Goal: Task Accomplishment & Management: Manage account settings

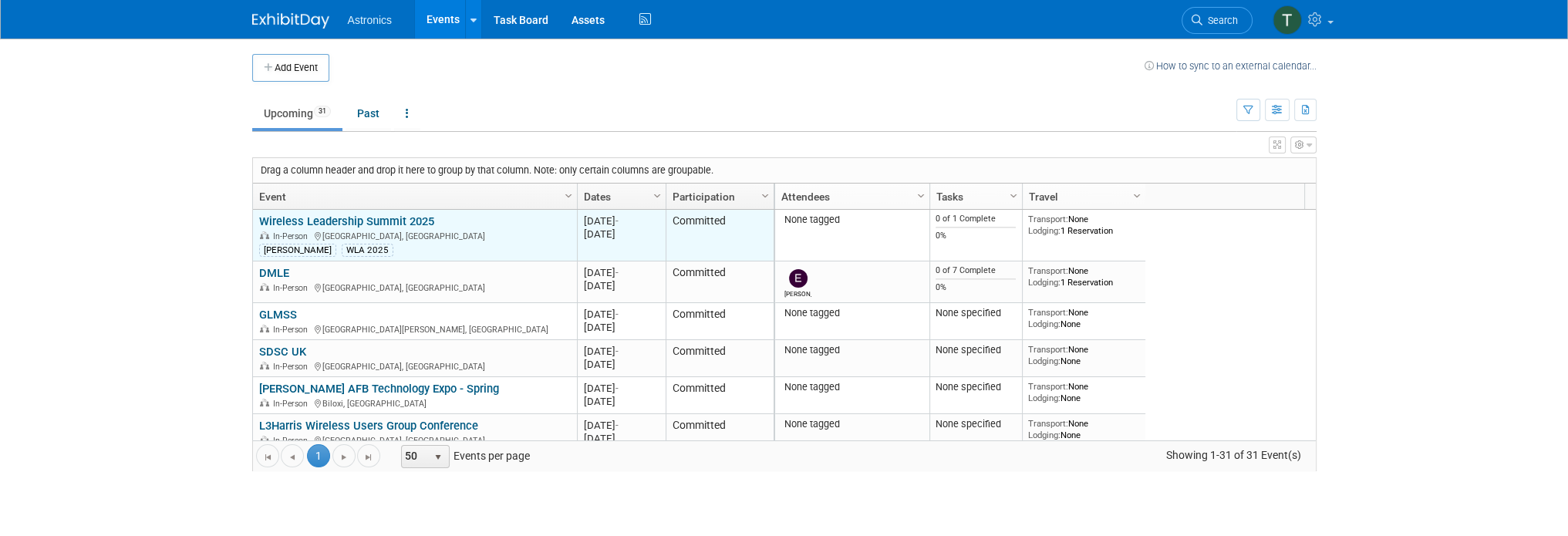
click at [286, 219] on link "Wireless Leadership Summit 2025" at bounding box center [347, 221] width 175 height 14
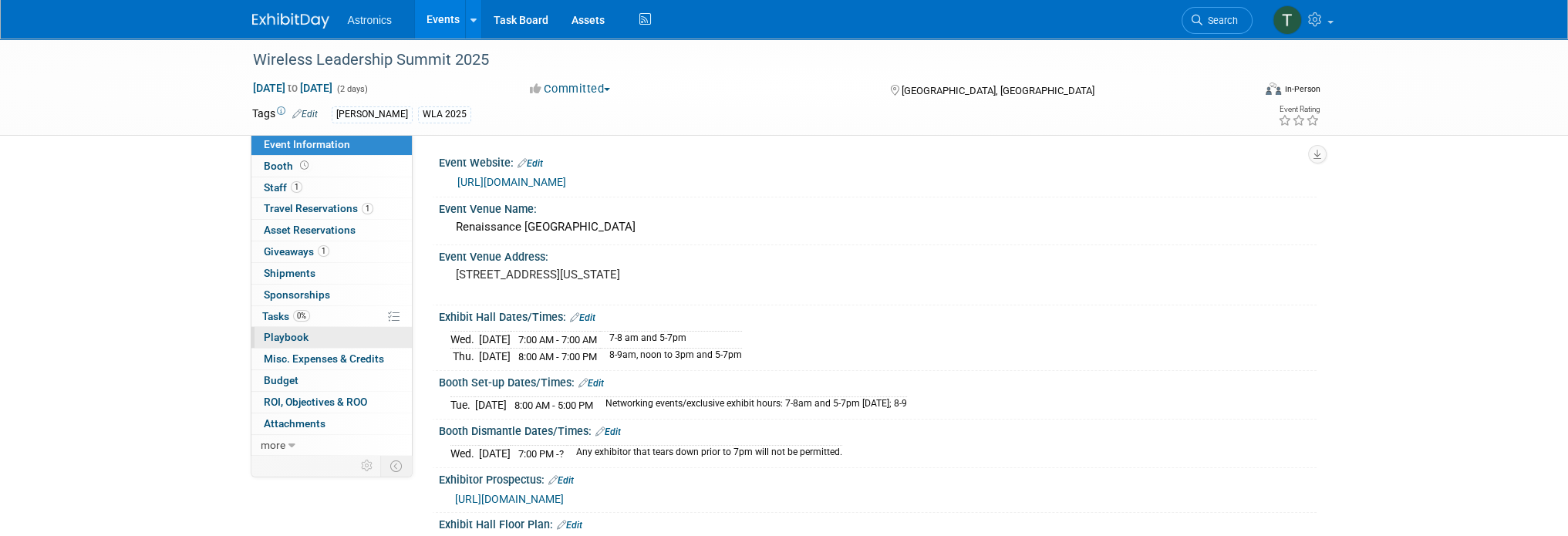
click at [272, 337] on span "Playbook 0" at bounding box center [286, 337] width 44 height 12
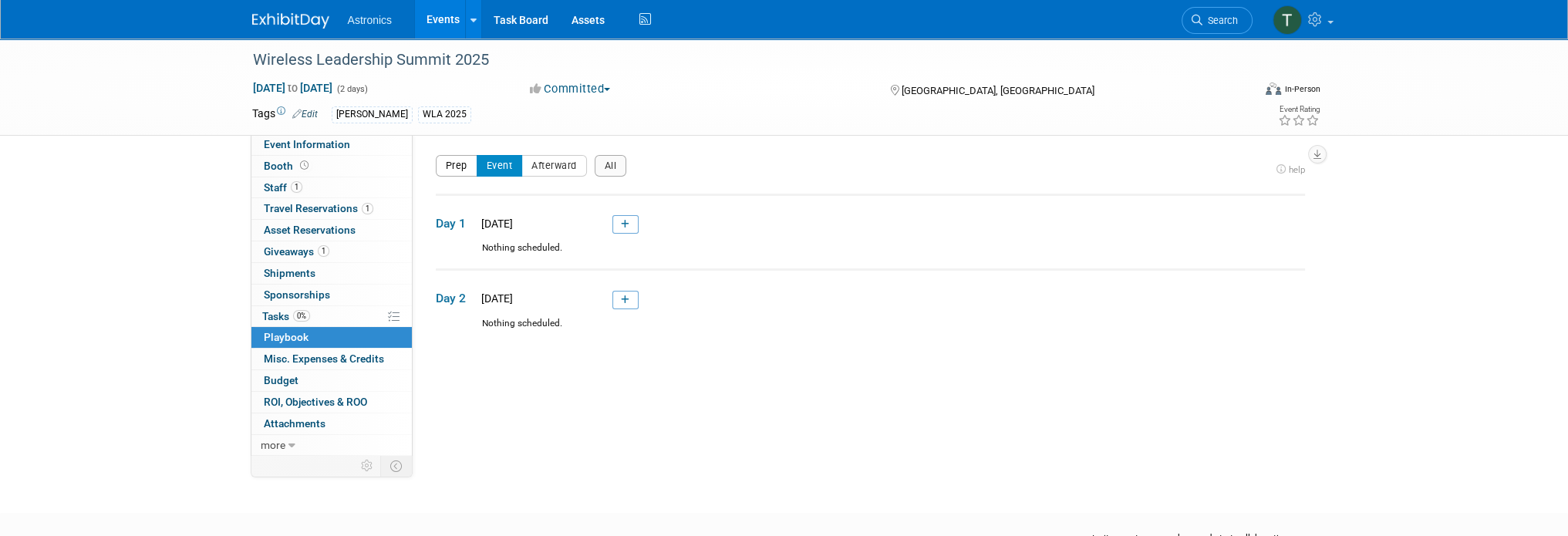
click at [457, 171] on button "Prep" at bounding box center [457, 165] width 42 height 22
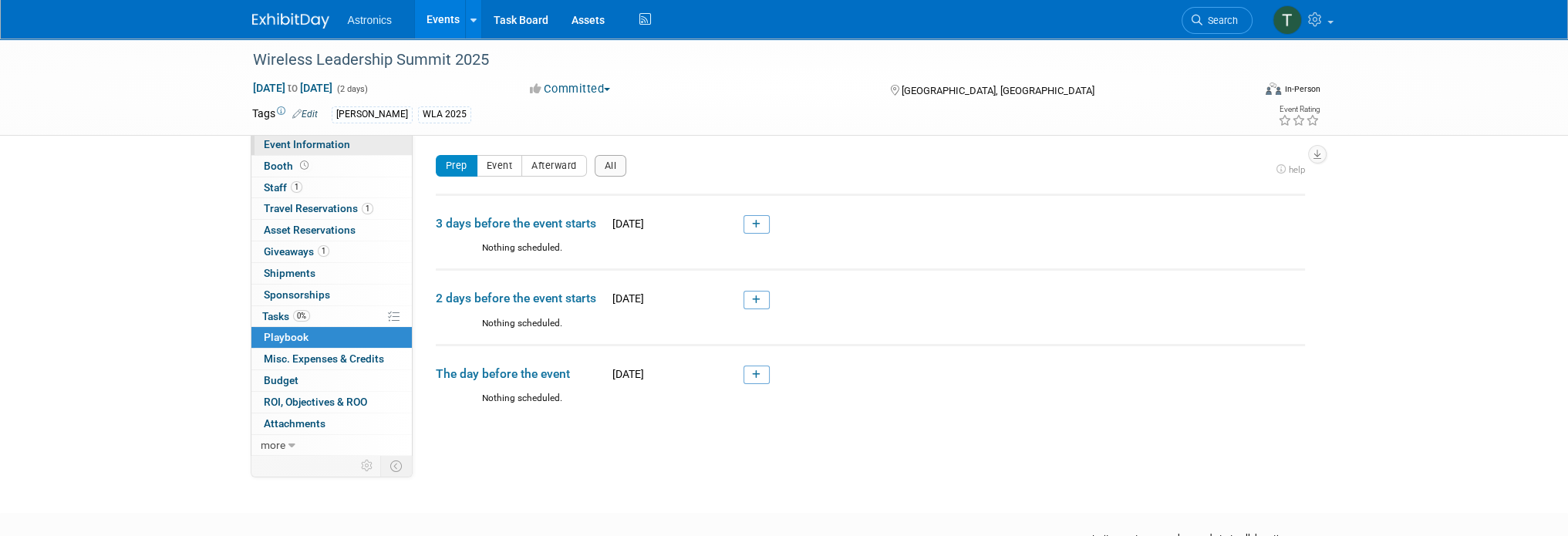
click at [290, 145] on span "Event Information" at bounding box center [308, 143] width 87 height 12
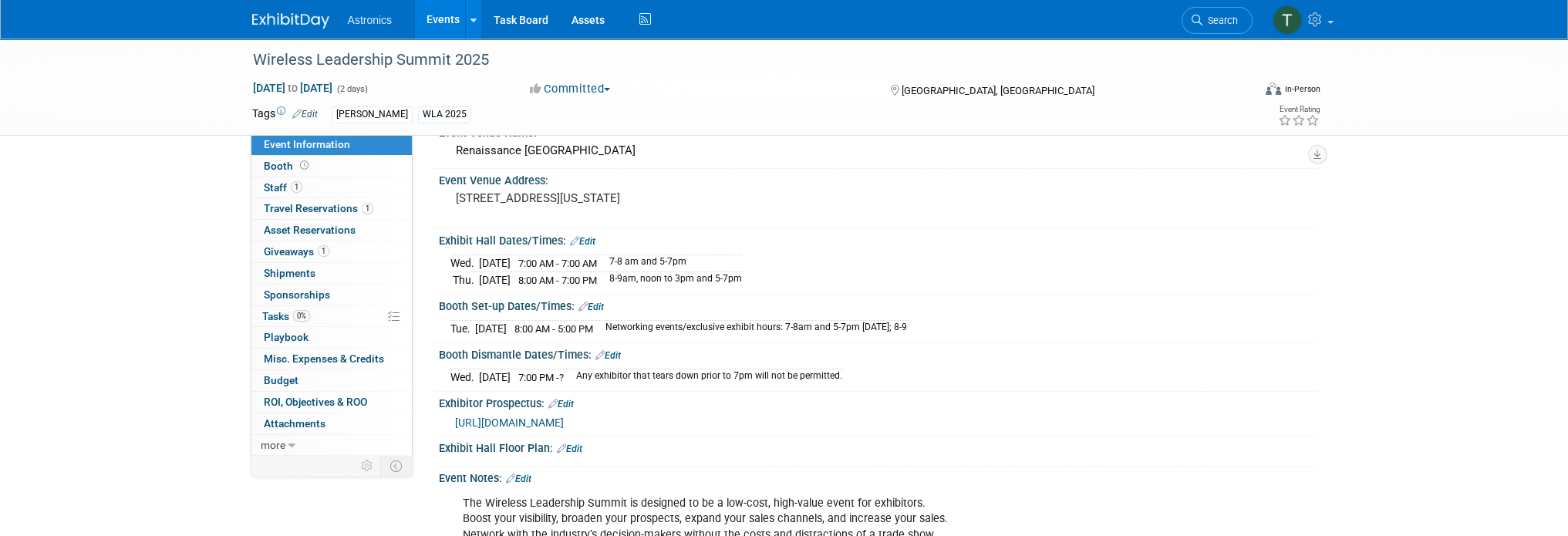
scroll to position [77, 0]
drag, startPoint x: 454, startPoint y: 327, endPoint x: 987, endPoint y: 318, distance: 533.1
click at [987, 318] on div "[DATE] 8:00 AM - 5:00 PM Networking events/exclusive exhibit hours: 7-8am and 5…" at bounding box center [877, 326] width 855 height 21
click at [596, 301] on link "Edit" at bounding box center [591, 306] width 25 height 10
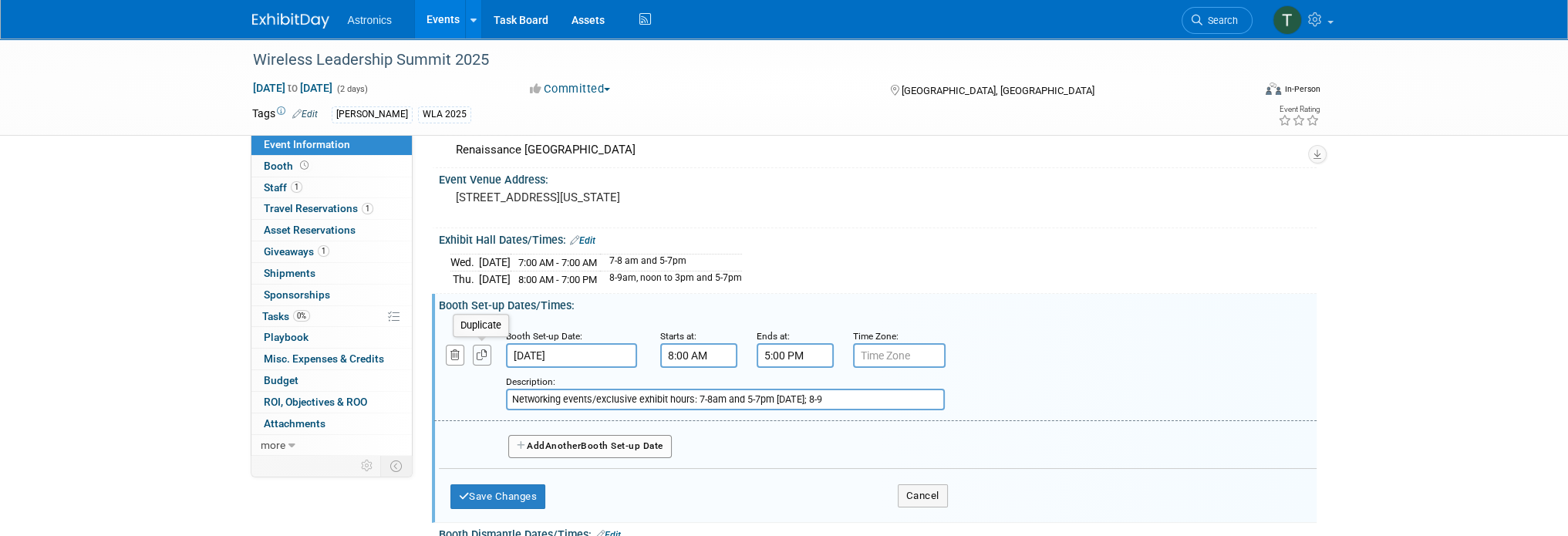
click at [476, 353] on icon "button" at bounding box center [481, 355] width 10 height 10
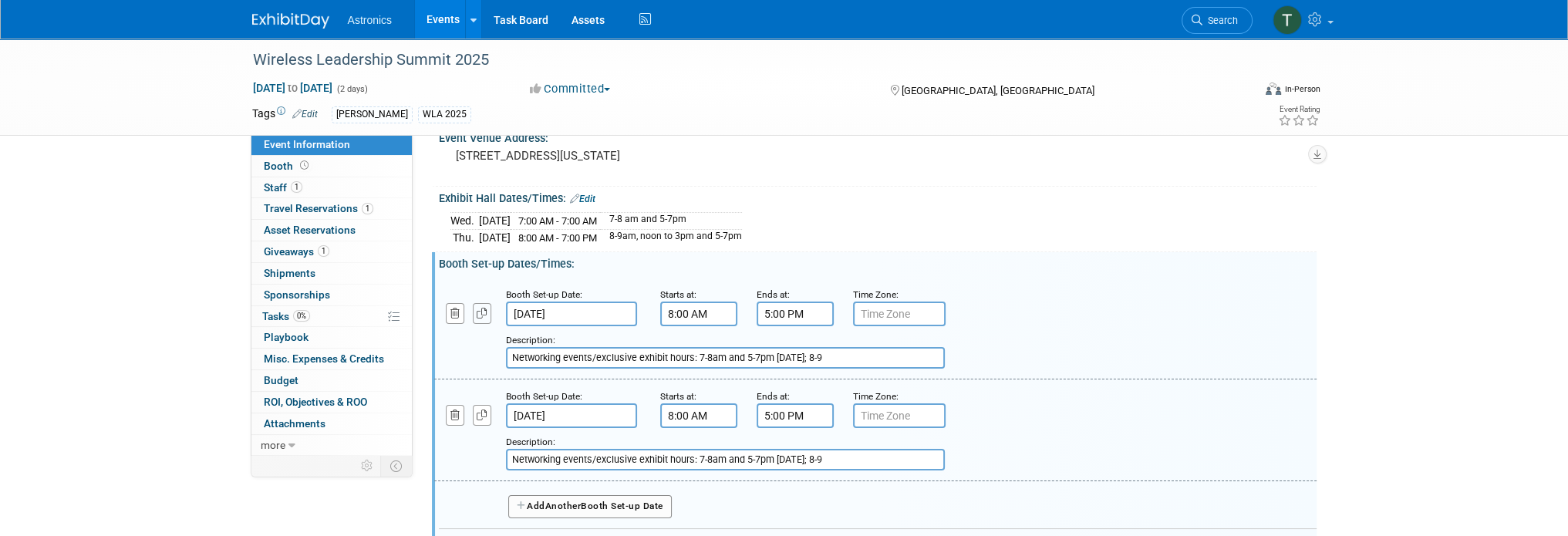
scroll to position [154, 0]
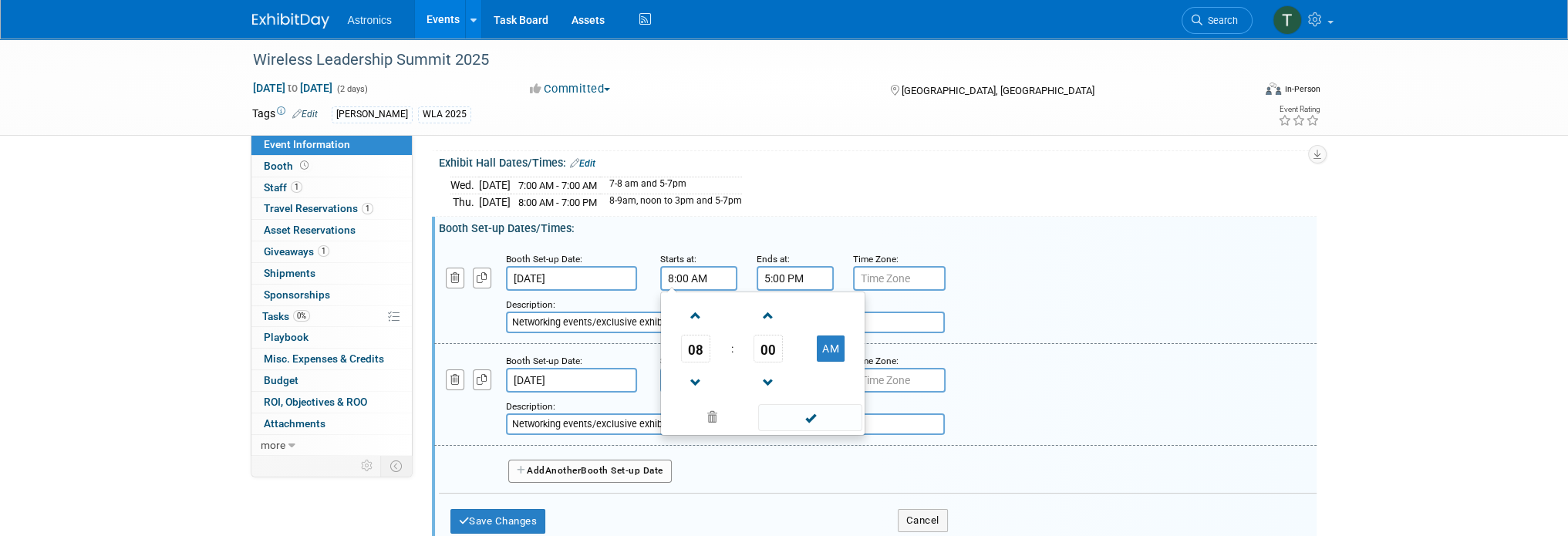
drag, startPoint x: 711, startPoint y: 275, endPoint x: 646, endPoint y: 276, distance: 65.0
click at [646, 276] on div "Booth Set-up Date: [DATE] Starts at: 8:00 AM 08 : 00 AM 12 01 02 03 04 05 06 07…" at bounding box center [875, 293] width 882 height 102
type input "7:00 AM"
click at [812, 273] on input "5:00 PM" at bounding box center [795, 278] width 77 height 25
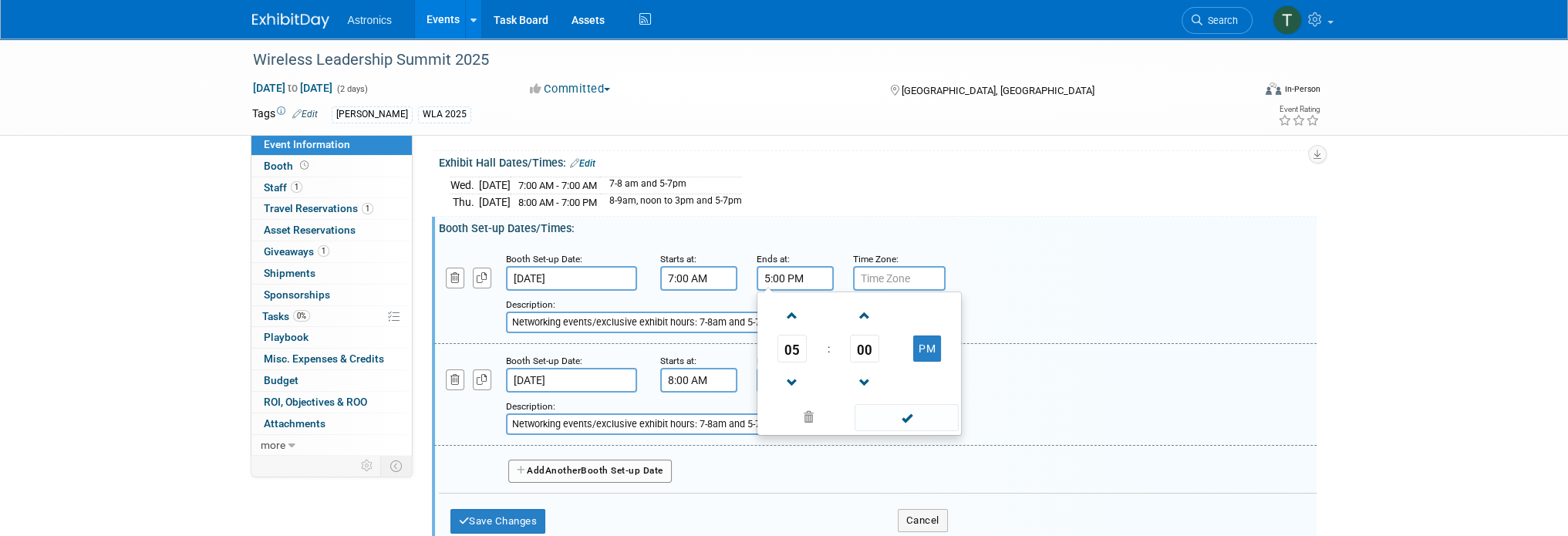
drag, startPoint x: 809, startPoint y: 273, endPoint x: 753, endPoint y: 268, distance: 56.2
click at [753, 268] on div "Ends at: 5:00 PM 05 : 00 PM 12 01 02 03 04 05 06 07 08 09 10 11 00 05 10 15 20 …" at bounding box center [792, 271] width 96 height 40
type input "8:00 AM"
click at [801, 239] on div "Booth Set-up Date: [DATE] Starts at: 7:00 AM Ends at: 8:00 AM 05 : 00 PM 12 01 …" at bounding box center [877, 366] width 855 height 256
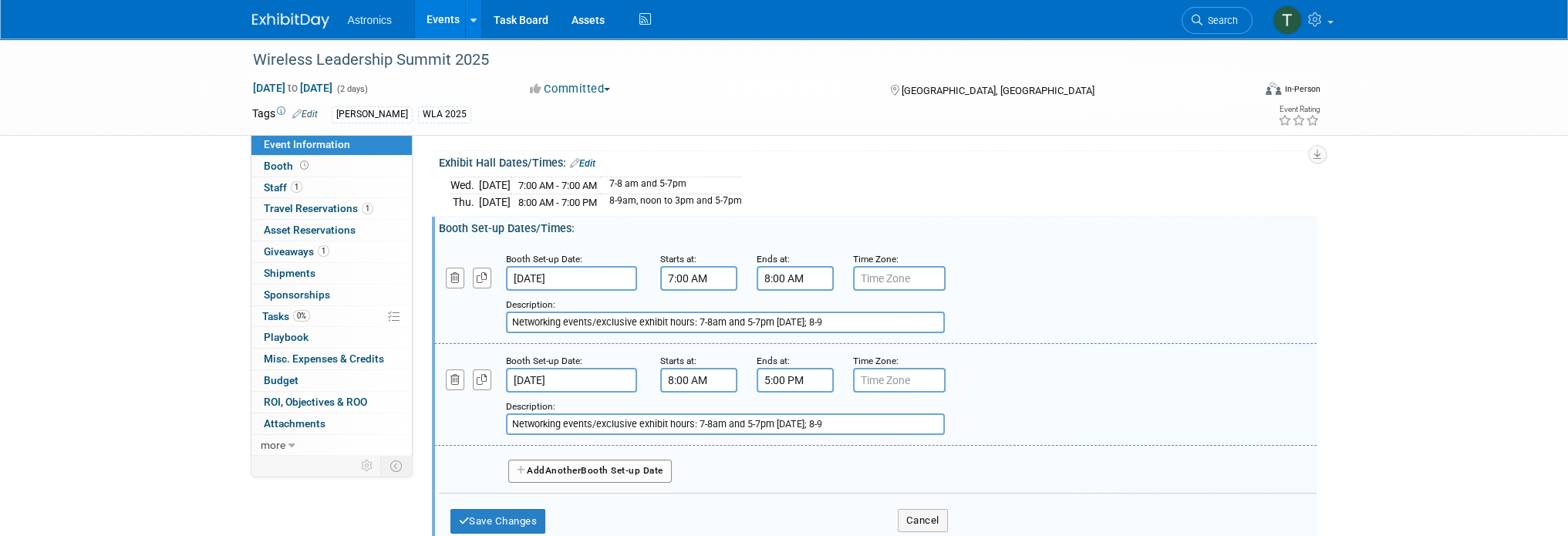
click at [875, 317] on input "Networking events/exclusive exhibit hours: 7-8am and 5-7pm [DATE]; 8-9" at bounding box center [725, 322] width 439 height 22
drag, startPoint x: 868, startPoint y: 319, endPoint x: 776, endPoint y: 317, distance: 92.0
click at [776, 317] on input "Networking events/exclusive exhibit hours: 7-8am and 5-7pm [DATE]; 8-9" at bounding box center [725, 322] width 439 height 22
click at [487, 282] on button "button" at bounding box center [482, 278] width 19 height 21
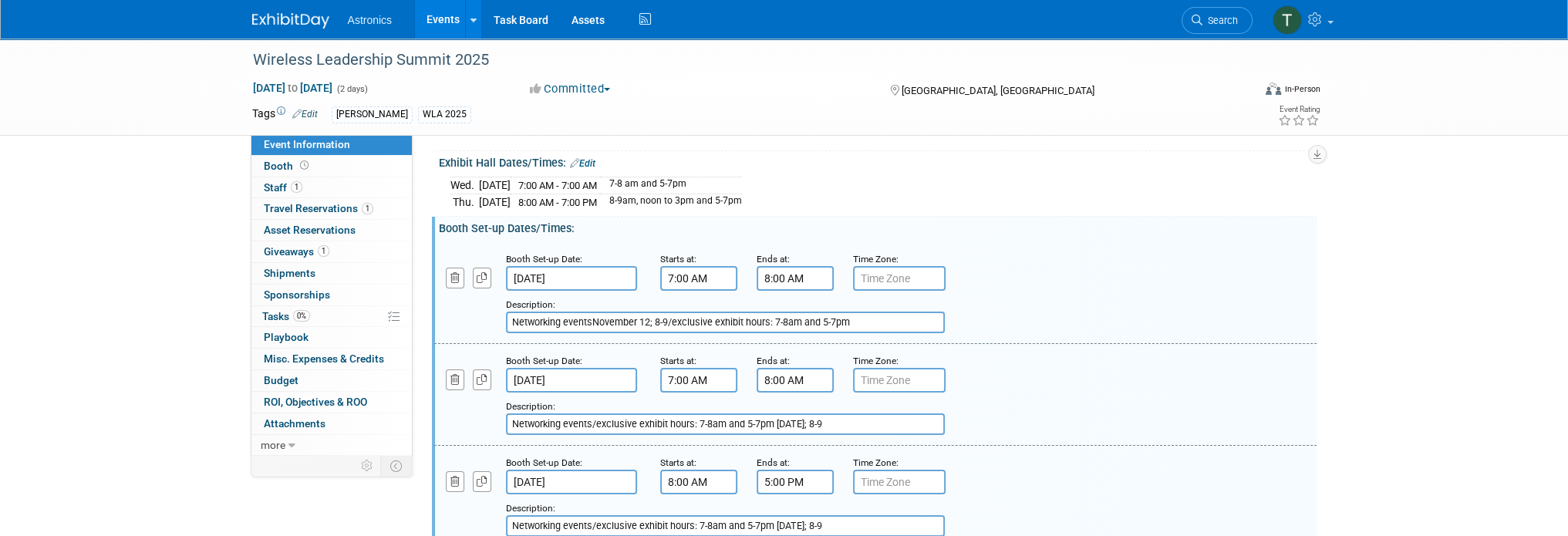
click at [872, 315] on input "Networking eventsNovember 12; 8-9/exclusive exhibit hours: 7-8am and 5-7pm" at bounding box center [725, 322] width 439 height 22
drag, startPoint x: 836, startPoint y: 319, endPoint x: 499, endPoint y: 323, distance: 337.0
click at [499, 323] on div "Add a Description Description: Networking eventsNovember 12; 8-9/exclusive exhi…" at bounding box center [799, 311] width 754 height 42
type input "Networking eventsNovember 12; 8-9/exclusive exhibit hours: 7-8am and 5-7pm"
click at [708, 379] on input "7:00 AM" at bounding box center [699, 380] width 77 height 25
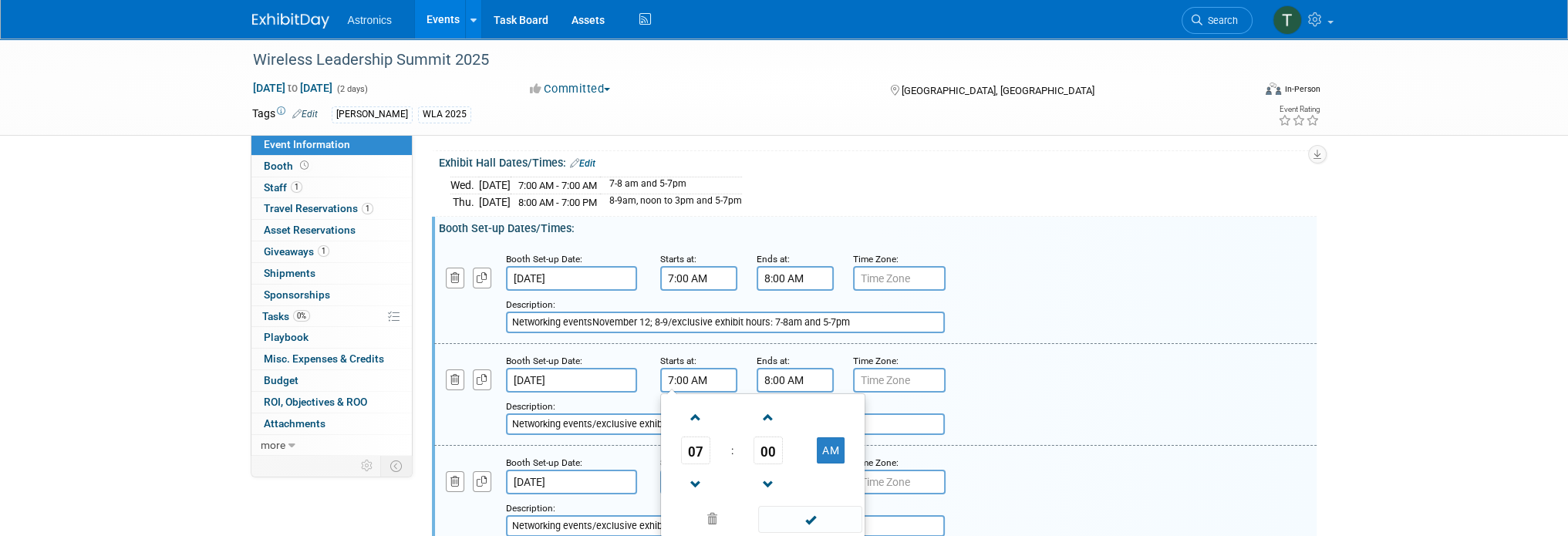
drag, startPoint x: 708, startPoint y: 377, endPoint x: 625, endPoint y: 376, distance: 83.0
click at [625, 376] on div "Booth Set-up Date: [DATE] Starts at: 7:00 AM 07 : 00 AM 12 01 02 03 04 05 06 07…" at bounding box center [875, 395] width 882 height 102
click at [826, 441] on button "AM" at bounding box center [830, 450] width 27 height 26
drag, startPoint x: 714, startPoint y: 372, endPoint x: 614, endPoint y: 375, distance: 100.0
click at [614, 375] on div "Booth Set-up Date: [DATE] Starts at: 7:00 PM 07 : 00 PM 12 01 02 03 04 05 06 07…" at bounding box center [875, 395] width 882 height 102
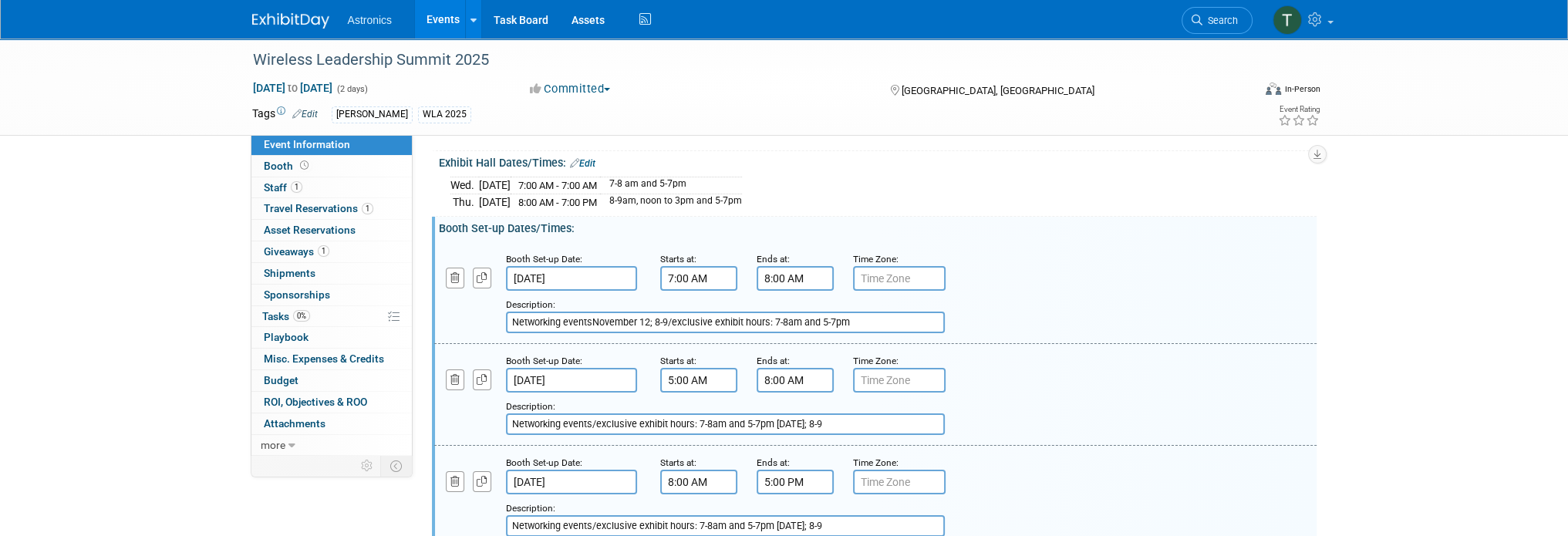
click at [723, 344] on div "Booth Set-up Date: [DATE] Starts at: 5:00 AM Ends at: 8:00 AM Time Zone: Apply …" at bounding box center [875, 395] width 882 height 102
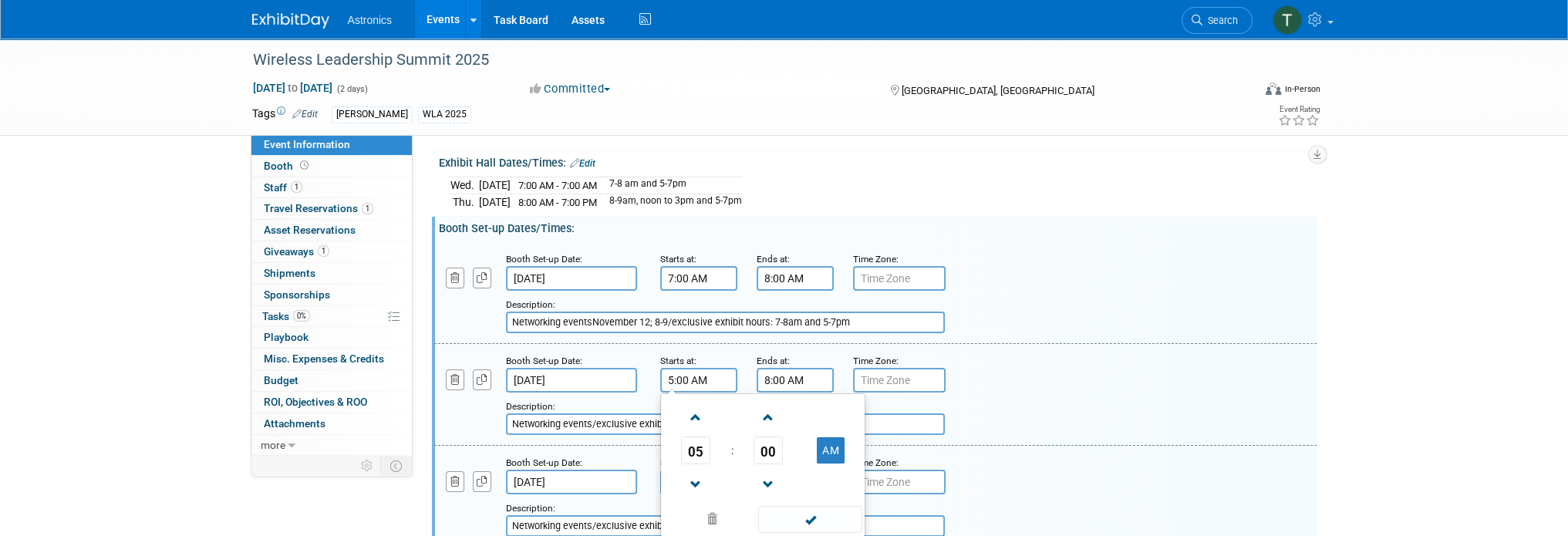
click at [710, 373] on input "5:00 AM" at bounding box center [699, 380] width 77 height 25
click at [824, 443] on button "AM" at bounding box center [830, 450] width 27 height 26
type input "5:00 PM"
click at [811, 375] on input "8:00 AM" at bounding box center [795, 380] width 77 height 25
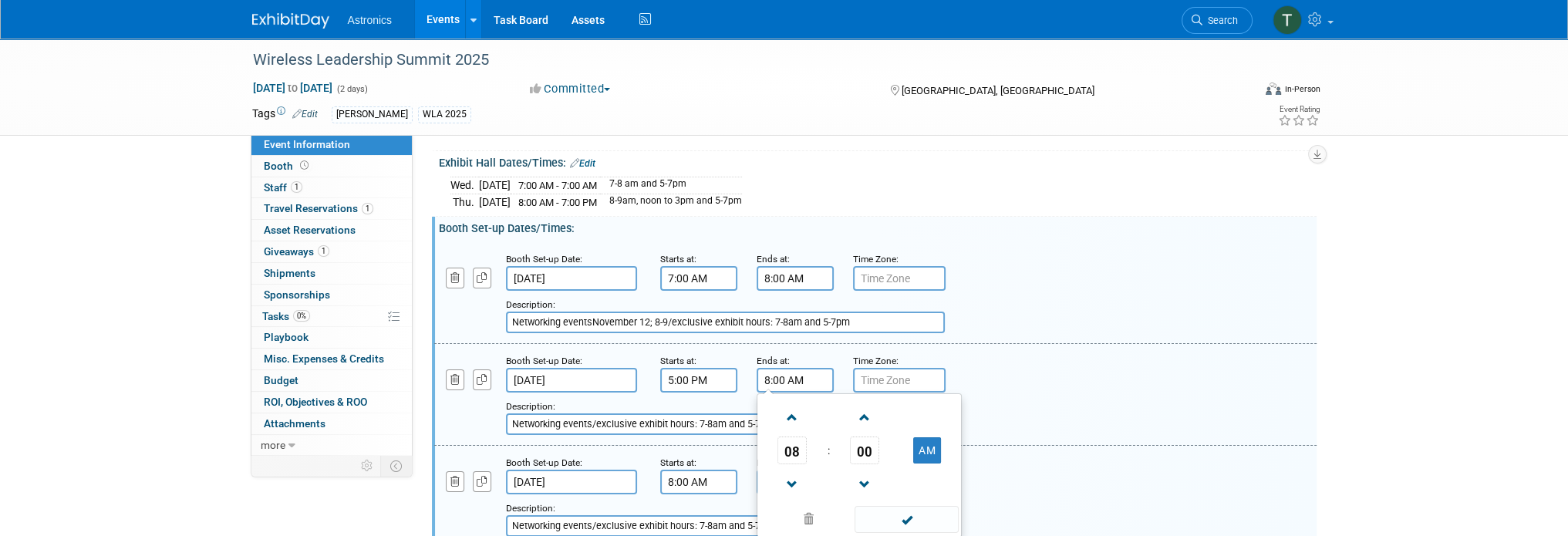
drag, startPoint x: 811, startPoint y: 375, endPoint x: 718, endPoint y: 375, distance: 93.0
click at [718, 375] on div "Booth Set-up Date: [DATE] Starts at: 5:00 PM Ends at: 8:00 AM 08 : 00 AM 12 01 …" at bounding box center [875, 395] width 882 height 102
click at [922, 440] on button "AM" at bounding box center [926, 450] width 27 height 26
click at [784, 369] on input "8:00 PM" at bounding box center [795, 380] width 77 height 25
drag, startPoint x: 814, startPoint y: 378, endPoint x: 685, endPoint y: 379, distance: 129.0
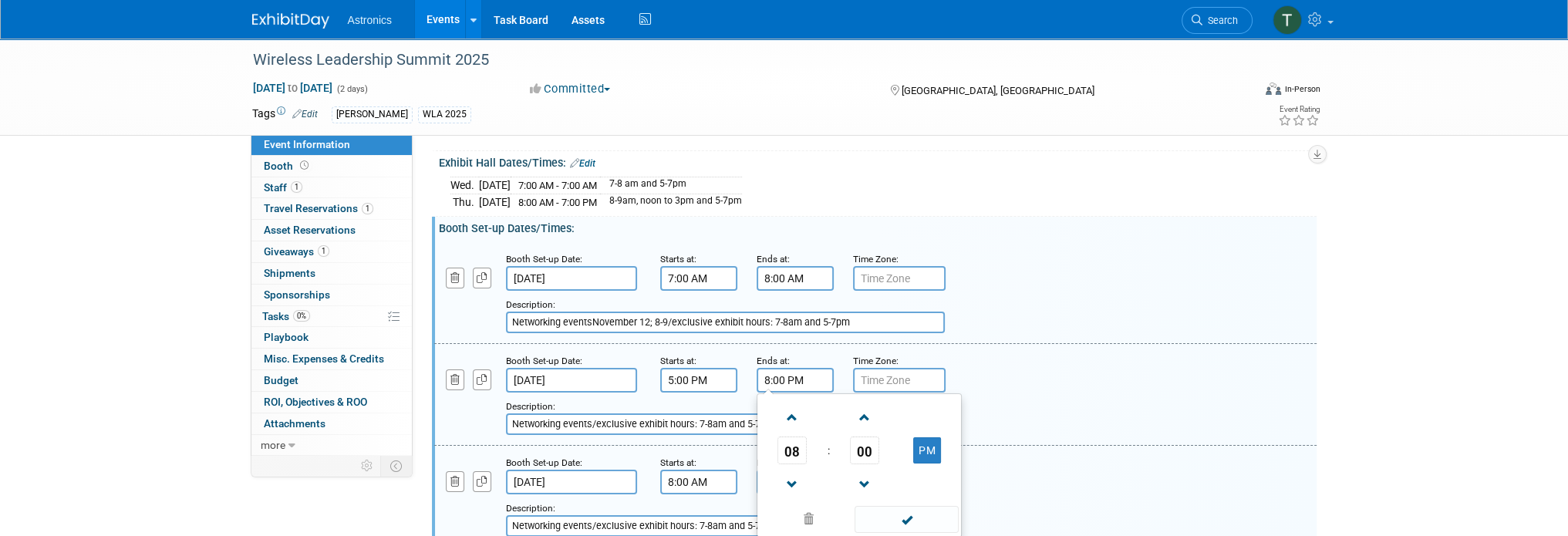
click at [685, 378] on div "Booth Set-up Date: [DATE] Starts at: 5:00 PM Ends at: 8:00 PM 08 : 00 PM 12 01 …" at bounding box center [875, 395] width 882 height 102
click at [929, 454] on button "PM" at bounding box center [926, 450] width 27 height 26
click at [781, 374] on input "8:00 AM" at bounding box center [795, 380] width 77 height 25
drag, startPoint x: 782, startPoint y: 374, endPoint x: 739, endPoint y: 374, distance: 43.0
click at [739, 374] on div "Booth Set-up Date: [DATE] Starts at: 5:00 PM Ends at: 8:00 AM 08 : 00 AM 12 01 …" at bounding box center [875, 395] width 882 height 102
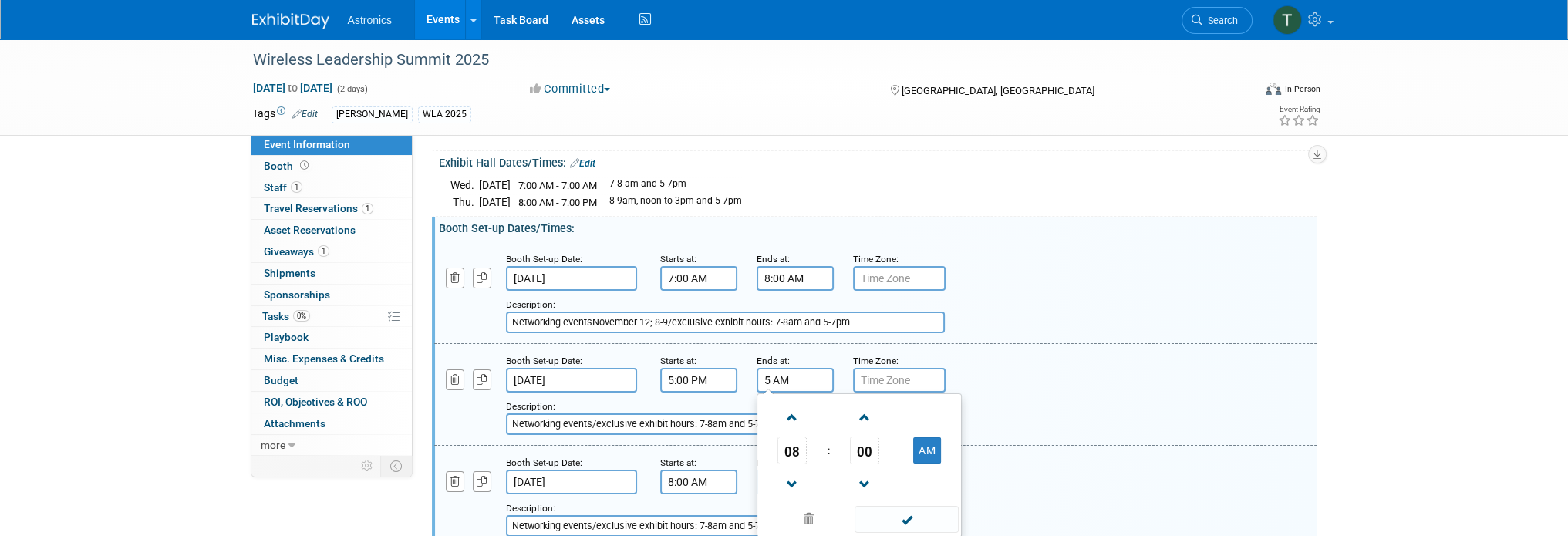
drag, startPoint x: 792, startPoint y: 381, endPoint x: 742, endPoint y: 375, distance: 50.4
click at [742, 375] on div "Booth Set-up Date: [DATE] Starts at: 5:00 PM Ends at: 5 AM 08 : 00 AM 12 01 02 …" at bounding box center [875, 395] width 882 height 102
click at [935, 453] on button "AM" at bounding box center [926, 450] width 27 height 26
click at [773, 377] on input "8:00 PM" at bounding box center [795, 380] width 77 height 25
drag, startPoint x: 773, startPoint y: 377, endPoint x: 758, endPoint y: 377, distance: 15.0
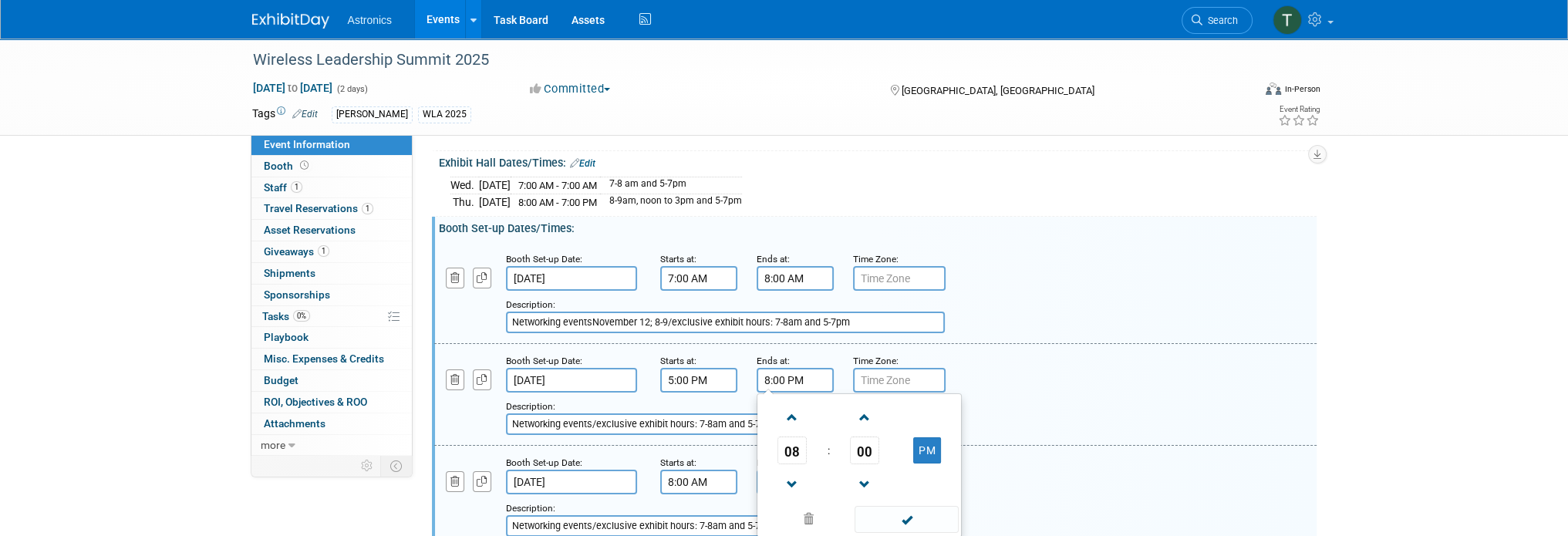
click at [758, 377] on input "8:00 PM" at bounding box center [795, 380] width 77 height 25
type input "7:00 PM"
click at [969, 360] on div "Add a Description Description: Networking events/exclusive exhibit hours: 7-8am…" at bounding box center [875, 393] width 905 height 82
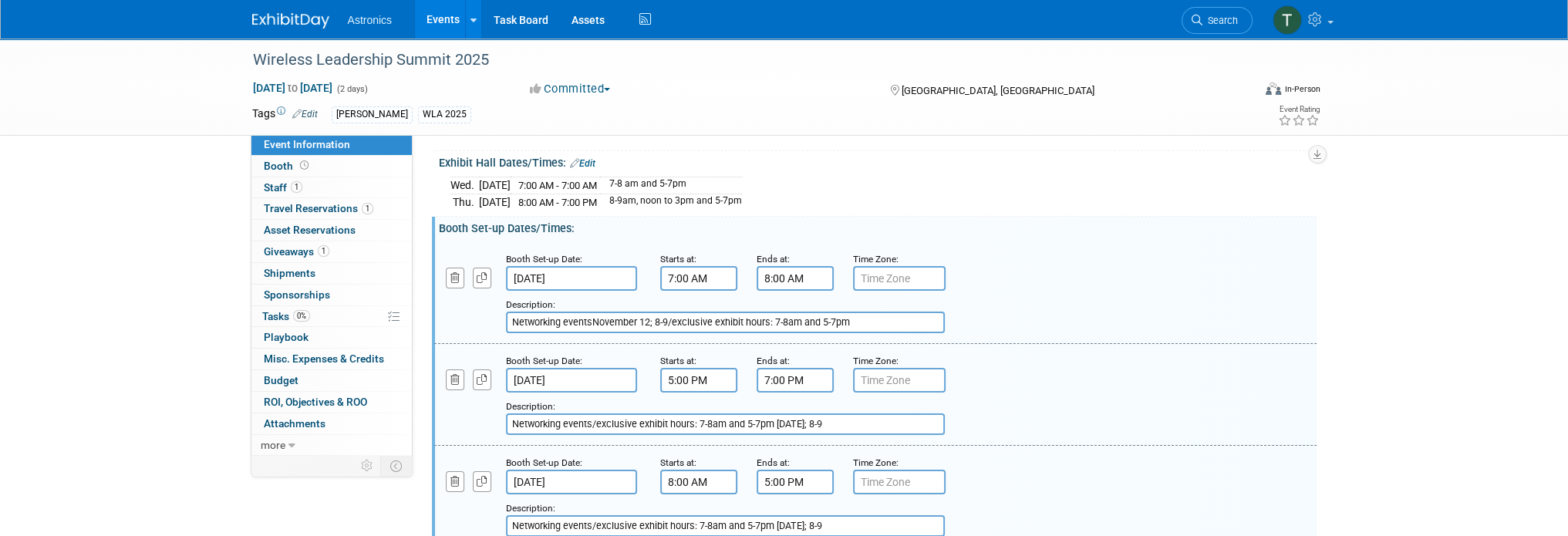
drag, startPoint x: 882, startPoint y: 416, endPoint x: 482, endPoint y: 394, distance: 400.6
click at [482, 394] on div "Add a Description Description: Networking events/exclusive exhibit hours: 7-8am…" at bounding box center [799, 413] width 754 height 42
drag, startPoint x: 889, startPoint y: 319, endPoint x: 500, endPoint y: 320, distance: 389.0
click at [500, 320] on div "Add a Description Description: Networking eventsNovember 12; 8-9/exclusive exhi…" at bounding box center [799, 311] width 754 height 42
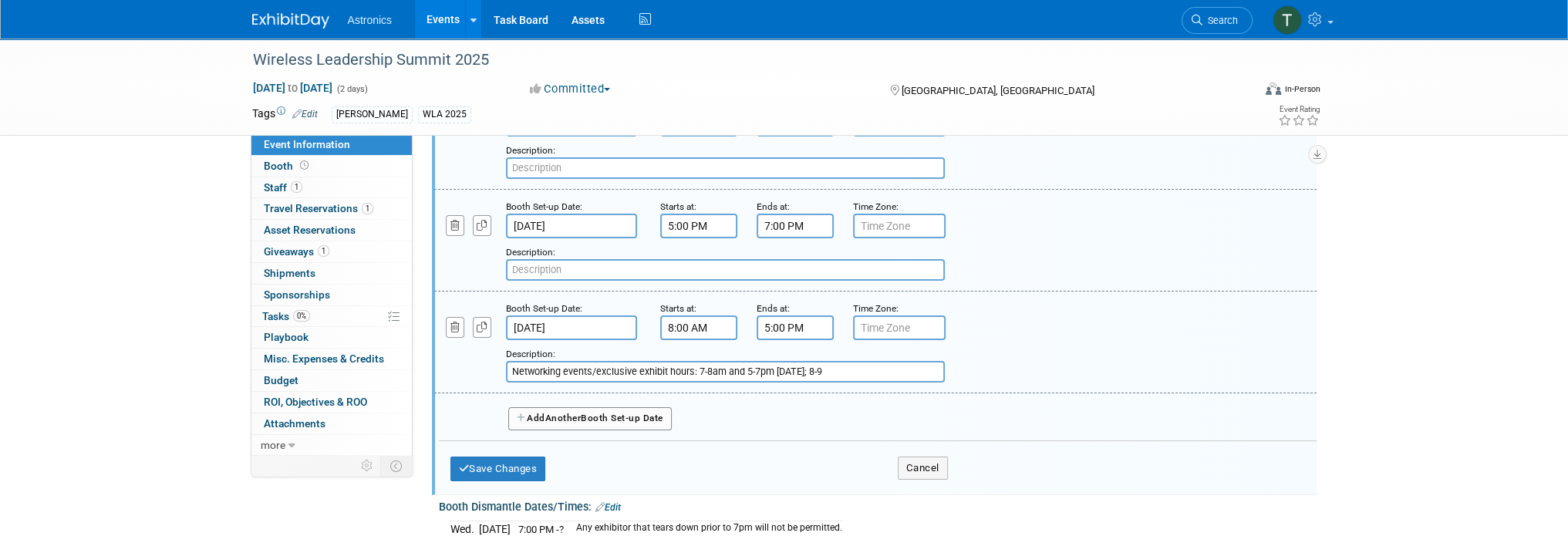
scroll to position [231, 0]
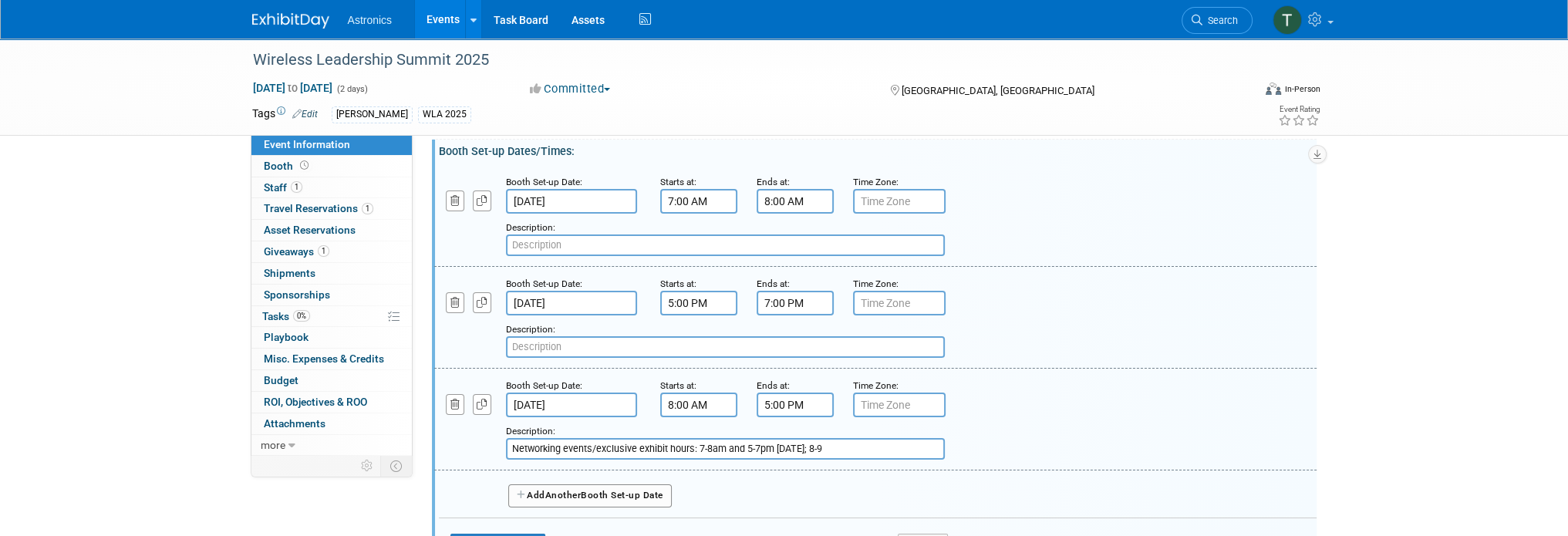
click at [552, 394] on input "[DATE]" at bounding box center [571, 405] width 131 height 25
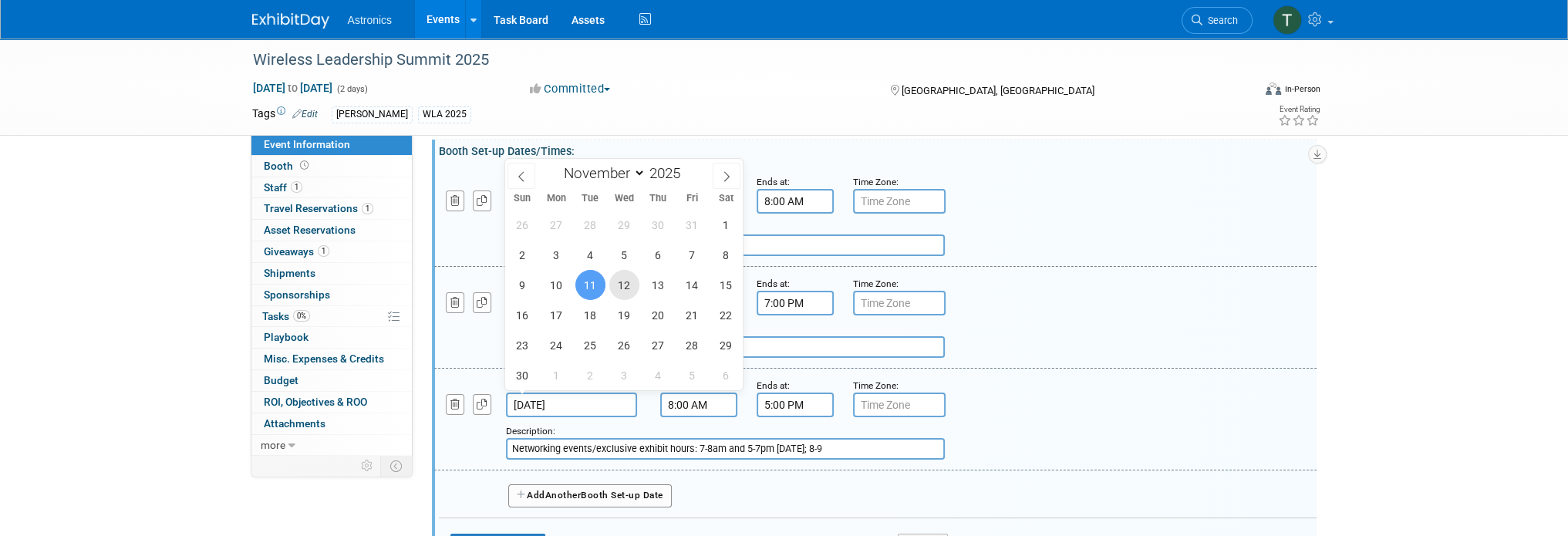
click at [621, 293] on span "12" at bounding box center [625, 285] width 30 height 30
type input "[DATE]"
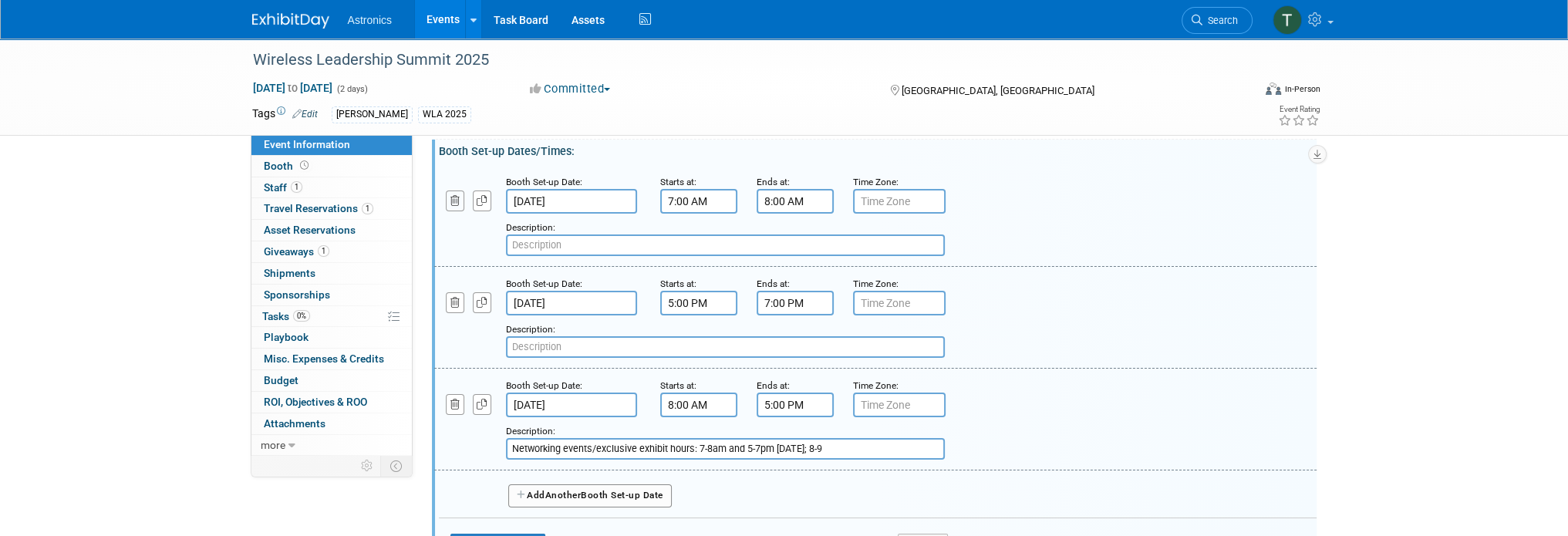
click at [448, 200] on button "button" at bounding box center [455, 201] width 19 height 21
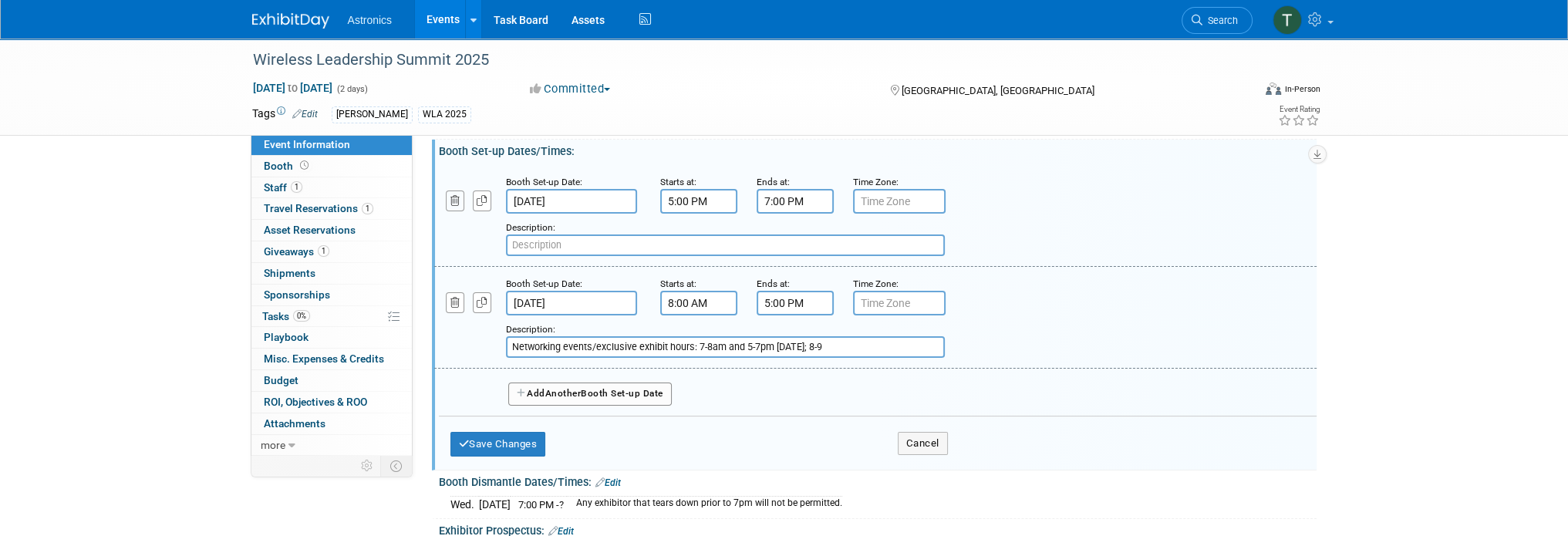
click at [455, 200] on icon "button" at bounding box center [455, 201] width 10 height 10
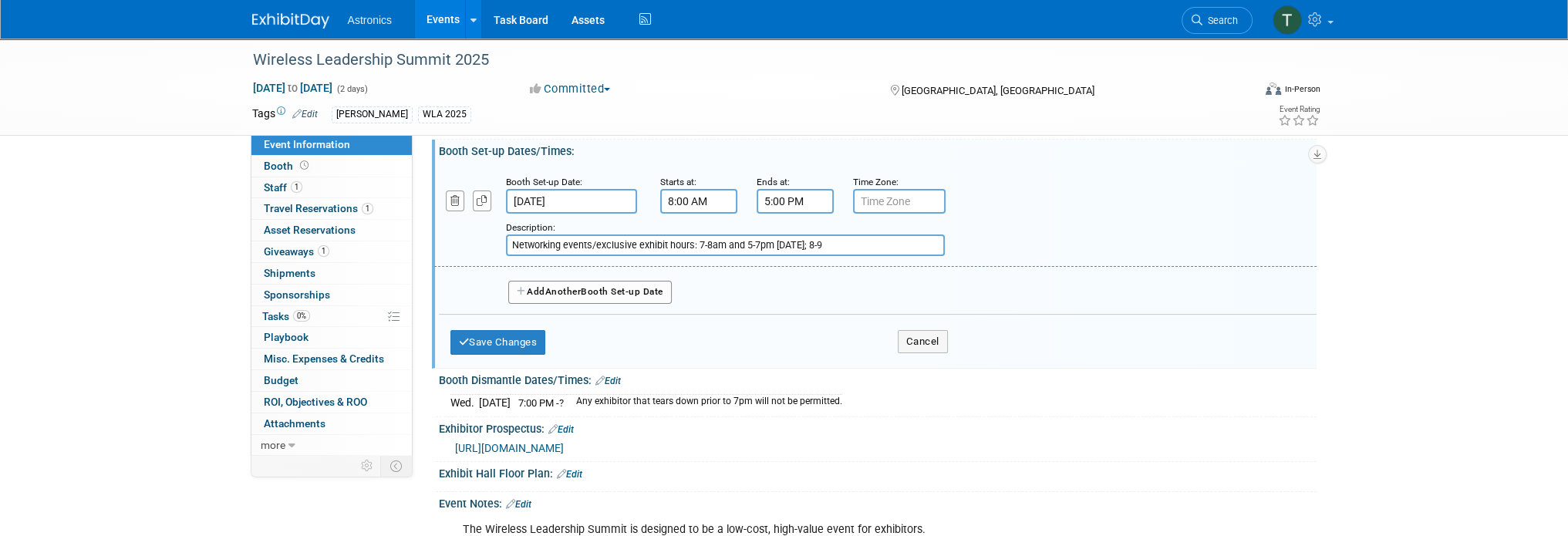
click at [719, 331] on div "Save Changes Cancel" at bounding box center [698, 338] width 497 height 48
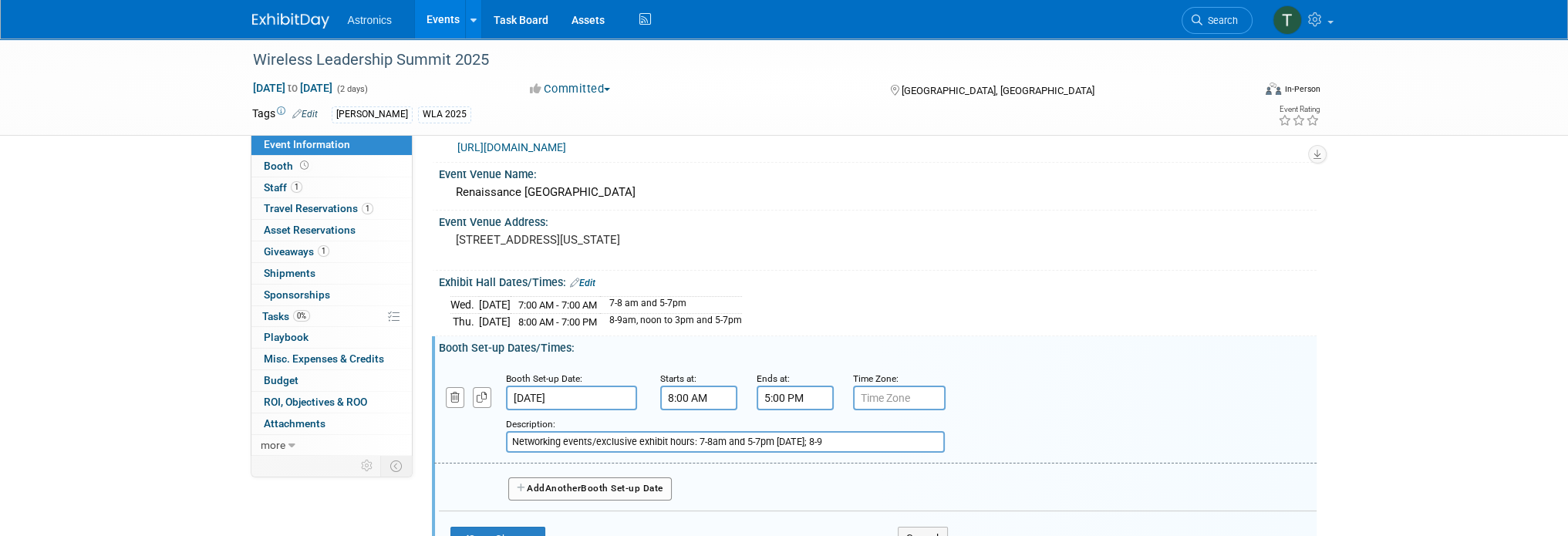
scroll to position [0, 0]
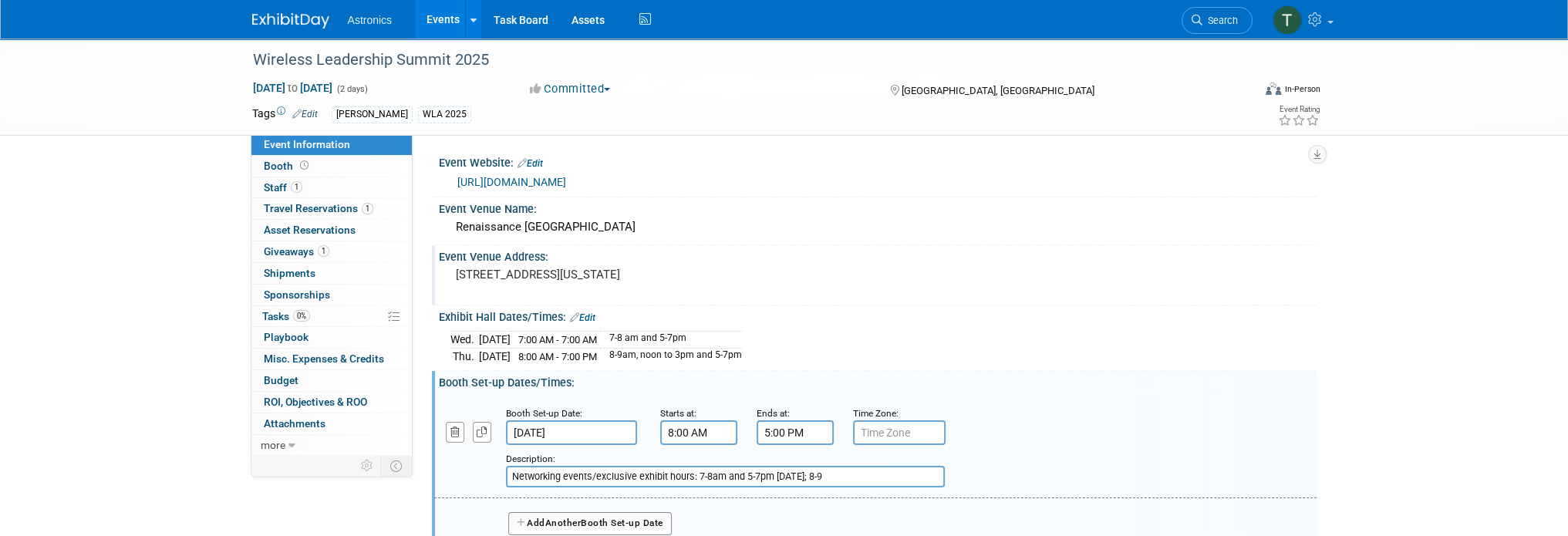
click at [847, 283] on div "Event Venue Address: [STREET_ADDRESS][US_STATE]" at bounding box center [874, 275] width 884 height 59
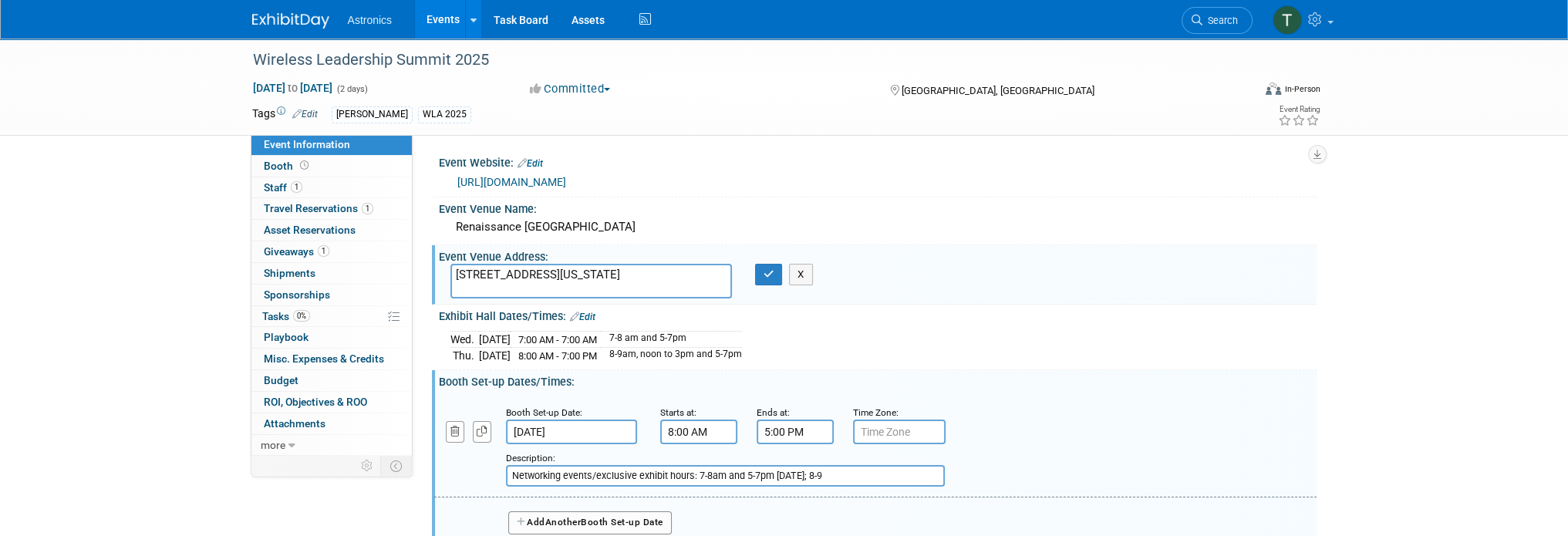
click at [977, 314] on div "Exhibit Hall Dates/Times: Edit" at bounding box center [877, 314] width 877 height 20
click at [585, 316] on link "Edit" at bounding box center [582, 316] width 25 height 10
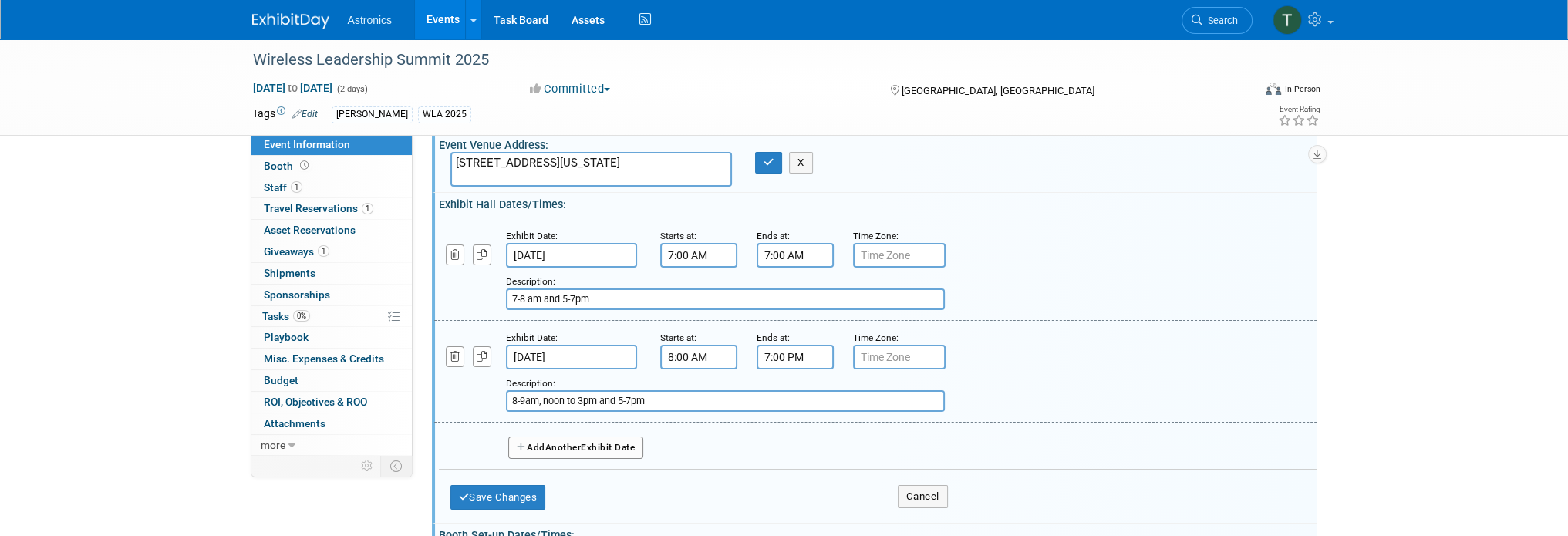
scroll to position [154, 0]
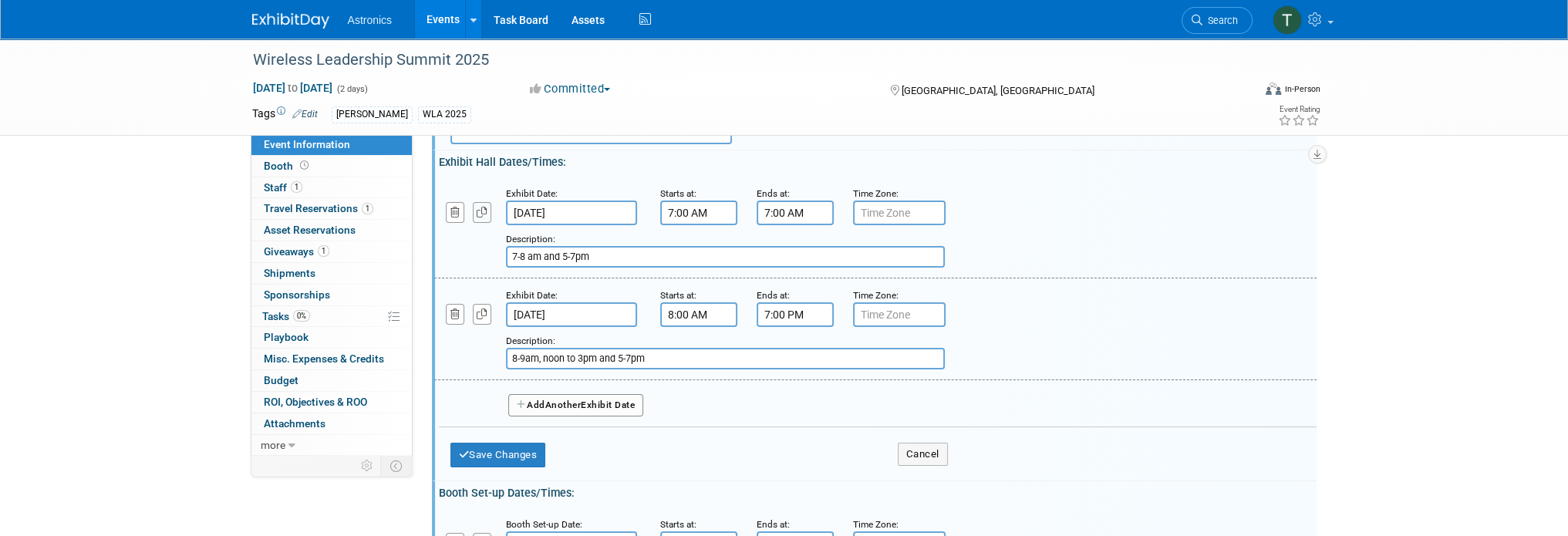
click at [477, 213] on icon "button" at bounding box center [481, 212] width 10 height 10
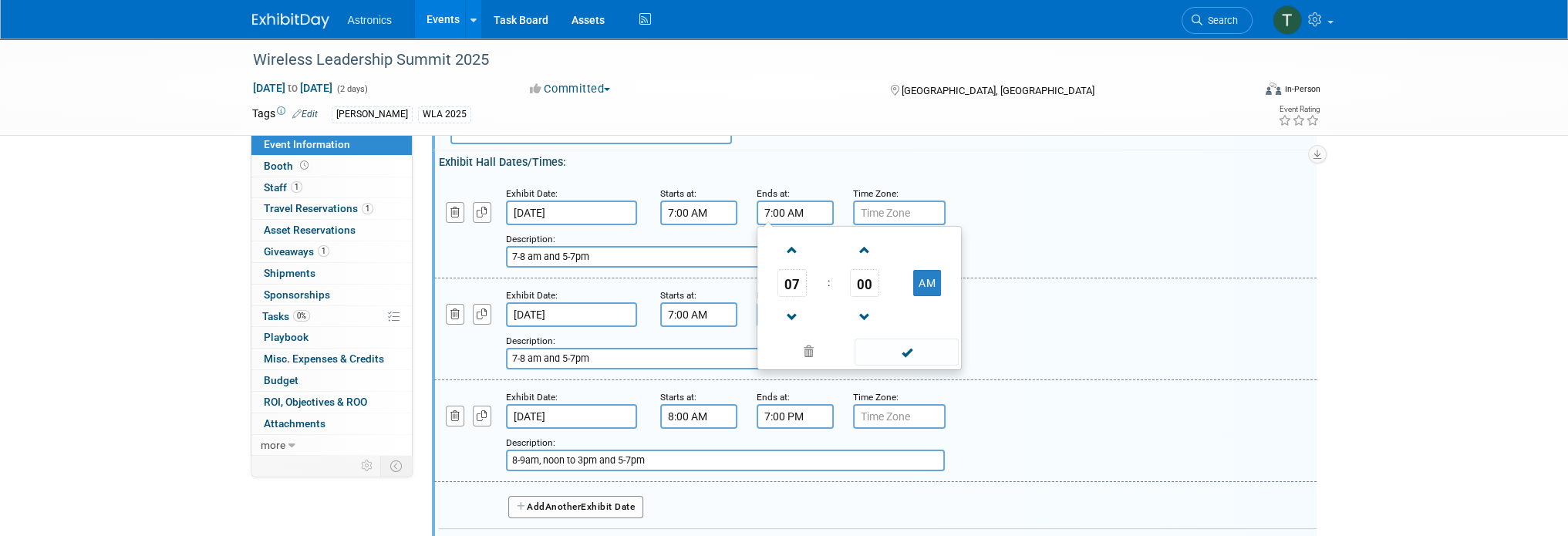
click at [775, 212] on input "7:00 AM" at bounding box center [795, 212] width 77 height 25
click at [770, 208] on input "7:00 AM" at bounding box center [795, 212] width 77 height 25
type input "8:00 AM"
click at [1086, 234] on div "Description: 7-8 am and 5-7pm" at bounding box center [835, 248] width 659 height 37
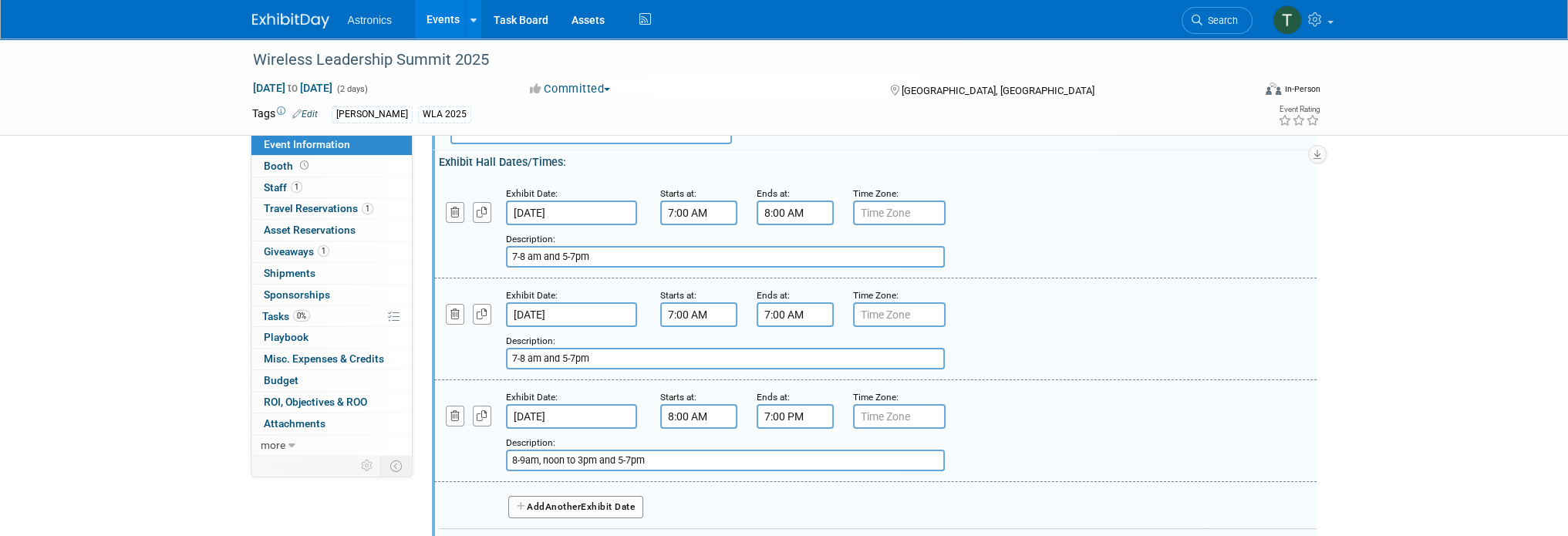
click at [610, 260] on input "7-8 am and 5-7pm" at bounding box center [725, 257] width 439 height 22
drag, startPoint x: 608, startPoint y: 259, endPoint x: 492, endPoint y: 254, distance: 116.1
click at [492, 254] on div "Add a Description Description: 7-8 am and 5-7pm" at bounding box center [799, 246] width 754 height 42
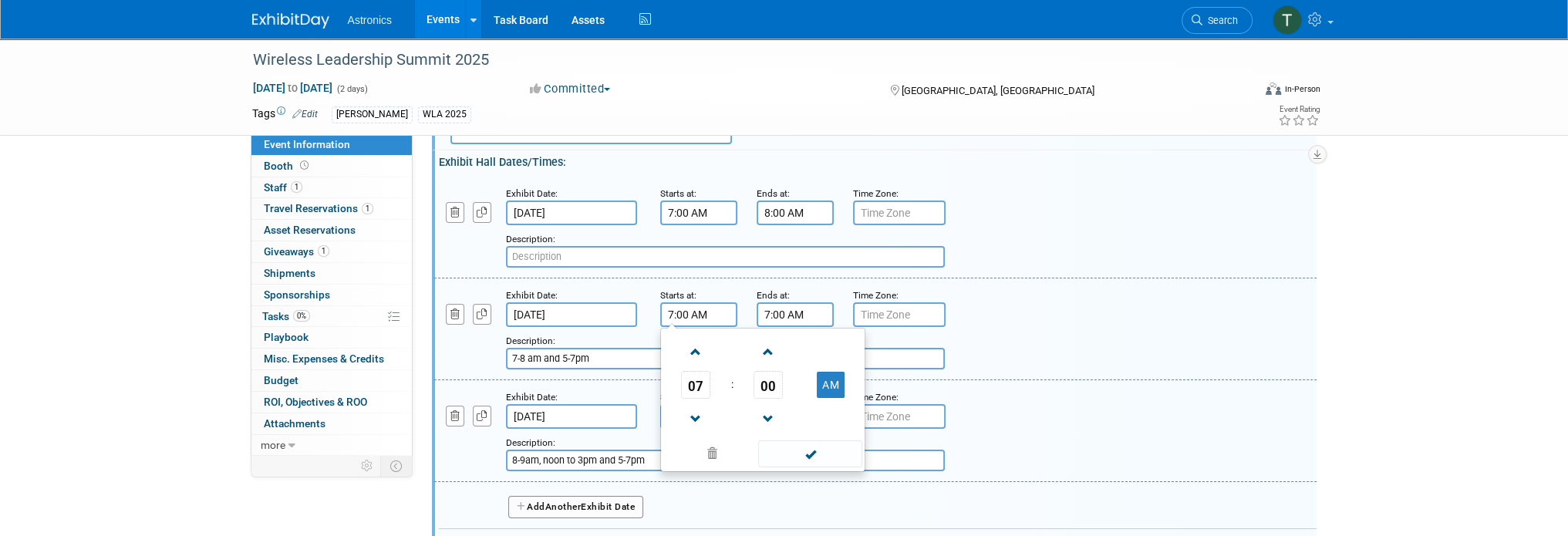
click at [703, 310] on input "7:00 AM" at bounding box center [699, 314] width 77 height 25
drag, startPoint x: 703, startPoint y: 310, endPoint x: 660, endPoint y: 308, distance: 43.0
click at [660, 308] on input "7:00 AM" at bounding box center [699, 314] width 77 height 25
click at [829, 385] on button "AM" at bounding box center [830, 385] width 27 height 26
click at [674, 309] on input "7:00 PM" at bounding box center [699, 314] width 77 height 25
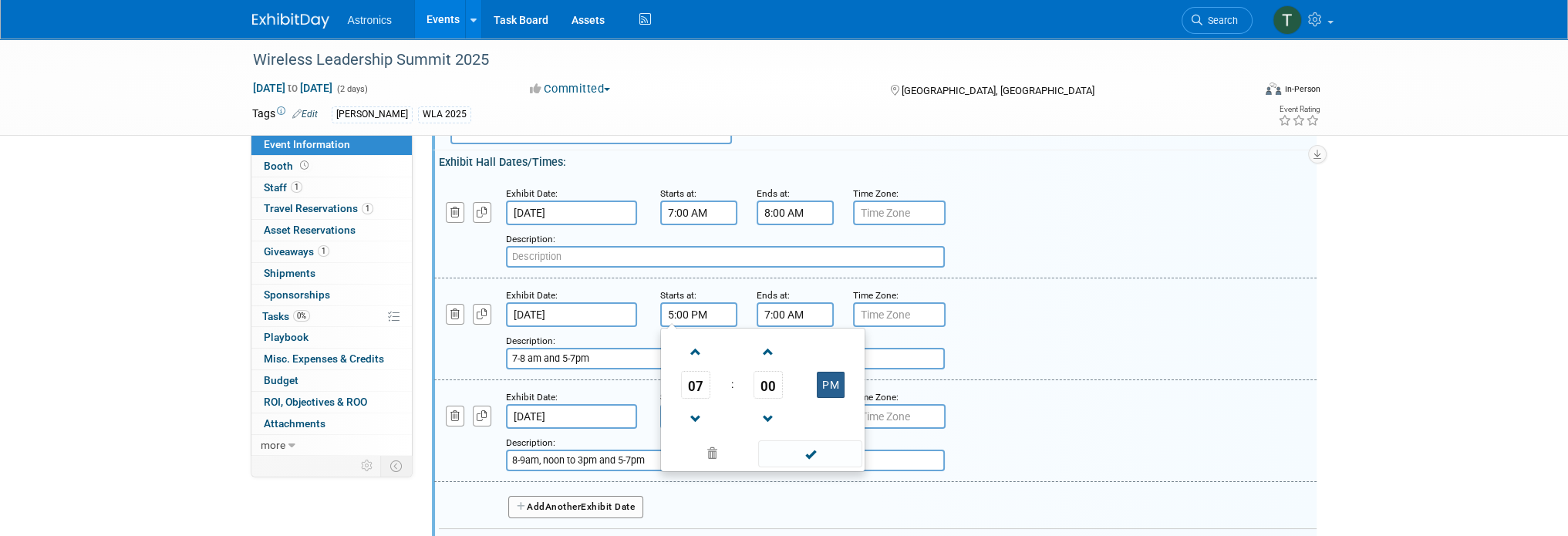
click at [834, 385] on button "PM" at bounding box center [830, 385] width 27 height 26
click at [697, 306] on input "7:00 AM" at bounding box center [699, 314] width 77 height 25
click at [676, 307] on input "7:00 AM" at bounding box center [699, 314] width 77 height 25
click at [703, 312] on input "7:00 AM" at bounding box center [699, 314] width 77 height 25
click at [691, 406] on span at bounding box center [695, 419] width 27 height 27
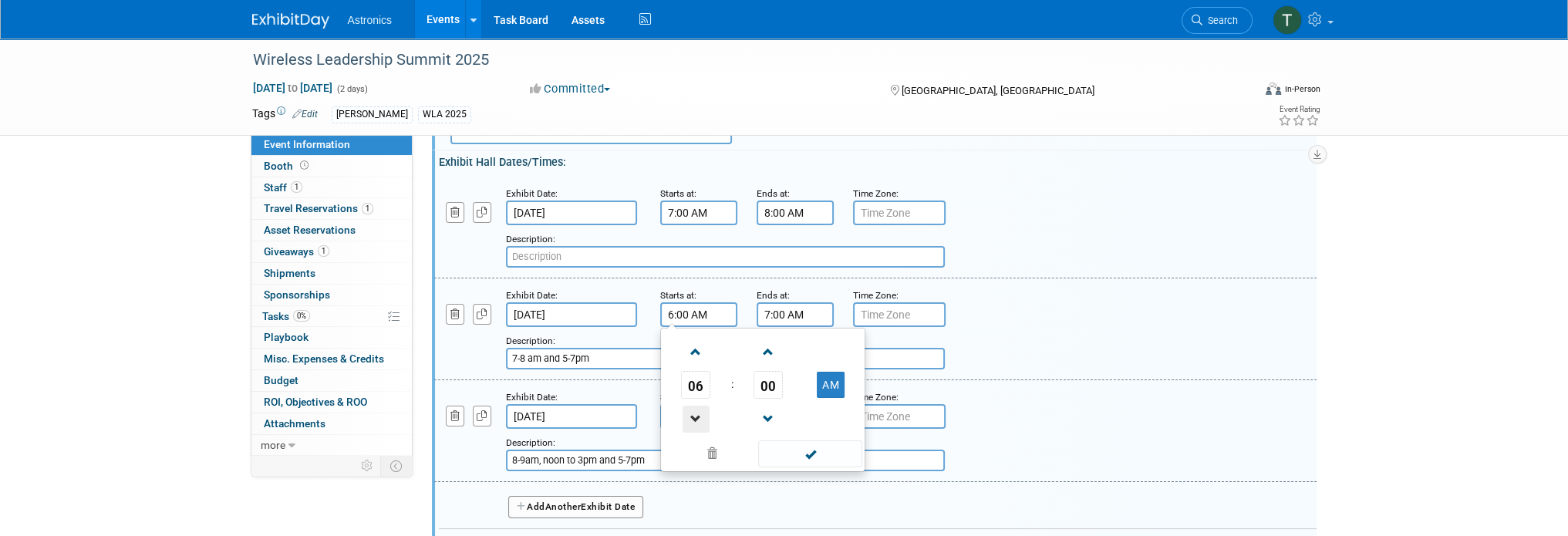
click at [692, 407] on span at bounding box center [695, 419] width 27 height 27
click at [823, 381] on button "AM" at bounding box center [830, 385] width 27 height 26
type input "5:00 PM"
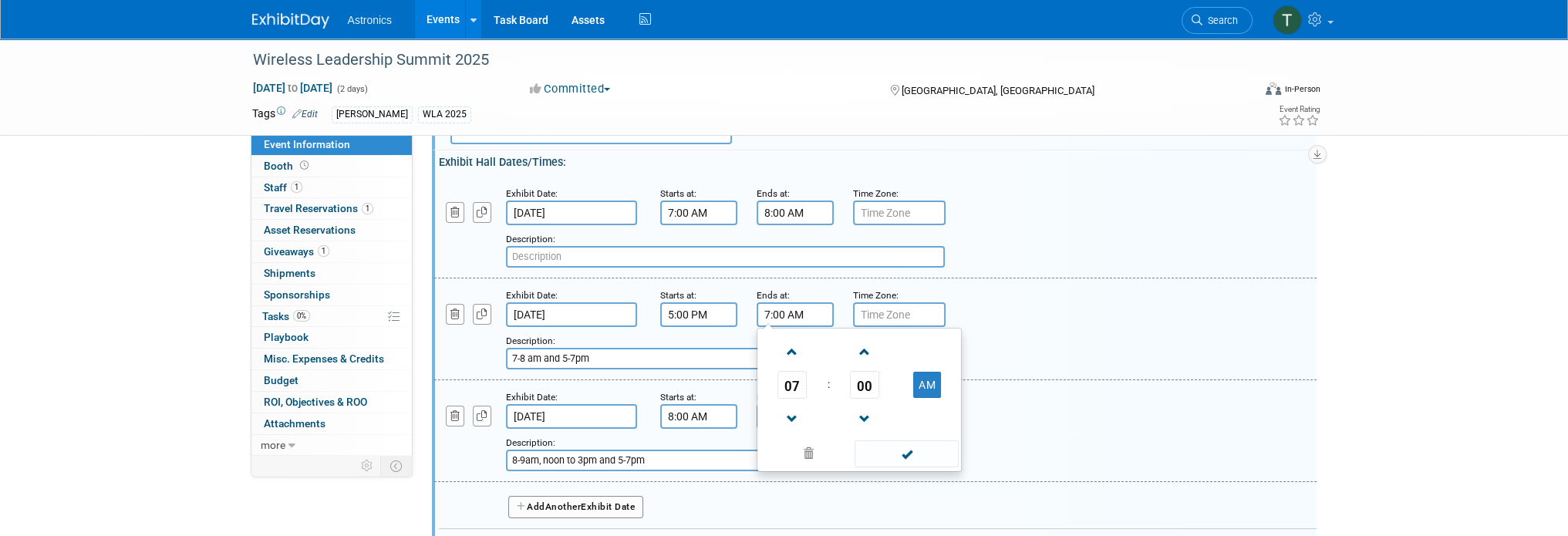
click at [800, 312] on input "7:00 AM" at bounding box center [795, 314] width 77 height 25
click at [788, 311] on input "7:00 AM" at bounding box center [795, 314] width 77 height 25
click at [931, 377] on button "AM" at bounding box center [926, 385] width 27 height 26
type input "7:00 PM"
click at [916, 444] on span at bounding box center [907, 454] width 104 height 27
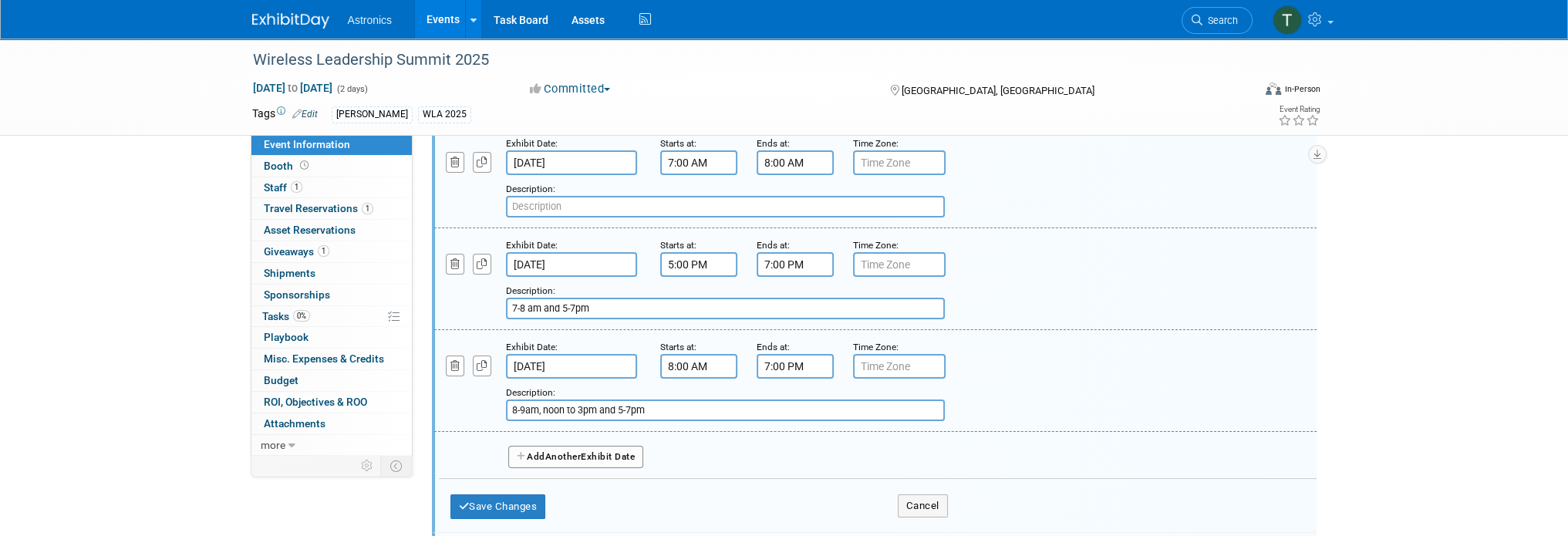
scroll to position [231, 0]
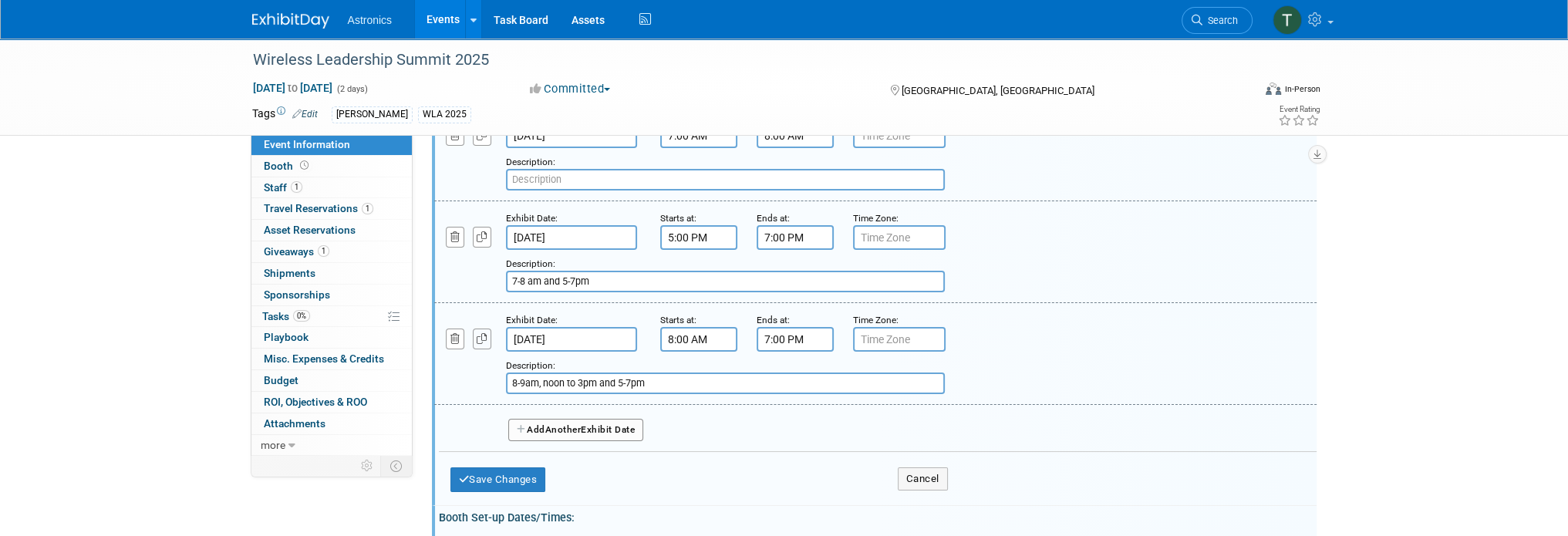
click at [483, 335] on icon "button" at bounding box center [481, 339] width 10 height 10
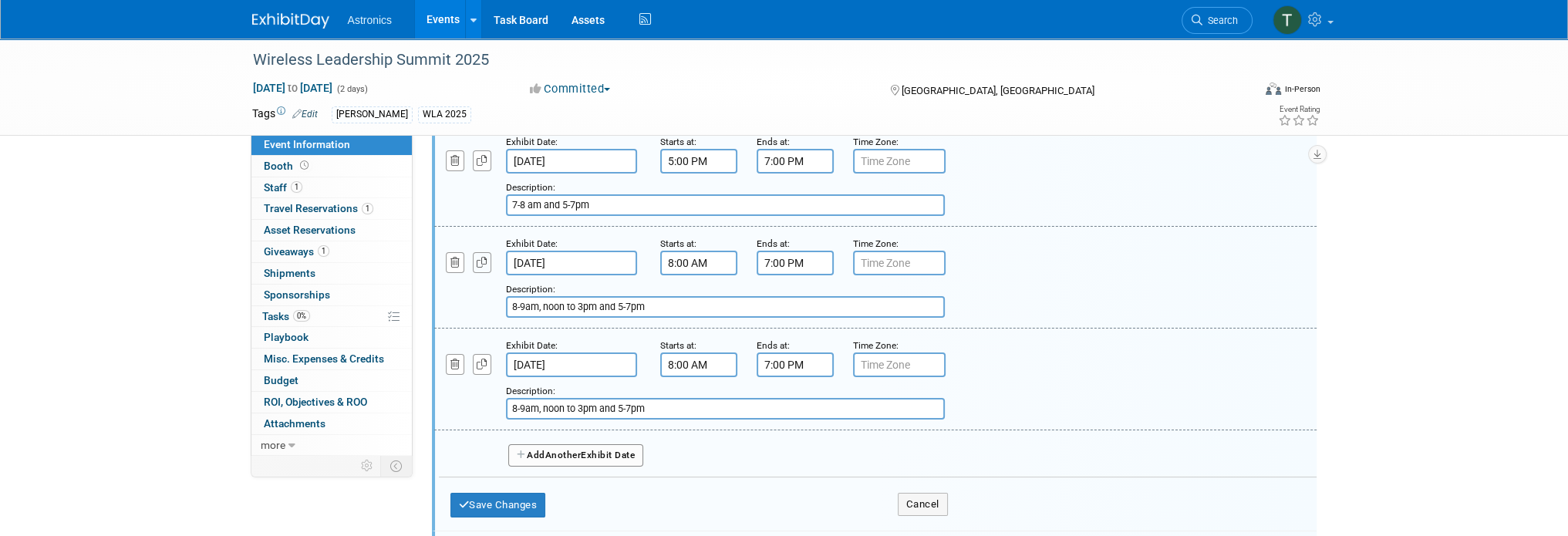
scroll to position [309, 0]
click at [684, 357] on input "8:00 AM" at bounding box center [699, 364] width 77 height 25
click at [679, 357] on input "8:00 AM" at bounding box center [699, 364] width 77 height 25
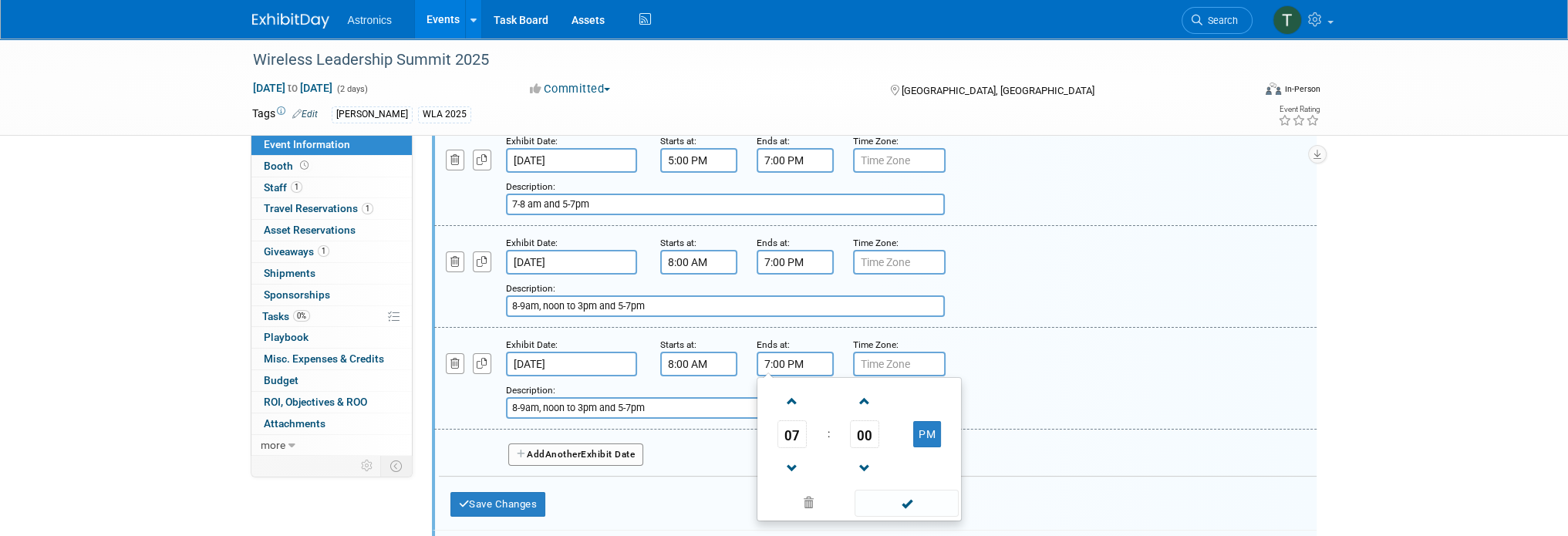
drag, startPoint x: 811, startPoint y: 357, endPoint x: 742, endPoint y: 357, distance: 69.0
click at [742, 357] on div "Exhibit Date: [DATE] Starts at: 8:00 AM Ends at: 7:00 PM 07 : 00 PM 12 01 02 03…" at bounding box center [875, 378] width 882 height 102
click at [926, 426] on button "PM" at bounding box center [926, 434] width 27 height 26
click at [792, 456] on span at bounding box center [792, 468] width 27 height 27
click at [792, 395] on span at bounding box center [792, 401] width 27 height 27
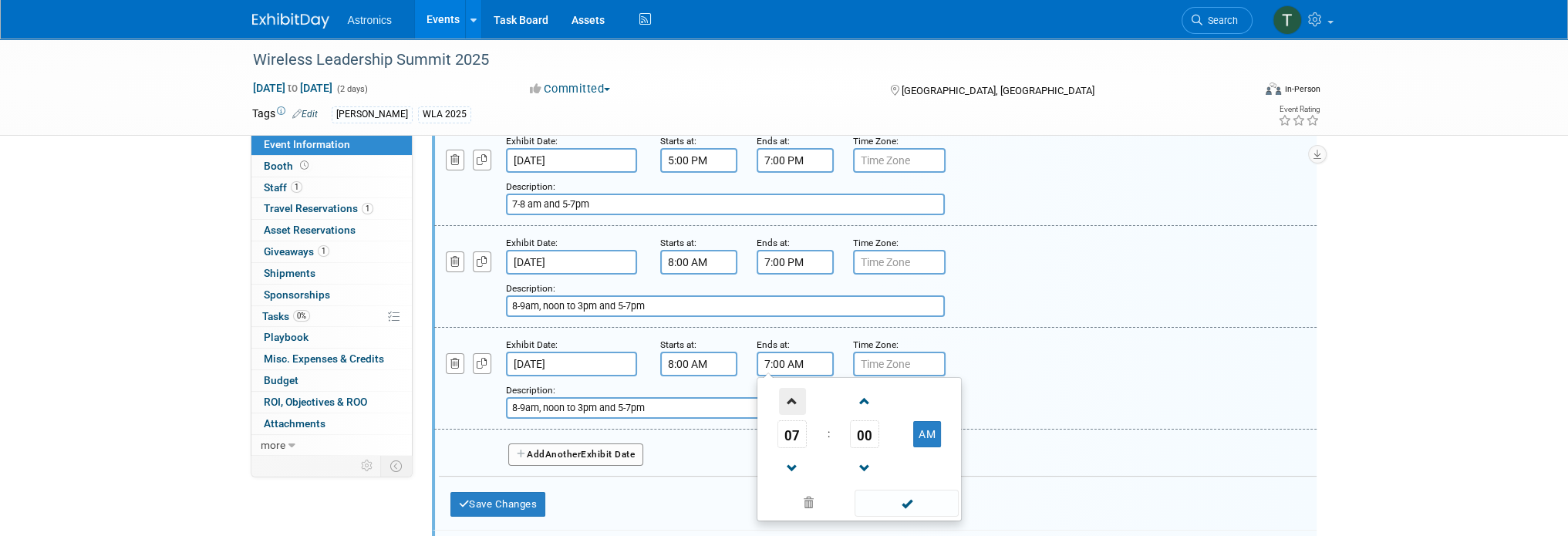
click at [791, 395] on span at bounding box center [792, 401] width 27 height 27
click at [910, 495] on span at bounding box center [907, 503] width 104 height 27
type input "9:00 AM"
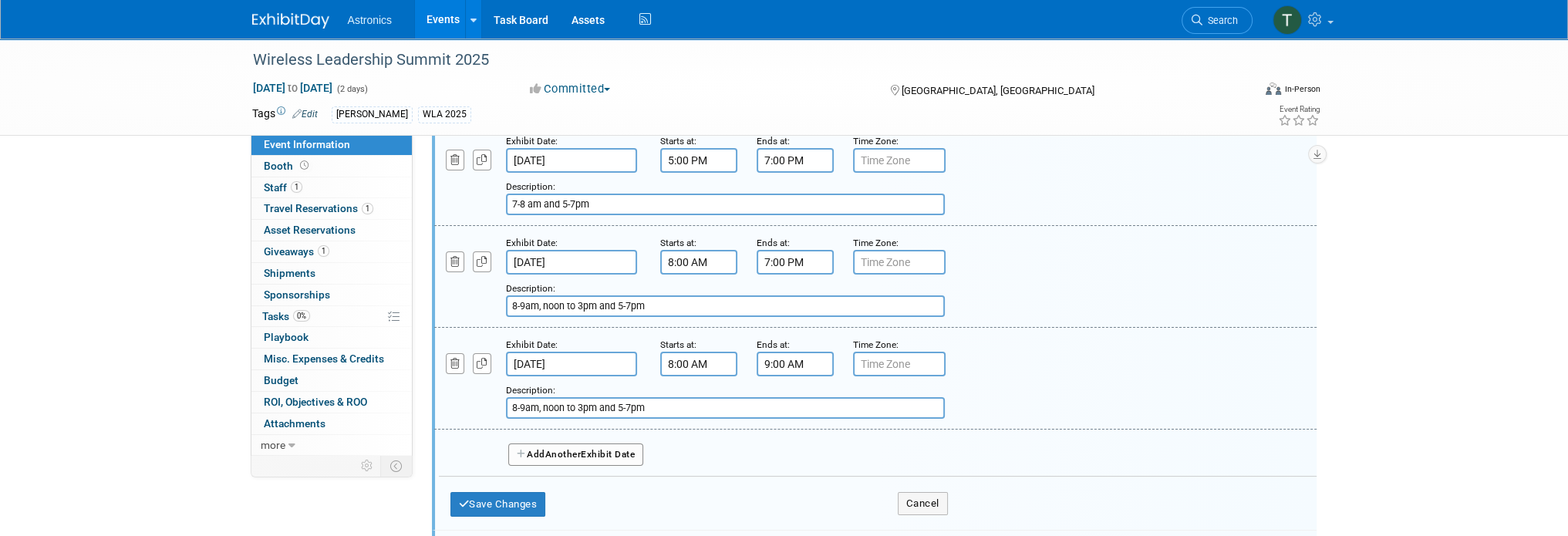
drag, startPoint x: 664, startPoint y: 298, endPoint x: 497, endPoint y: 298, distance: 167.0
click at [497, 298] on div "Add a Description Description: 8-9am, noon to 3pm and 5-7pm" at bounding box center [799, 295] width 754 height 42
click at [707, 260] on input "8:00 AM" at bounding box center [699, 262] width 77 height 25
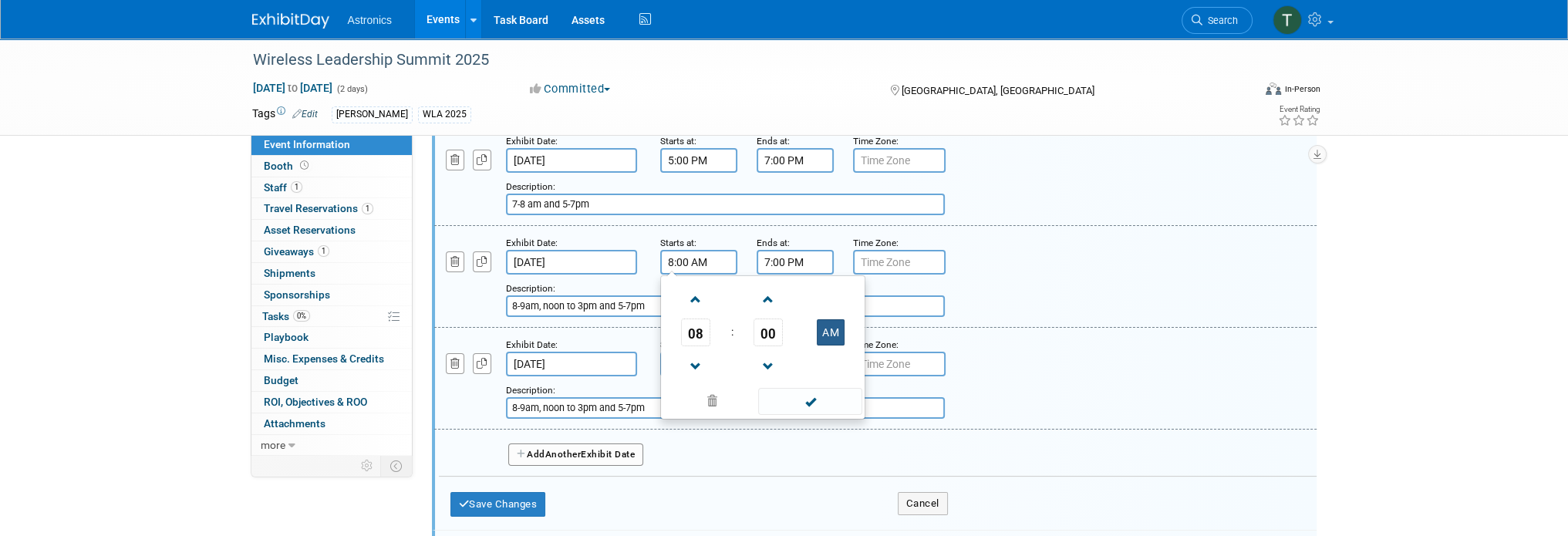
click at [842, 327] on button "AM" at bounding box center [830, 332] width 27 height 26
drag, startPoint x: 707, startPoint y: 259, endPoint x: 635, endPoint y: 256, distance: 72.1
click at [635, 256] on div "Exhibit Date: [DATE] Starts at: 8:00 PM 08 : 00 PM 12 01 02 03 04 05 06 07 08 0…" at bounding box center [875, 276] width 882 height 102
click at [833, 330] on button "PM" at bounding box center [830, 332] width 27 height 26
click at [693, 260] on input "8:00 AM" at bounding box center [699, 262] width 77 height 25
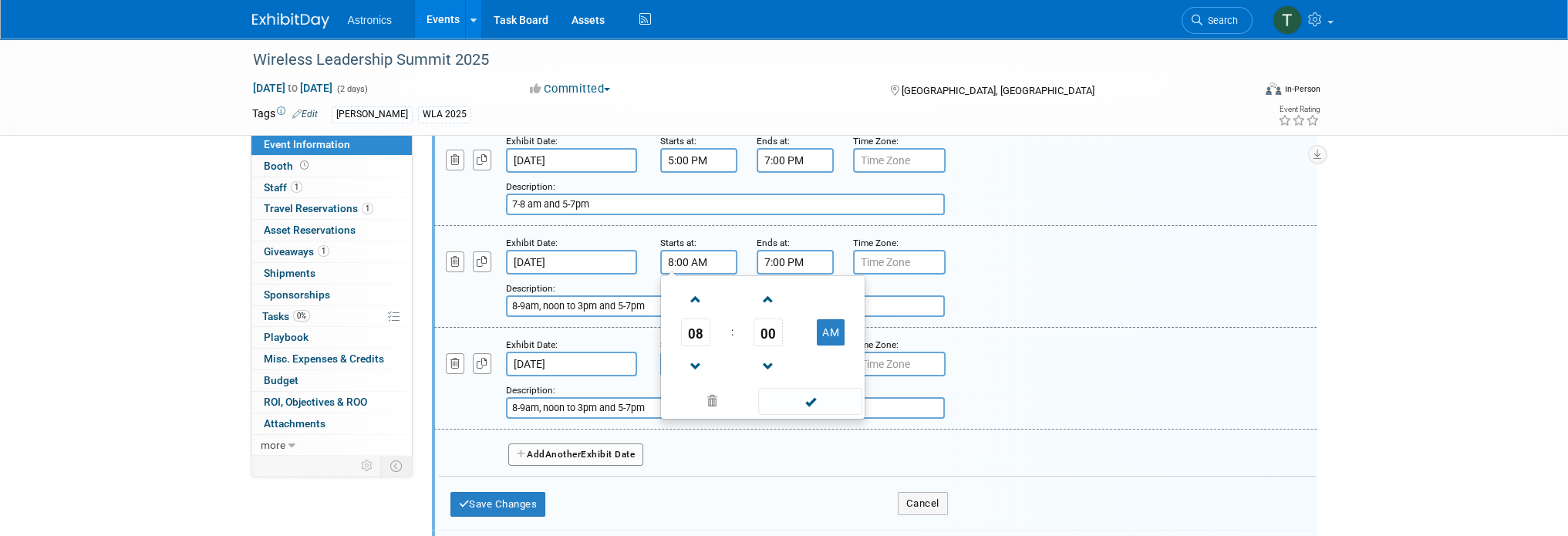
drag, startPoint x: 687, startPoint y: 257, endPoint x: 647, endPoint y: 260, distance: 40.1
click at [648, 259] on div "Starts at: 8:00 AM 08 : 00 AM 12 01 02 03 04 05 06 07 08 09 10 11 00 05 10 15 2…" at bounding box center [696, 254] width 96 height 40
click at [707, 300] on span at bounding box center [695, 299] width 27 height 27
click at [700, 300] on span at bounding box center [695, 299] width 27 height 27
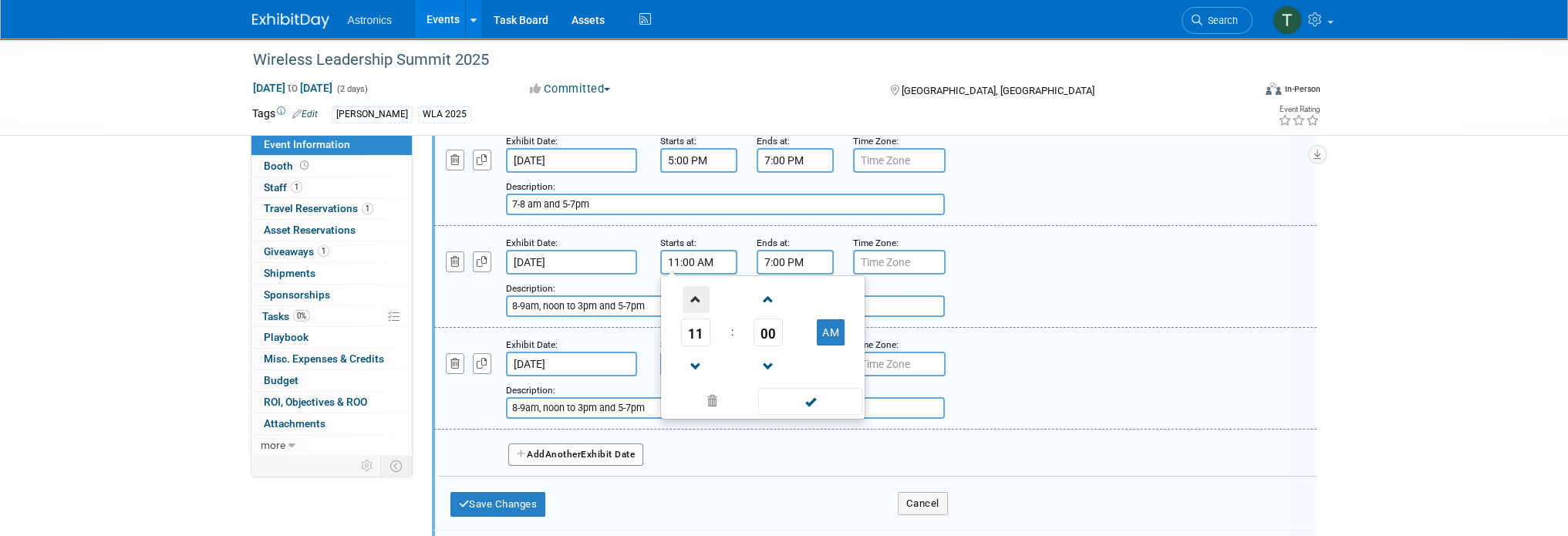
click at [700, 300] on span at bounding box center [695, 299] width 27 height 27
type input "12:00 PM"
click at [792, 258] on input "7:00 PM" at bounding box center [795, 262] width 77 height 25
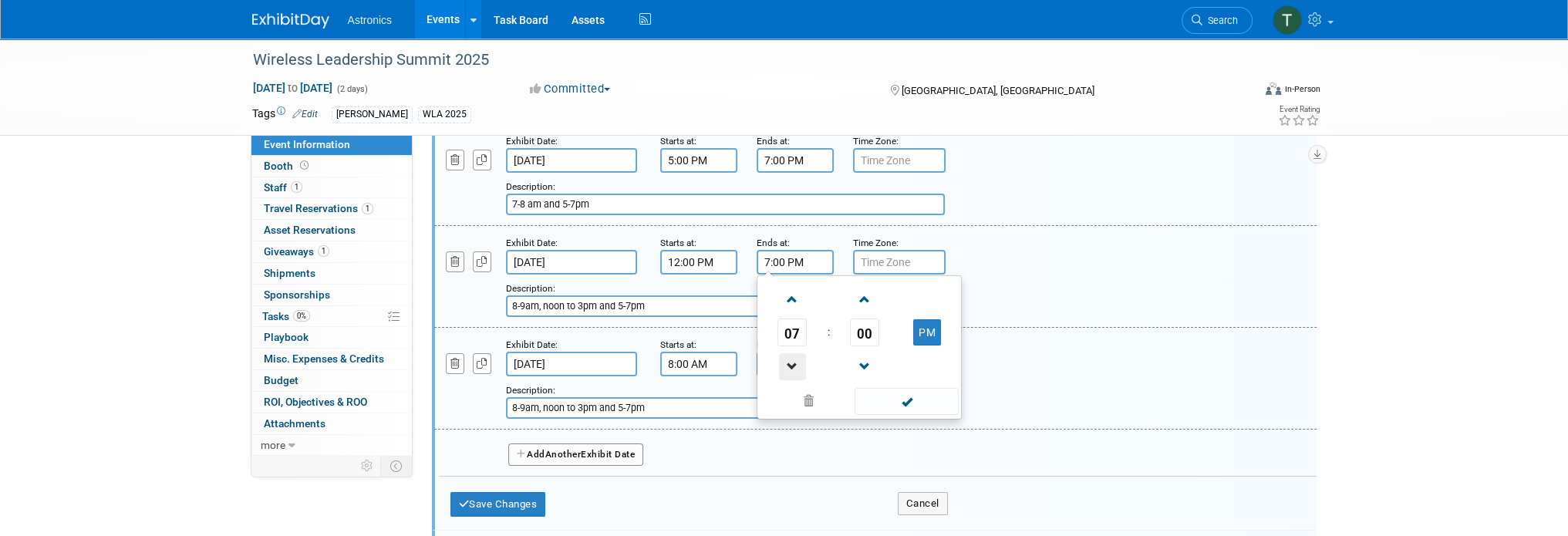
click at [790, 357] on span at bounding box center [792, 366] width 27 height 27
click at [789, 357] on span at bounding box center [792, 366] width 27 height 27
type input "3:00 PM"
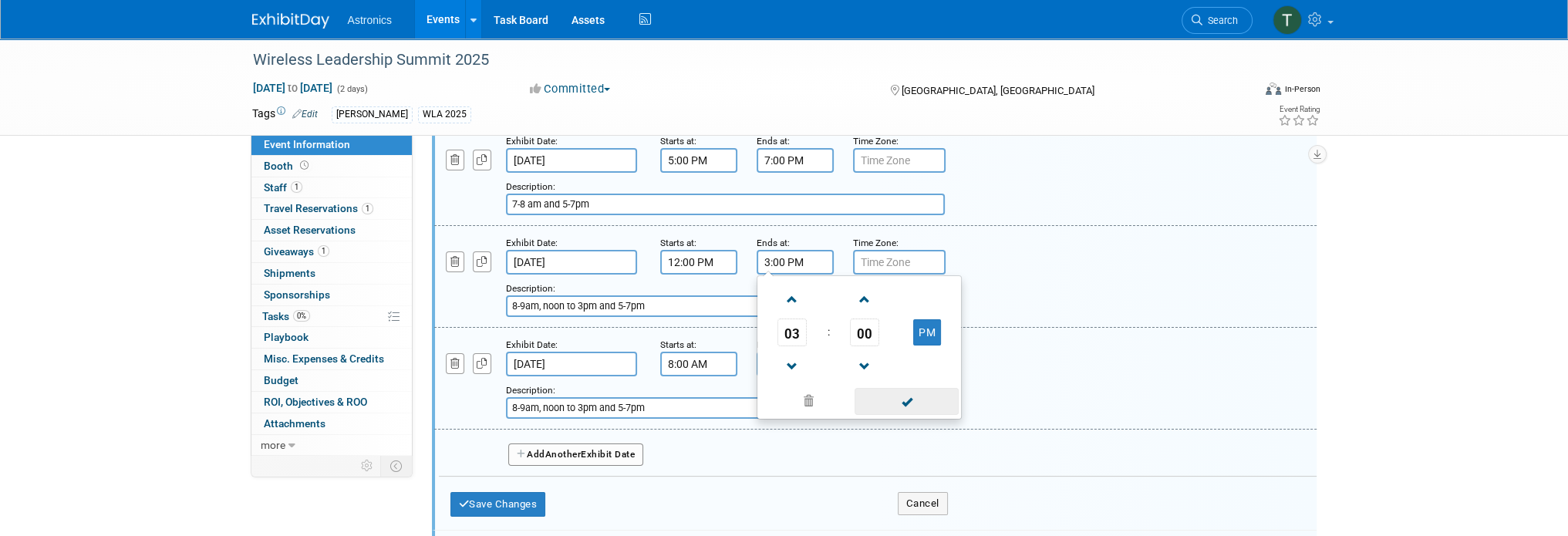
click at [916, 394] on span at bounding box center [907, 401] width 104 height 27
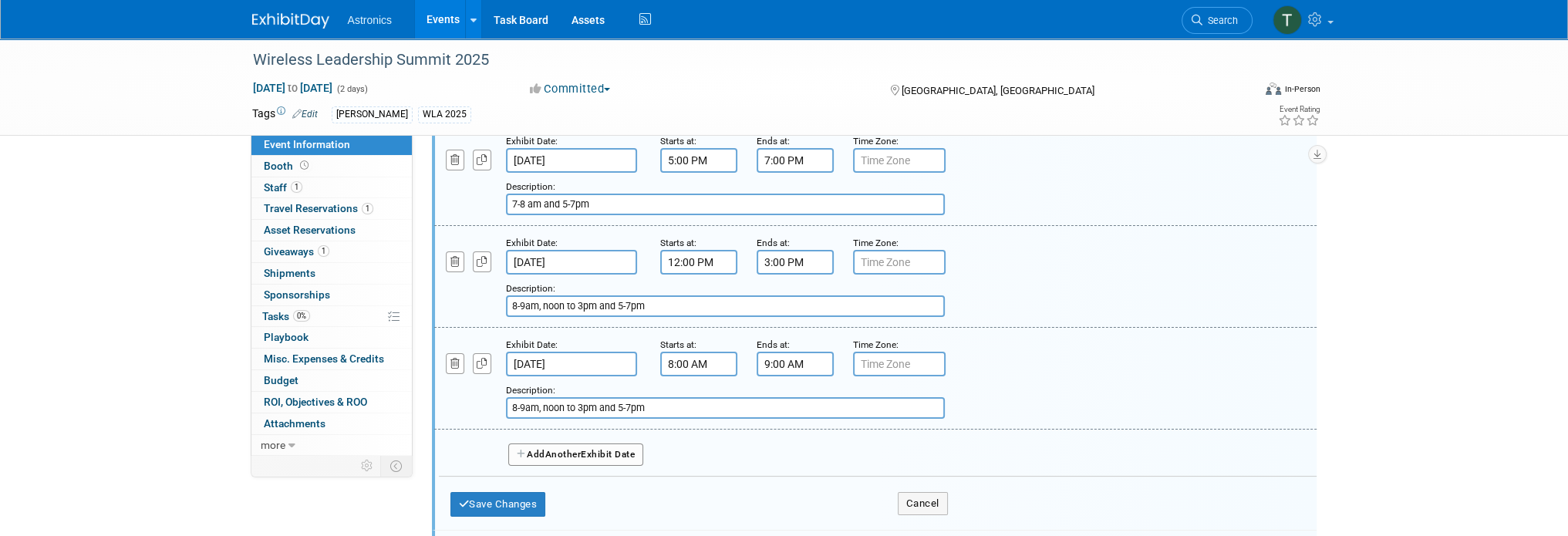
click at [682, 359] on input "8:00 AM" at bounding box center [699, 364] width 77 height 25
click at [678, 360] on input "8:00 AM" at bounding box center [699, 364] width 77 height 25
drag, startPoint x: 712, startPoint y: 359, endPoint x: 654, endPoint y: 360, distance: 58.0
click at [654, 360] on div "Starts at: 8:00 AM 08 : 00 AM 12 01 02 03 04 05 06 07 08 09 10 11 00 05 10 15 2…" at bounding box center [696, 356] width 96 height 40
click at [833, 425] on button "AM" at bounding box center [830, 434] width 27 height 26
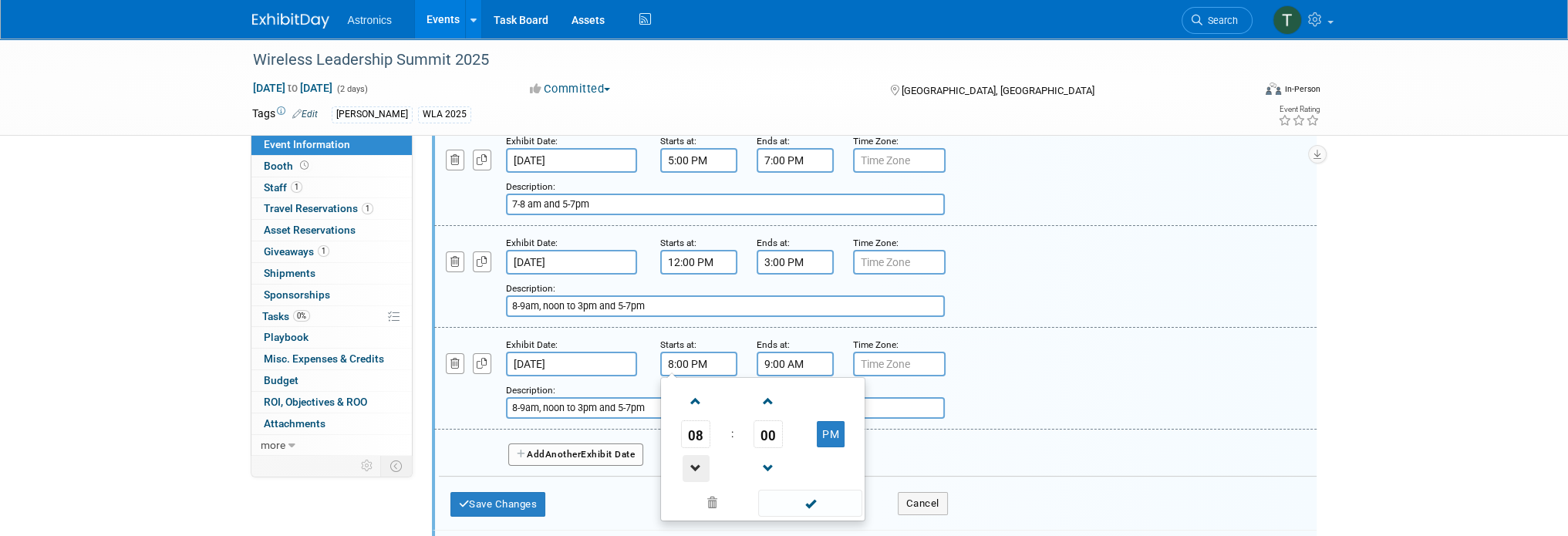
click at [695, 457] on span at bounding box center [695, 468] width 27 height 27
type input "5:00 PM"
click at [812, 360] on input "9:00 AM" at bounding box center [795, 364] width 77 height 25
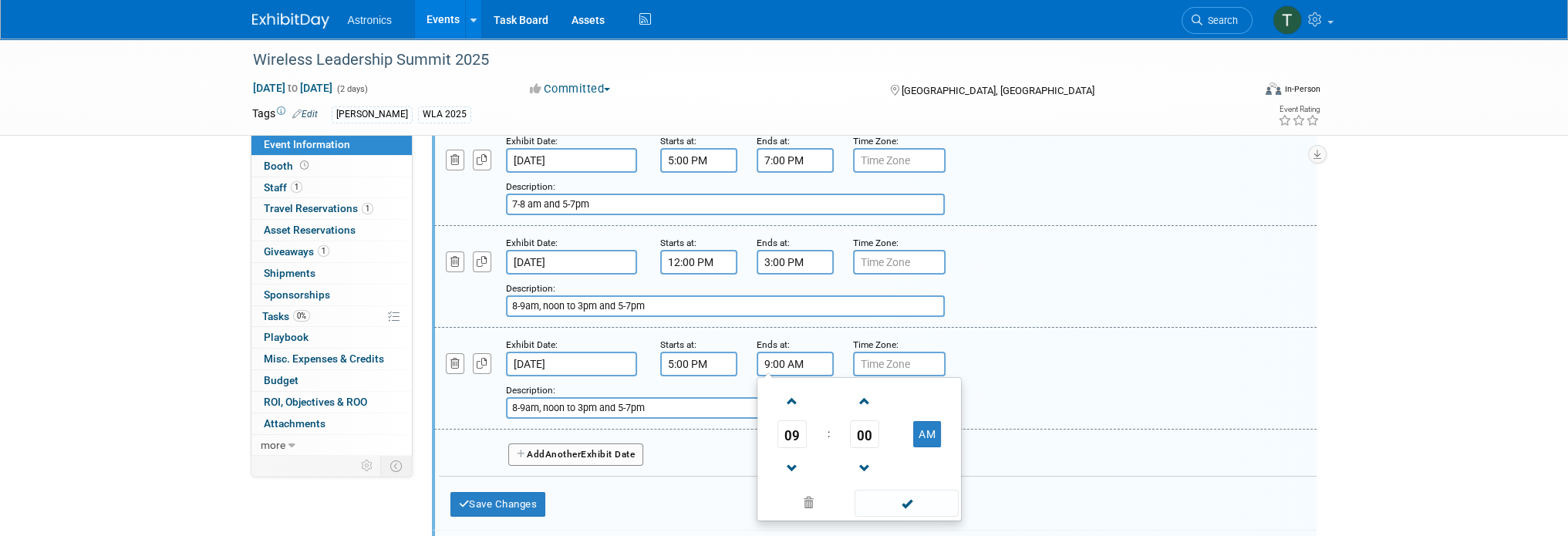
click at [775, 360] on input "9:00 AM" at bounding box center [795, 364] width 77 height 25
click at [793, 457] on span at bounding box center [792, 468] width 27 height 27
click at [926, 428] on button "AM" at bounding box center [926, 434] width 27 height 26
type input "7:00 PM"
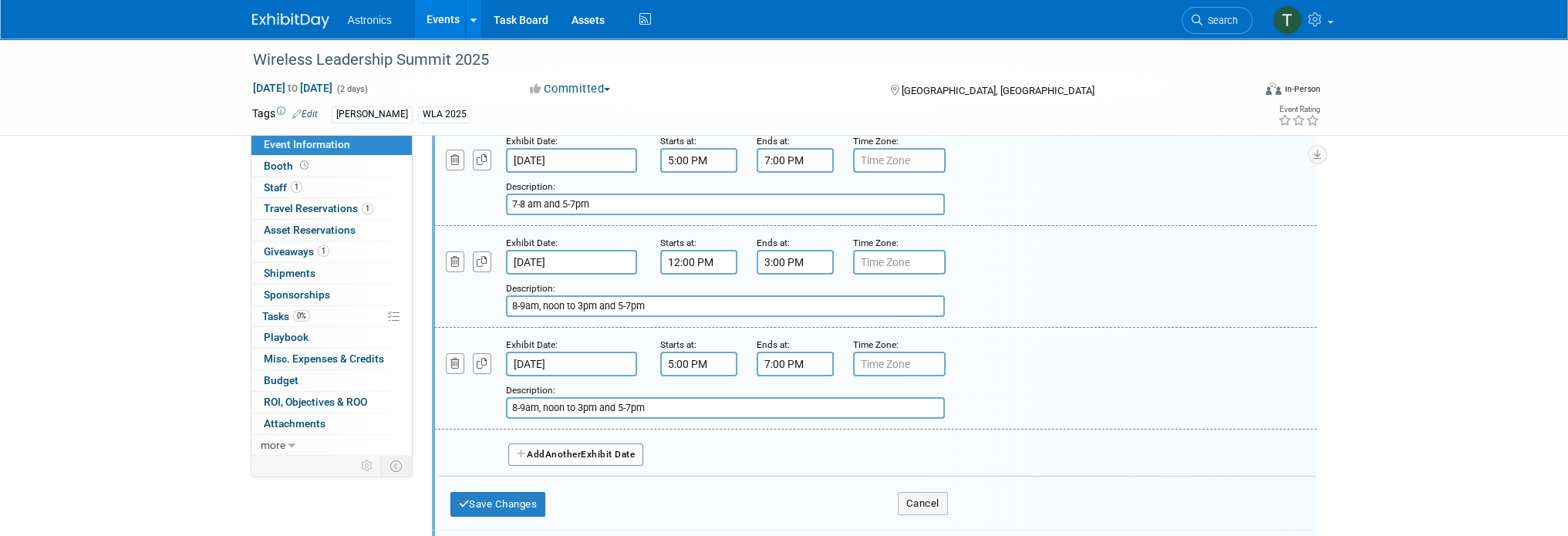
click at [988, 339] on div "Add a Description Description: 8-9am, noon to 3pm and 5-7pm" at bounding box center [875, 377] width 905 height 82
click at [516, 493] on button "Save Changes" at bounding box center [497, 504] width 95 height 25
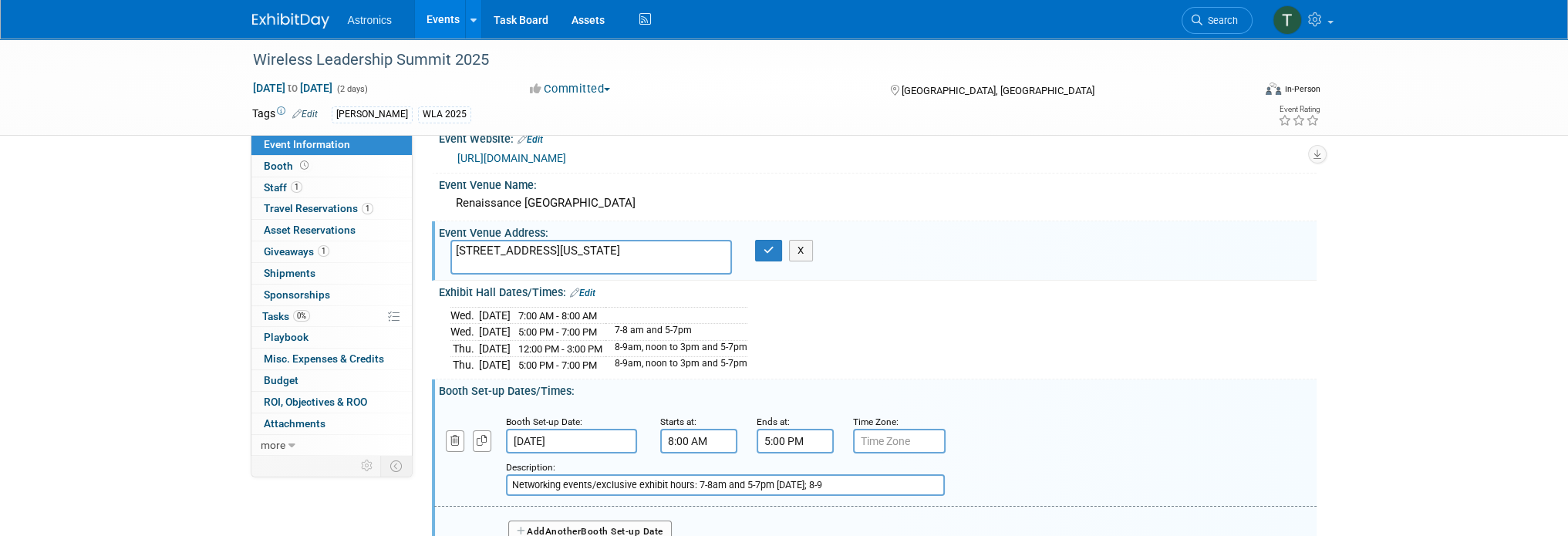
scroll to position [0, 0]
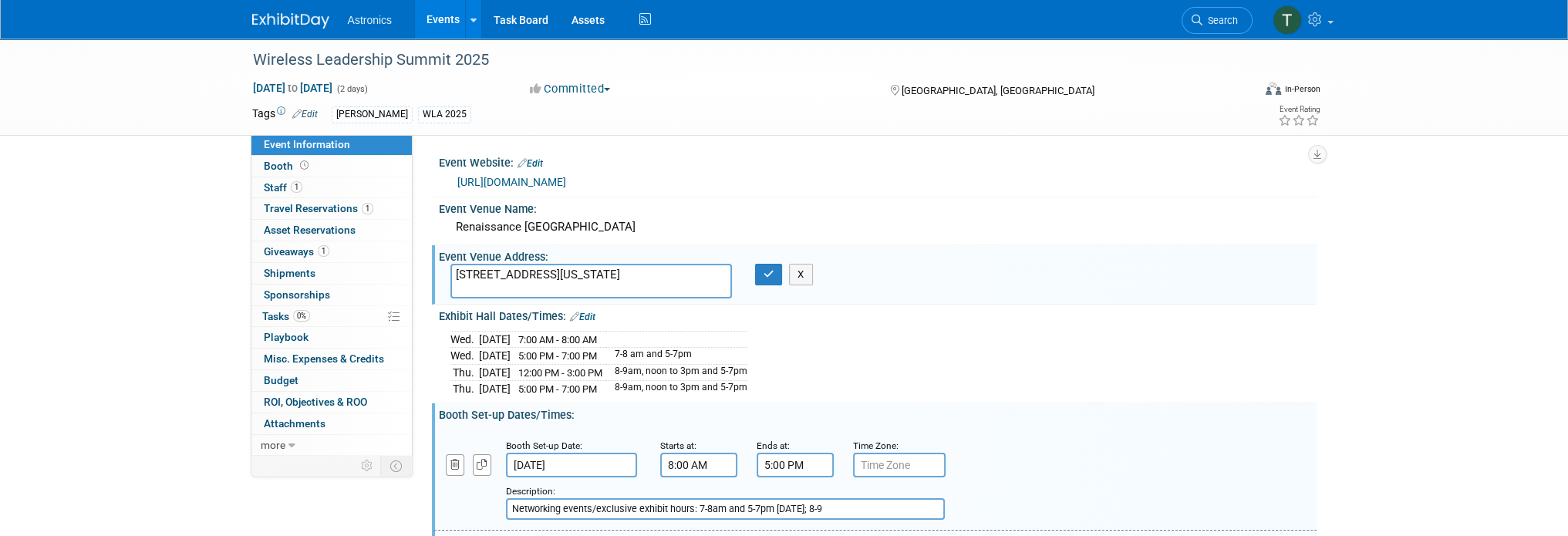
click at [586, 314] on link "Edit" at bounding box center [582, 316] width 25 height 10
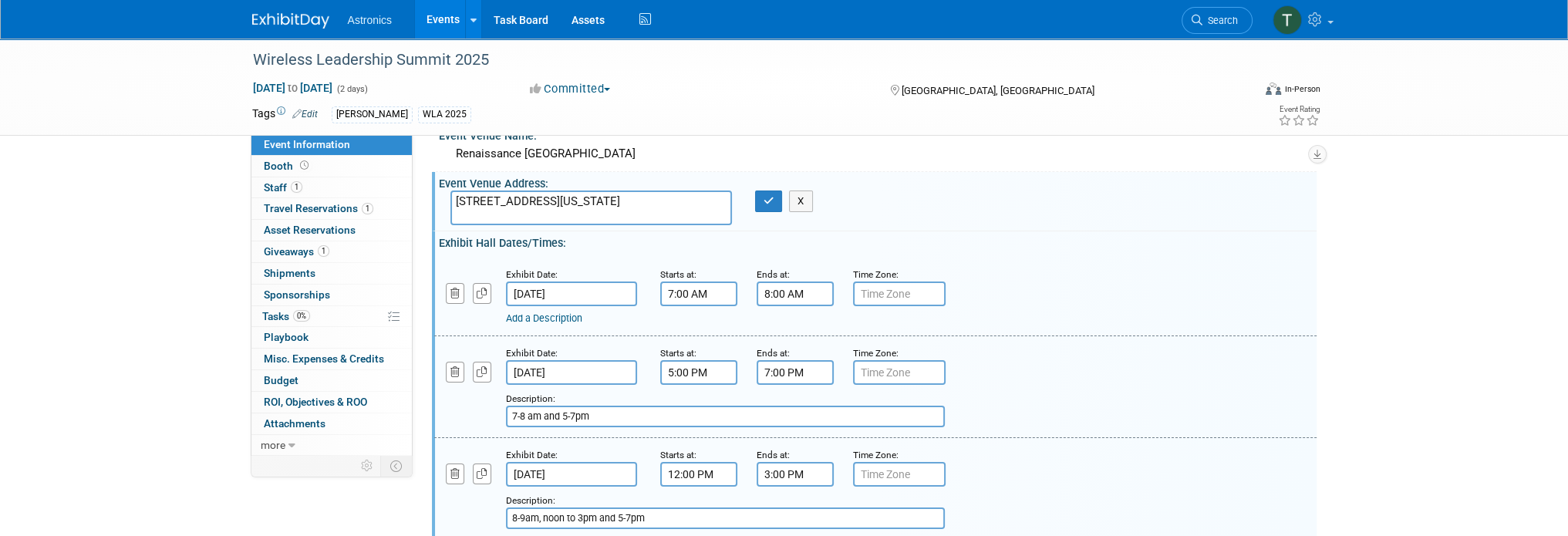
scroll to position [77, 0]
drag, startPoint x: 648, startPoint y: 416, endPoint x: 472, endPoint y: 404, distance: 176.4
click at [472, 404] on div "Add a Description Description: 7-8 am and 5-7pm" at bounding box center [799, 402] width 754 height 42
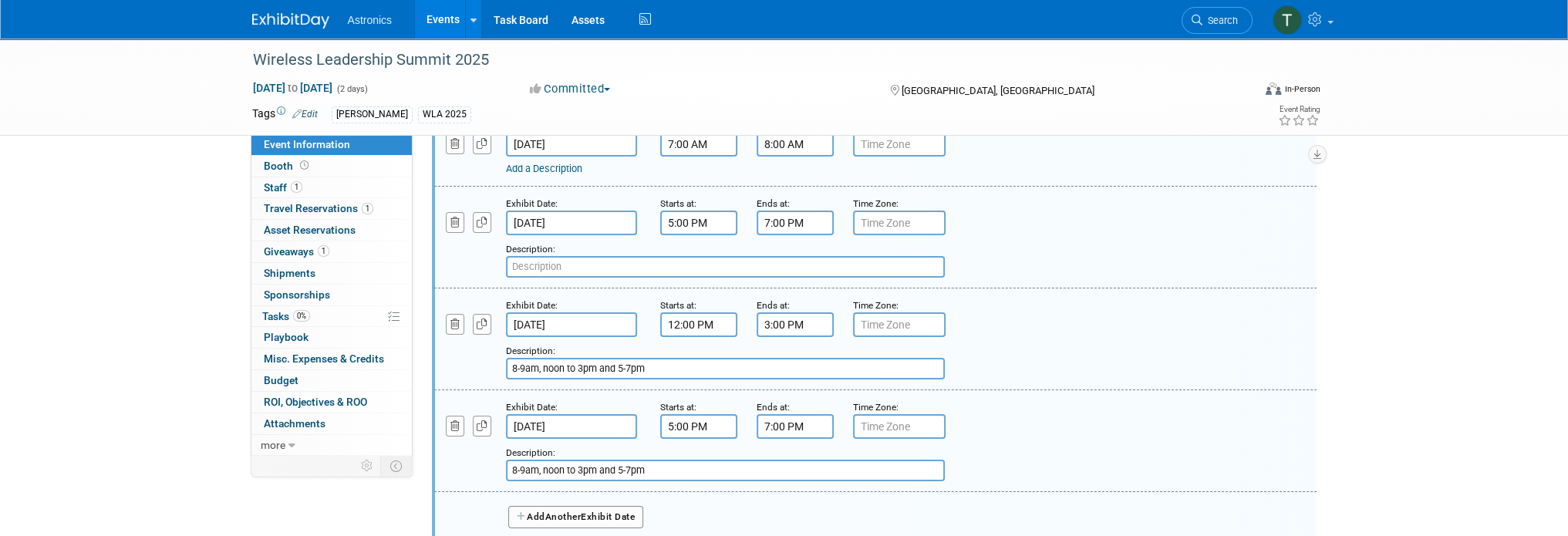
scroll to position [231, 0]
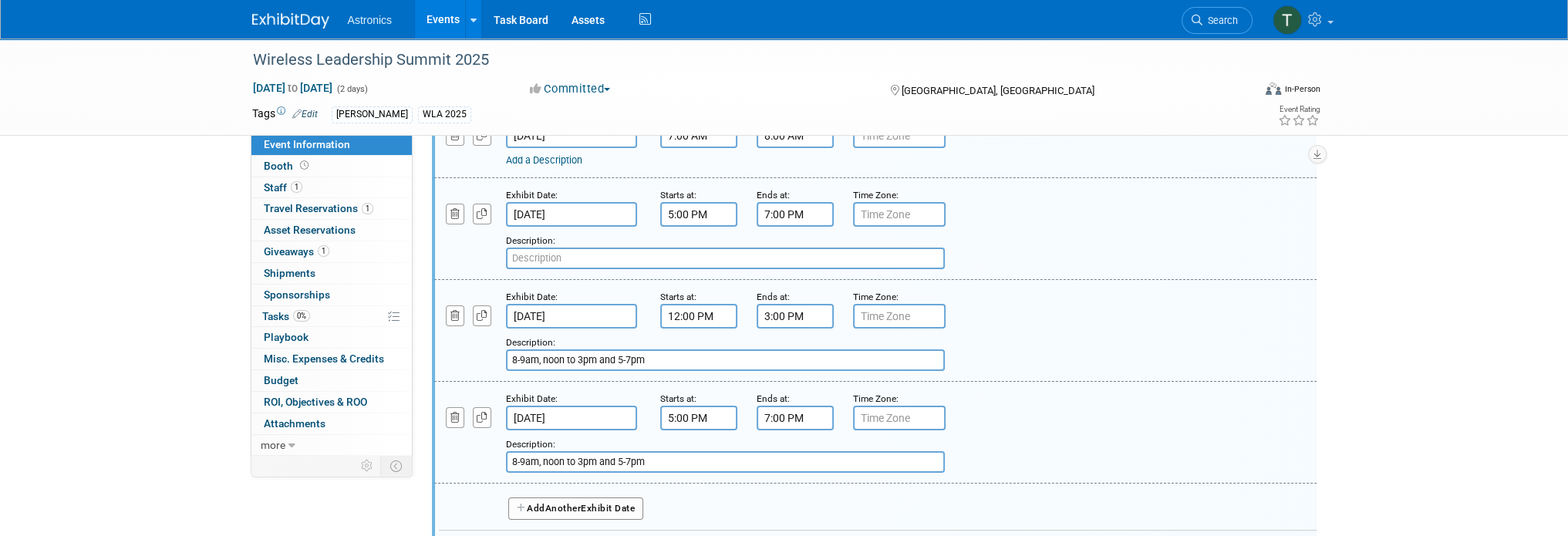
drag, startPoint x: 660, startPoint y: 356, endPoint x: 477, endPoint y: 353, distance: 183.0
click at [477, 353] on div "Add a Description Description: 8-9am, noon to 3pm and 5-7pm" at bounding box center [799, 349] width 754 height 42
drag, startPoint x: 657, startPoint y: 454, endPoint x: 457, endPoint y: 456, distance: 200.0
click at [457, 456] on div "Add a Description Description: 8-9am, noon to 3pm and 5-7pm" at bounding box center [799, 451] width 754 height 42
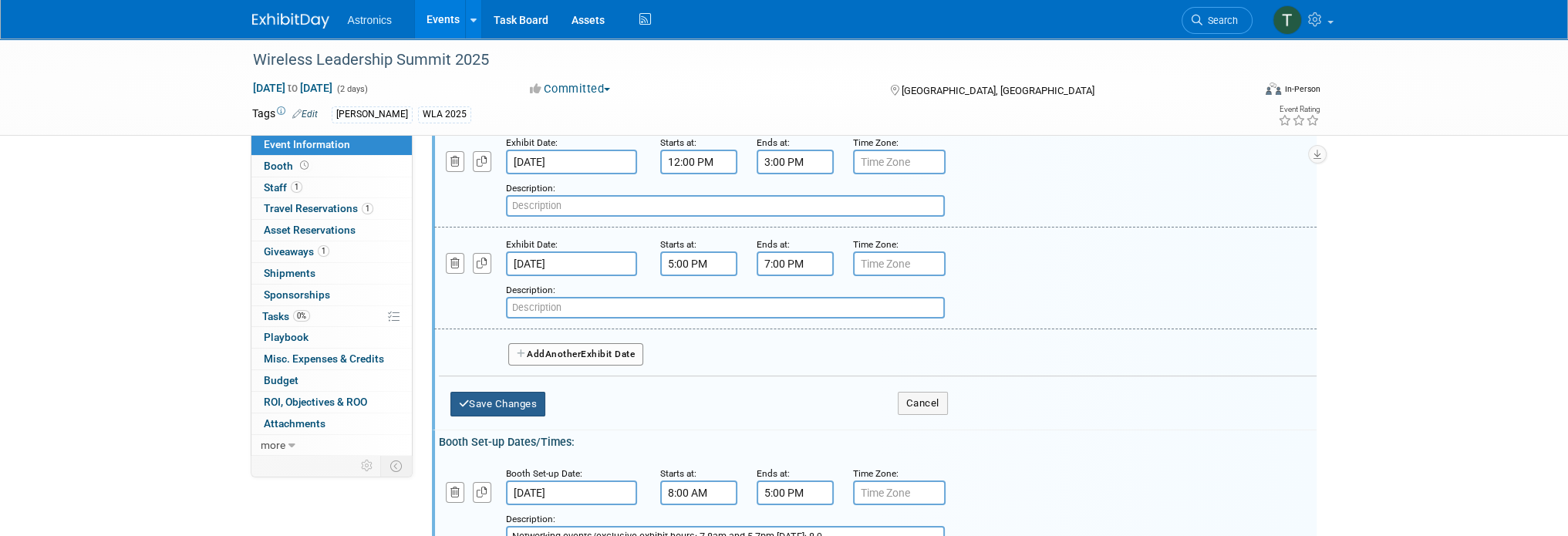
click at [517, 403] on button "Save Changes" at bounding box center [497, 404] width 95 height 25
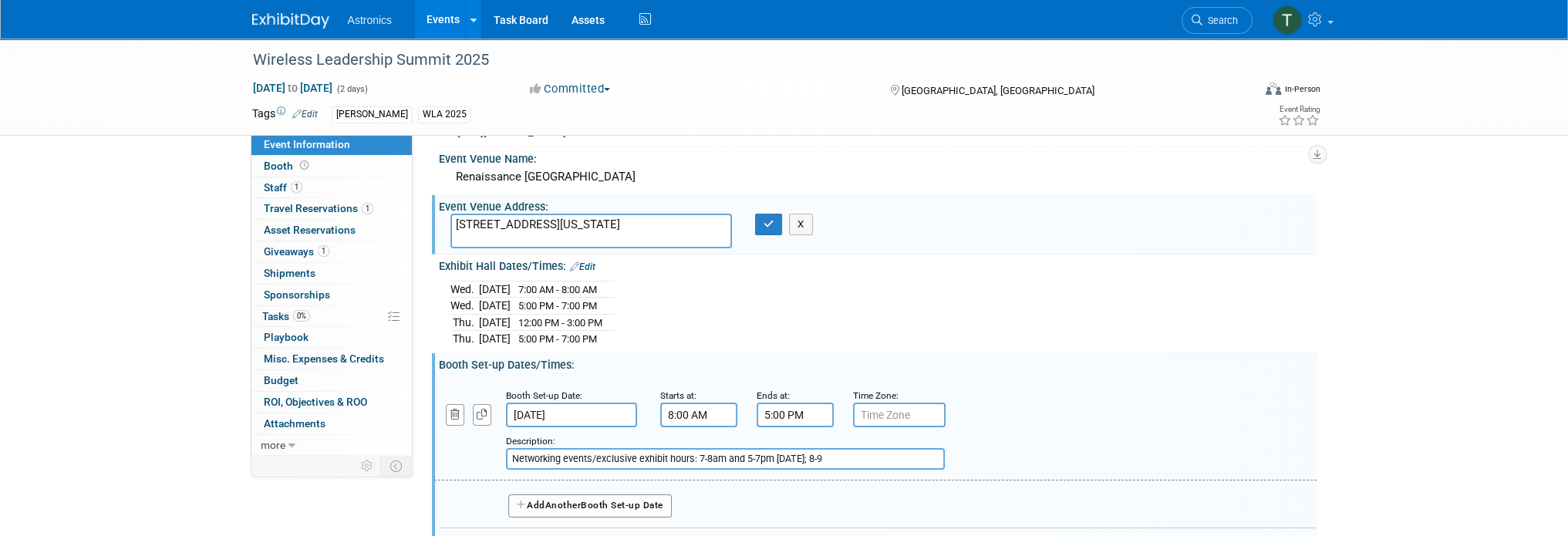
scroll to position [77, 0]
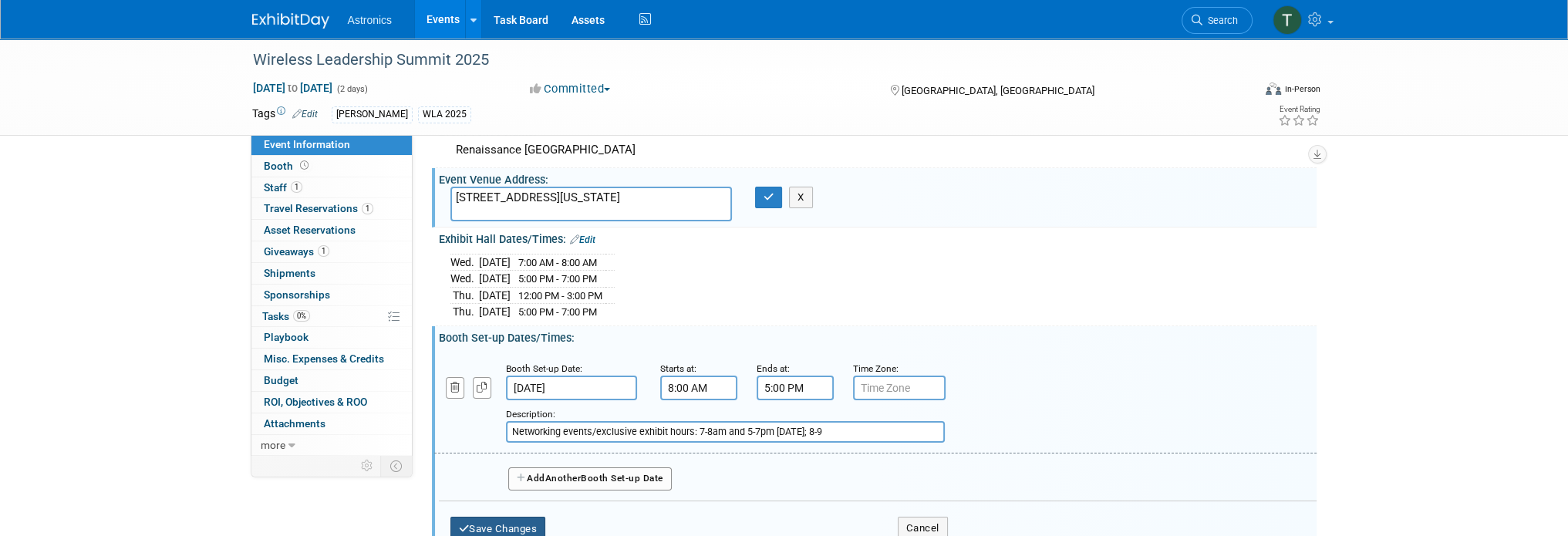
click at [488, 517] on button "Save Changes" at bounding box center [497, 529] width 95 height 25
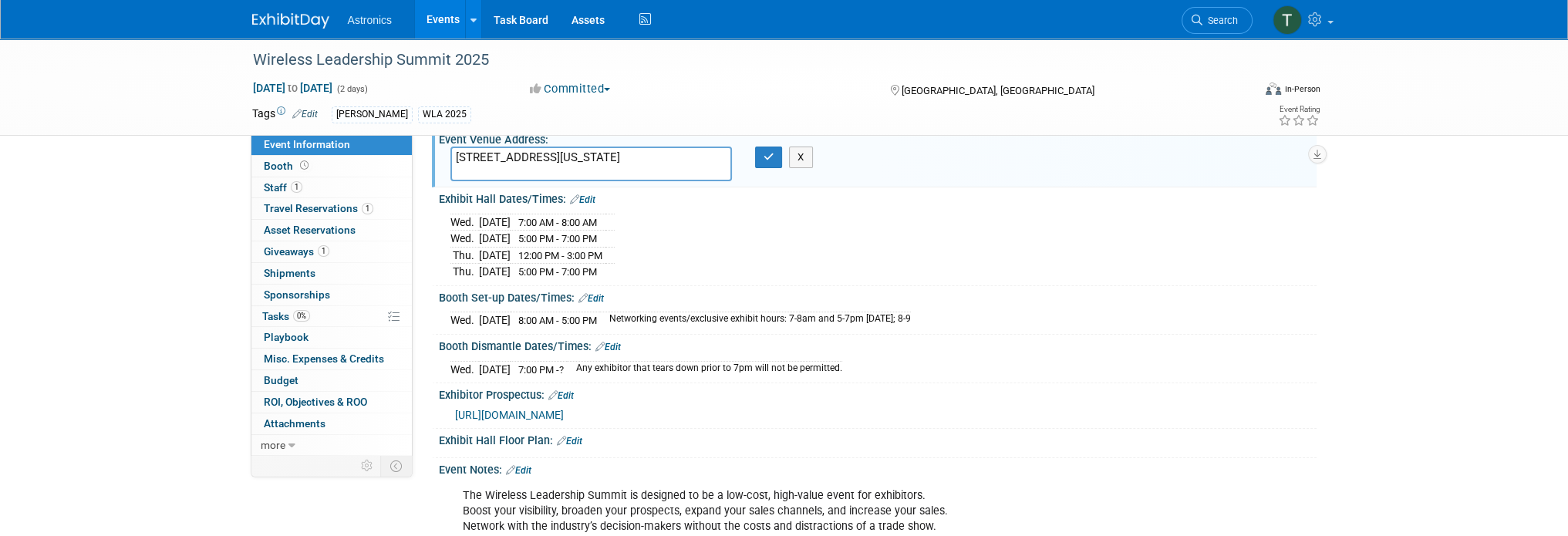
scroll to position [154, 0]
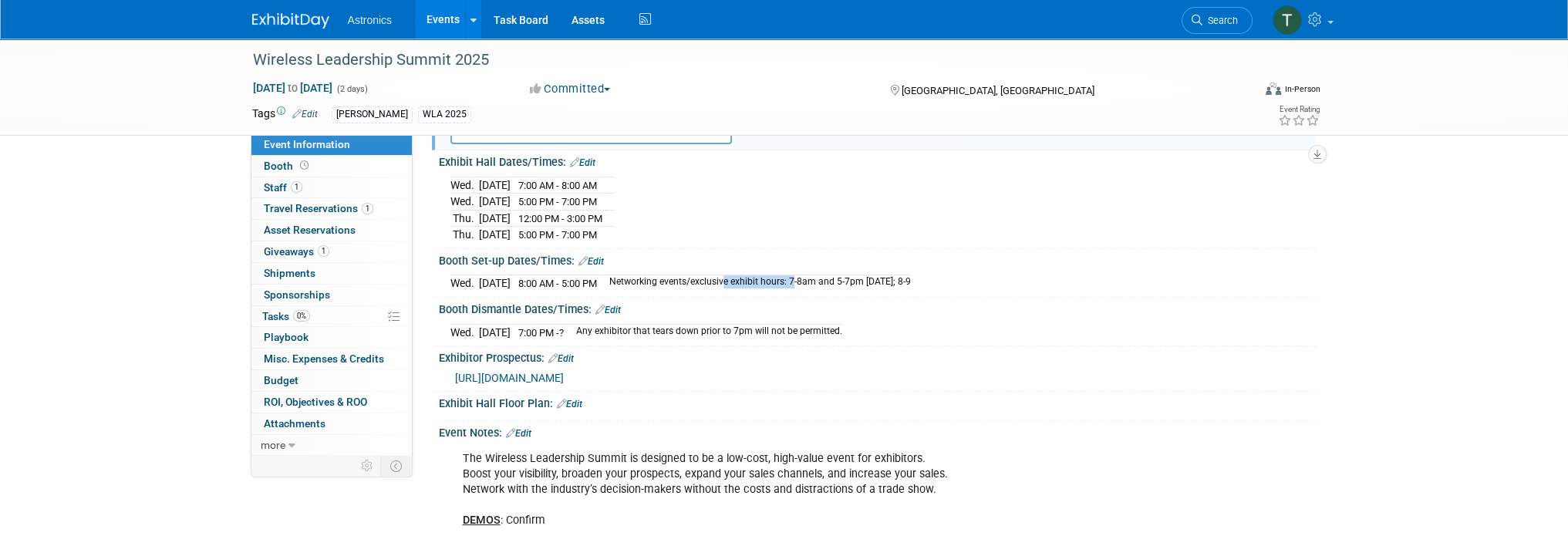
drag, startPoint x: 648, startPoint y: 279, endPoint x: 730, endPoint y: 277, distance: 82.0
click at [730, 277] on td "Networking events/exclusive exhibit hours: 7-8am and 5-7pm [DATE]; 8-9" at bounding box center [755, 283] width 310 height 16
click at [448, 256] on div "Booth Set-up Dates/Times: Edit" at bounding box center [877, 259] width 877 height 20
drag, startPoint x: 466, startPoint y: 259, endPoint x: 673, endPoint y: 264, distance: 207.1
click at [669, 263] on div "Booth Set-up Dates/Times: Edit" at bounding box center [877, 259] width 877 height 20
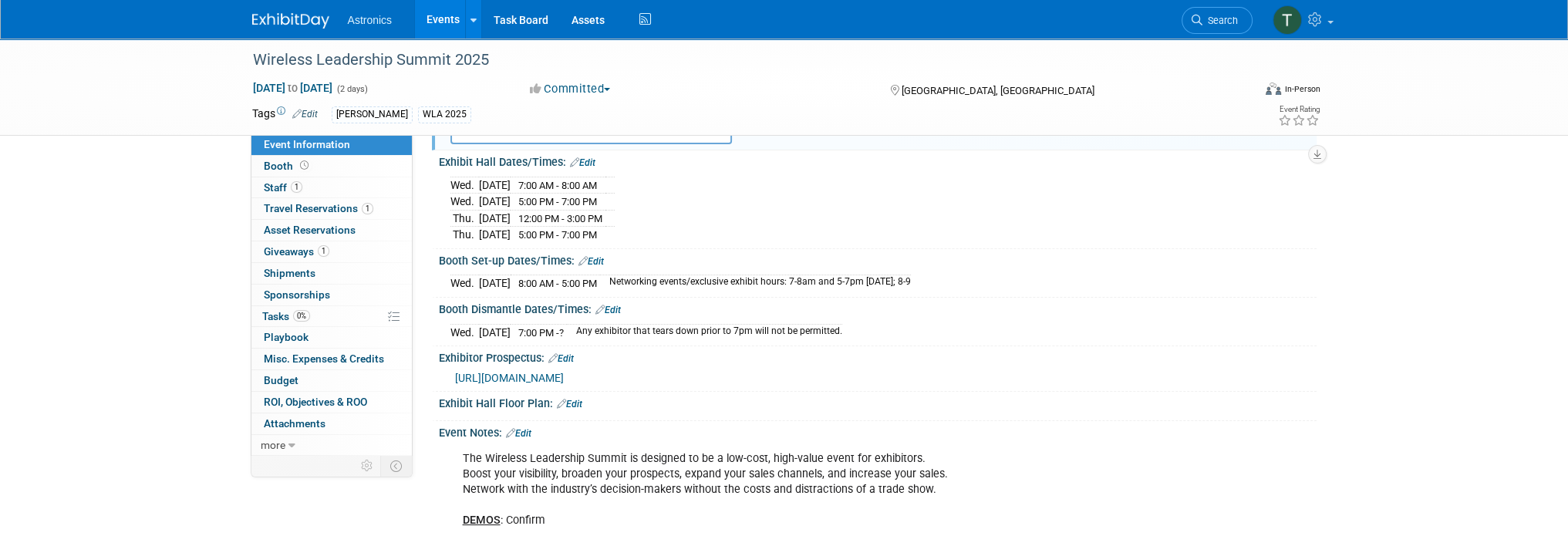
click at [682, 267] on div "[DATE] 8:00 AM - 5:00 PM Networking events/exclusive exhibit hours: 7-8am and 5…" at bounding box center [877, 280] width 877 height 26
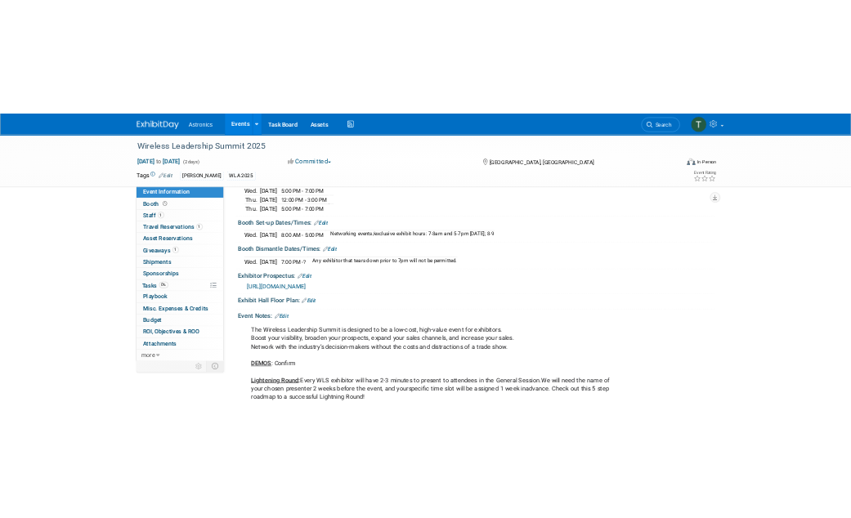
scroll to position [327, 0]
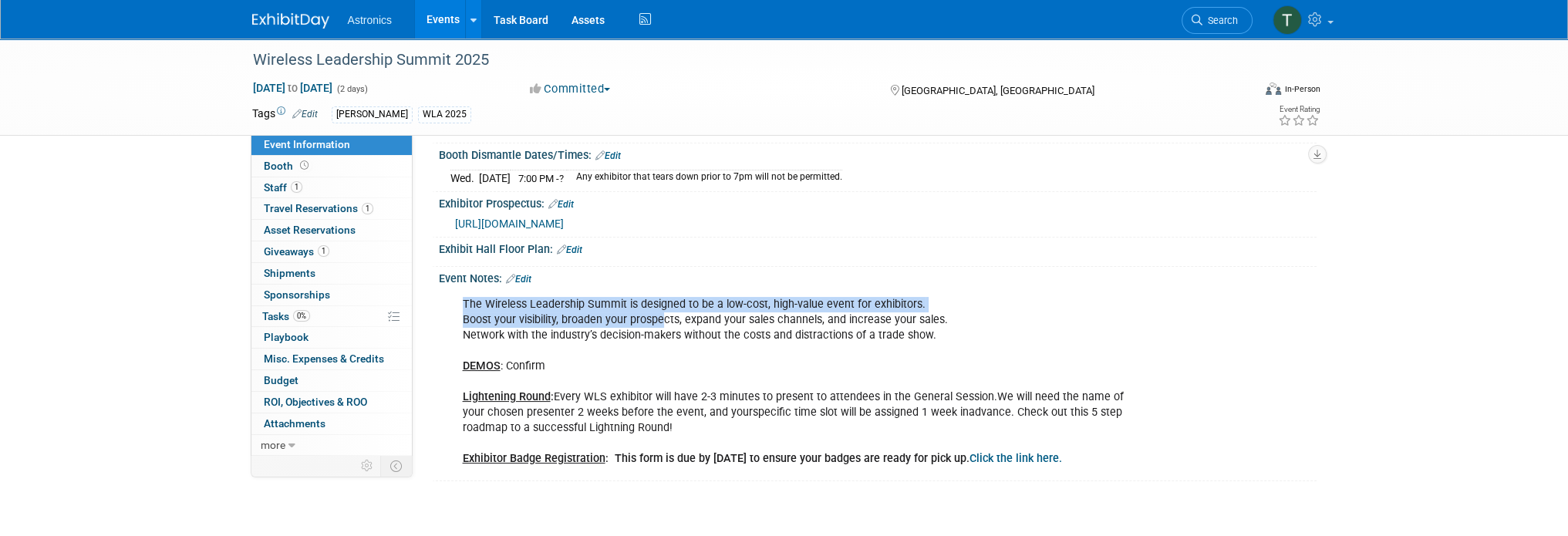
drag, startPoint x: 462, startPoint y: 297, endPoint x: 664, endPoint y: 325, distance: 203.9
click at [664, 320] on div "The Wireless Leadership Summit is designed to be a low-cost, high-value event f…" at bounding box center [799, 381] width 694 height 186
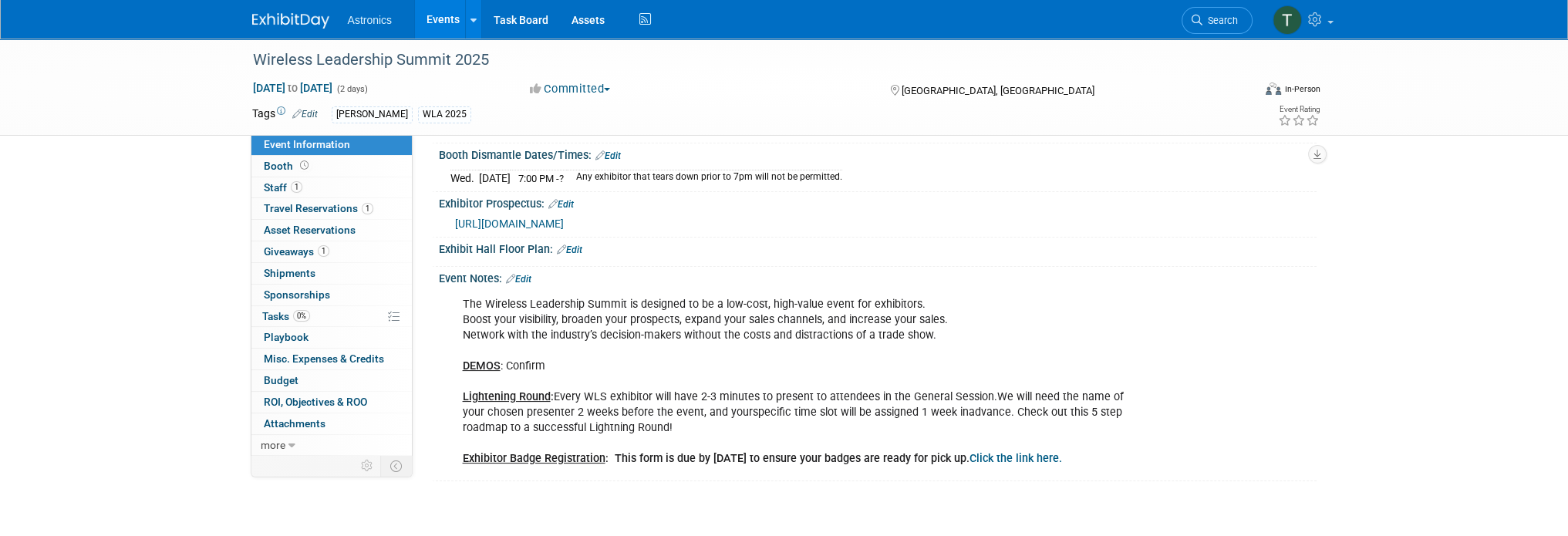
click at [580, 334] on div "The Wireless Leadership Summit is designed to be a low-cost, high-value event f…" at bounding box center [799, 381] width 694 height 186
click at [563, 217] on span "[URL][DOMAIN_NAME]" at bounding box center [509, 223] width 108 height 12
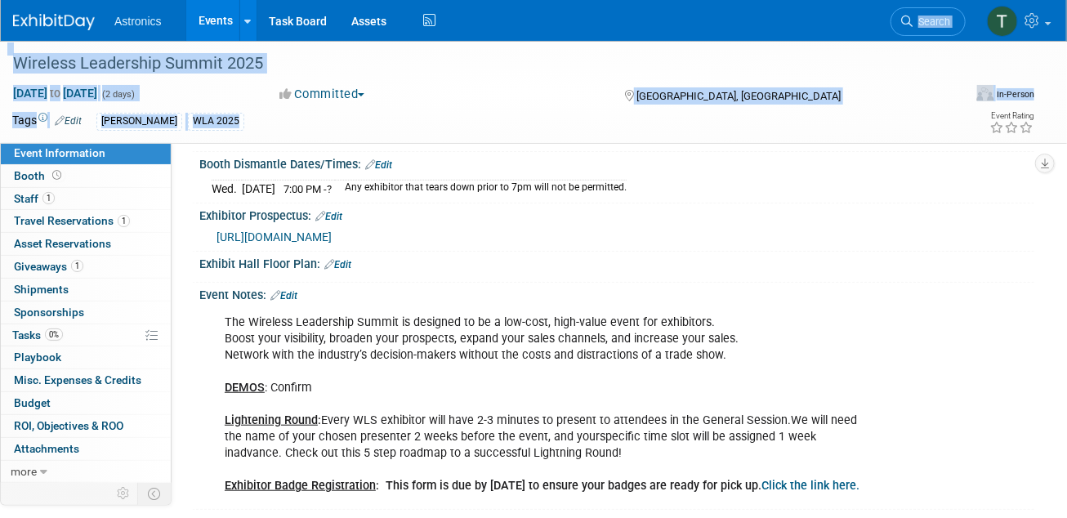
drag, startPoint x: 797, startPoint y: 112, endPoint x: 805, endPoint y: 25, distance: 87.8
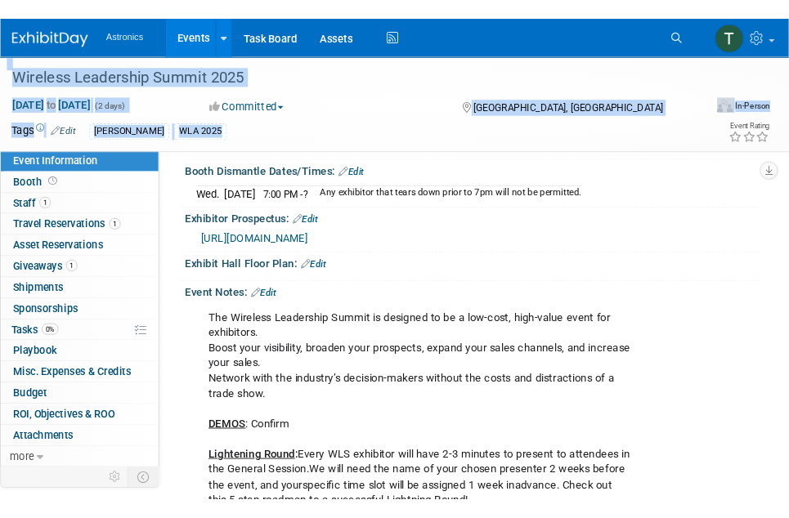
scroll to position [350, 0]
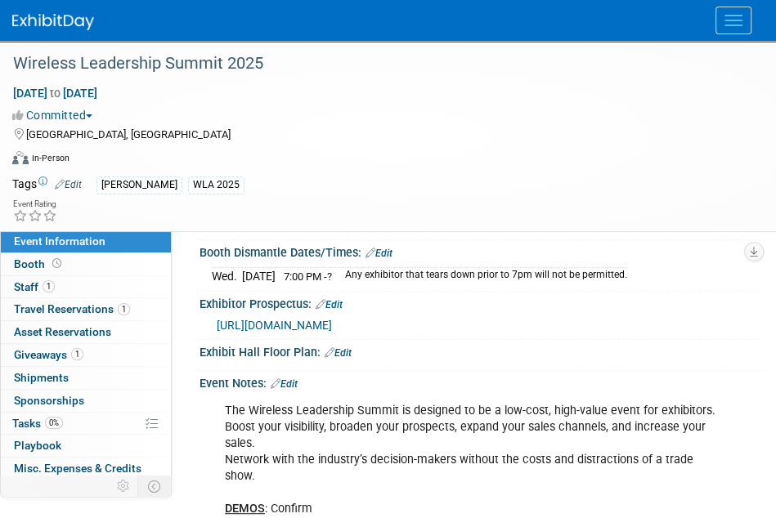
click at [409, 178] on div "[PERSON_NAME] 2025" at bounding box center [419, 186] width 646 height 18
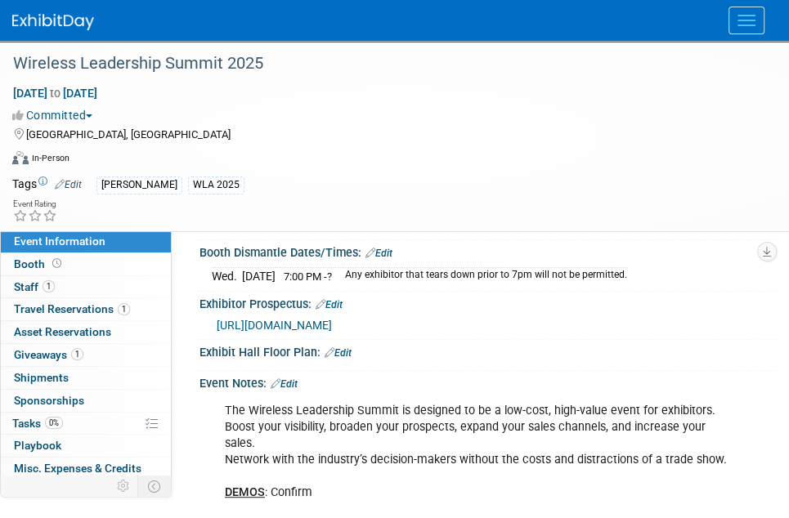
click at [500, 179] on div "[PERSON_NAME] 2025" at bounding box center [426, 186] width 660 height 18
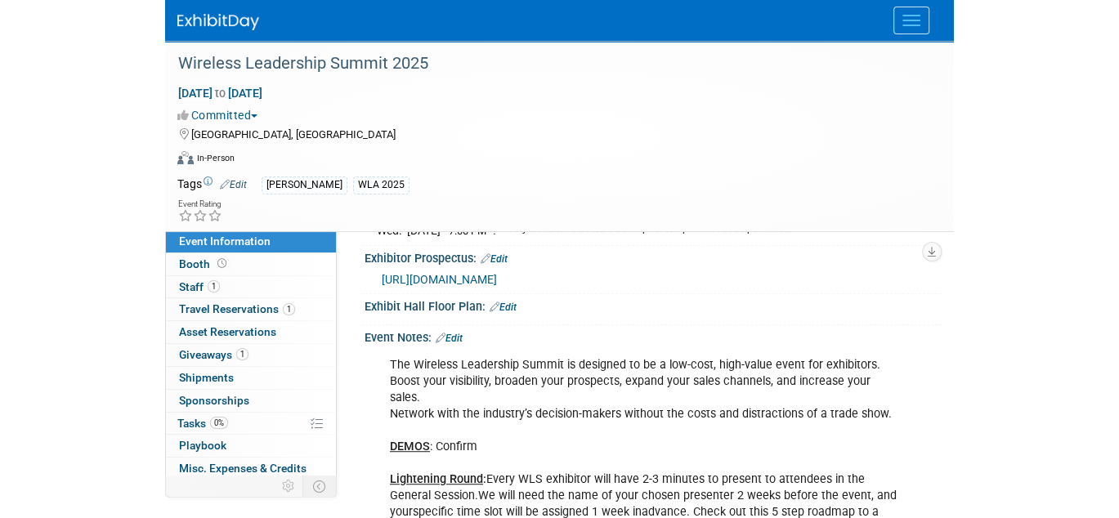
scroll to position [432, 0]
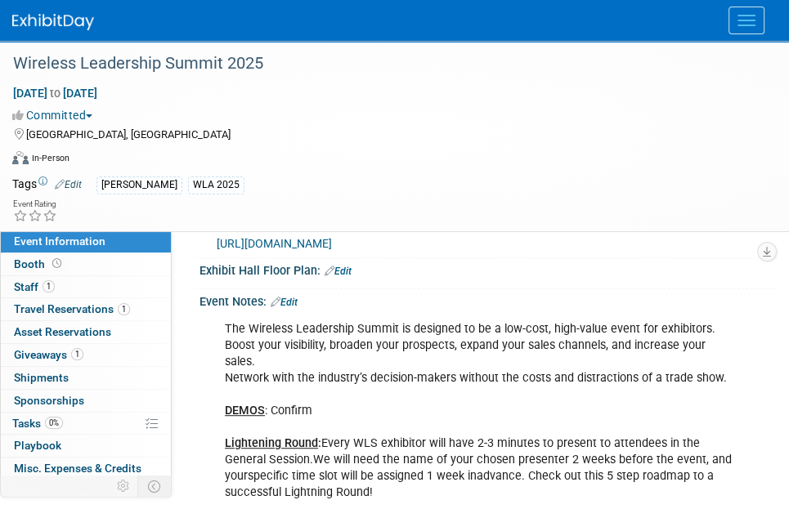
click at [477, 99] on div "[DATE] to [DATE] (2 days)" at bounding box center [384, 93] width 744 height 16
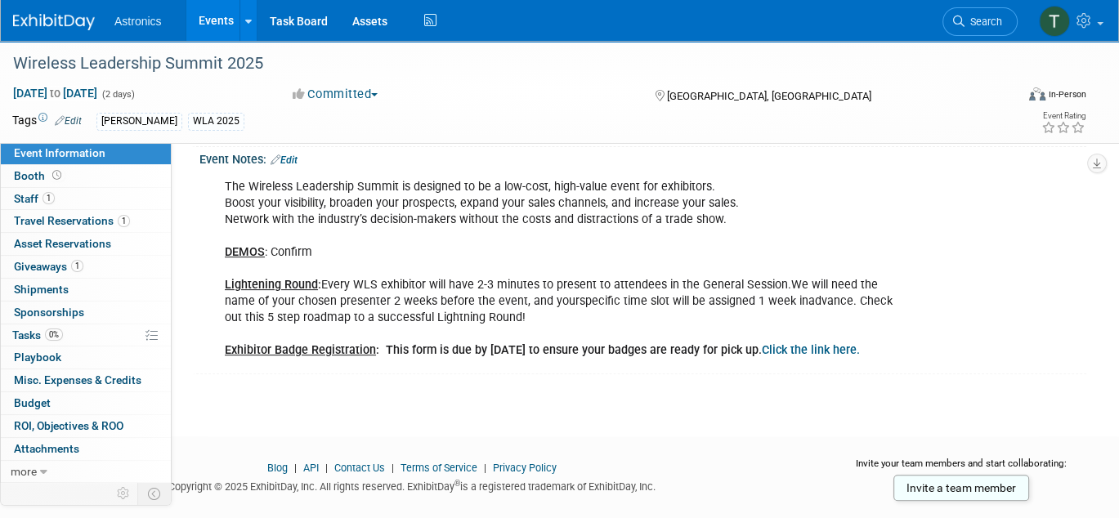
scroll to position [488, 0]
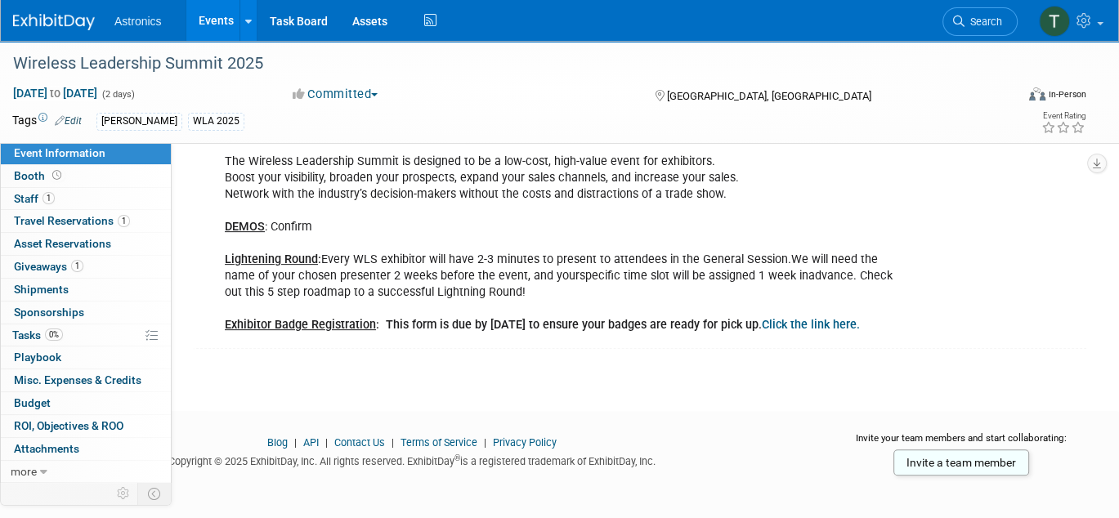
click at [27, 153] on span "Event Information" at bounding box center [60, 152] width 92 height 13
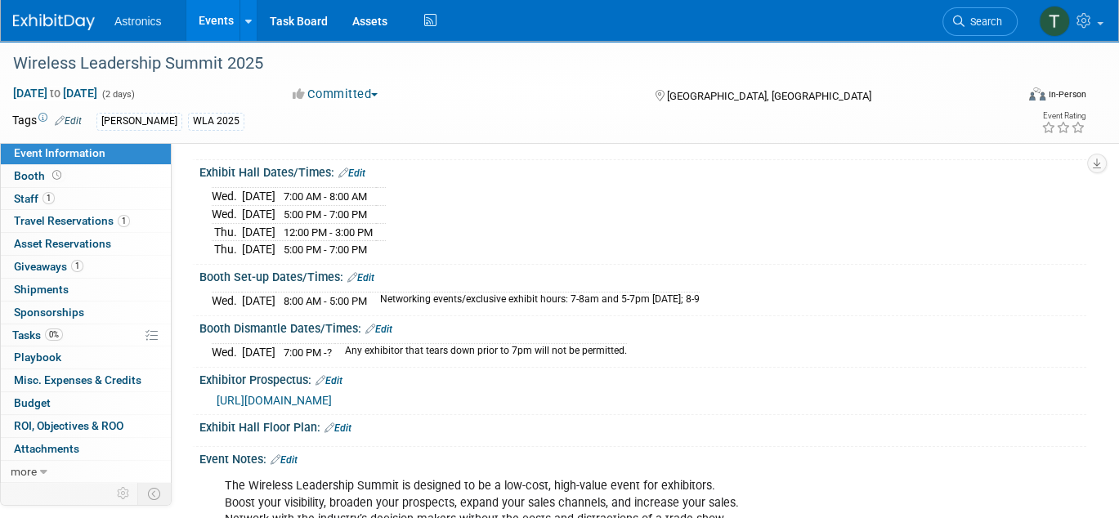
scroll to position [82, 0]
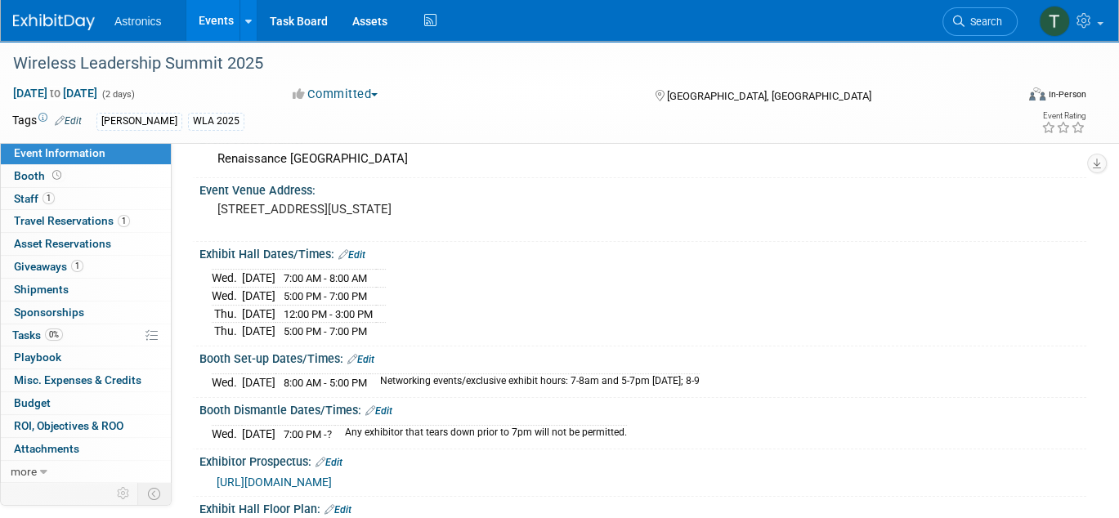
click at [351, 250] on link "Edit" at bounding box center [351, 254] width 27 height 11
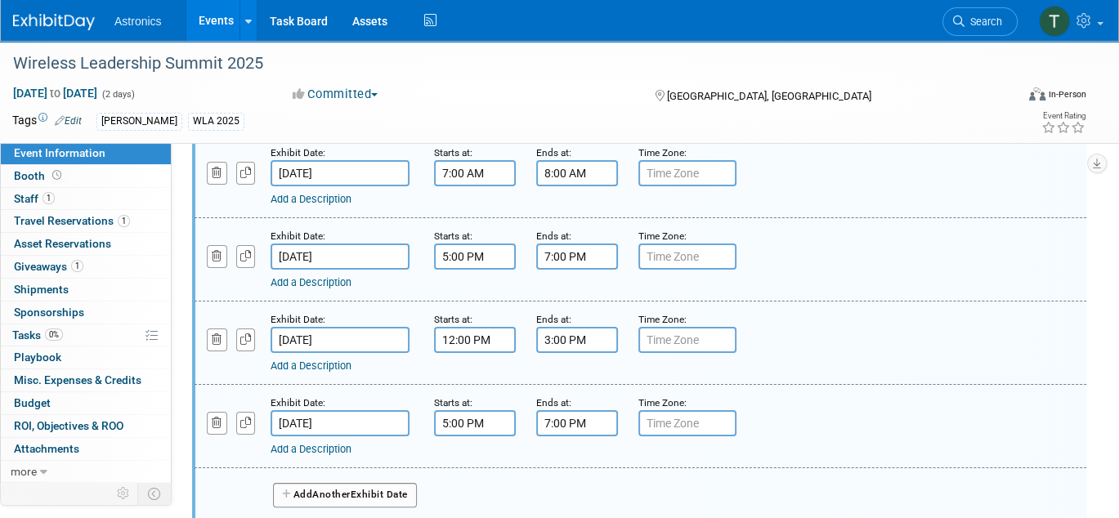
scroll to position [245, 0]
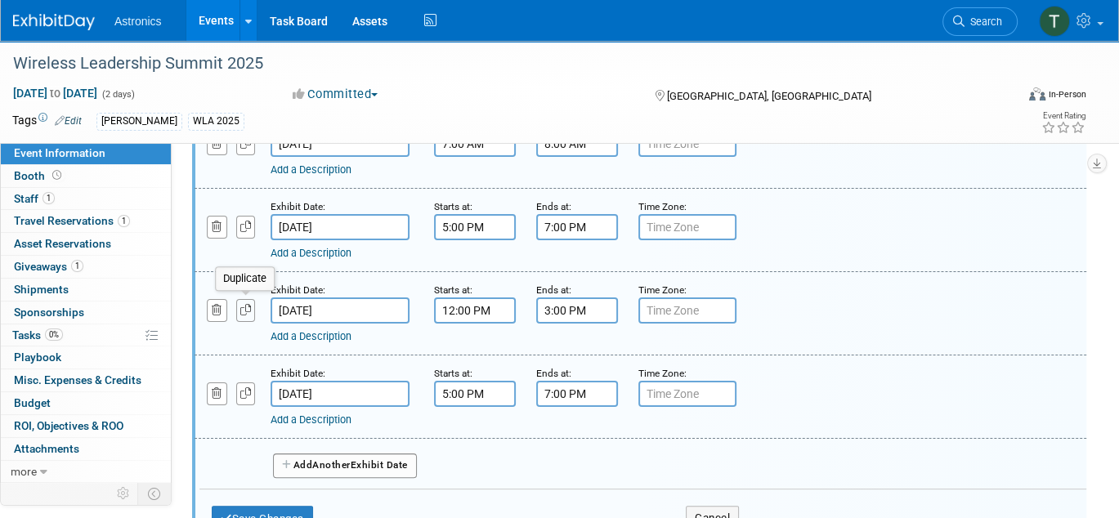
click at [239, 314] on button "button" at bounding box center [246, 310] width 20 height 22
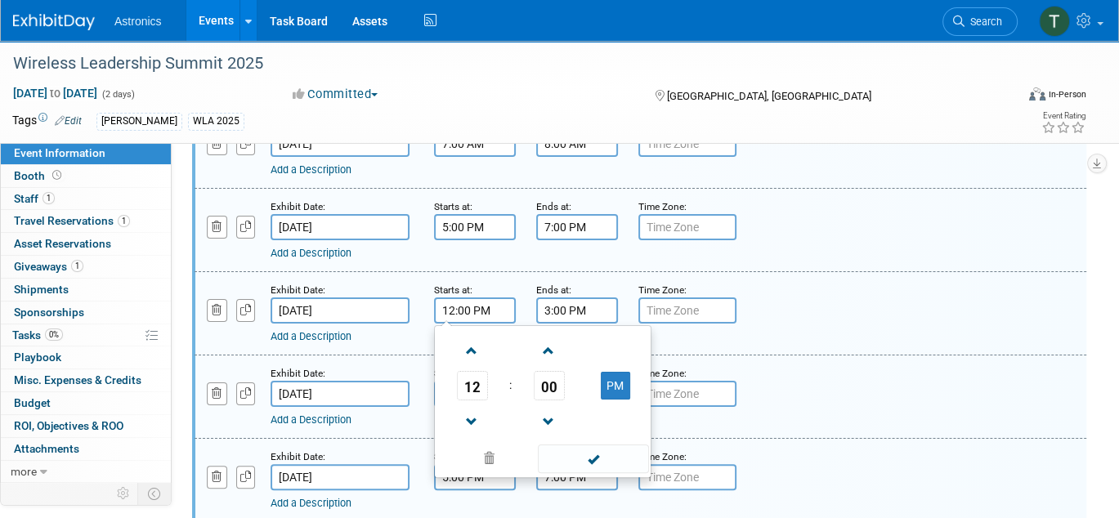
click at [487, 305] on input "12:00 PM" at bounding box center [475, 310] width 82 height 26
click at [470, 385] on span "12" at bounding box center [472, 385] width 31 height 29
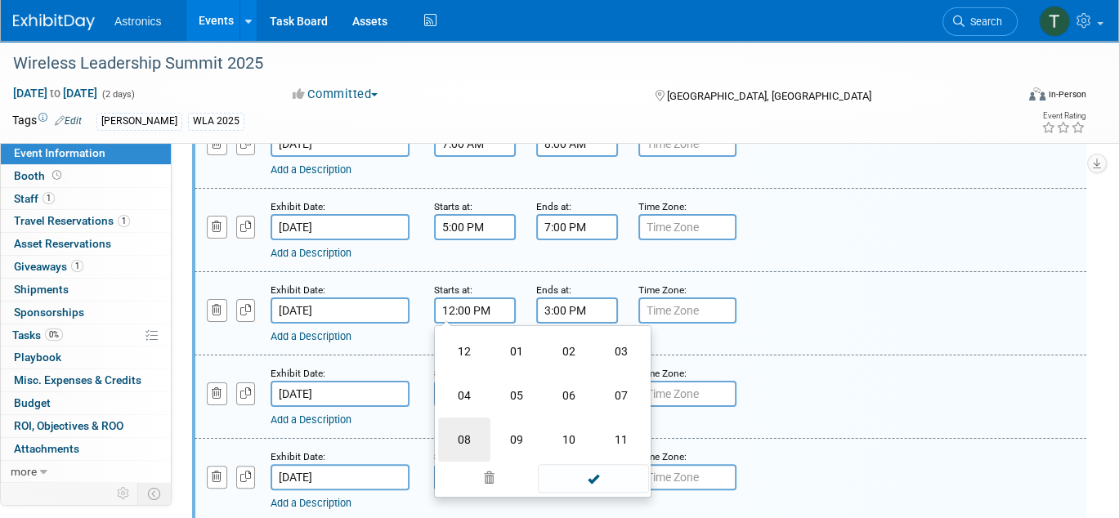
click at [462, 439] on td "08" at bounding box center [464, 440] width 52 height 44
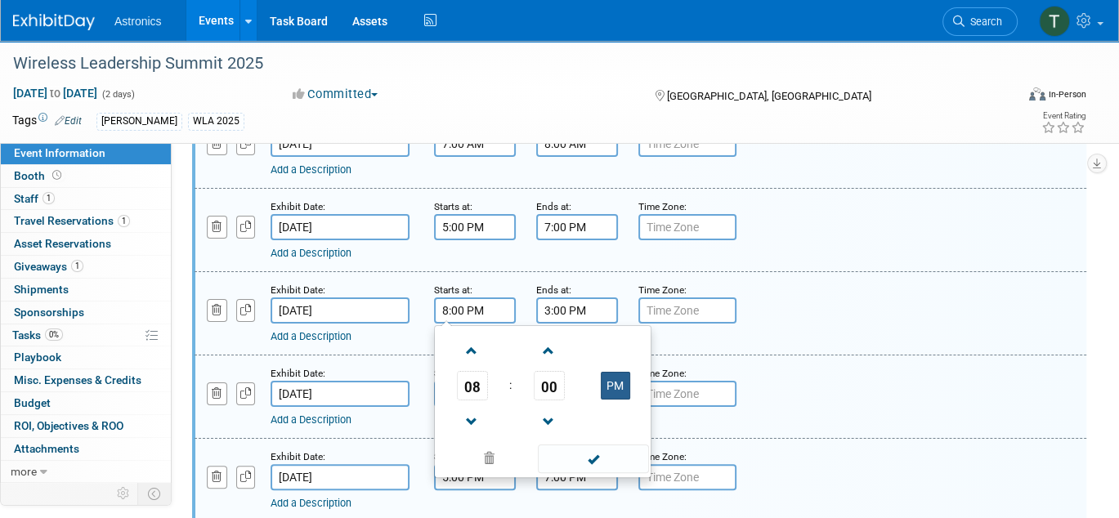
click at [611, 383] on button "PM" at bounding box center [615, 386] width 29 height 28
type input "8:00 AM"
click at [582, 316] on input "3:00 PM" at bounding box center [577, 310] width 82 height 26
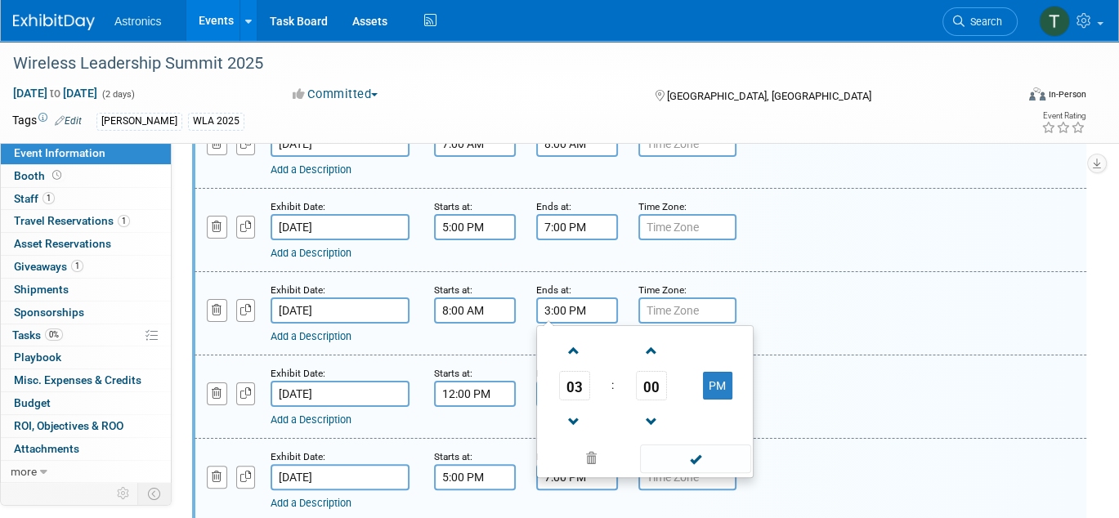
drag, startPoint x: 585, startPoint y: 314, endPoint x: 514, endPoint y: 313, distance: 71.1
click at [514, 313] on div "Exhibit Date: [DATE] Starts at: 8:00 AM Ends at: 3:00 PM 03 : 00 PM 12 01 02 03…" at bounding box center [641, 313] width 892 height 83
click at [719, 382] on button "PM" at bounding box center [717, 386] width 29 height 28
click at [569, 349] on span at bounding box center [574, 351] width 29 height 29
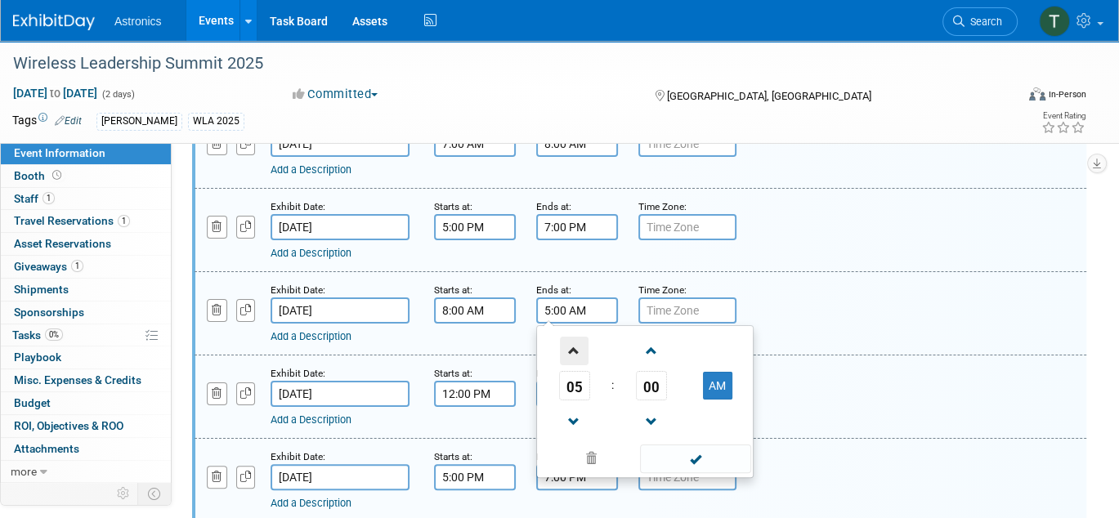
click at [569, 349] on span at bounding box center [574, 351] width 29 height 29
type input "9:00 AM"
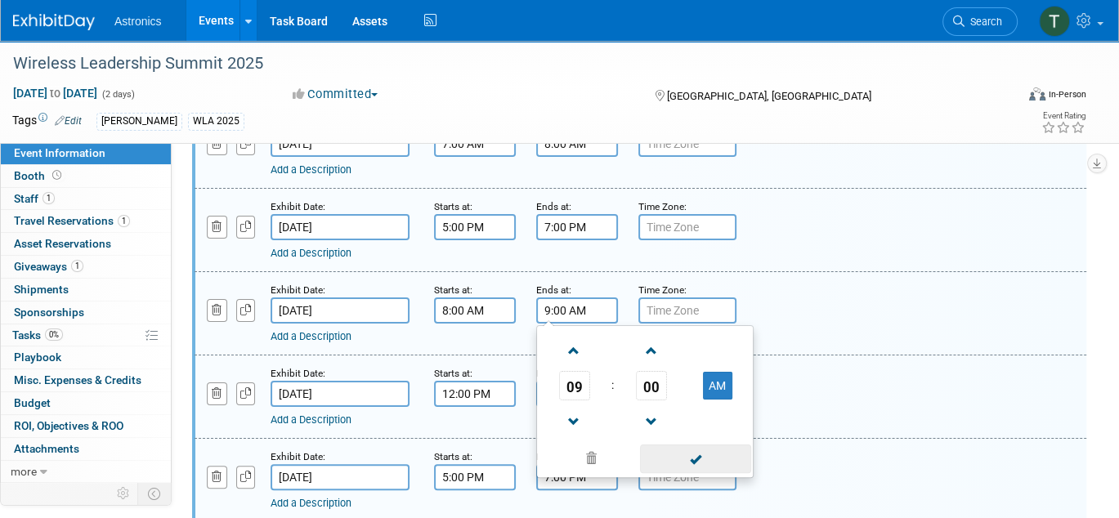
click at [696, 454] on span at bounding box center [695, 459] width 110 height 29
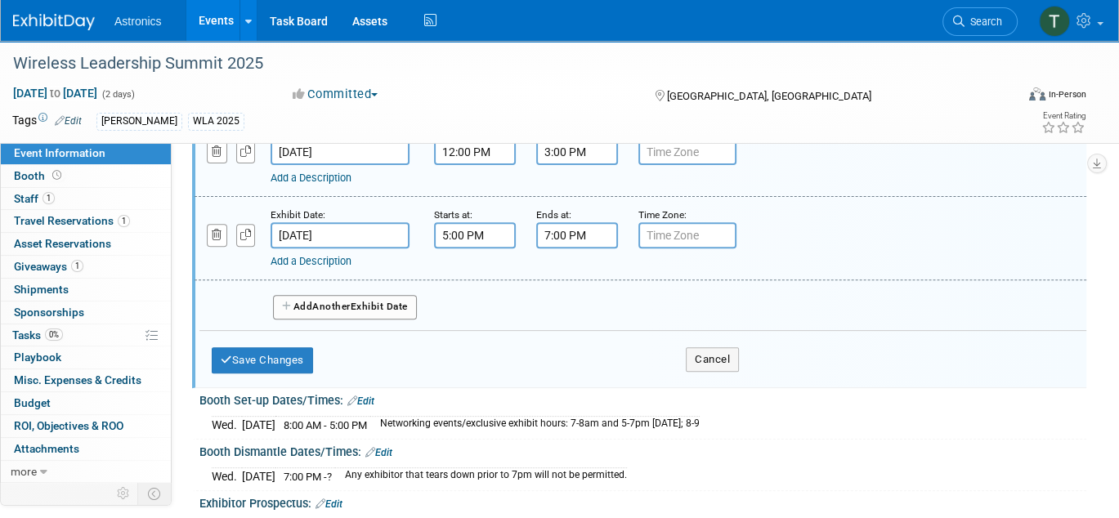
scroll to position [490, 0]
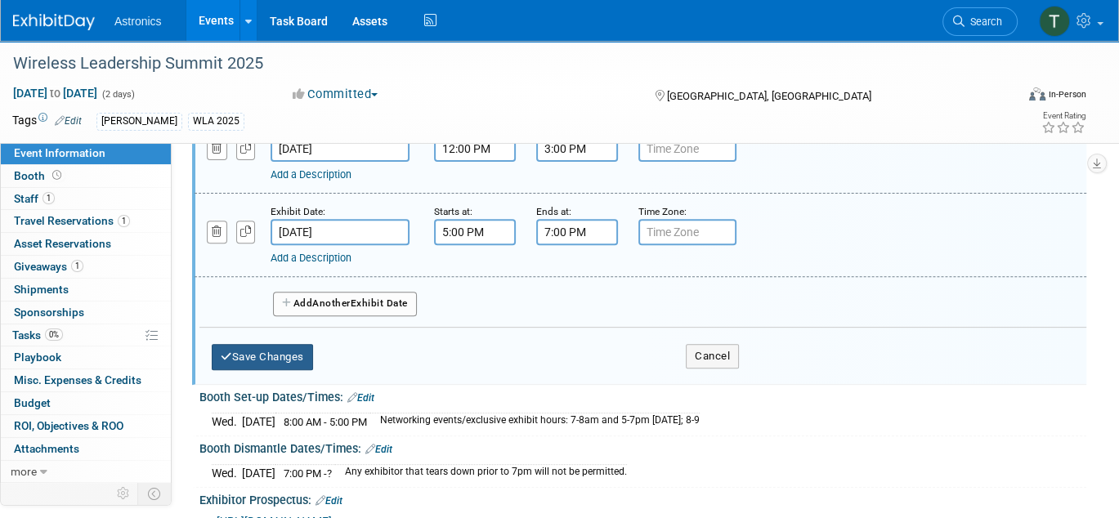
click at [239, 351] on button "Save Changes" at bounding box center [262, 357] width 101 height 26
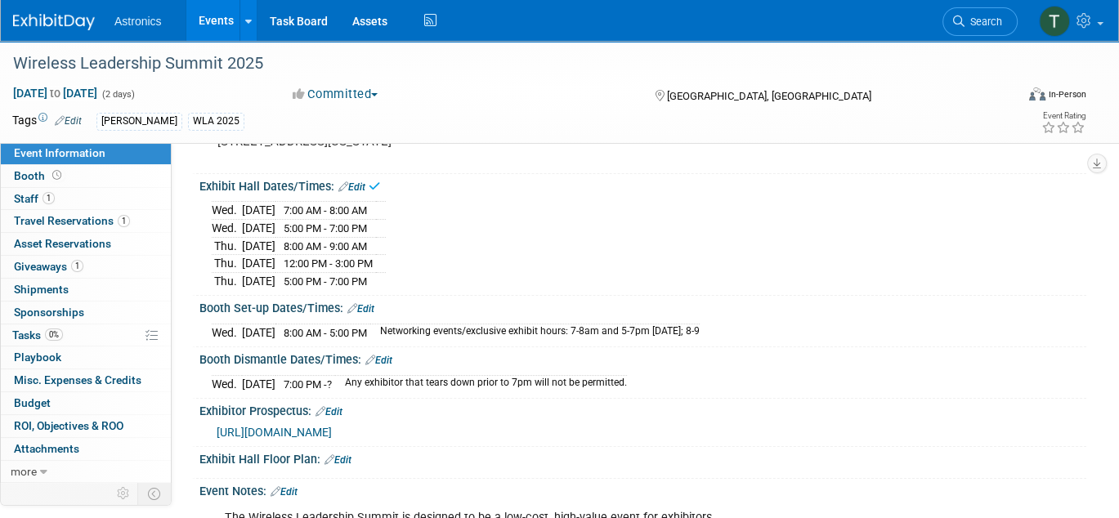
scroll to position [98, 0]
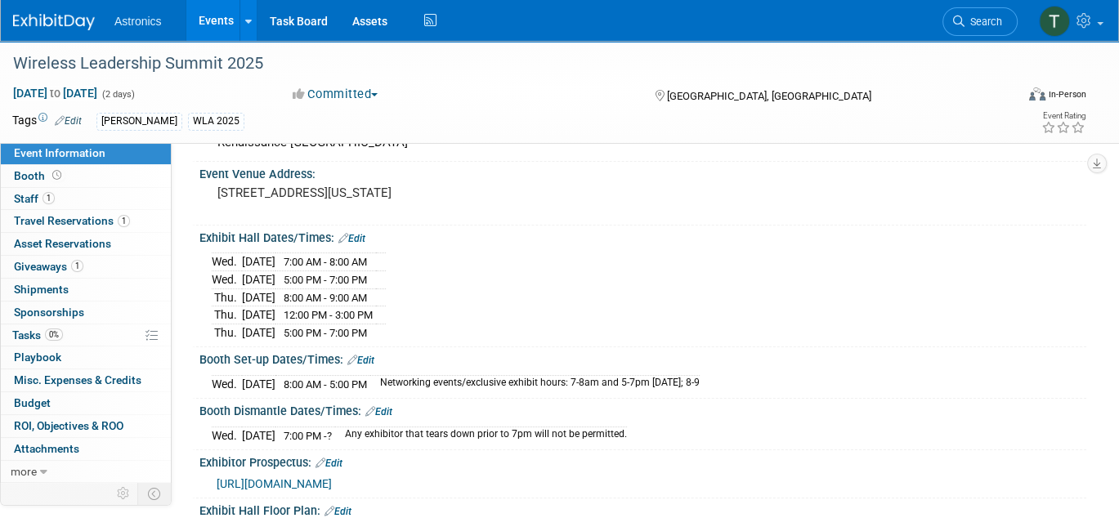
click at [351, 233] on link "Edit" at bounding box center [351, 238] width 27 height 11
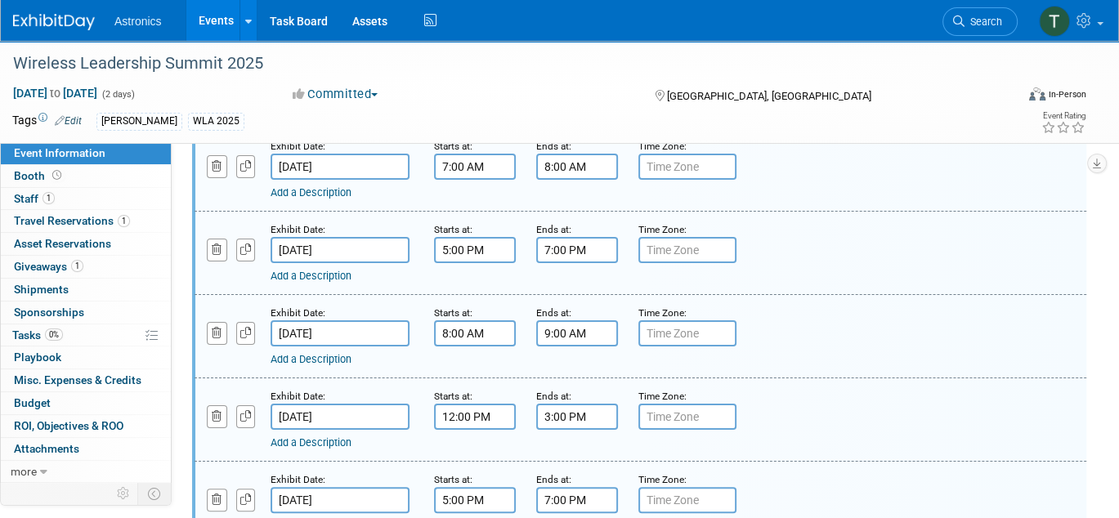
scroll to position [262, 0]
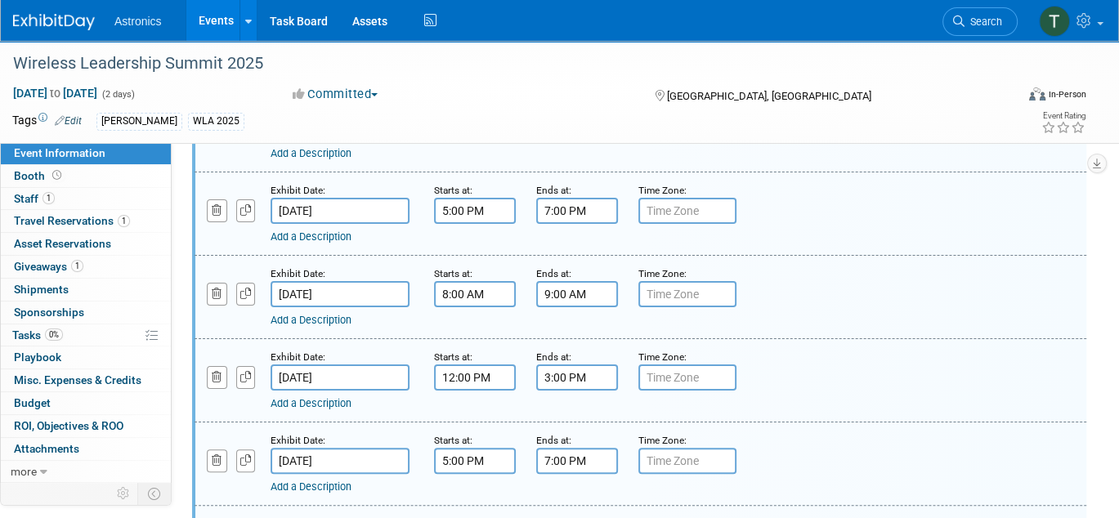
click at [569, 379] on input "3:00 PM" at bounding box center [577, 378] width 82 height 26
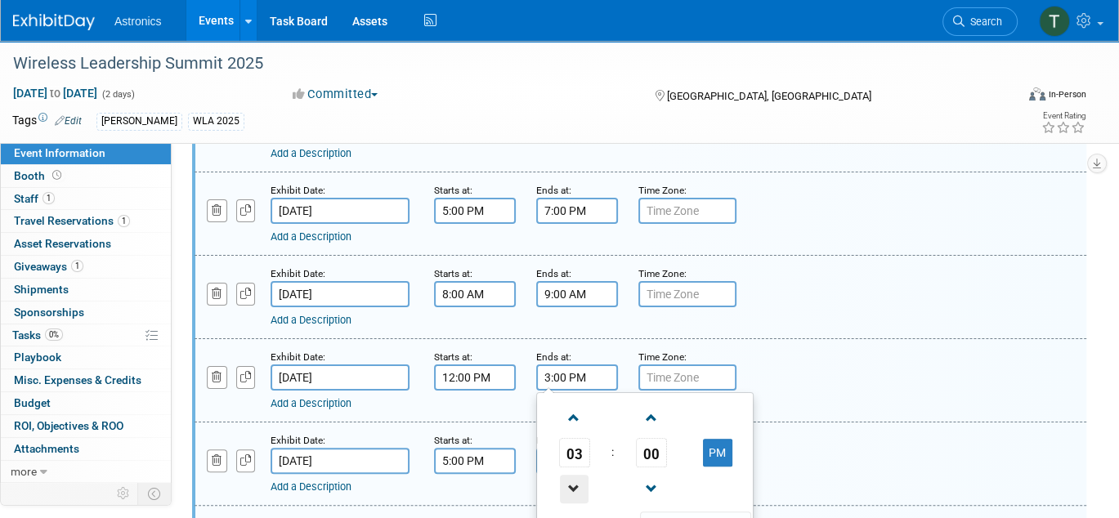
click at [570, 480] on span at bounding box center [574, 489] width 29 height 29
type input "2:00 PM"
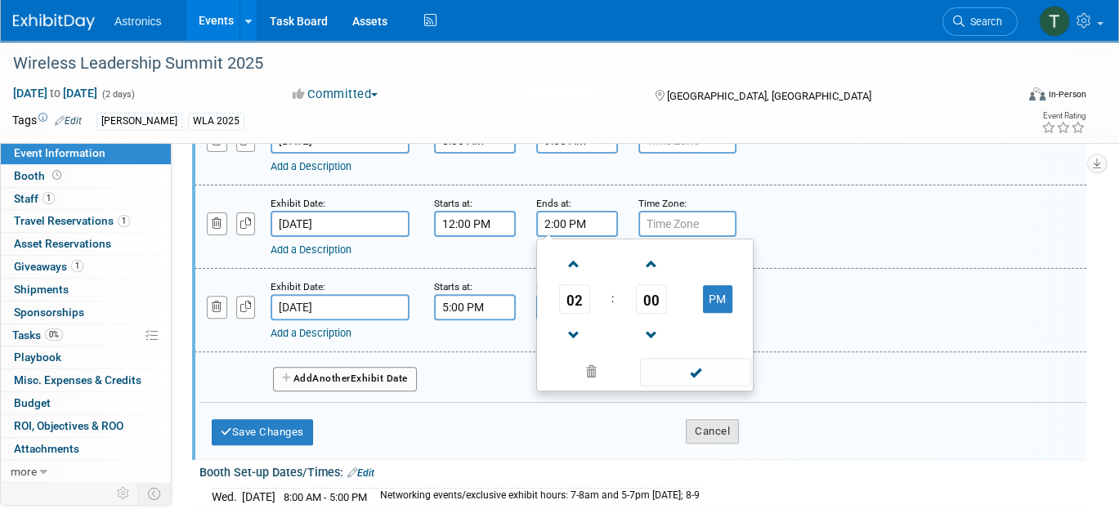
scroll to position [425, 0]
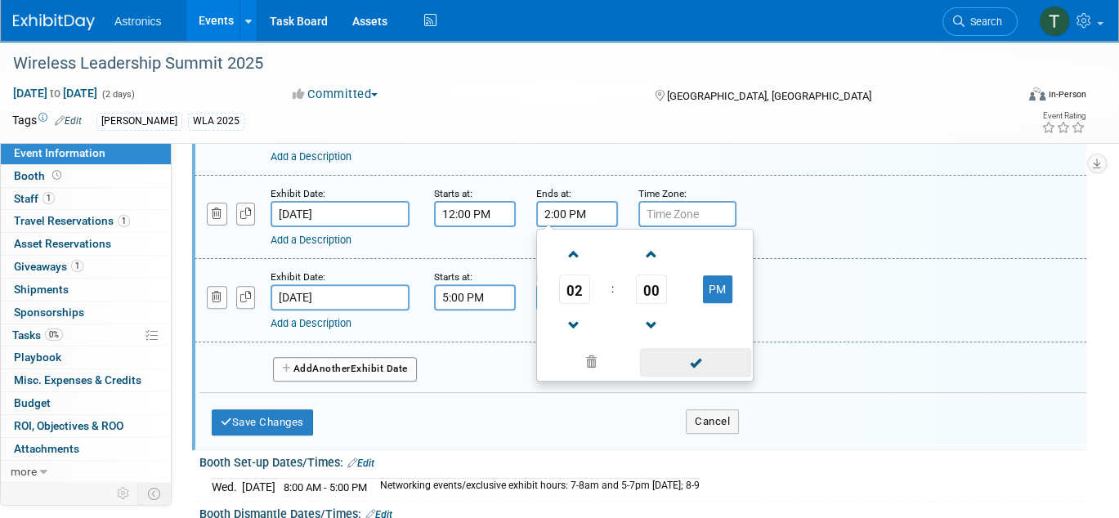
click at [693, 360] on span at bounding box center [695, 362] width 110 height 29
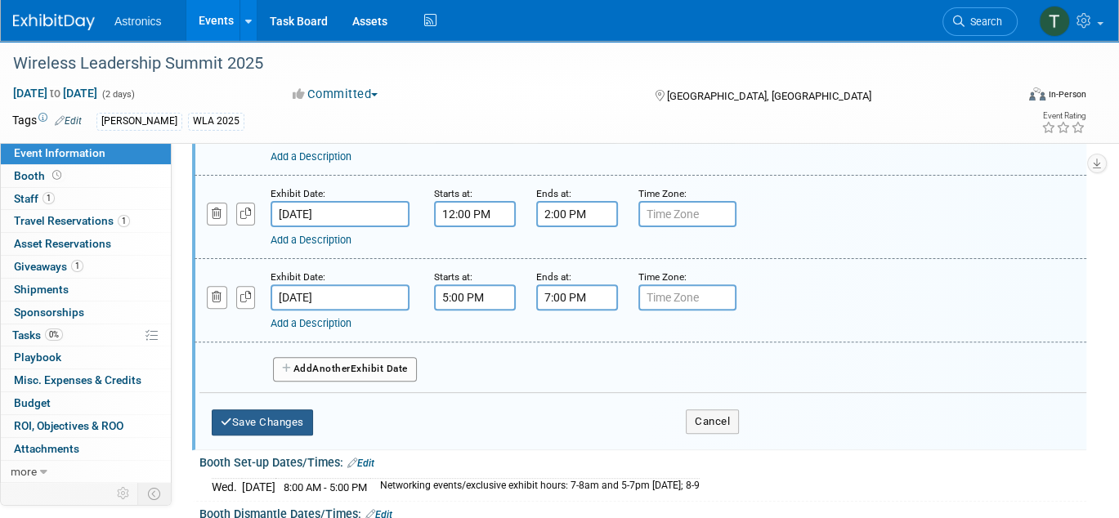
click at [301, 418] on button "Save Changes" at bounding box center [262, 422] width 101 height 26
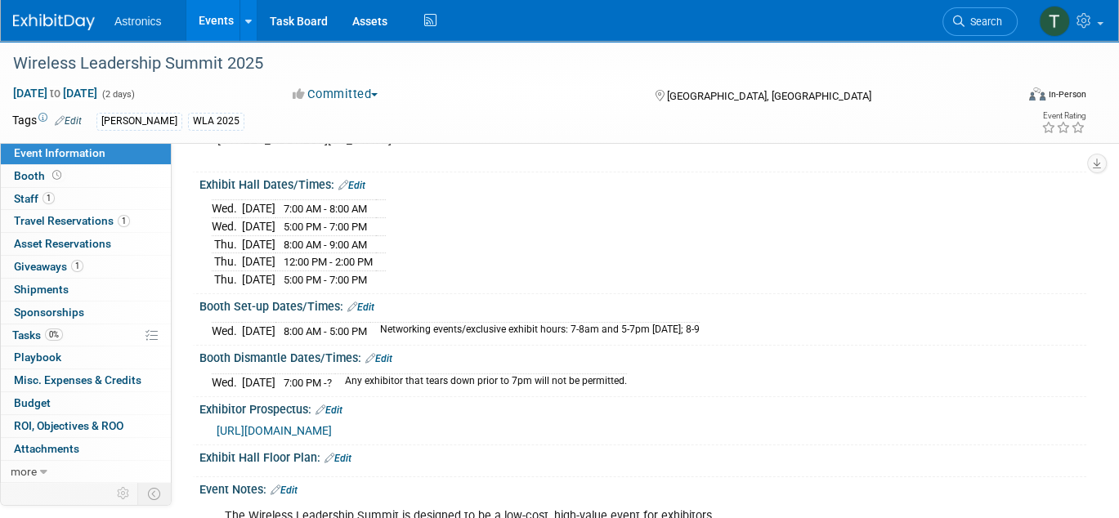
scroll to position [180, 0]
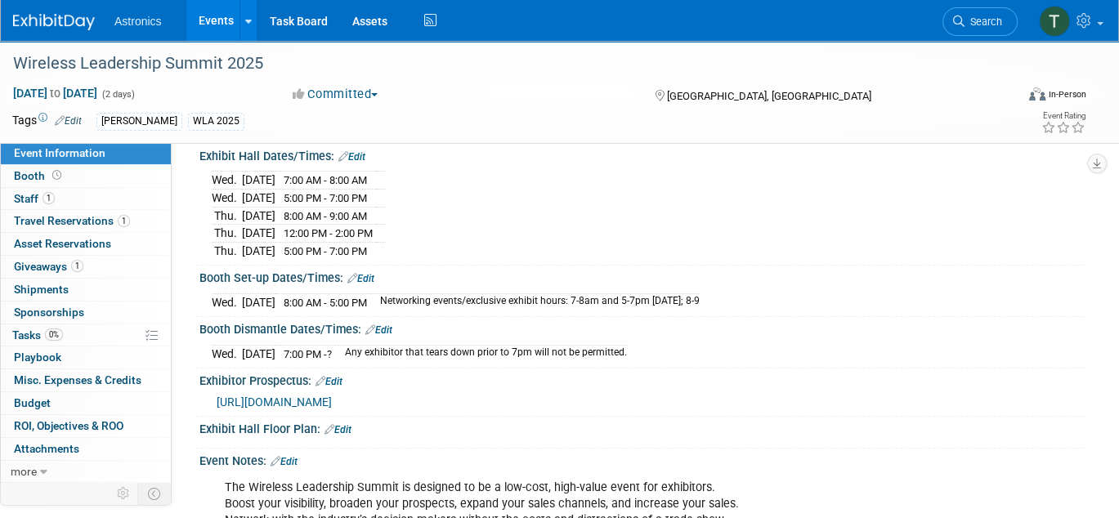
click at [324, 356] on td "7:00 PM - ?" at bounding box center [305, 353] width 60 height 17
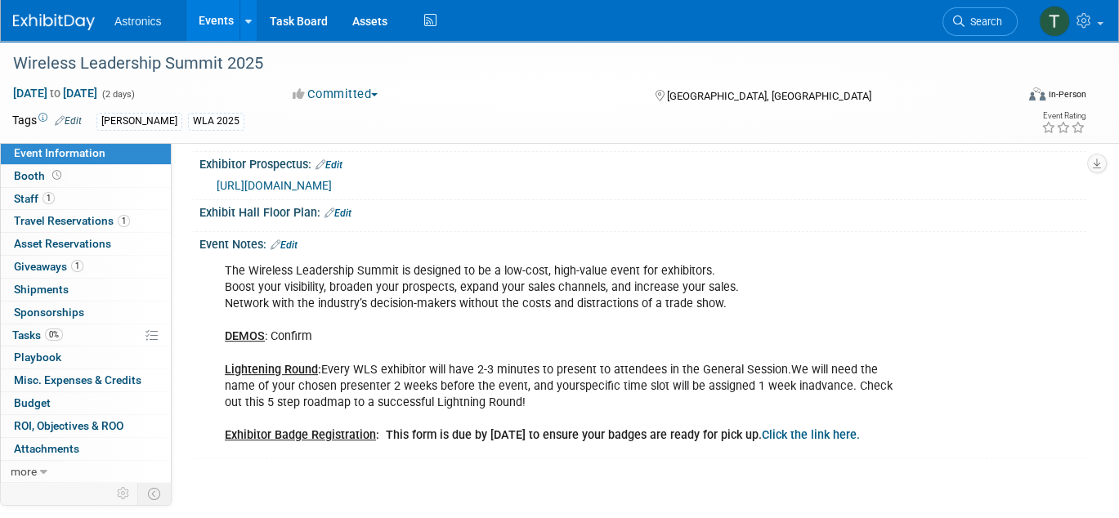
scroll to position [425, 0]
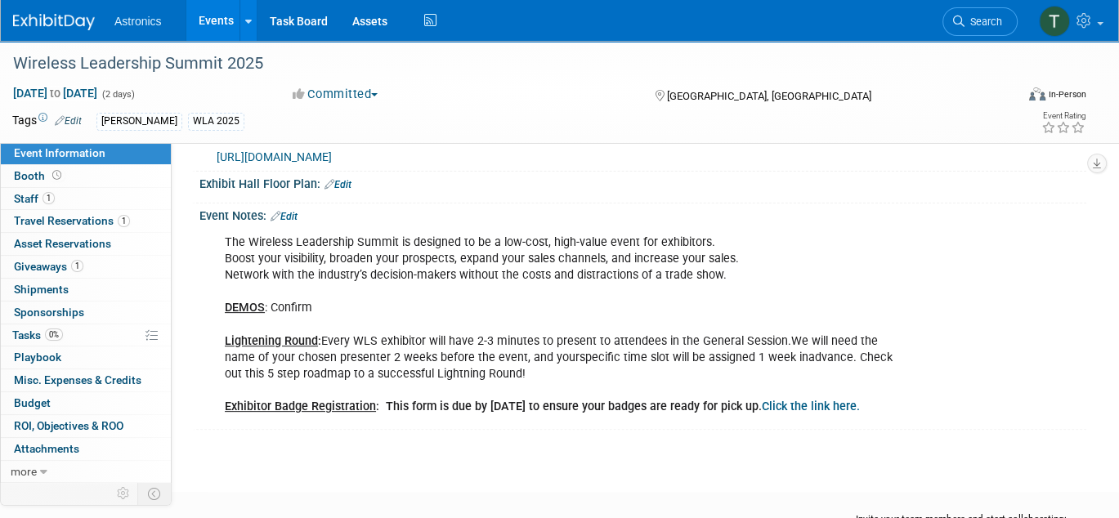
click at [386, 104] on div "[DATE] to [DATE] (2 days) [DATE] to [DATE] Committed Committed Considering Not …" at bounding box center [549, 97] width 1098 height 25
click at [205, 238] on div "The Wireless Leadership Summit is designed to be a low-cost, high-value event f…" at bounding box center [642, 323] width 887 height 203
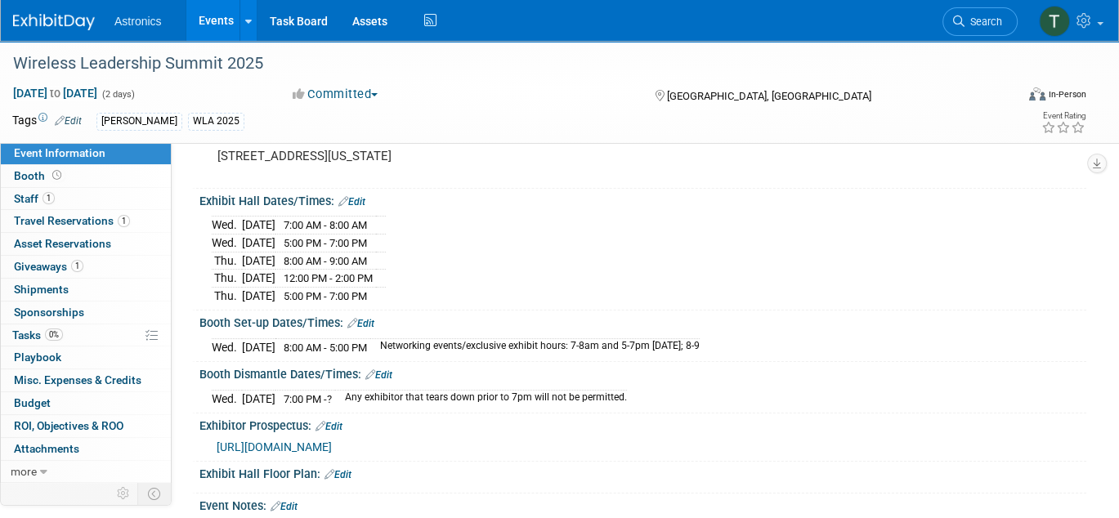
scroll to position [163, 0]
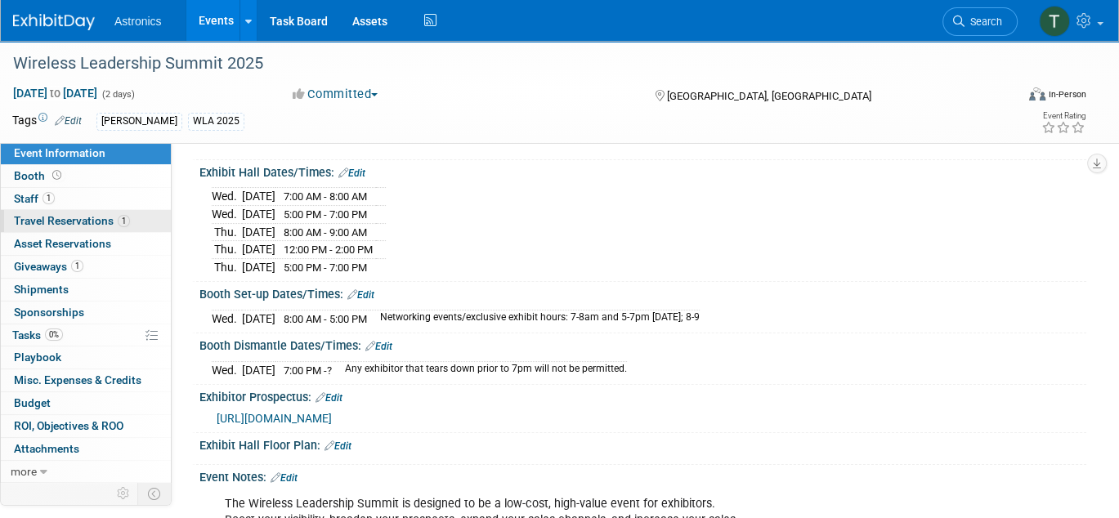
click at [36, 220] on span "Travel Reservations 1" at bounding box center [72, 220] width 116 height 13
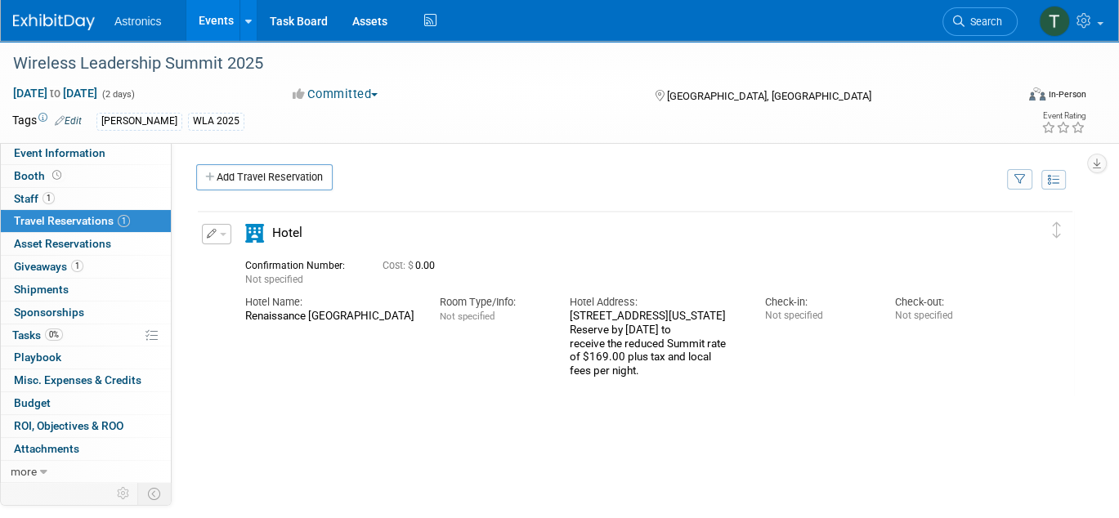
click at [226, 232] on button "button" at bounding box center [216, 234] width 29 height 20
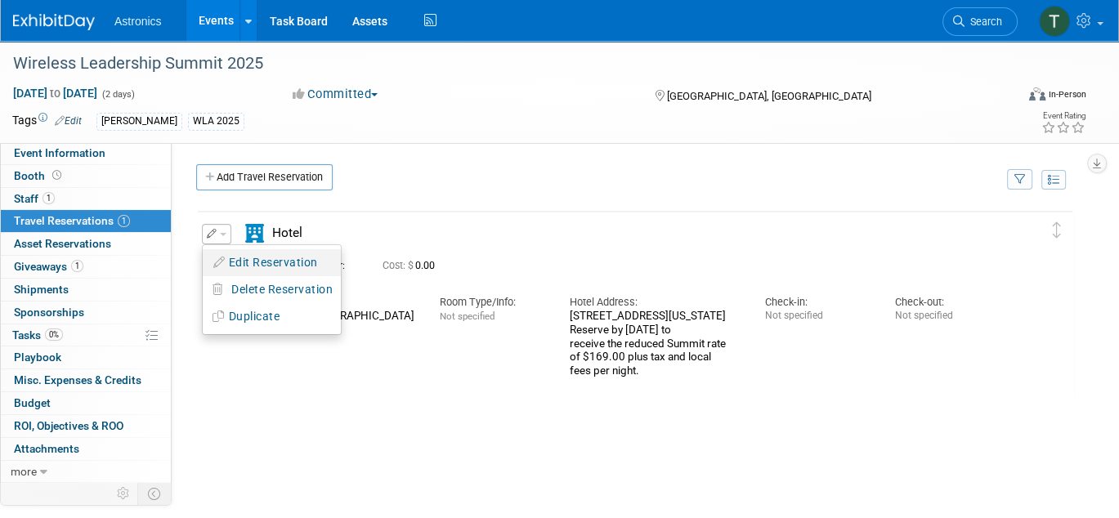
click at [230, 257] on button "Edit Reservation" at bounding box center [272, 263] width 138 height 24
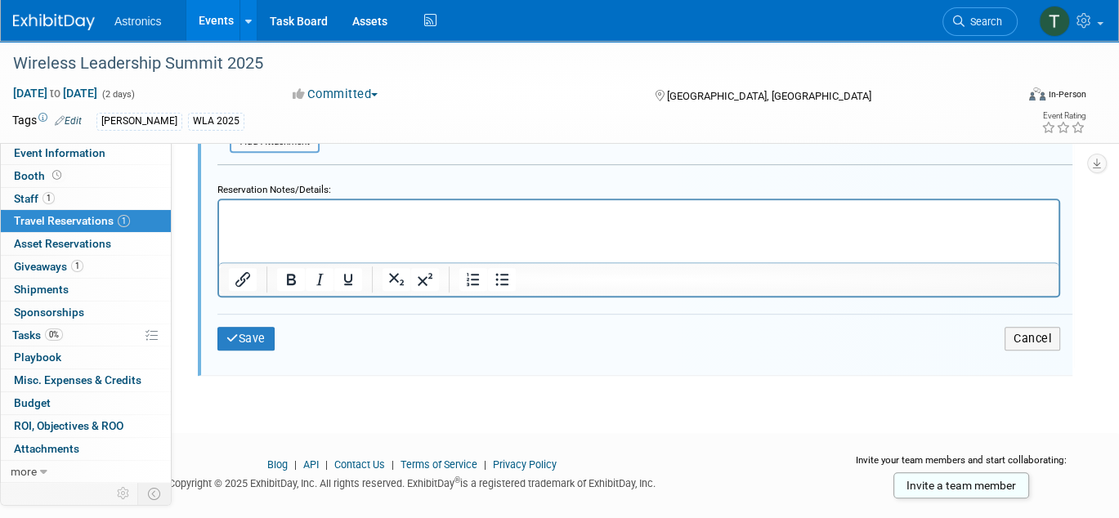
scroll to position [817, 0]
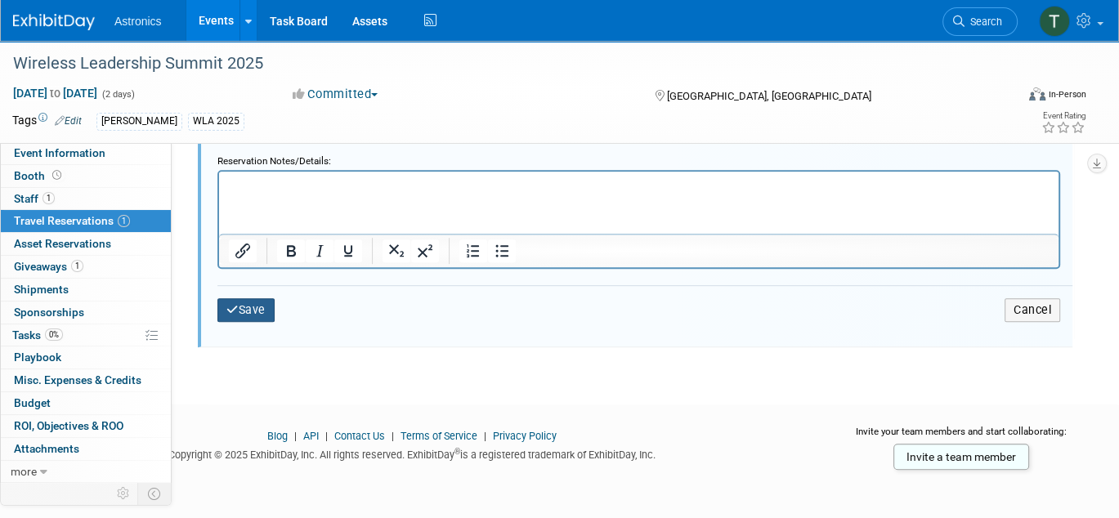
click at [248, 306] on button "Save" at bounding box center [245, 310] width 57 height 24
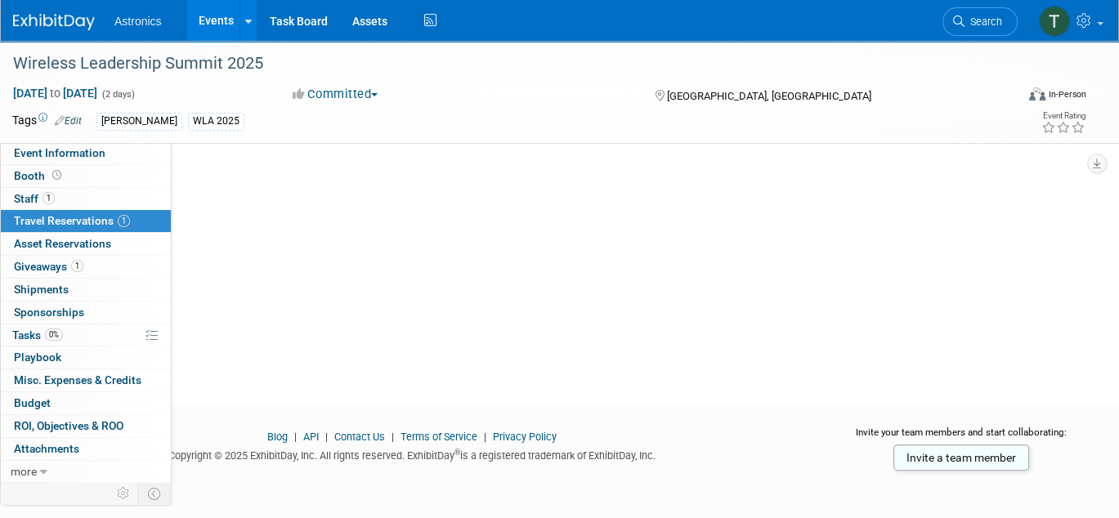
click at [243, 303] on div "Delete Reservation Not specified Cost: $ 0.00" at bounding box center [635, 96] width 878 height 490
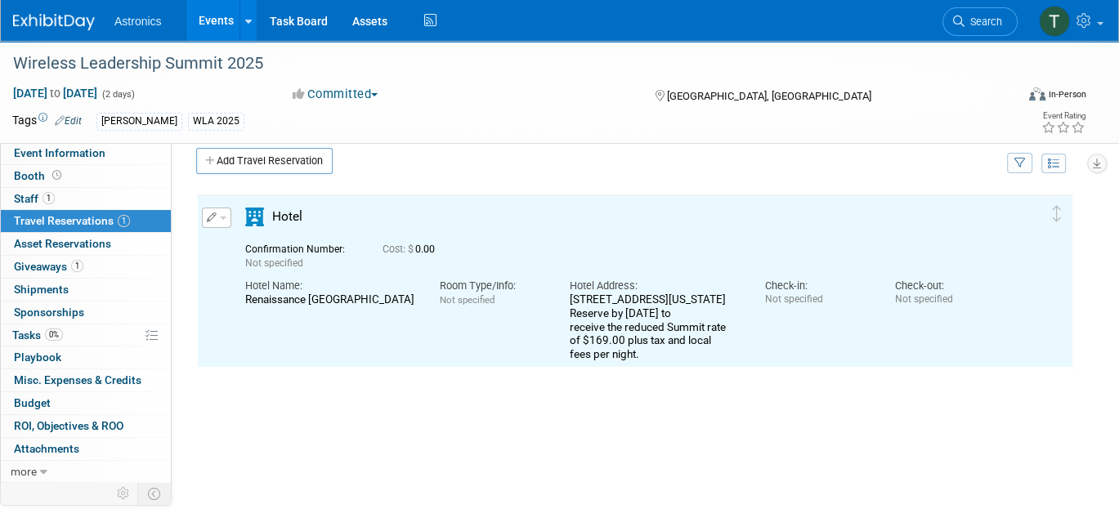
scroll to position [0, 0]
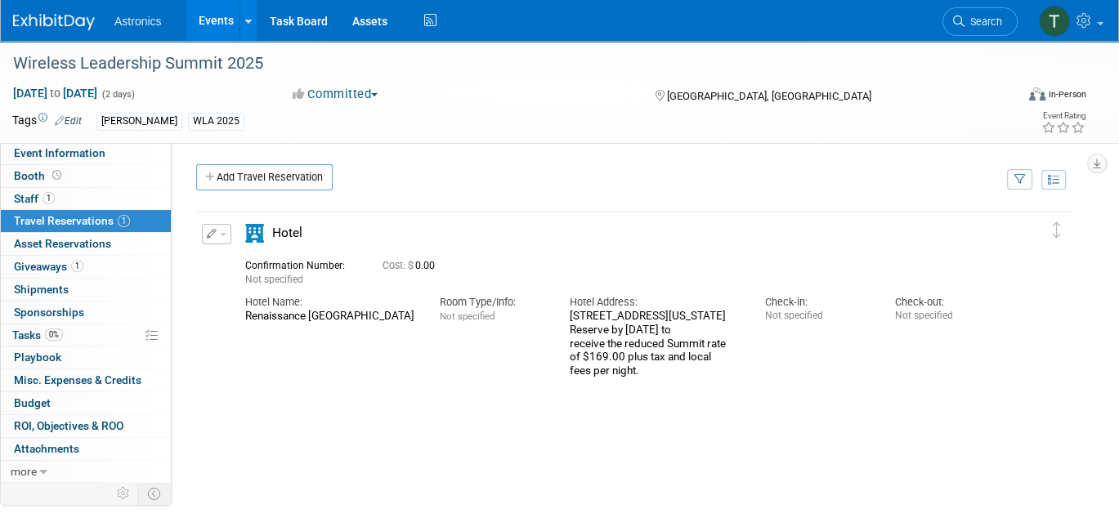
click at [233, 378] on div "Hotel Name: [GEOGRAPHIC_DATA] Room Type/Info: Not specified Hotel Address: [STR…" at bounding box center [622, 333] width 779 height 92
click at [51, 287] on span "Shipments 0" at bounding box center [41, 289] width 55 height 13
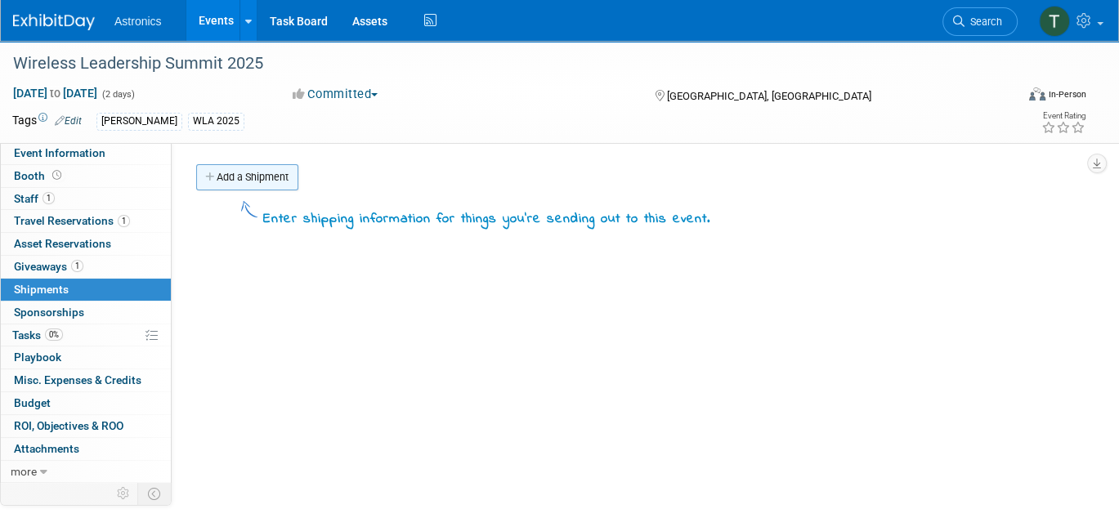
click at [233, 176] on link "Add a Shipment" at bounding box center [247, 177] width 102 height 26
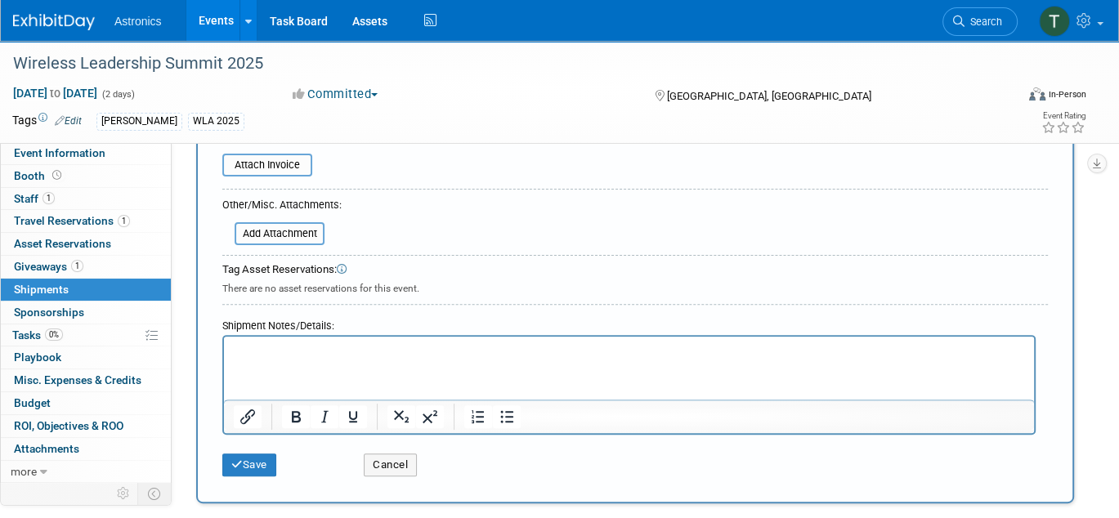
scroll to position [490, 0]
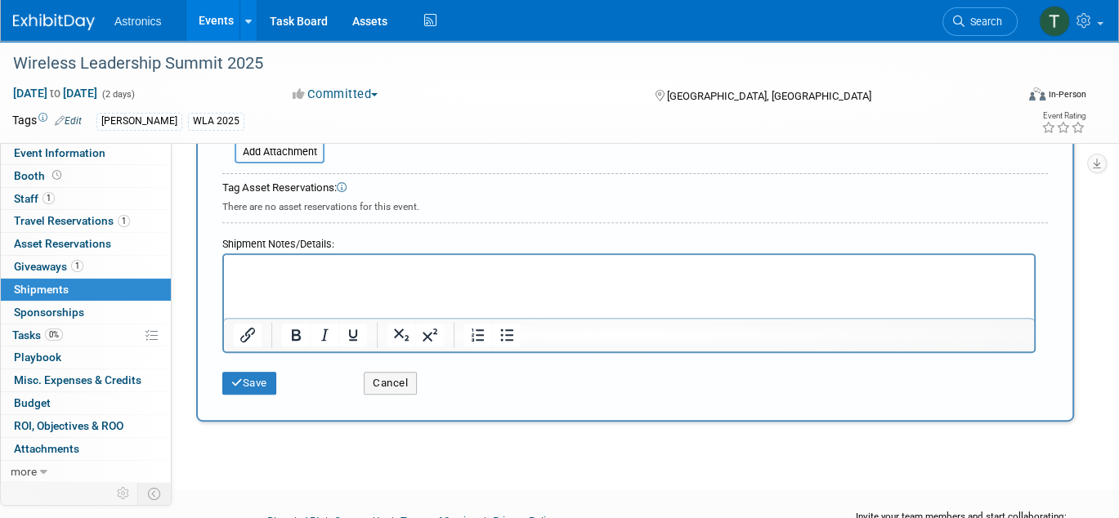
click at [288, 256] on html at bounding box center [629, 266] width 810 height 23
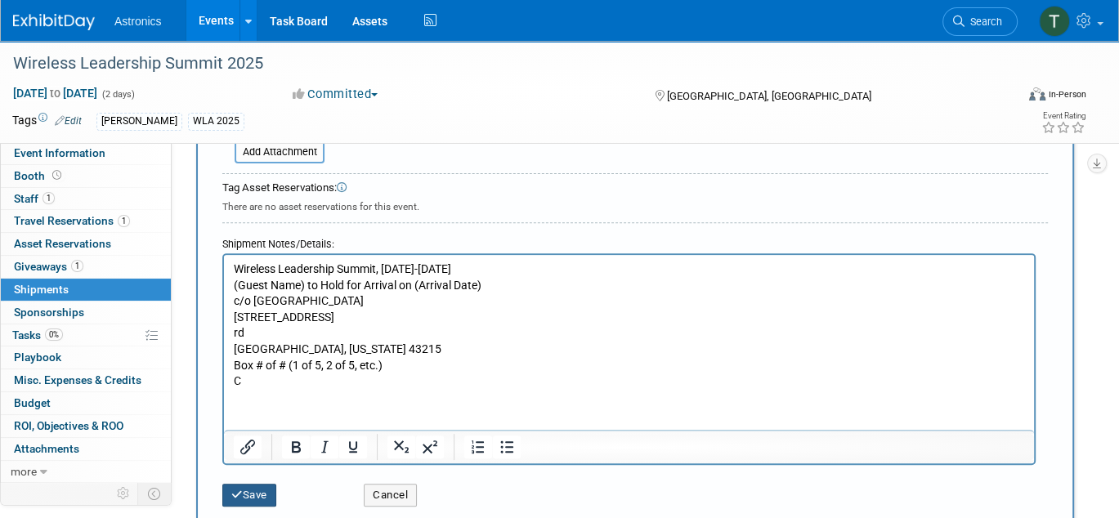
click at [239, 490] on icon "submit" at bounding box center [236, 495] width 11 height 11
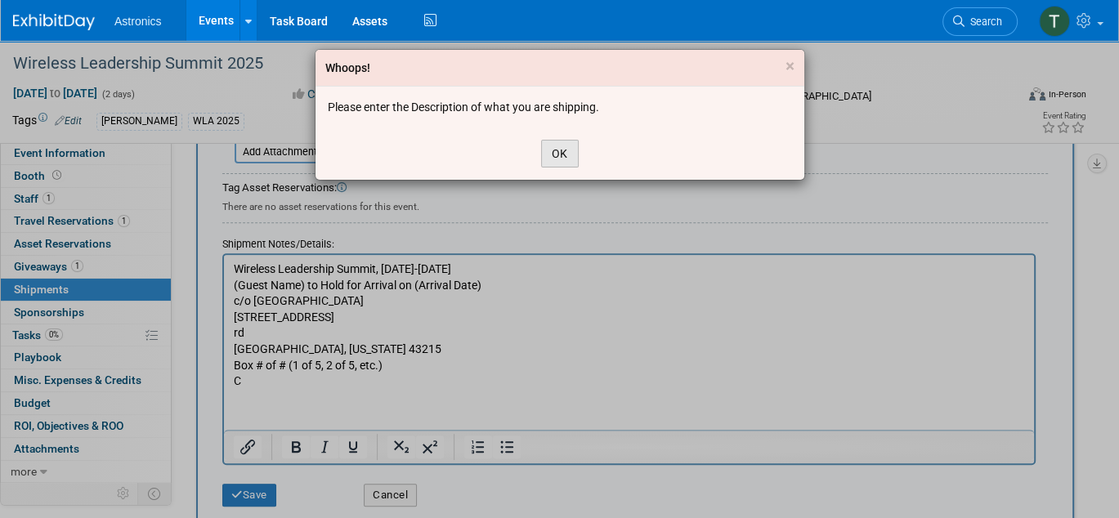
click at [543, 144] on button "OK" at bounding box center [560, 154] width 38 height 28
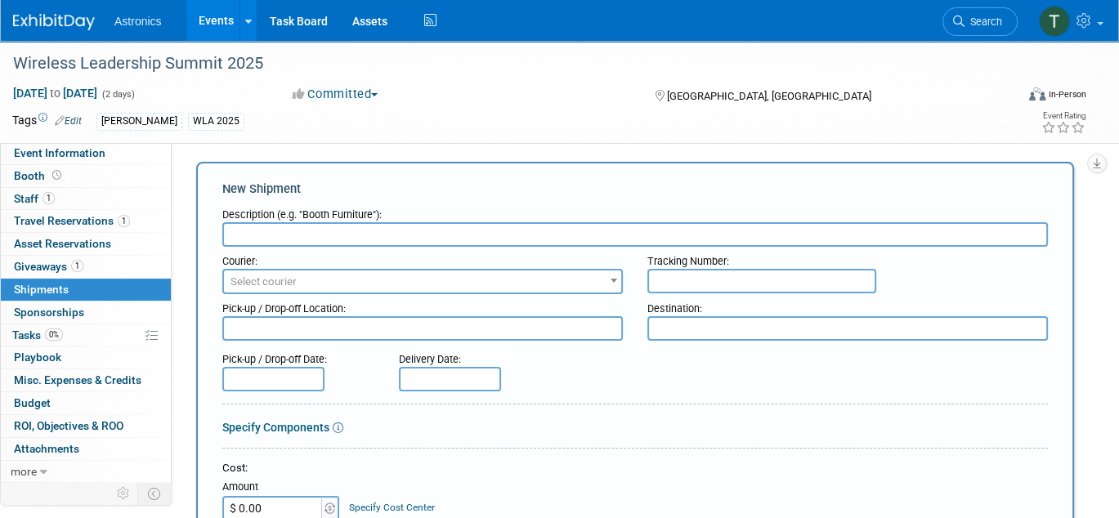
scroll to position [0, 0]
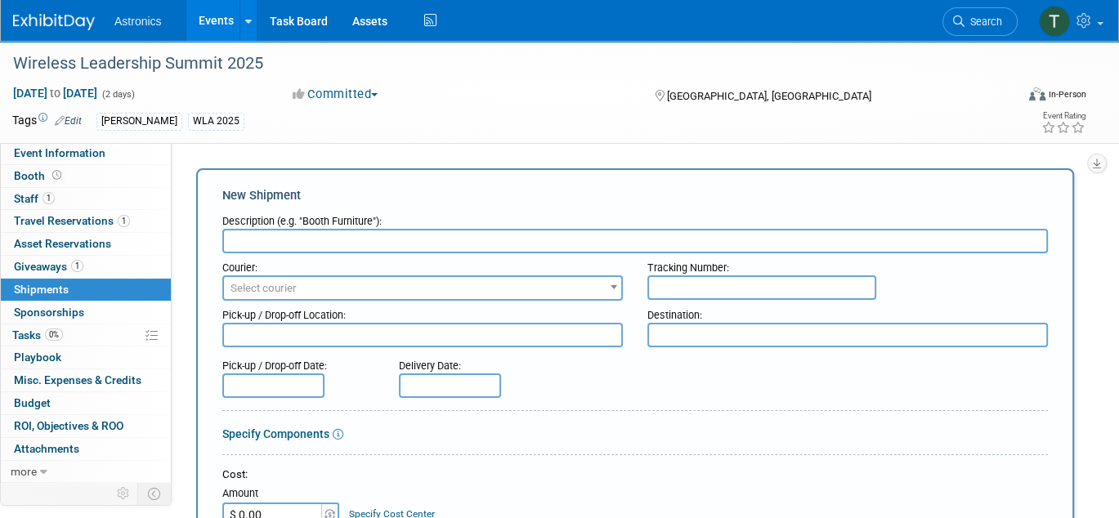
click at [248, 239] on input "text" at bounding box center [634, 241] width 825 height 25
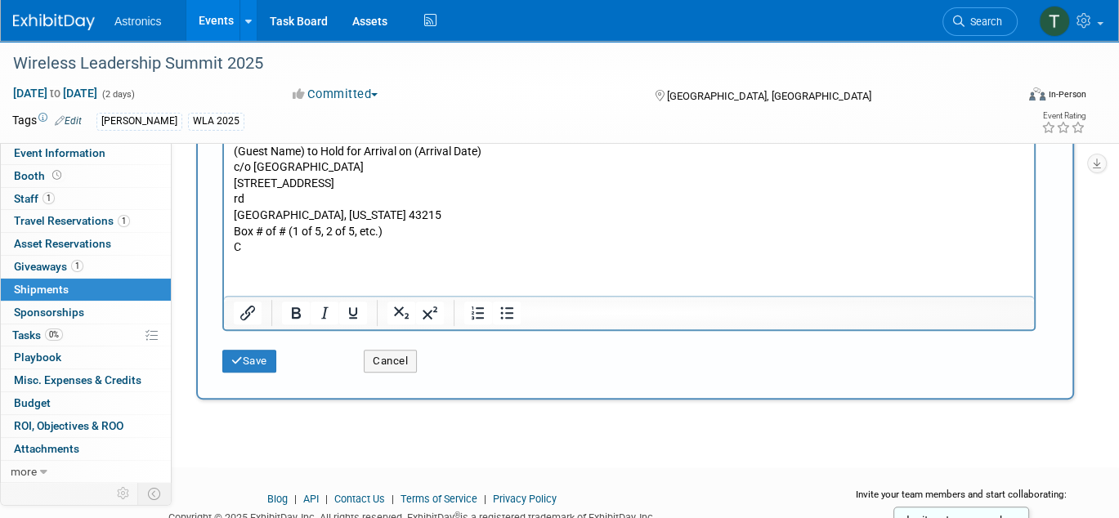
scroll to position [654, 0]
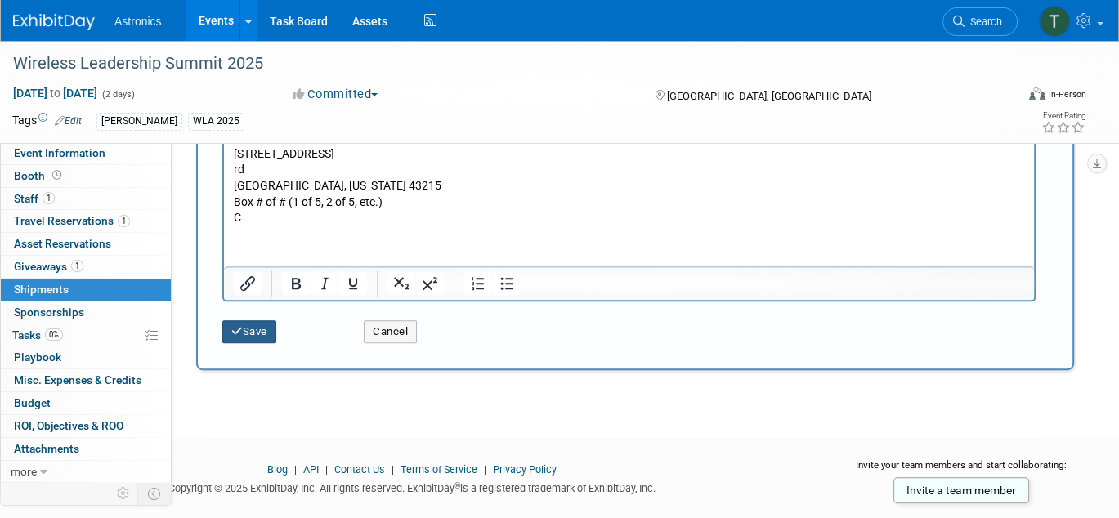
type input "Give Aways"
click at [244, 326] on button "Save" at bounding box center [249, 331] width 54 height 23
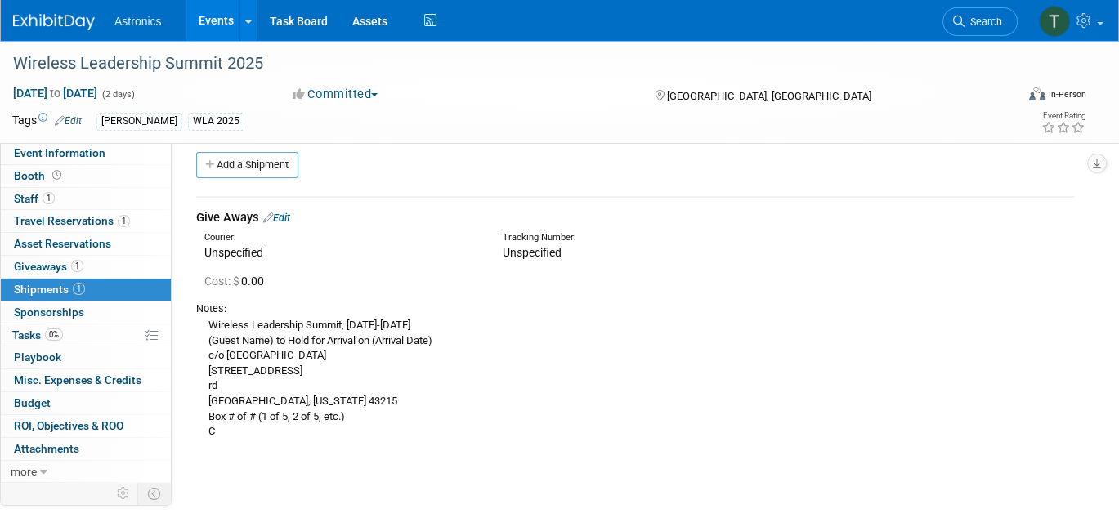
scroll to position [0, 0]
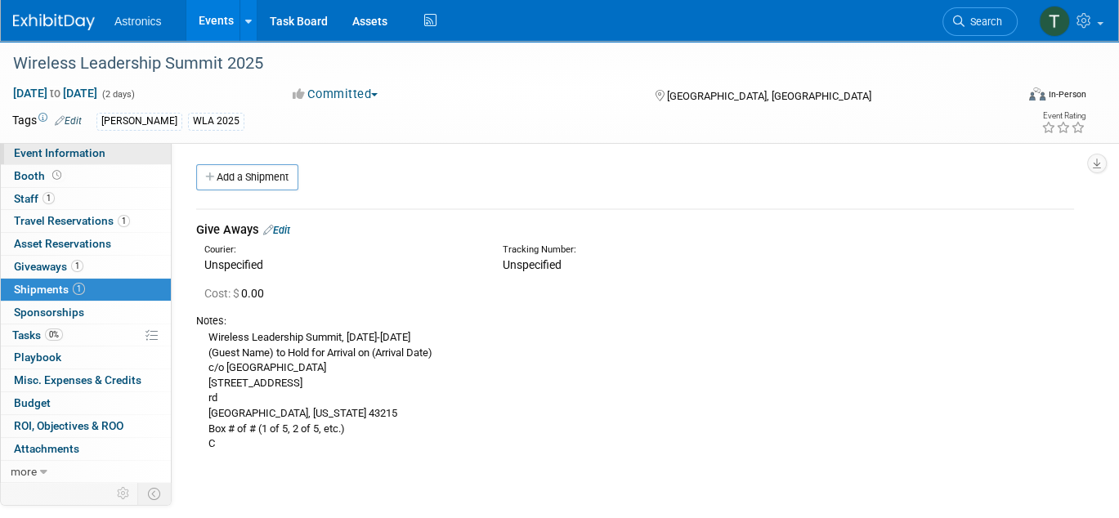
click at [40, 156] on span "Event Information" at bounding box center [60, 152] width 92 height 13
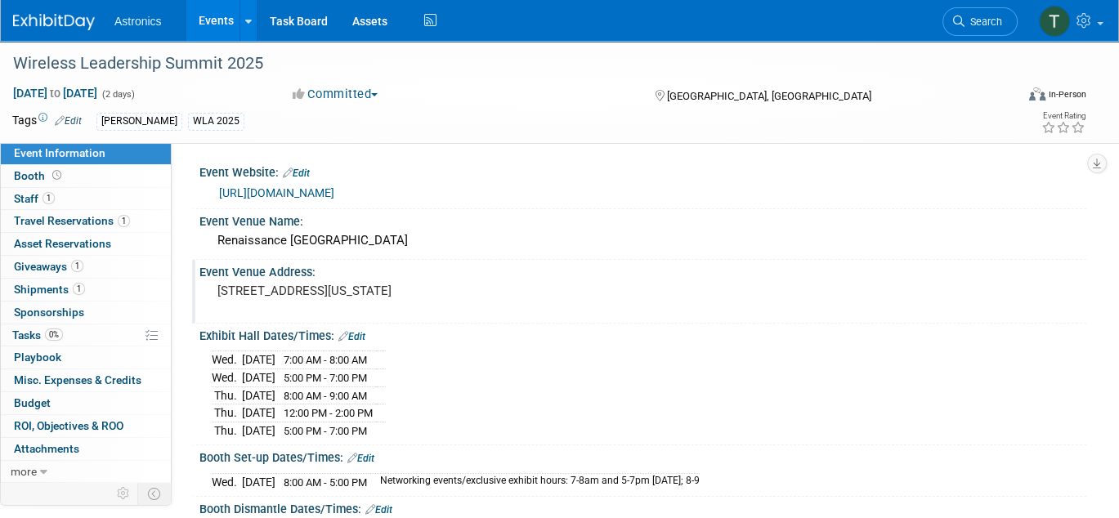
scroll to position [82, 0]
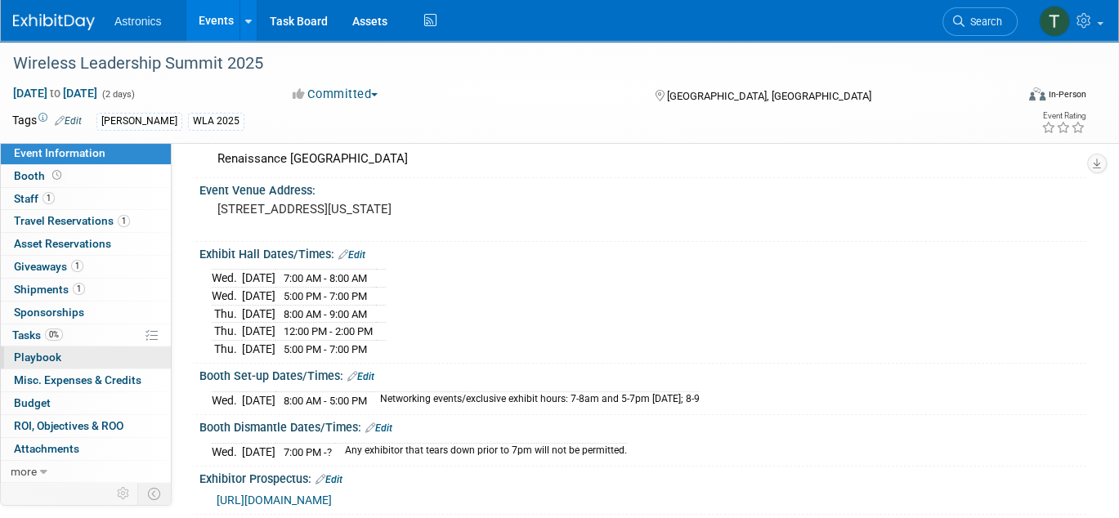
click at [16, 356] on span "Playbook 0" at bounding box center [37, 357] width 47 height 13
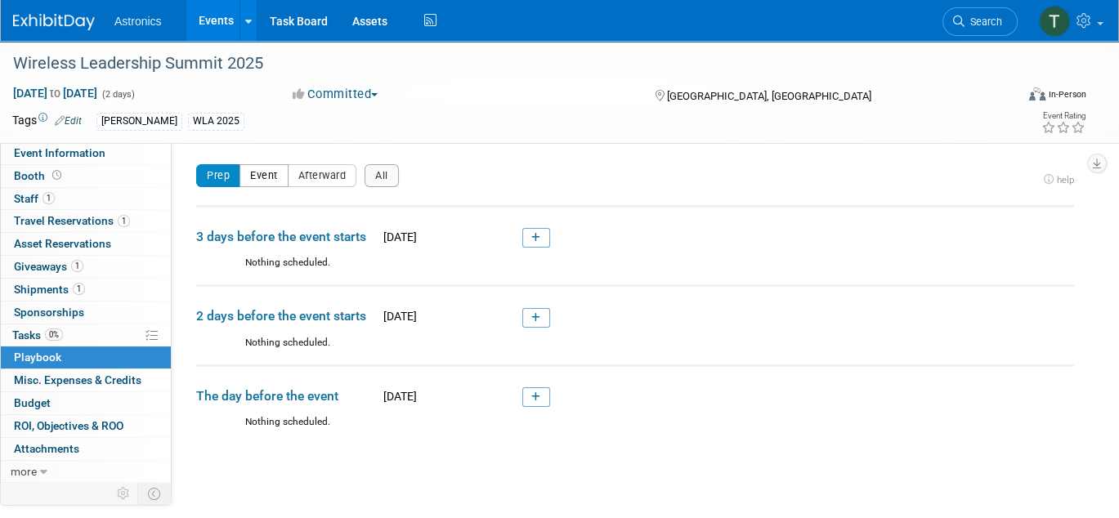
click at [258, 174] on button "Event" at bounding box center [263, 175] width 49 height 23
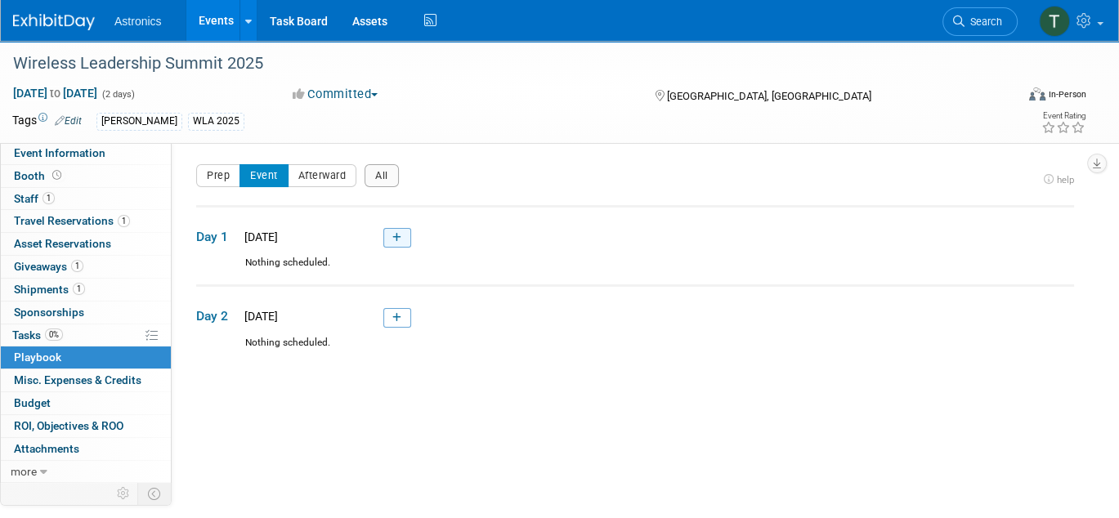
click at [393, 237] on icon at bounding box center [396, 238] width 9 height 10
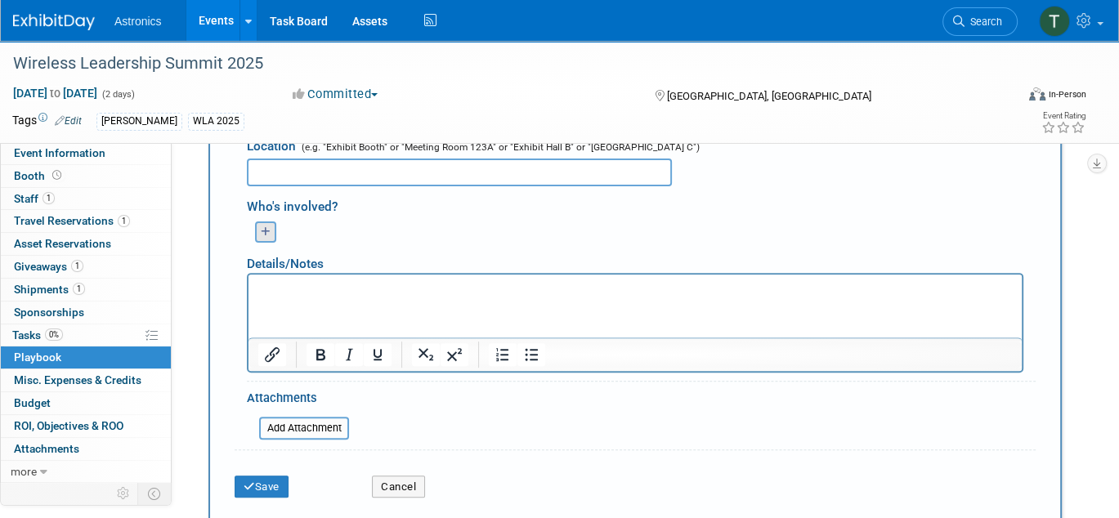
scroll to position [461, 0]
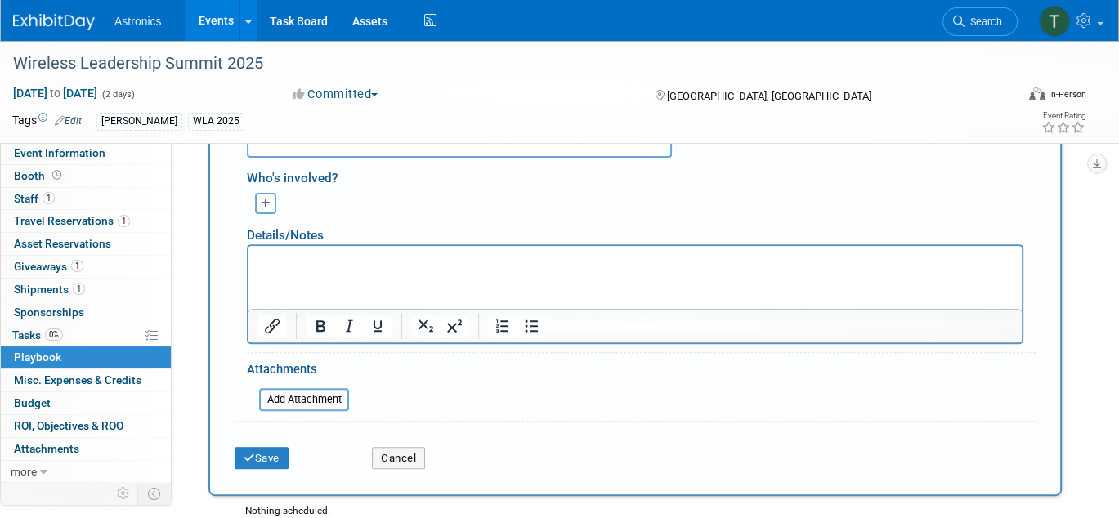
click at [261, 265] on p "Rich Text Area. Press ALT-0 for help." at bounding box center [635, 260] width 754 height 16
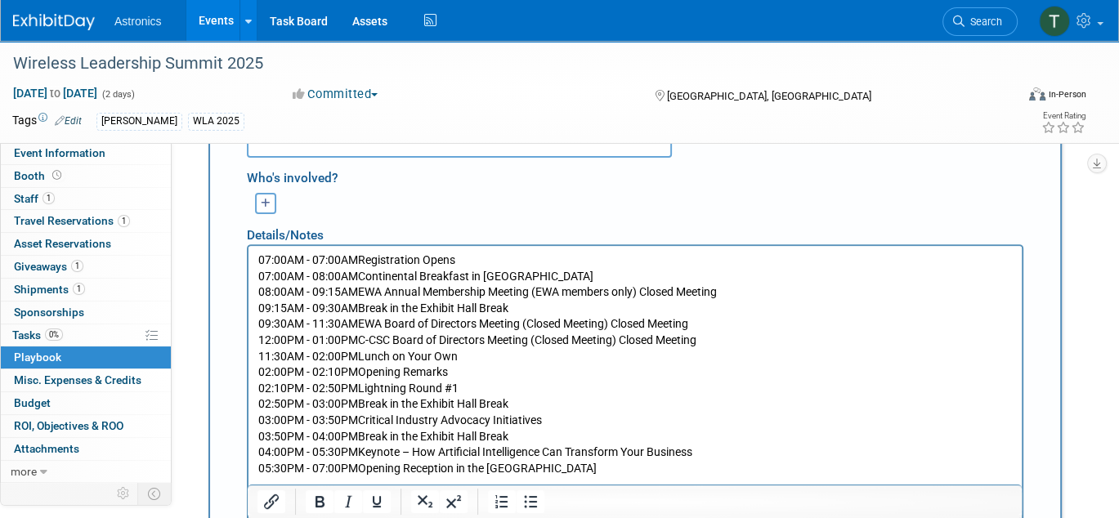
scroll to position [543, 0]
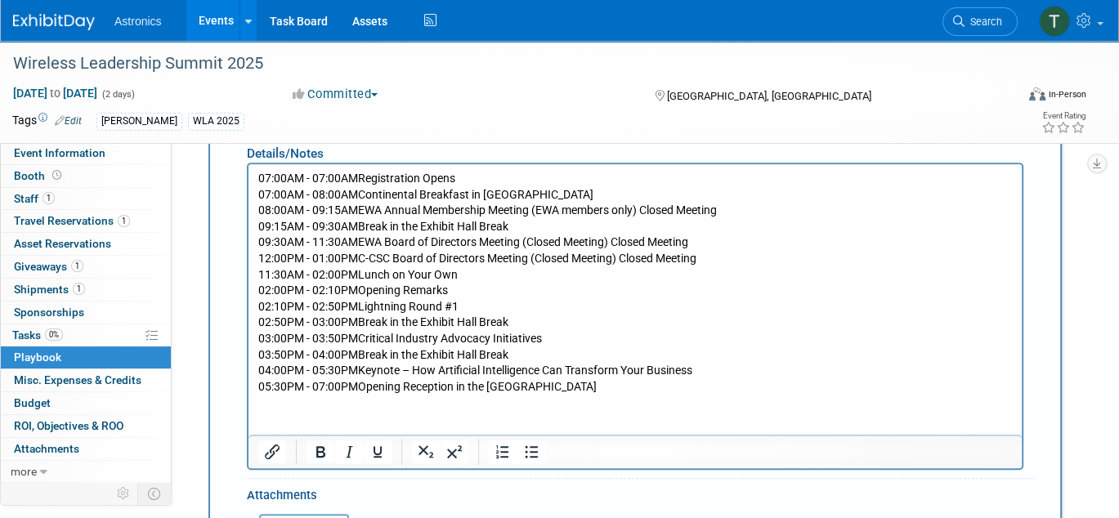
click at [360, 176] on p "07:00AM - 07:00AMRegistration Opens 07:00AM - 08:00AMContinental Breakfast in […" at bounding box center [635, 282] width 754 height 224
click at [363, 196] on p "07:00AM - 07:00AM Registration Opens 07:00AM - 08:00AMContinental Breakfast in …" at bounding box center [635, 282] width 754 height 224
click at [360, 209] on p "07:00AM - 07:00AM Registration Opens 07:00AM - 08:00AM Continental Breakfast in…" at bounding box center [635, 282] width 754 height 224
click at [362, 226] on p "07:00AM - 07:00AM Registration Opens 07:00AM - 08:00AM Continental Breakfast in…" at bounding box center [635, 282] width 754 height 224
click at [360, 244] on p "07:00AM - 07:00AM Registration Opens 07:00AM - 08:00AM Continental Breakfast in…" at bounding box center [635, 282] width 754 height 224
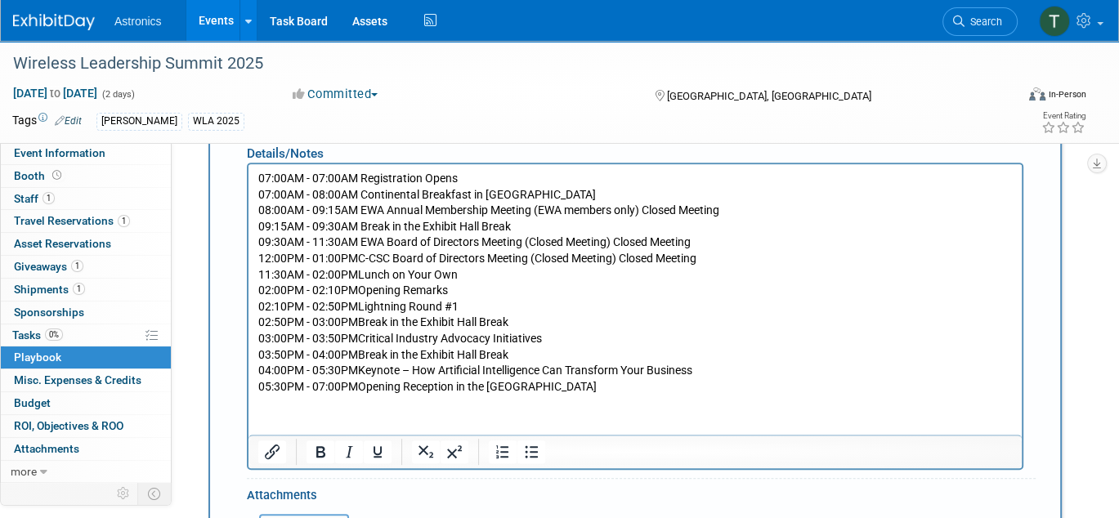
click at [372, 258] on p "07:00AM - 07:00AM Registration Opens 07:00AM - 08:00AM Continental Breakfast in…" at bounding box center [635, 282] width 754 height 224
click at [361, 275] on p "07:00AM - 07:00AM Registration Opens 07:00AM - 08:00AM Continental Breakfast in…" at bounding box center [635, 282] width 754 height 224
click at [362, 294] on p "07:00AM - 07:00AM Registration Opens 07:00AM - 08:00AM Continental Breakfast in…" at bounding box center [635, 282] width 754 height 224
click at [360, 306] on p "07:00AM - 07:00AM Registration Opens 07:00AM - 08:00AM Continental Breakfast in…" at bounding box center [635, 282] width 754 height 224
click at [363, 324] on p "07:00AM - 07:00AM Registration Opens 07:00AM - 08:00AM Continental Breakfast in…" at bounding box center [635, 282] width 754 height 224
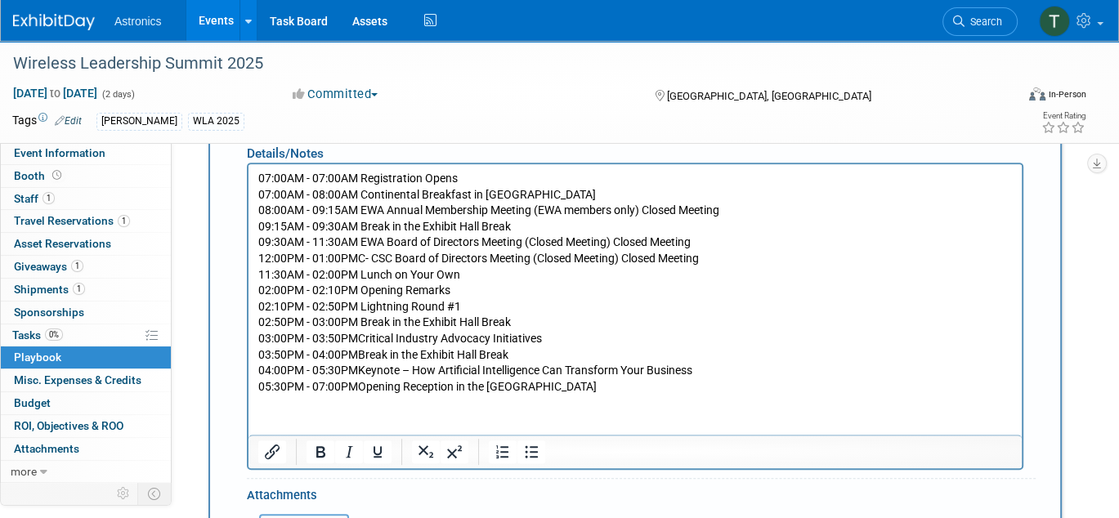
click at [363, 337] on p "07:00AM - 07:00AM Registration Opens 07:00AM - 08:00AM Continental Breakfast in…" at bounding box center [635, 282] width 754 height 224
click at [361, 355] on p "07:00AM - 07:00AM Registration Opens 07:00AM - 08:00AM Continental Breakfast in…" at bounding box center [635, 282] width 754 height 224
click at [360, 369] on p "07:00AM - 07:00AM Registration Opens 07:00AM - 08:00AM Continental Breakfast in…" at bounding box center [635, 282] width 754 height 224
click at [363, 369] on p "07:00AM - 07:00AM Registration Opens 07:00AM - 08:00AM Continental Breakfast in…" at bounding box center [635, 282] width 754 height 224
click at [364, 384] on p "07:00AM - 07:00AM Registration Opens 07:00AM - 08:00AM Continental Breakfast in…" at bounding box center [635, 282] width 754 height 224
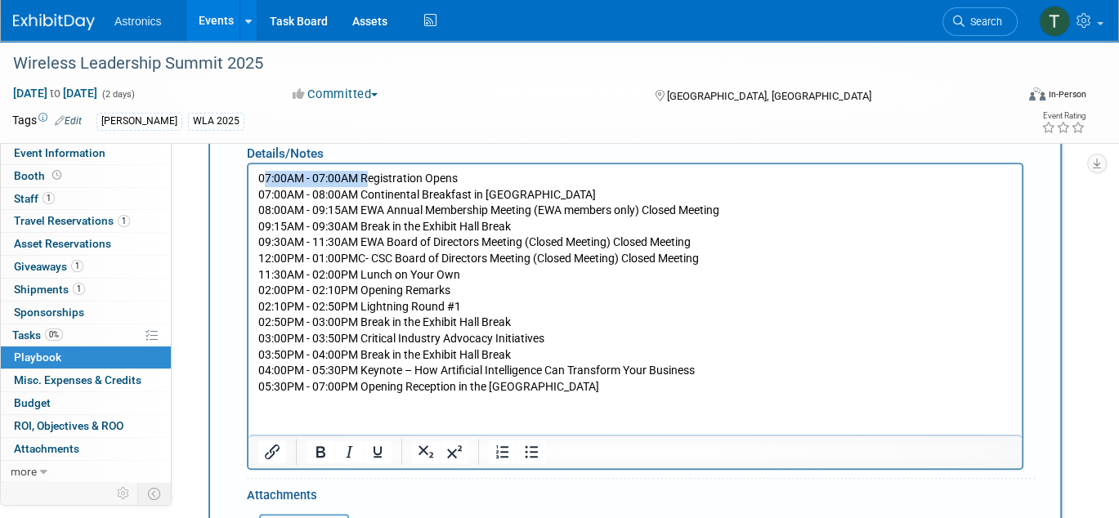
drag, startPoint x: 363, startPoint y: 177, endPoint x: 262, endPoint y: 173, distance: 101.4
click at [262, 173] on p "07:00AM - 07:00AM Registration Opens 07:00AM - 08:00AM Continental Breakfast in…" at bounding box center [635, 282] width 754 height 224
click at [317, 447] on icon "Bold" at bounding box center [320, 451] width 9 height 11
click at [324, 266] on p "07:00AM - 07:00AM Registration Opens 07:00AM - 08:00AM Continental Breakfast in…" at bounding box center [635, 282] width 754 height 224
drag, startPoint x: 363, startPoint y: 194, endPoint x: 494, endPoint y: 351, distance: 205.4
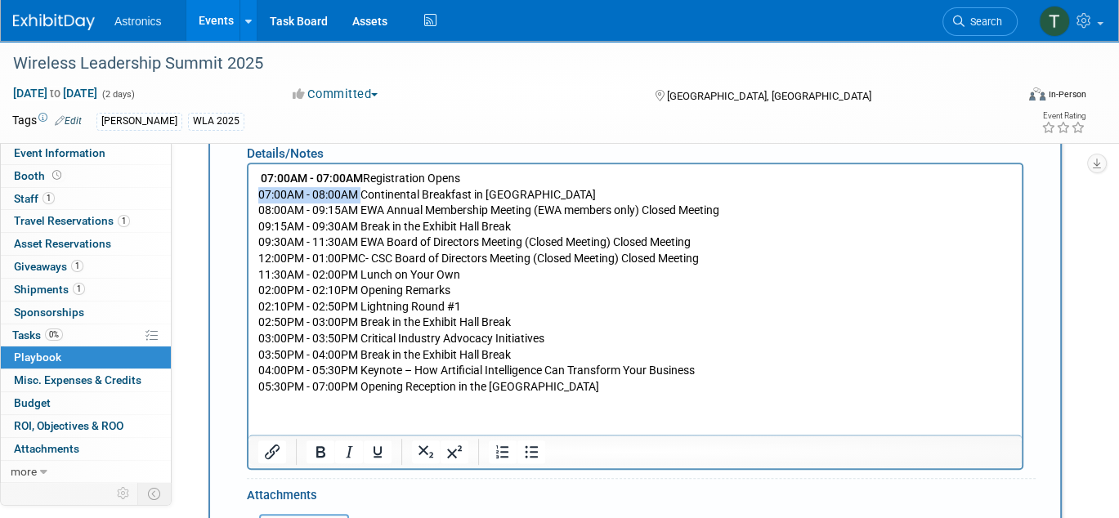
click at [248, 190] on html "07:00AM - 07:00AM Registration Opens 07:00AM - 08:00AM Continental Breakfast in…" at bounding box center [634, 278] width 773 height 230
click at [321, 450] on icon "Bold" at bounding box center [321, 452] width 20 height 20
click at [266, 177] on b "07:00AM - 07:00AM" at bounding box center [312, 177] width 102 height 13
click at [263, 193] on b "07:00AM - 08:00AM" at bounding box center [309, 193] width 102 height 13
click at [270, 193] on b "07:00AM - 08:00AM" at bounding box center [309, 193] width 102 height 13
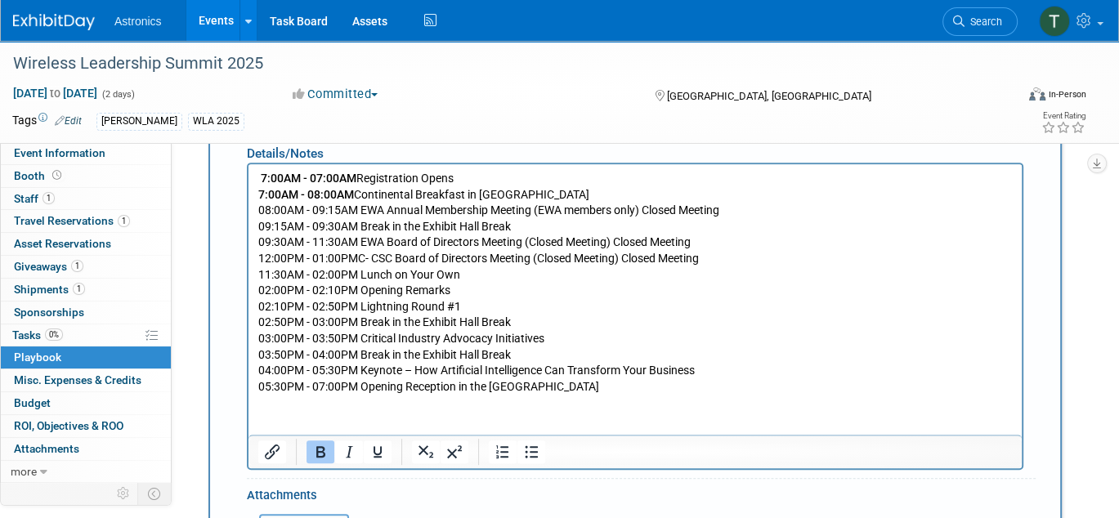
click at [266, 208] on p "7:00AM - 07:00AM Registration Opens 7:00AM - 08:00AM Continental Breakfast in […" at bounding box center [635, 282] width 754 height 224
click at [269, 225] on p "7:00AM - 07:00AM Registration Opens 7:00AM - 08:00AM Continental Breakfast in […" at bounding box center [635, 282] width 754 height 224
click at [267, 240] on p "7:00AM - 07:00AM Registration Opens 7:00AM - 08:00AM Continental Breakfast in […" at bounding box center [635, 282] width 754 height 224
click at [266, 289] on p "7:00AM - 07:00AM Registration Opens 7:00AM - 08:00AM Continental Breakfast in […" at bounding box center [635, 282] width 754 height 224
click at [267, 301] on p "7:00AM - 07:00AM Registration Opens 7:00AM - 08:00AM Continental Breakfast in […" at bounding box center [635, 282] width 754 height 224
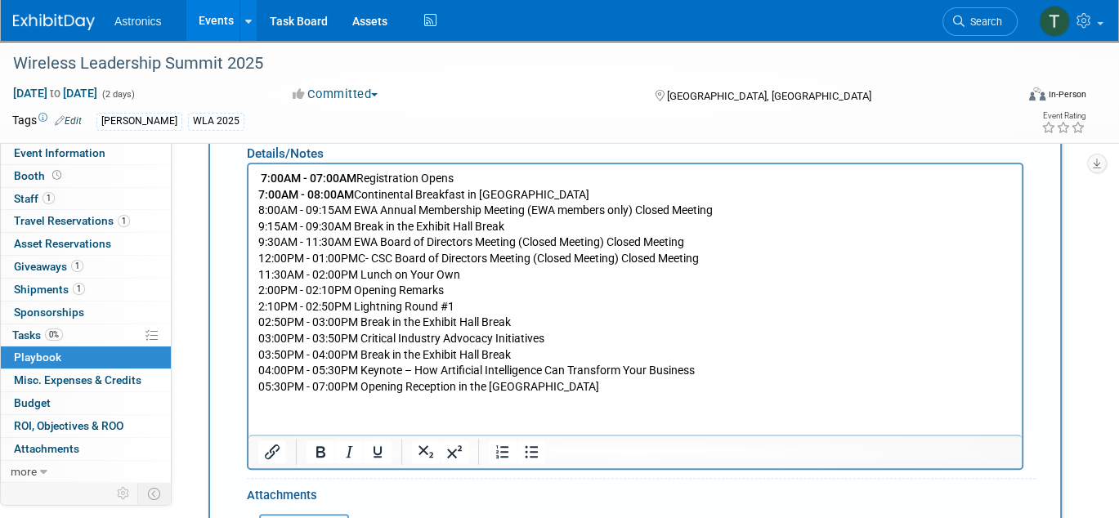
click at [267, 323] on p "7:00AM - 07:00AM Registration Opens 7:00AM - 08:00AM Continental Breakfast in […" at bounding box center [635, 282] width 754 height 224
click at [266, 340] on p "7:00AM - 07:00AM Registration Opens 7:00AM - 08:00AM Continental Breakfast in […" at bounding box center [635, 282] width 754 height 224
click at [268, 354] on p "7:00AM - 07:00AM Registration Opens 7:00AM - 08:00AM Continental Breakfast in […" at bounding box center [635, 282] width 754 height 224
click at [265, 367] on p "7:00AM - 07:00AM Registration Opens 7:00AM - 08:00AM Continental Breakfast in […" at bounding box center [635, 282] width 754 height 224
click at [266, 381] on p "7:00AM - 07:00AM Registration Opens 7:00AM - 08:00AM Continental Breakfast in […" at bounding box center [635, 282] width 754 height 224
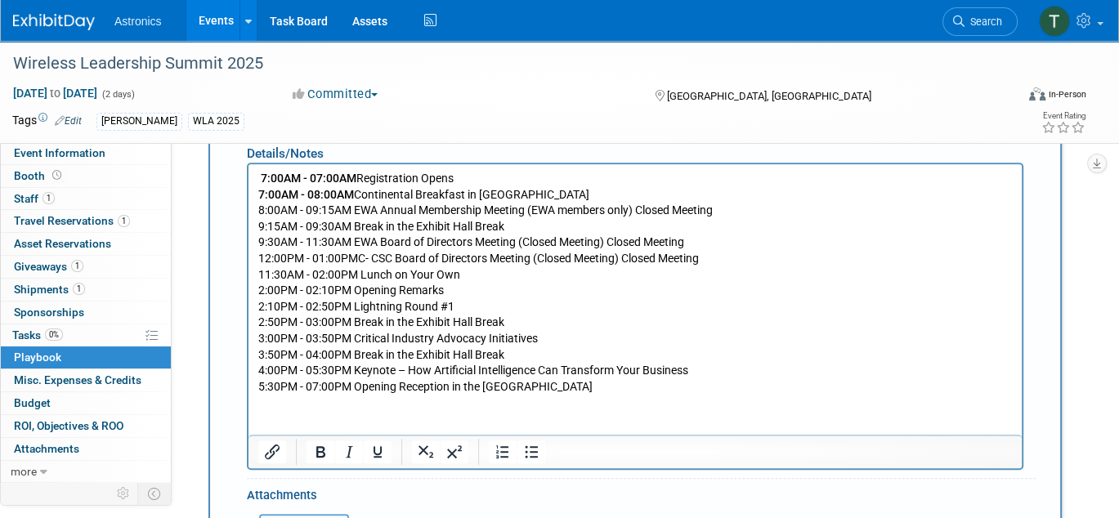
drag, startPoint x: 352, startPoint y: 364, endPoint x: 346, endPoint y: 356, distance: 10.5
click at [352, 364] on p "7:00AM - 07:00AM Registration Opens 7:00AM - 08:00AM Continental Breakfast in […" at bounding box center [635, 282] width 754 height 224
drag, startPoint x: 354, startPoint y: 206, endPoint x: 252, endPoint y: 215, distance: 102.6
click at [252, 215] on html "7:00AM - 07:00AM Registration Opens 7:00AM - 08:00AM Continental Breakfast in […" at bounding box center [634, 278] width 773 height 230
click at [323, 446] on icon "Bold" at bounding box center [320, 451] width 9 height 11
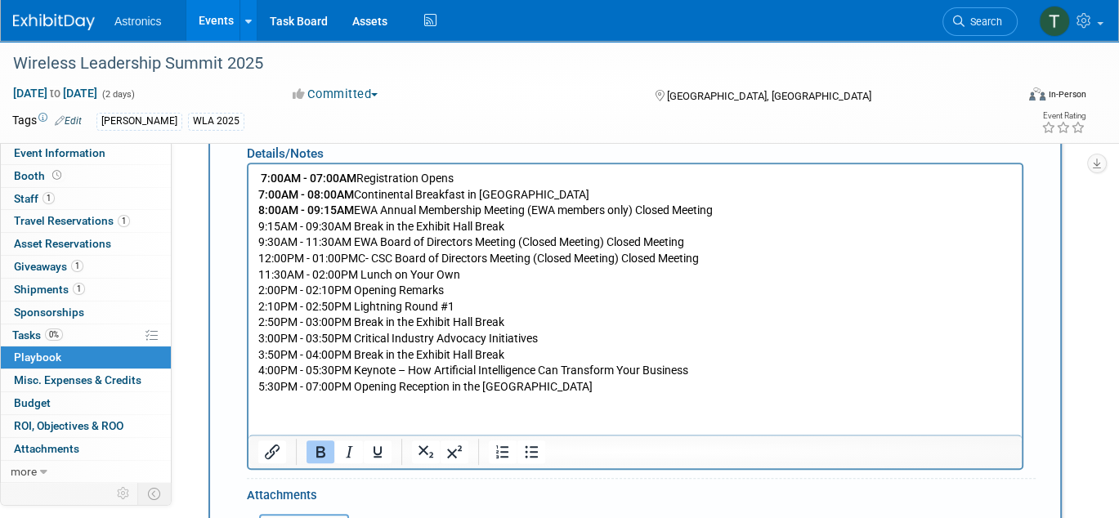
click at [355, 226] on p "7:00AM - 07:00AM Registration Opens 7:00AM - 08:00AM Continental Breakfast in […" at bounding box center [635, 282] width 754 height 224
drag, startPoint x: 355, startPoint y: 226, endPoint x: 259, endPoint y: 226, distance: 95.6
click at [259, 226] on p "7:00AM - 07:00AM Registration Opens 7:00AM - 08:00AM Continental Breakfast in […" at bounding box center [635, 282] width 754 height 224
click at [317, 450] on icon "Bold" at bounding box center [321, 452] width 20 height 20
click at [351, 239] on p "7:00AM - 07:00AM Registration Opens 7:00AM - 08:00AM Continental Breakfast in […" at bounding box center [635, 282] width 754 height 224
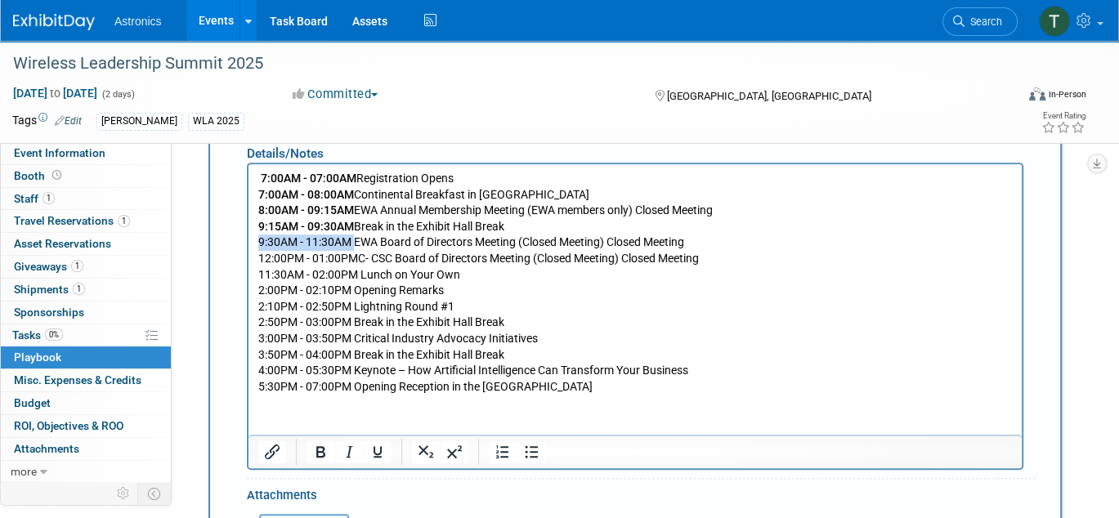
drag, startPoint x: 347, startPoint y: 239, endPoint x: 493, endPoint y: 406, distance: 221.8
click at [248, 246] on html "7:00AM - 07:00AM Registration Opens 7:00AM - 08:00AM Continental Breakfast in […" at bounding box center [634, 278] width 773 height 230
click at [321, 447] on icon "Bold" at bounding box center [320, 451] width 9 height 11
click at [344, 282] on p "7:00AM - 07:00AM Registration Opens 7:00AM - 08:00AM Continental Breakfast in […" at bounding box center [635, 282] width 754 height 224
click at [343, 257] on p "7:00AM - 07:00AM Registration Opens 7:00AM - 08:00AM Continental Breakfast in […" at bounding box center [635, 282] width 754 height 224
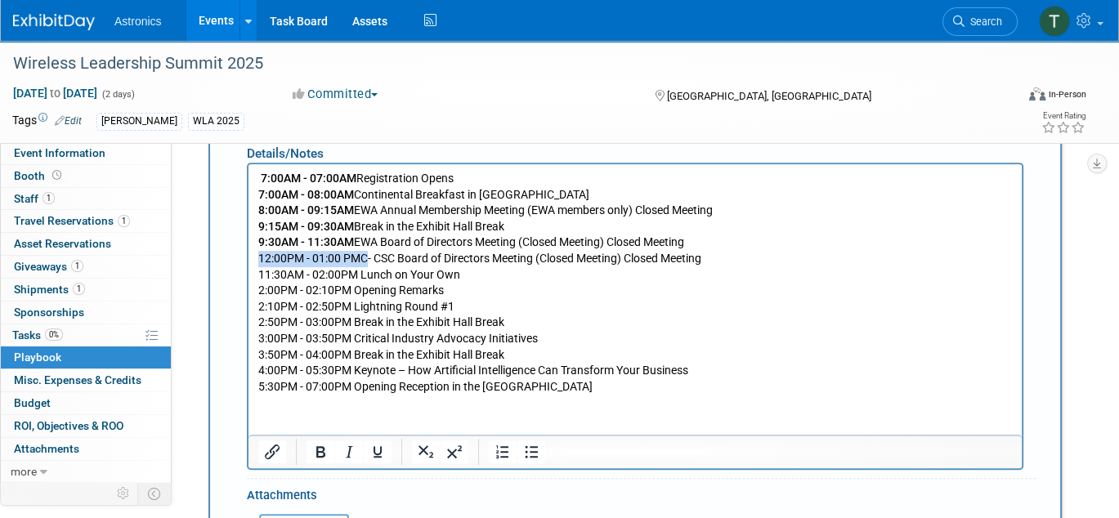
drag, startPoint x: 361, startPoint y: 256, endPoint x: 236, endPoint y: 250, distance: 125.2
click at [248, 250] on html "7:00AM - 07:00AM Registration Opens 7:00AM - 08:00AM Continental Breakfast in […" at bounding box center [634, 278] width 773 height 230
click at [323, 450] on icon "Bold" at bounding box center [320, 451] width 9 height 11
click at [343, 305] on p "7:00AM - 07:00AM Registration Opens 7:00AM - 08:00AM Continental Breakfast in […" at bounding box center [635, 282] width 754 height 224
click at [373, 256] on p "7:00AM - 07:00AM Registration Opens 7:00AM - 08:00AM Continental Breakfast in […" at bounding box center [635, 282] width 754 height 224
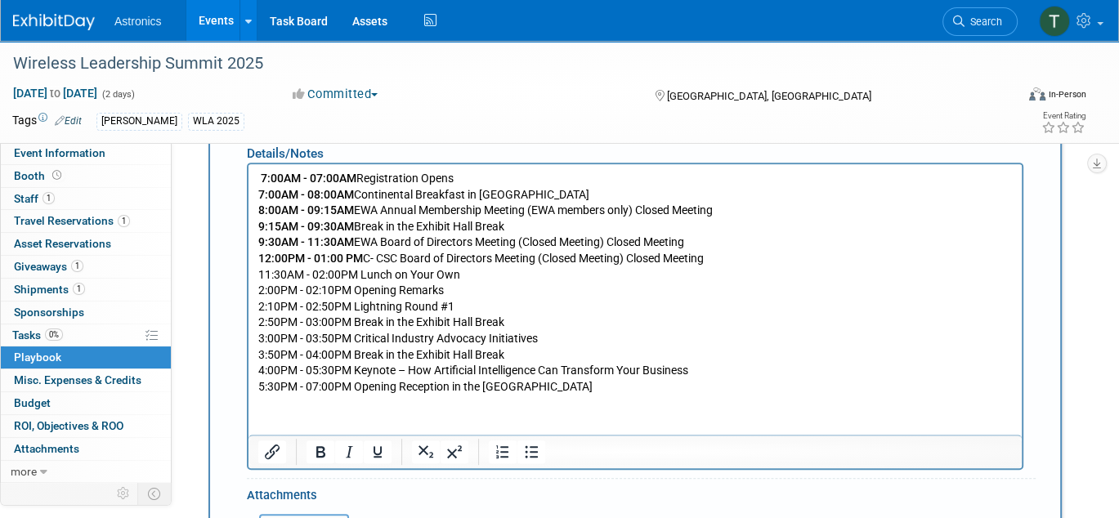
click at [367, 259] on p "7:00AM - 07:00AM Registration Opens 7:00AM - 08:00AM Continental Breakfast in […" at bounding box center [635, 282] width 754 height 224
drag, startPoint x: 360, startPoint y: 272, endPoint x: 495, endPoint y: 432, distance: 209.3
click at [248, 272] on html "7:00AM - 07:00AM Registration Opens 7:00AM - 08:00AM Continental Breakfast in […" at bounding box center [634, 278] width 773 height 230
click at [317, 449] on icon "Bold" at bounding box center [321, 452] width 20 height 20
drag, startPoint x: 353, startPoint y: 292, endPoint x: 255, endPoint y: 292, distance: 98.1
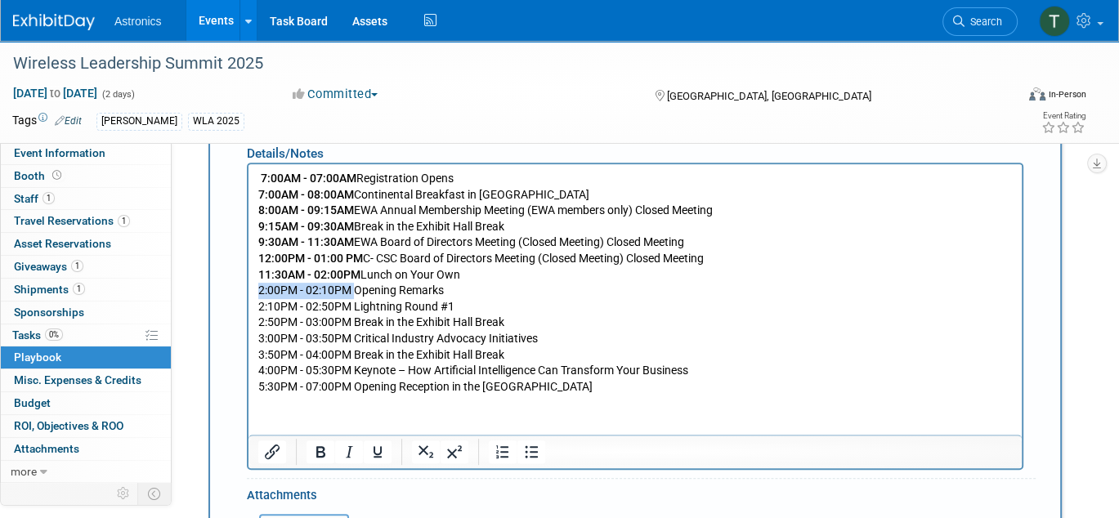
click at [255, 292] on html "7:00AM - 07:00AM Registration Opens 7:00AM - 08:00AM Continental Breakfast in […" at bounding box center [634, 278] width 773 height 230
click at [317, 446] on icon "Bold" at bounding box center [320, 451] width 9 height 11
drag, startPoint x: 359, startPoint y: 306, endPoint x: 260, endPoint y: 311, distance: 99.0
click at [260, 311] on p "7:00AM - 07:00AM Registration Opens 7:00AM - 08:00AM Continental Breakfast in […" at bounding box center [635, 282] width 754 height 224
click at [324, 453] on icon "Bold" at bounding box center [321, 452] width 20 height 20
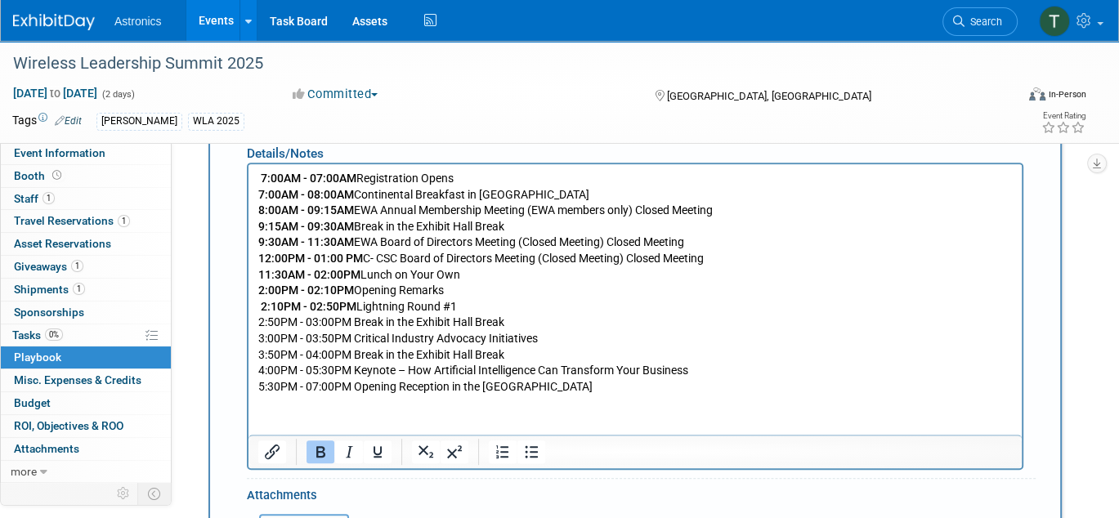
click at [458, 318] on p "7:00AM - 07:00AM Registration Opens 7:00AM - 08:00AM Continental Breakfast in […" at bounding box center [635, 282] width 754 height 224
drag, startPoint x: 465, startPoint y: 305, endPoint x: 360, endPoint y: 305, distance: 105.4
click at [360, 305] on p "7:00AM - 07:00AM Registration Opens 7:00AM - 08:00AM Continental Breakfast in […" at bounding box center [635, 282] width 754 height 224
click at [379, 448] on icon "Underline" at bounding box center [377, 451] width 8 height 11
click at [333, 324] on p "7:00AM - 07:00AM Registration Opens 7:00AM - 08:00AM Continental Breakfast in […" at bounding box center [635, 282] width 754 height 224
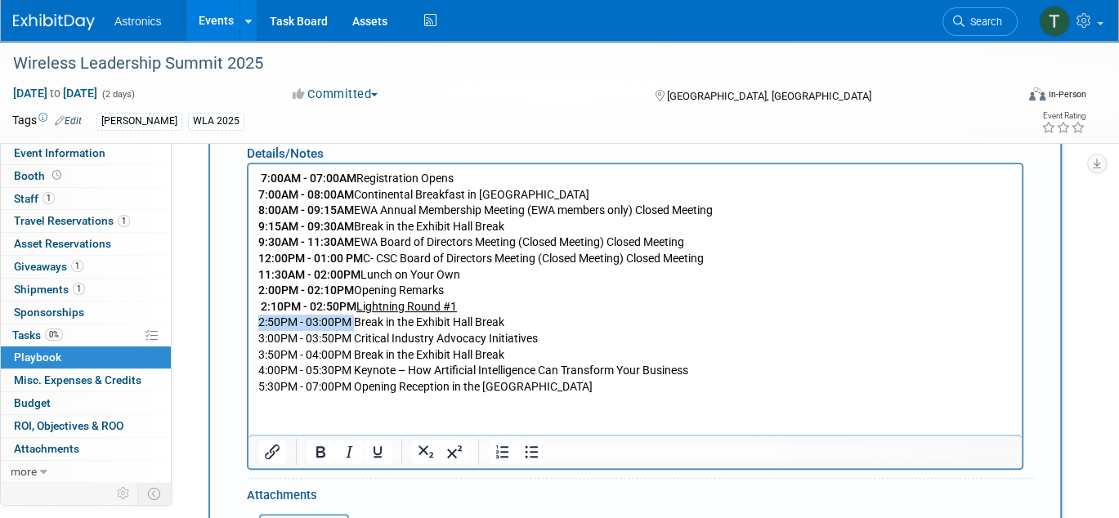
drag, startPoint x: 355, startPoint y: 320, endPoint x: 256, endPoint y: 321, distance: 98.9
click at [256, 321] on html "7:00AM - 07:00AM Registration Opens 7:00AM - 08:00AM Continental Breakfast in […" at bounding box center [634, 278] width 773 height 230
click at [326, 446] on icon "Bold" at bounding box center [321, 452] width 20 height 20
click at [343, 344] on p "7:00AM - 07:00AM Registration Opens 7:00AM - 08:00AM Continental Breakfast in […" at bounding box center [635, 282] width 754 height 224
drag, startPoint x: 353, startPoint y: 335, endPoint x: 258, endPoint y: 333, distance: 94.8
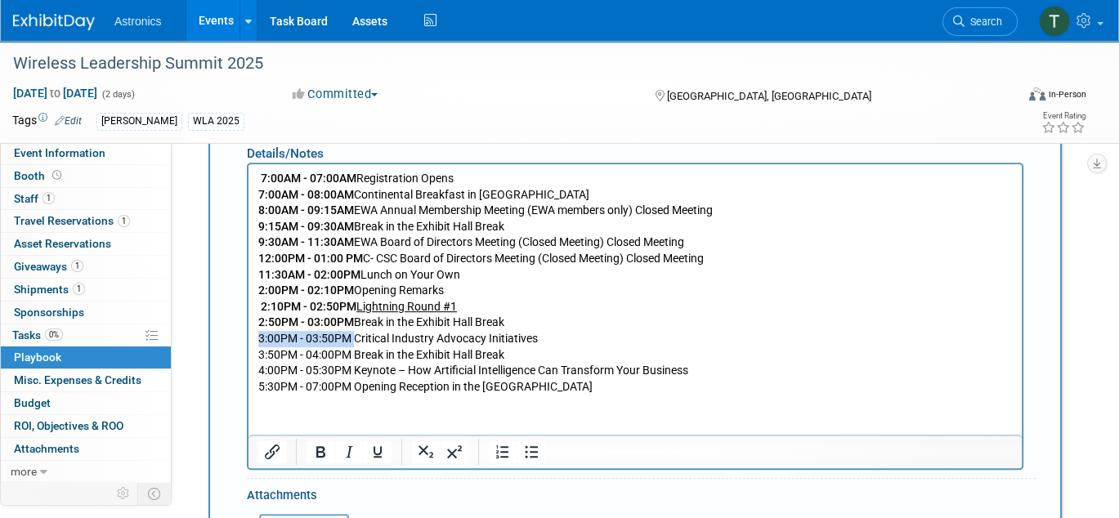
click at [258, 333] on p "7:00AM - 07:00AM Registration Opens 7:00AM - 08:00AM Continental Breakfast in […" at bounding box center [635, 282] width 754 height 224
click at [330, 447] on button "Bold" at bounding box center [320, 452] width 28 height 23
drag, startPoint x: 353, startPoint y: 353, endPoint x: 258, endPoint y: 355, distance: 94.8
click at [258, 355] on p "7:00AM - 07:00AM Registration Opens 7:00AM - 08:00AM Continental Breakfast in […" at bounding box center [635, 282] width 754 height 224
click at [318, 447] on icon "Bold" at bounding box center [320, 451] width 9 height 11
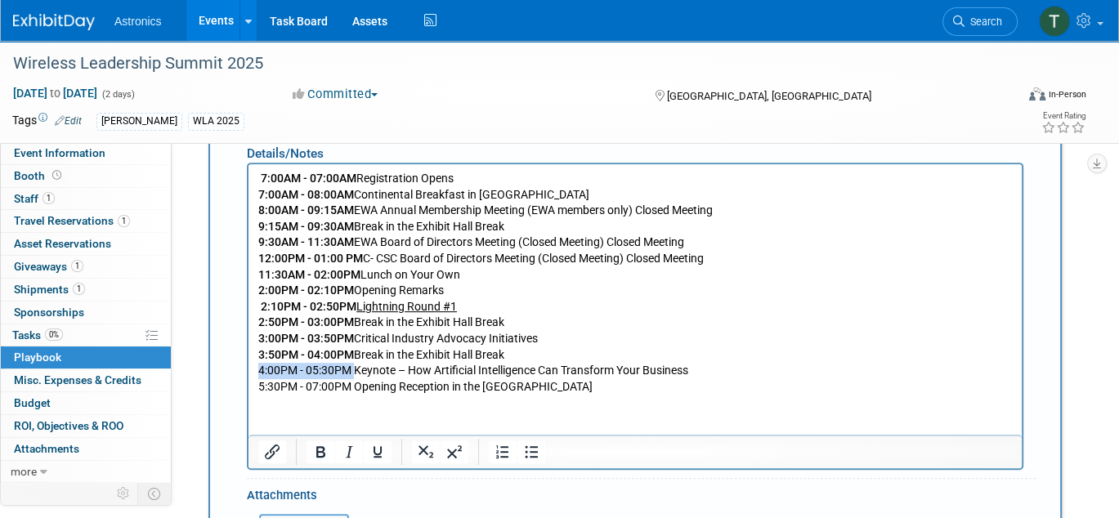
drag, startPoint x: 353, startPoint y: 369, endPoint x: 490, endPoint y: 532, distance: 213.5
click at [248, 368] on html "7:00AM - 07:00AM Registration Opens 7:00AM - 08:00AM Continental Breakfast in […" at bounding box center [634, 278] width 773 height 230
click at [314, 447] on icon "Bold" at bounding box center [321, 452] width 20 height 20
drag, startPoint x: 351, startPoint y: 384, endPoint x: 244, endPoint y: 383, distance: 107.9
click at [248, 383] on html "7:00AM - 07:00AM Registration Opens 7:00AM - 08:00AM Continental Breakfast in […" at bounding box center [634, 278] width 773 height 230
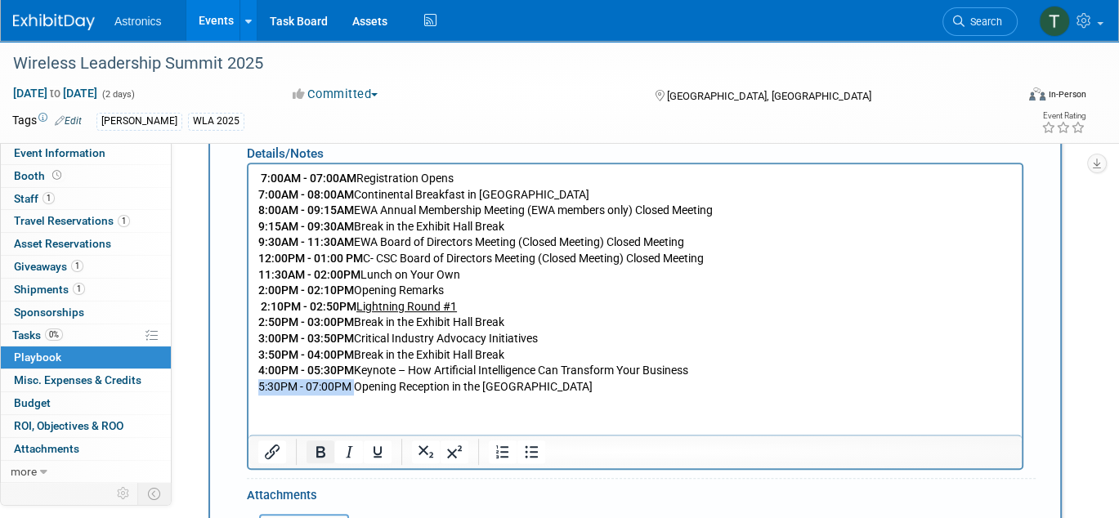
click at [316, 446] on icon "Bold" at bounding box center [320, 451] width 9 height 11
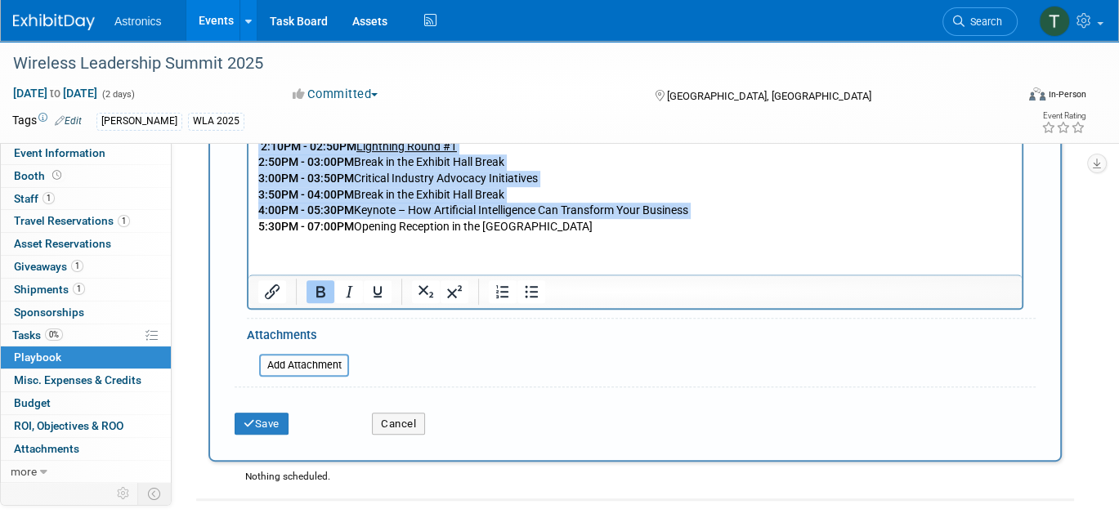
scroll to position [706, 0]
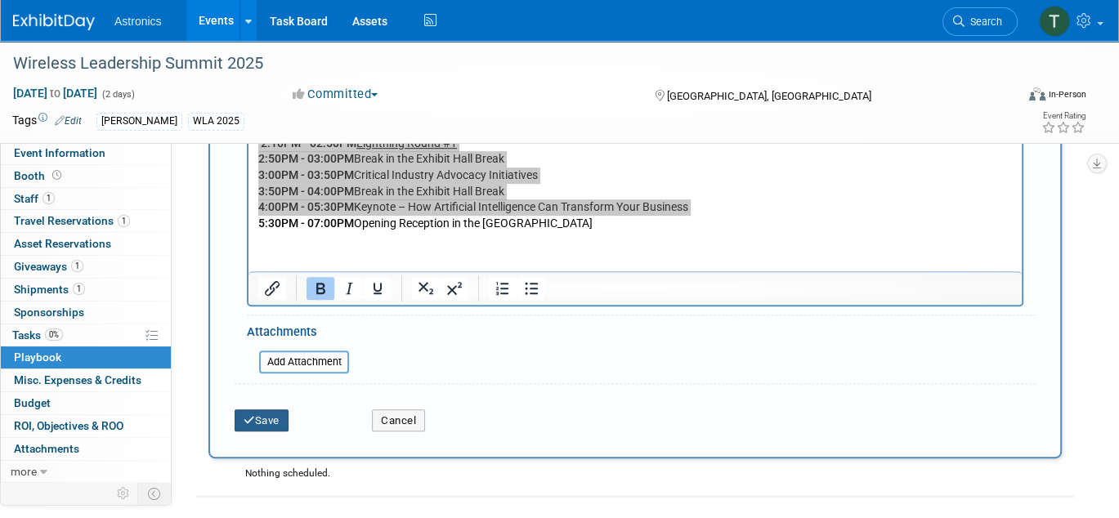
click at [270, 414] on button "Save" at bounding box center [262, 420] width 54 height 23
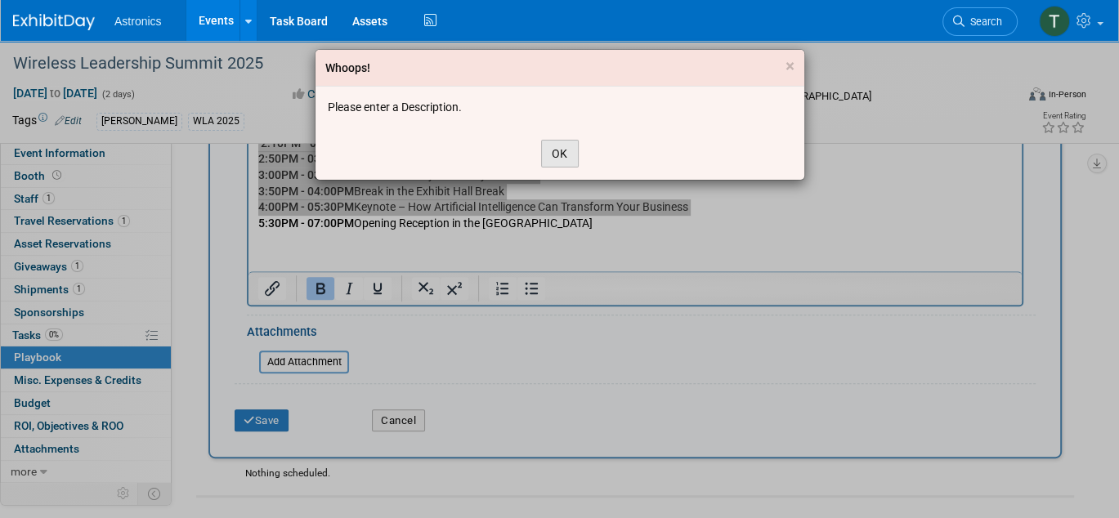
click at [543, 159] on button "OK" at bounding box center [560, 154] width 38 height 28
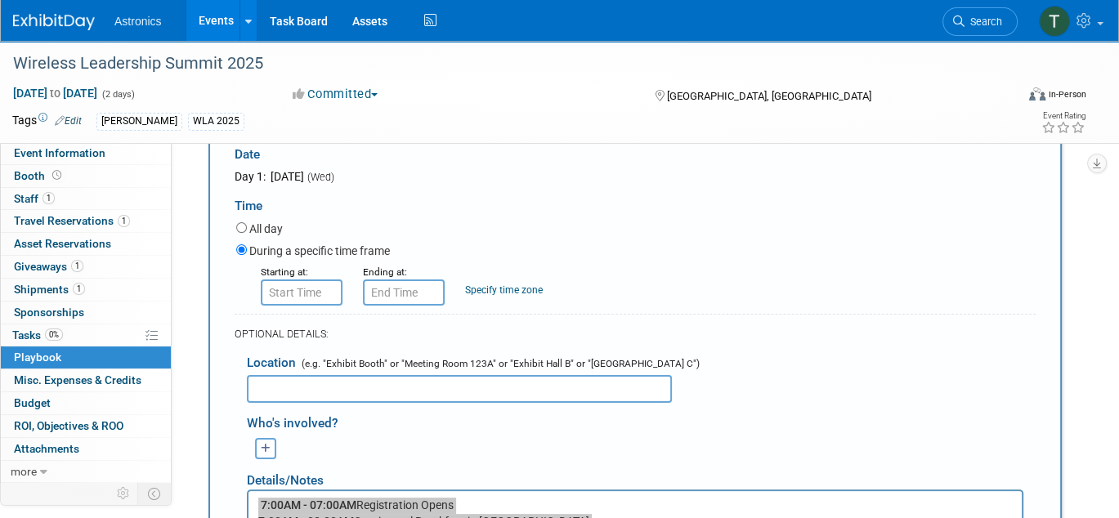
scroll to position [0, 0]
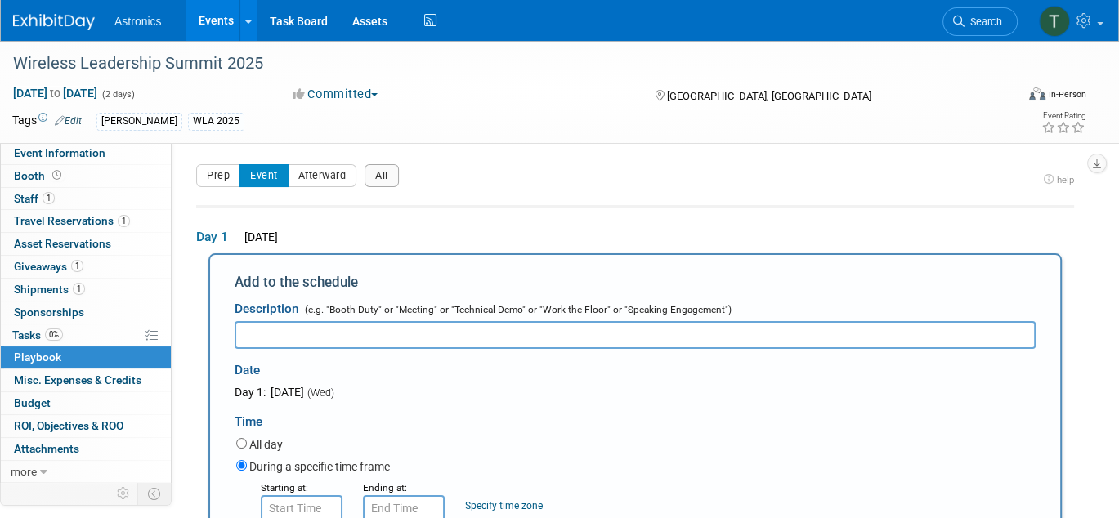
click at [301, 333] on input "text" at bounding box center [635, 335] width 801 height 28
click at [265, 329] on input "text" at bounding box center [635, 335] width 801 height 28
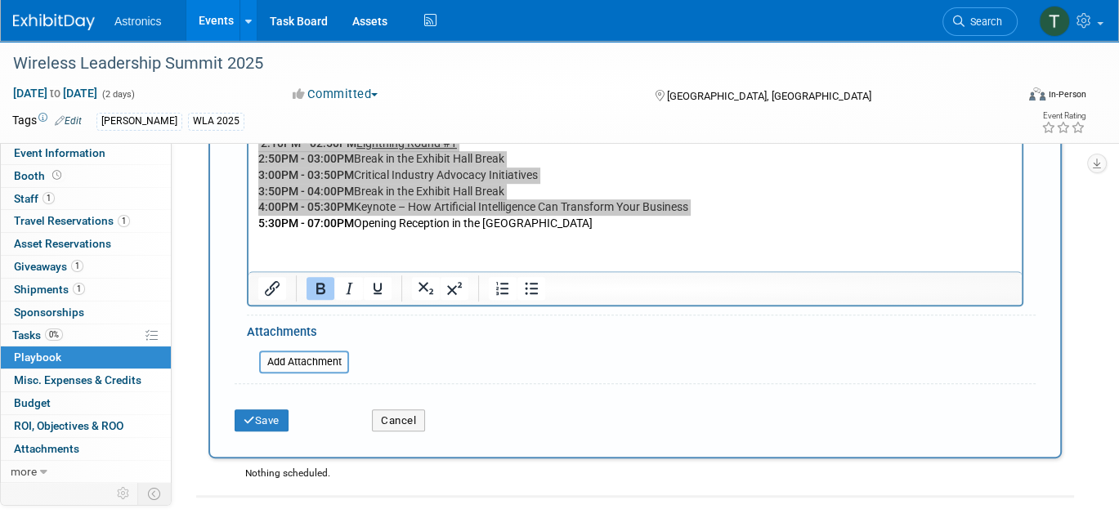
scroll to position [817, 0]
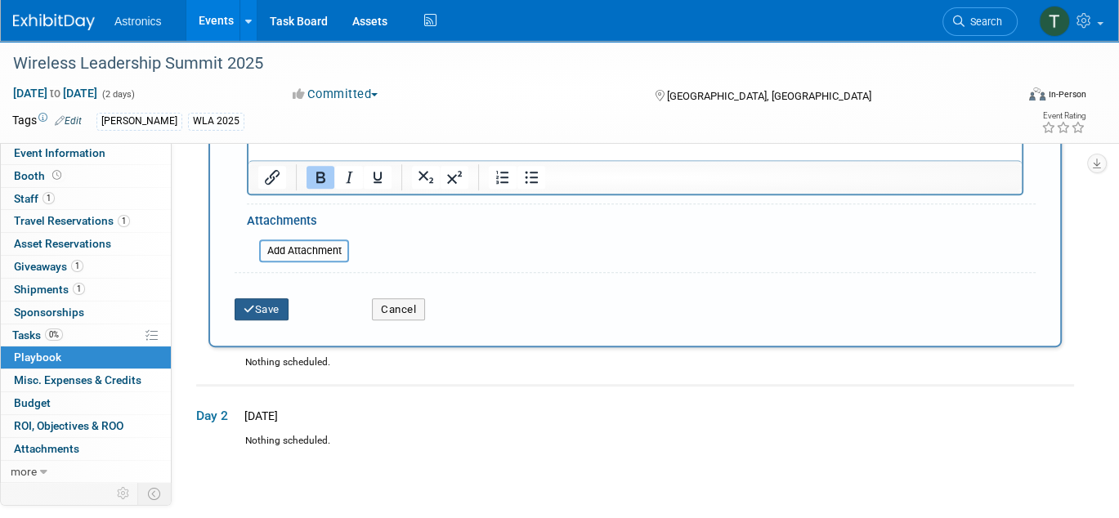
type input "[DATE] Program"
click at [247, 306] on icon "submit" at bounding box center [249, 309] width 11 height 11
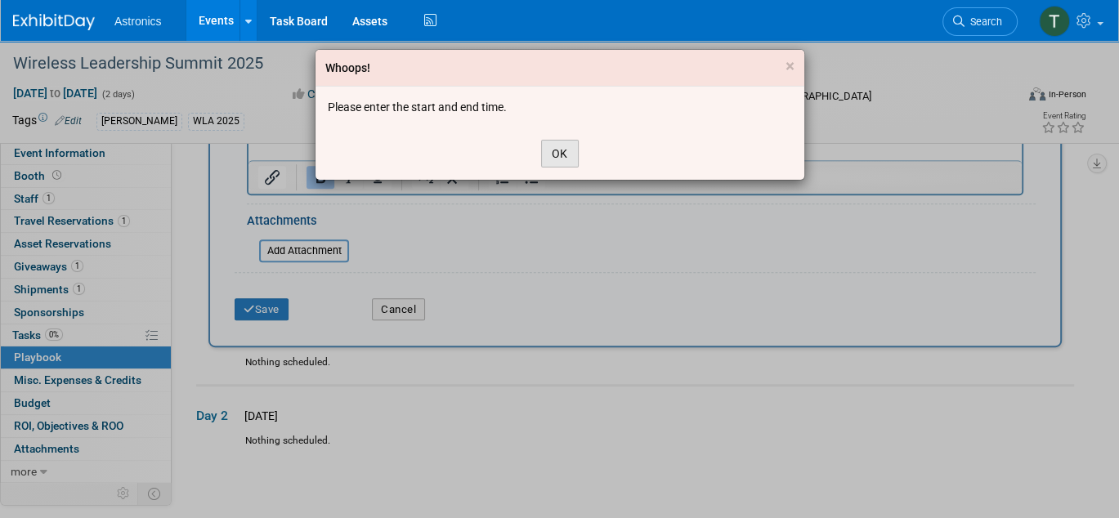
drag, startPoint x: 571, startPoint y: 154, endPoint x: 320, endPoint y: 269, distance: 276.1
click at [571, 154] on button "OK" at bounding box center [560, 154] width 38 height 28
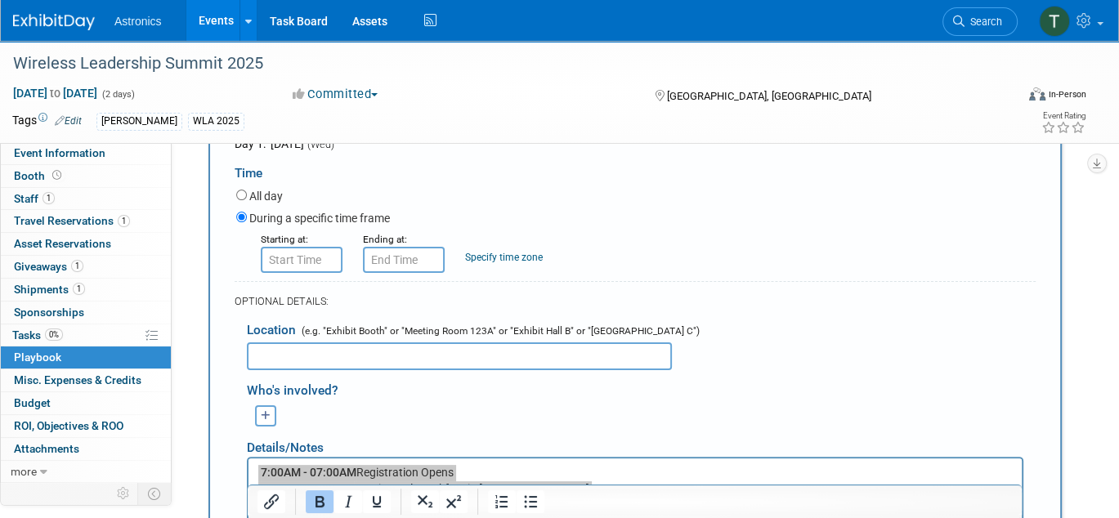
scroll to position [245, 0]
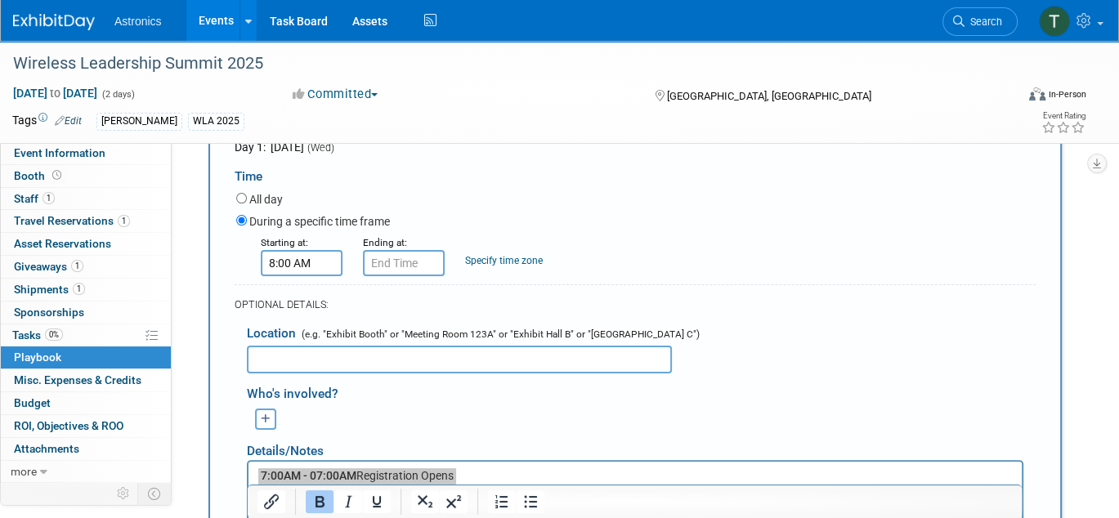
click at [284, 262] on input "8:00 AM" at bounding box center [302, 263] width 82 height 26
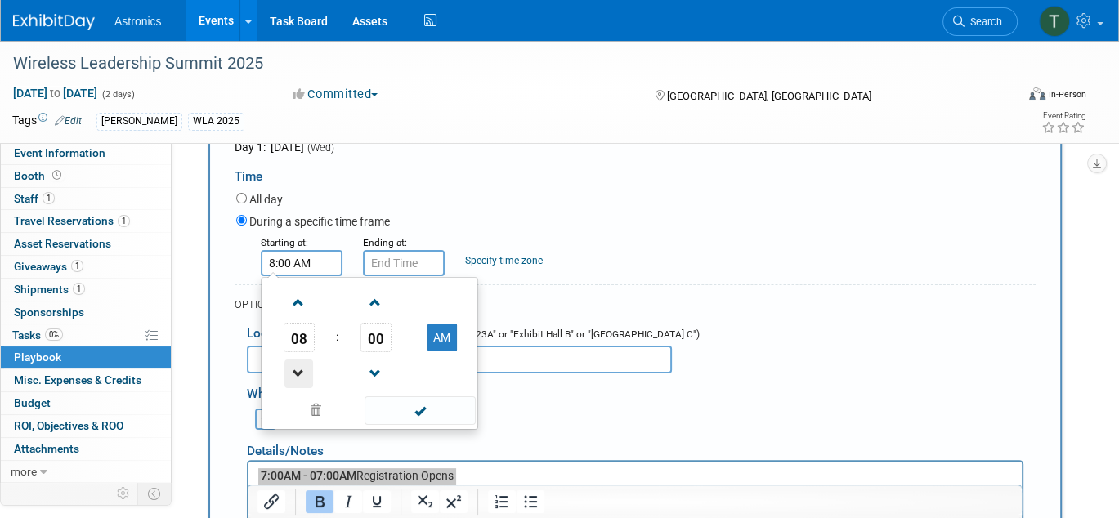
click at [290, 369] on span at bounding box center [298, 374] width 29 height 29
type input "7:00 AM"
click at [414, 411] on span at bounding box center [420, 410] width 110 height 29
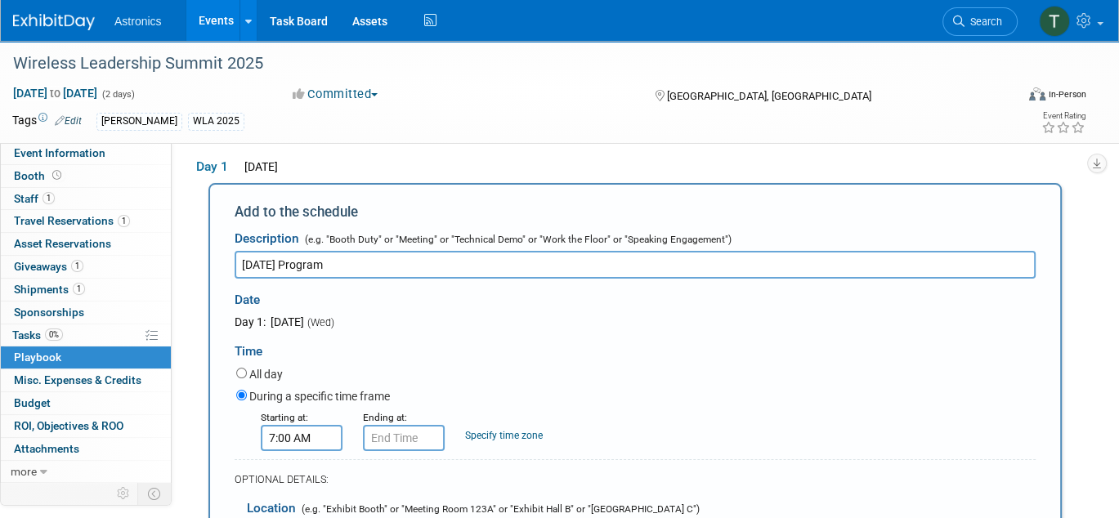
scroll to position [163, 0]
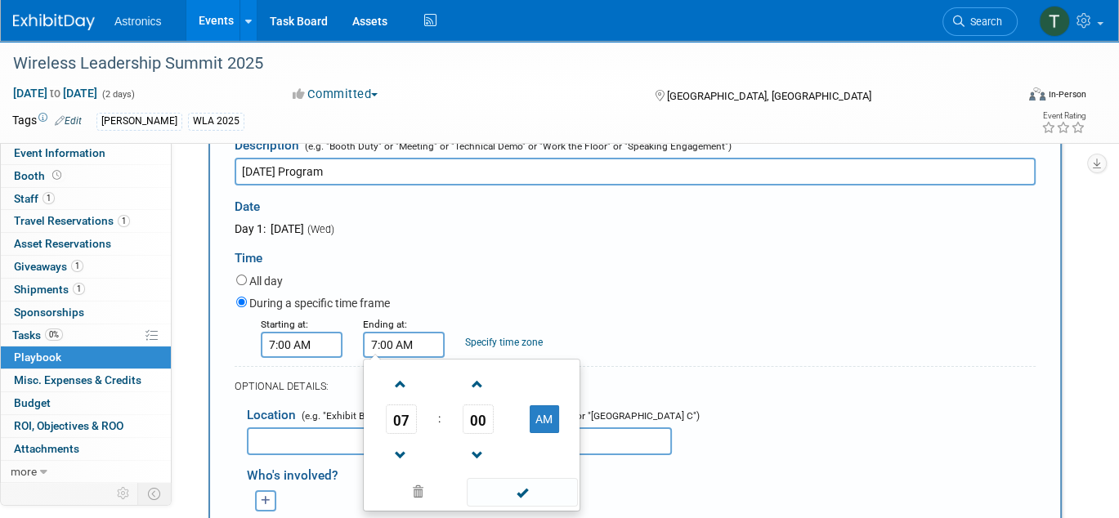
click at [392, 346] on input "7:00 AM" at bounding box center [404, 345] width 82 height 26
click at [543, 414] on button "AM" at bounding box center [544, 419] width 29 height 28
type input "7:00 PM"
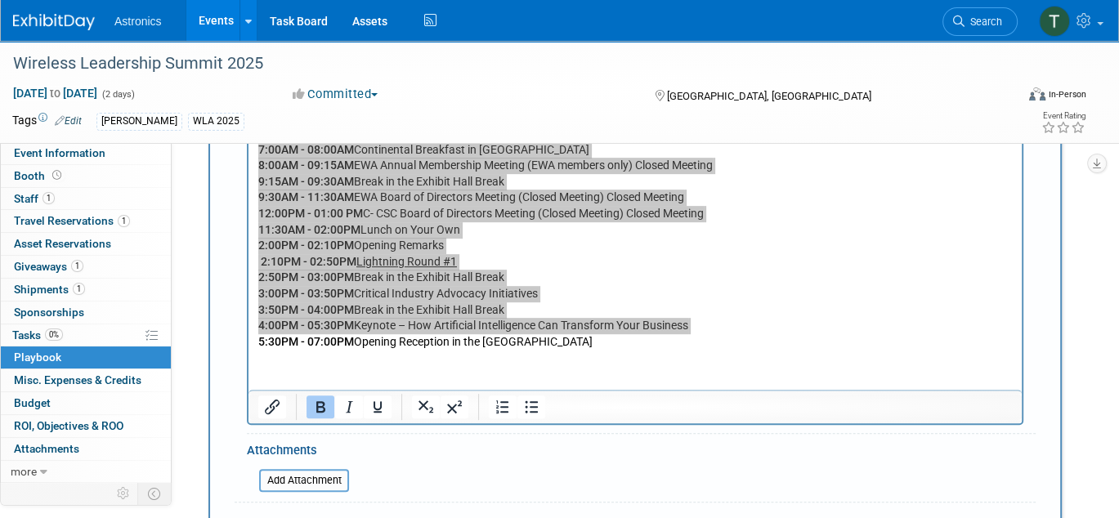
scroll to position [736, 0]
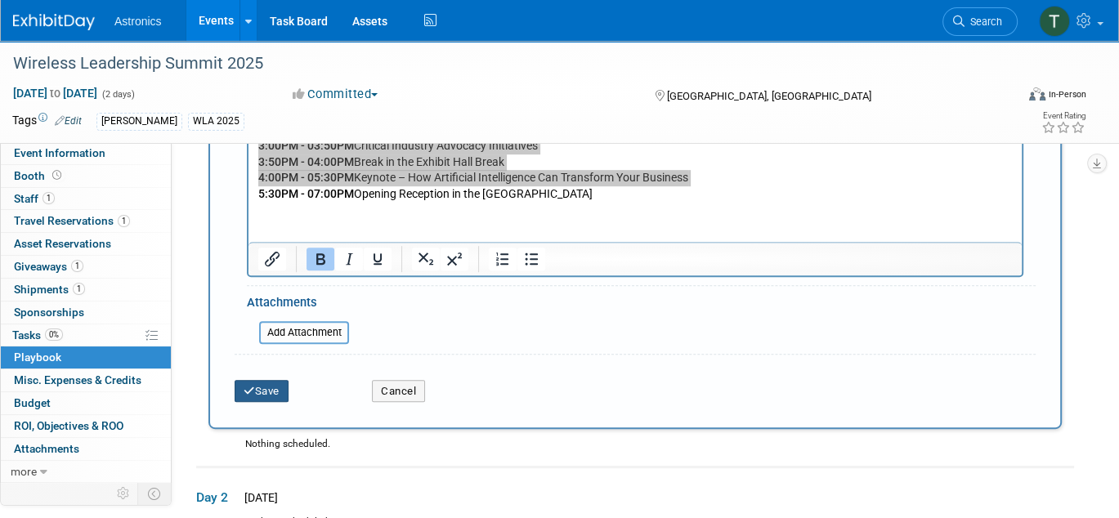
click at [269, 394] on button "Save" at bounding box center [262, 391] width 54 height 23
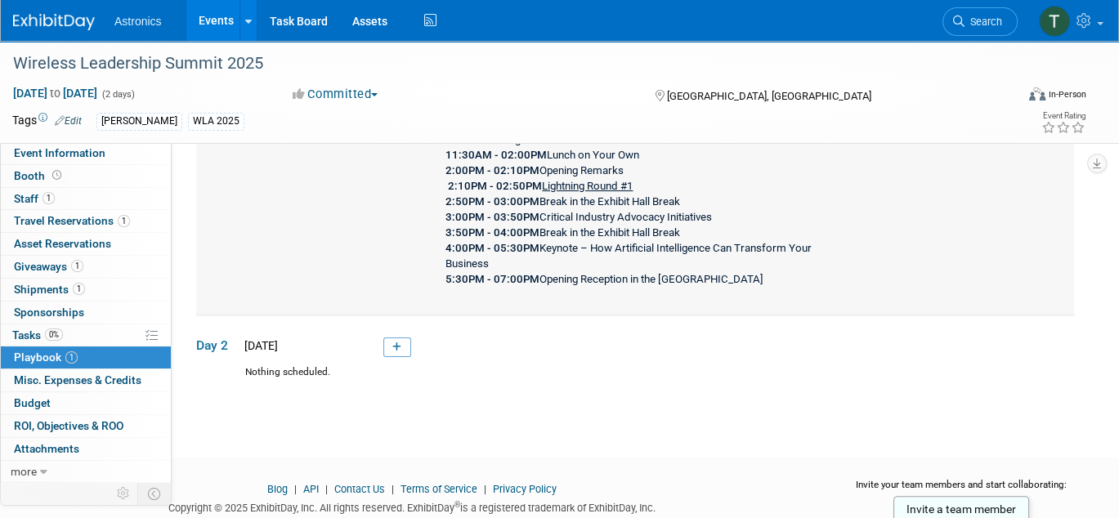
scroll to position [327, 0]
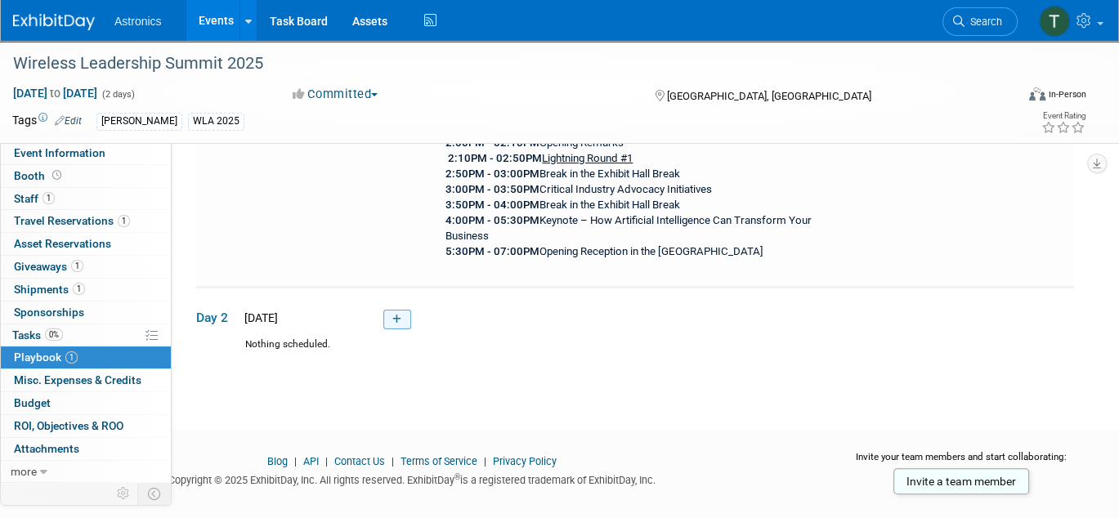
click at [396, 324] on link at bounding box center [397, 320] width 28 height 20
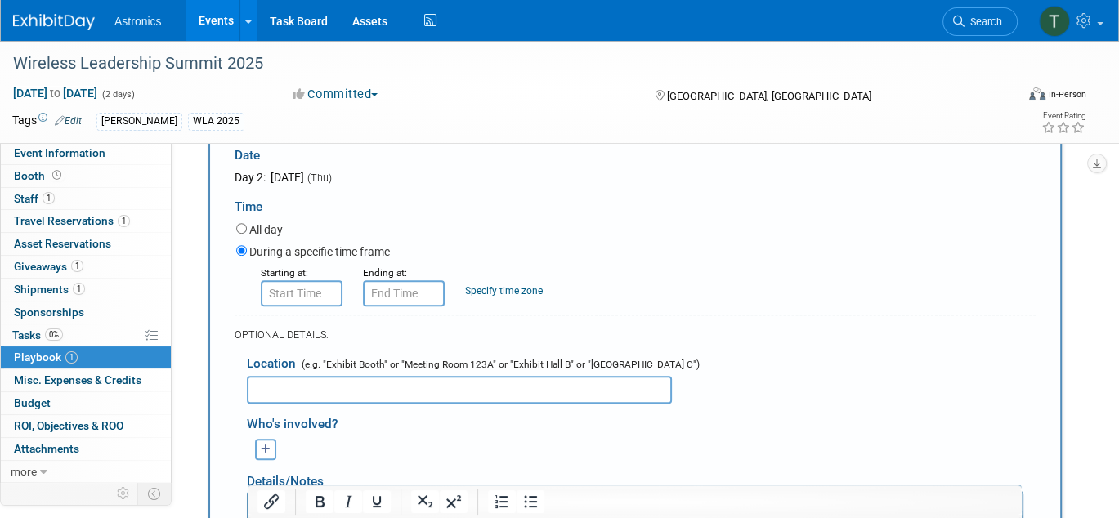
scroll to position [460, 0]
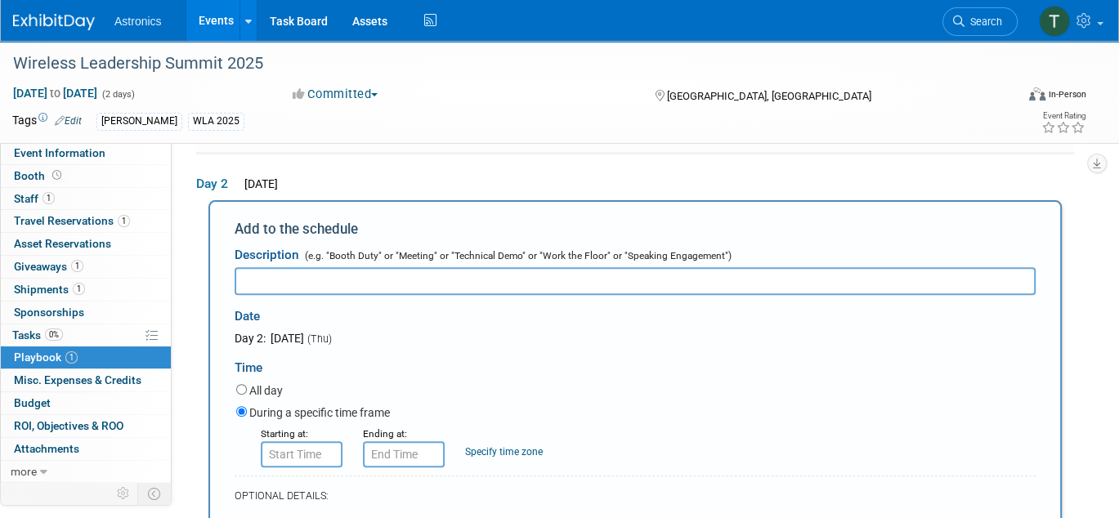
click at [272, 280] on input "text" at bounding box center [635, 281] width 801 height 28
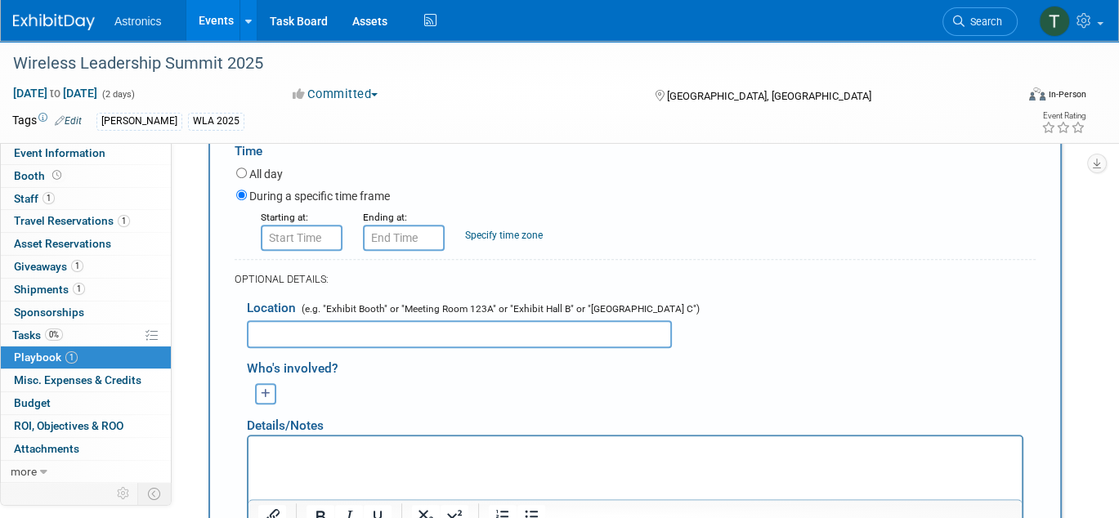
scroll to position [705, 0]
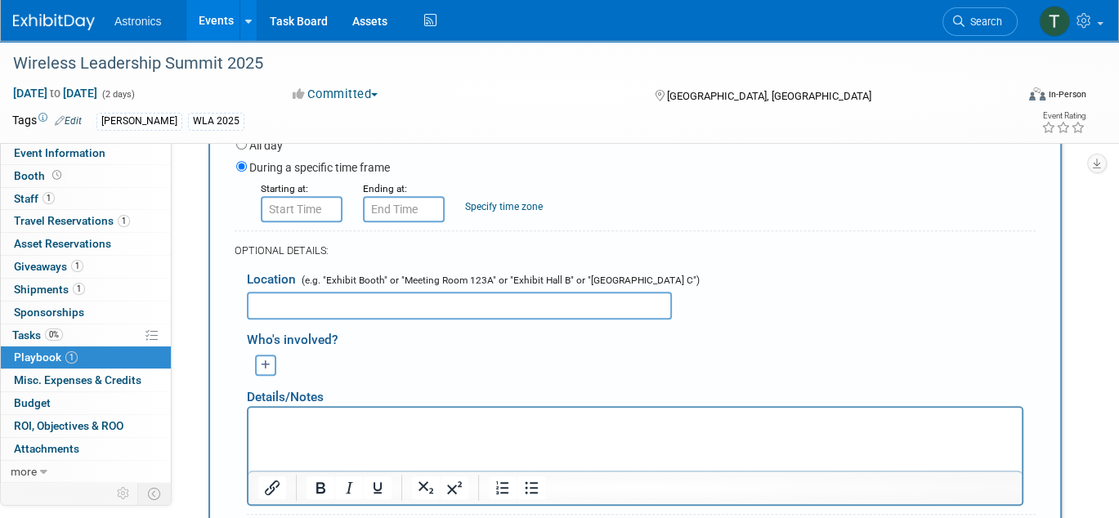
type input "[DATE] Program"
click at [284, 429] on p "Rich Text Area. Press ALT-0 for help." at bounding box center [635, 422] width 754 height 16
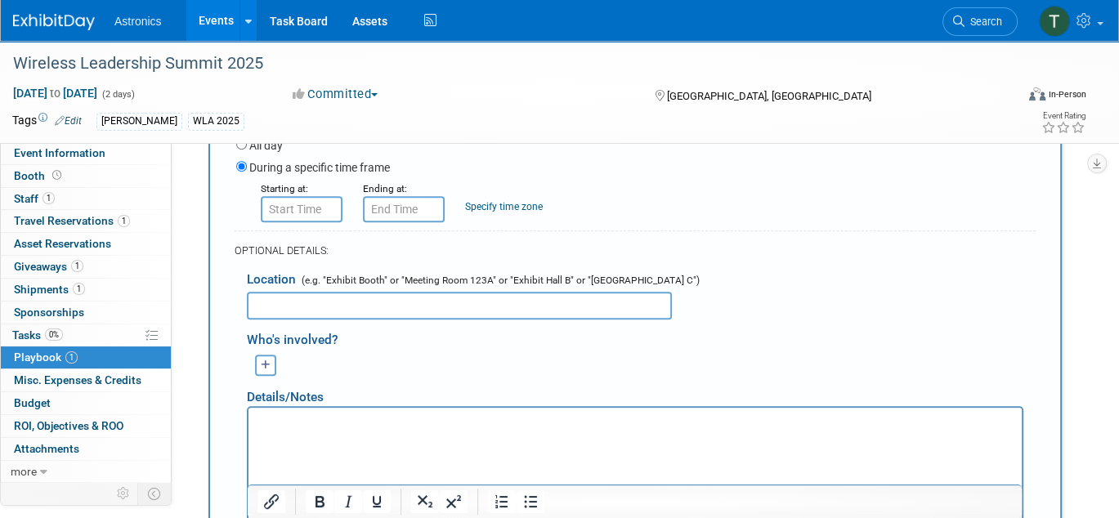
scroll to position [822, 0]
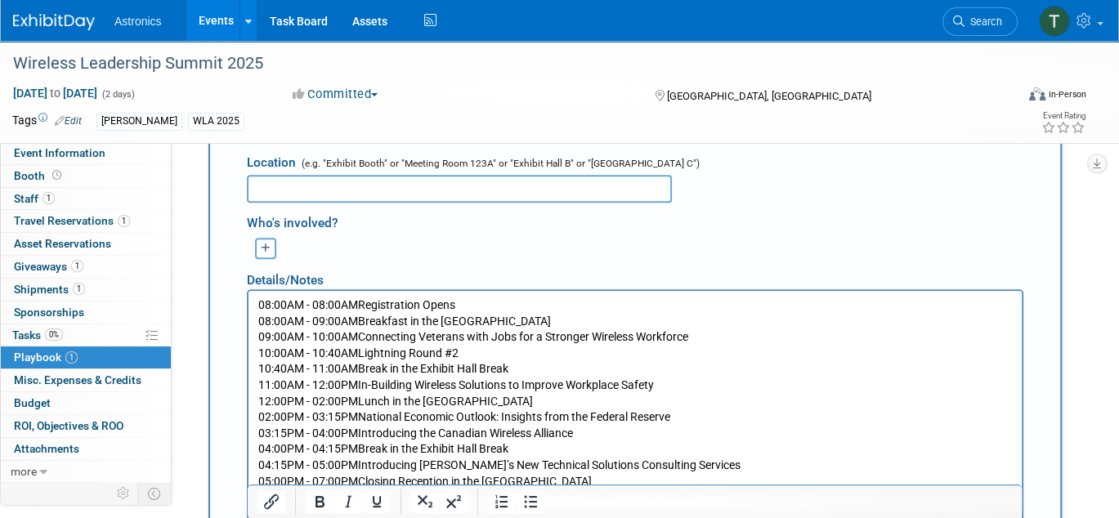
click at [268, 301] on p "08:00AM - 08:00AMRegistration Opens 08:00AM - 09:00AMBreakfast in the [GEOGRAPH…" at bounding box center [635, 393] width 754 height 192
click at [314, 305] on p "8:00AM - 08:00AMRegistration Opens 08:00AM - 09:00AMBreakfast in the [GEOGRAPHI…" at bounding box center [635, 393] width 754 height 192
click at [322, 320] on p "8:00AM - 8:00AMRegistration Opens 08:00AM - 09:00AMBreakfast in the [GEOGRAPHIC…" at bounding box center [635, 393] width 754 height 192
click at [266, 318] on p "8:00AM - 8:00AMRegistration Opens 08:00AM - 9:00AMBreakfast in the [GEOGRAPHIC_…" at bounding box center [635, 393] width 754 height 192
click at [269, 336] on p "8:00AM - 8:00AMRegistration Opens 8:00AM - 9:00AMBreakfast in the [GEOGRAPHIC_D…" at bounding box center [635, 393] width 754 height 192
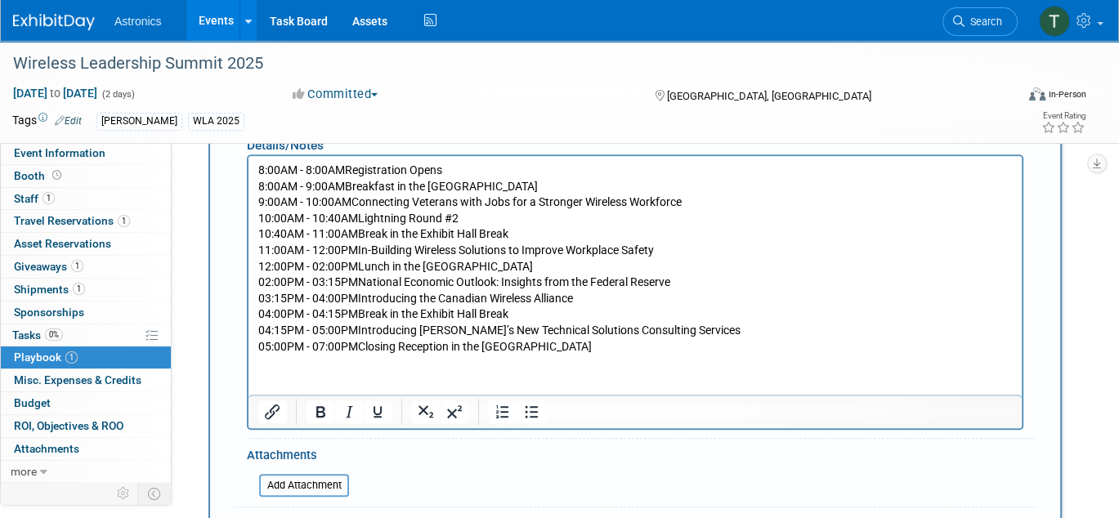
scroll to position [986, 0]
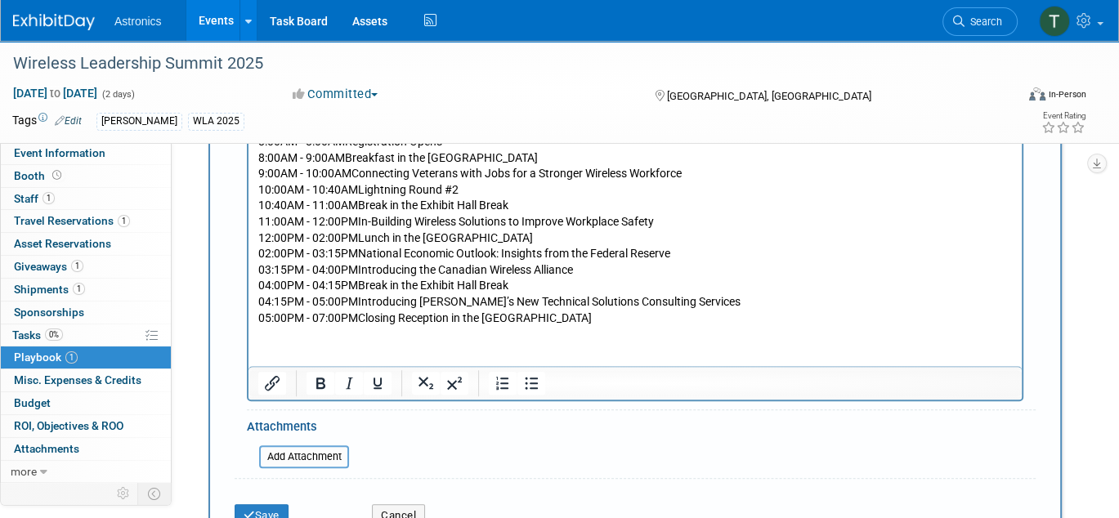
click at [266, 255] on p "8:00AM - 8:00AMRegistration Opens 8:00AM - 9:00AMBreakfast in the [GEOGRAPHIC_D…" at bounding box center [635, 230] width 754 height 192
click at [315, 254] on p "8:00AM - 8:00AMRegistration Opens 8:00AM - 9:00AMBreakfast in the [GEOGRAPHIC_D…" at bounding box center [635, 230] width 754 height 192
click at [268, 270] on p "8:00AM - 8:00AMRegistration Opens 8:00AM - 9:00AMBreakfast in the [GEOGRAPHIC_D…" at bounding box center [635, 230] width 754 height 192
click at [311, 268] on p "8:00AM - 8:00AMRegistration Opens 8:00AM - 9:00AMBreakfast in the [GEOGRAPHIC_D…" at bounding box center [635, 230] width 754 height 192
click at [266, 284] on p "8:00AM - 8:00AMRegistration Opens 8:00AM - 9:00AMBreakfast in the [GEOGRAPHIC_D…" at bounding box center [635, 230] width 754 height 192
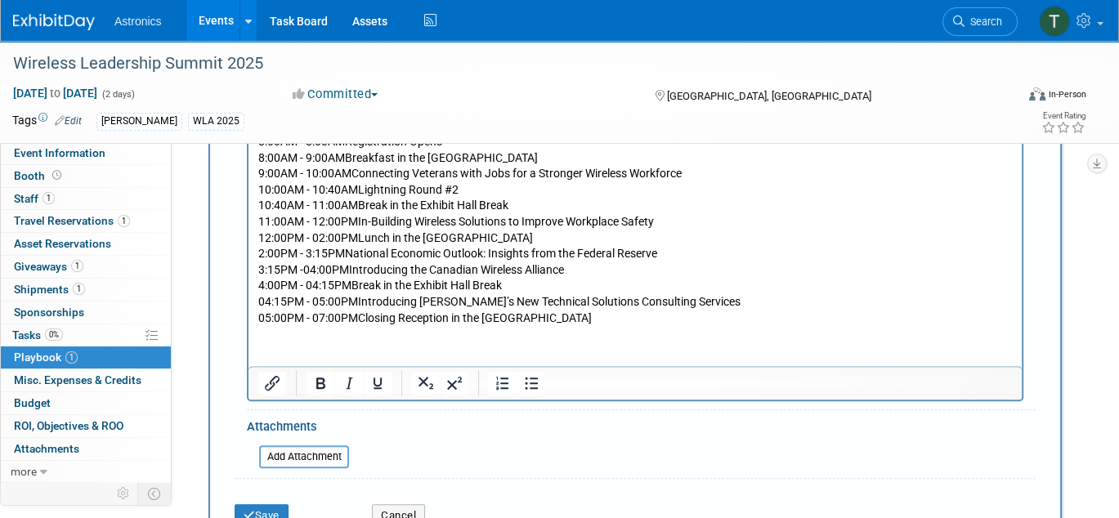
click at [265, 302] on p "8:00AM - 8:00AMRegistration Opens 8:00AM - 9:00AMBreakfast in the [GEOGRAPHIC_D…" at bounding box center [635, 230] width 754 height 192
click at [266, 316] on p "8:00AM - 8:00AMRegistration Opens 8:00AM - 9:00AMBreakfast in the [GEOGRAPHIC_D…" at bounding box center [635, 230] width 754 height 192
click at [311, 269] on p "8:00AM - 8:00AMRegistration Opens 8:00AM - 9:00AMBreakfast in the [GEOGRAPHIC_D…" at bounding box center [635, 230] width 754 height 192
click at [313, 285] on p "8:00AM - 8:00AMRegistration Opens 8:00AM - 9:00AMBreakfast in the [GEOGRAPHIC_D…" at bounding box center [635, 230] width 754 height 192
click at [317, 302] on p "8:00AM - 8:00AMRegistration Opens 8:00AM - 9:00AMBreakfast in the [GEOGRAPHIC_D…" at bounding box center [635, 230] width 754 height 192
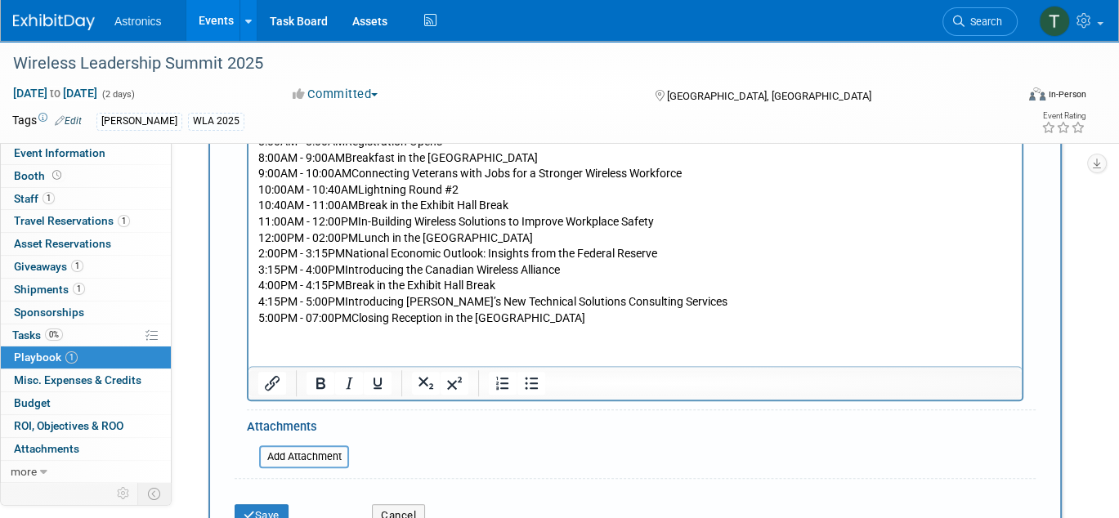
click at [314, 317] on p "8:00AM - 8:00AMRegistration Opens 8:00AM - 9:00AMBreakfast in the [GEOGRAPHIC_D…" at bounding box center [635, 230] width 754 height 192
click at [333, 316] on p "8:00AM - 8:00AMRegistration Opens 8:00AM - 9:00AMBreakfast in the [GEOGRAPHIC_D…" at bounding box center [635, 230] width 754 height 192
click at [330, 302] on p "8:00AM - 8:00AMRegistration Opens 8:00AM - 9:00AMBreakfast in the [GEOGRAPHIC_D…" at bounding box center [635, 230] width 754 height 192
click at [331, 285] on p "8:00AM - 8:00AMRegistration Opens 8:00AM - 9:00AMBreakfast in the [GEOGRAPHIC_D…" at bounding box center [635, 230] width 754 height 192
click at [333, 267] on p "8:00AM - 8:00AMRegistration Opens 8:00AM - 9:00AMBreakfast in the [GEOGRAPHIC_D…" at bounding box center [635, 230] width 754 height 192
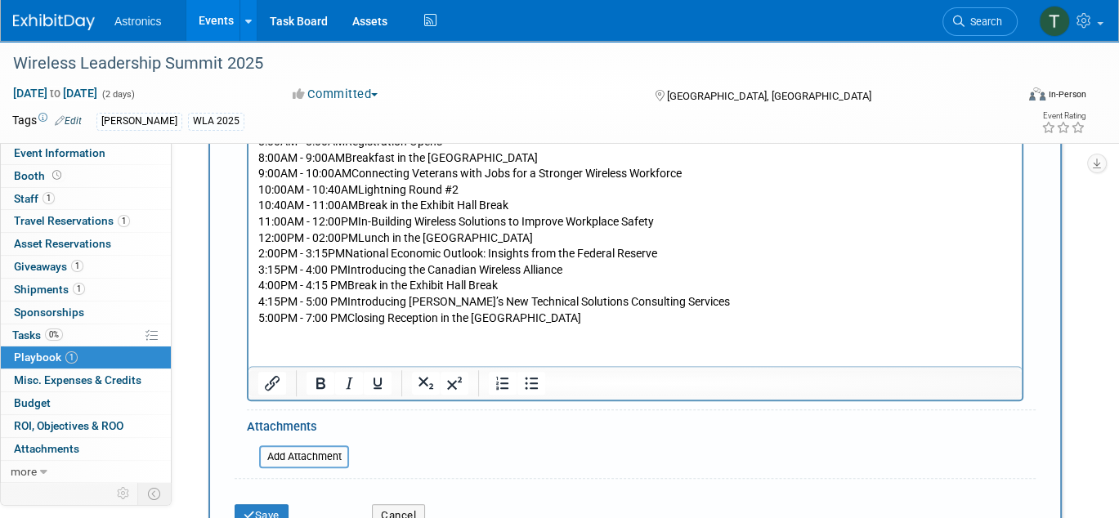
click at [347, 253] on p "8:00AM - 8:00AMRegistration Opens 8:00AM - 9:00AMBreakfast in the [GEOGRAPHIC_D…" at bounding box center [635, 230] width 754 height 192
click at [363, 236] on p "8:00AM - 8:00AMRegistration Opens 8:00AM - 9:00AMBreakfast in the [GEOGRAPHIC_D…" at bounding box center [635, 230] width 754 height 192
click at [320, 238] on p "8:00AM - 8:00AMRegistration Opens 8:00AM - 9:00AMBreakfast in the Exhibit Hall …" at bounding box center [635, 230] width 754 height 192
click at [345, 221] on p "8:00AM - 8:00AMRegistration Opens 8:00AM - 9:00AMBreakfast in the Exhibit Hall …" at bounding box center [635, 230] width 754 height 192
click at [365, 219] on p "8:00AM - 8:00AMRegistration Opens 8:00AM - 9:00AMBreakfast in the Exhibit Hall …" at bounding box center [635, 230] width 754 height 192
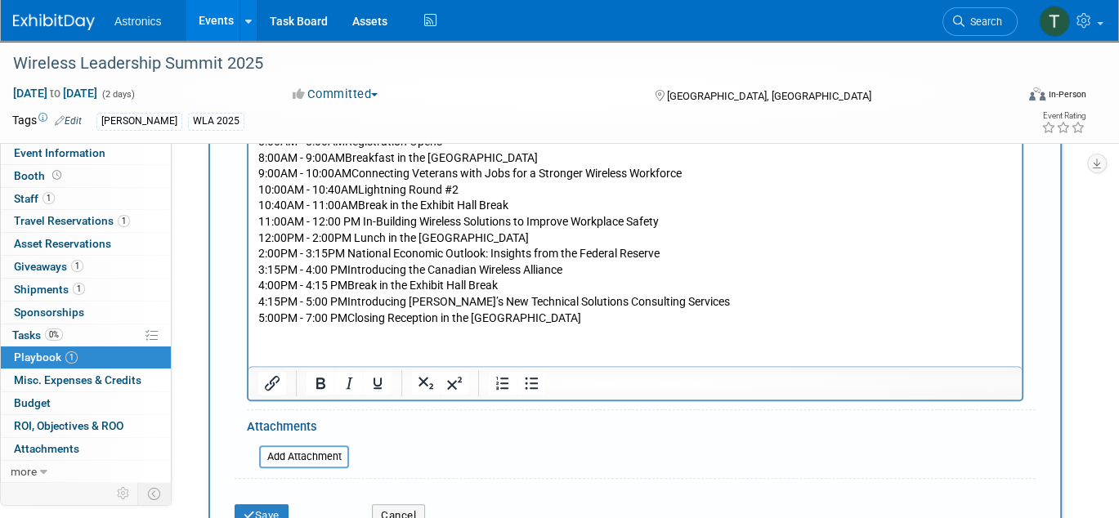
click at [361, 206] on p "8:00AM - 8:00AMRegistration Opens 8:00AM - 9:00AMBreakfast in the Exhibit Hall …" at bounding box center [635, 230] width 754 height 192
click at [363, 188] on p "8:00AM - 8:00AMRegistration Opens 8:00AM - 9:00AMBreakfast in the Exhibit Hall …" at bounding box center [635, 230] width 754 height 192
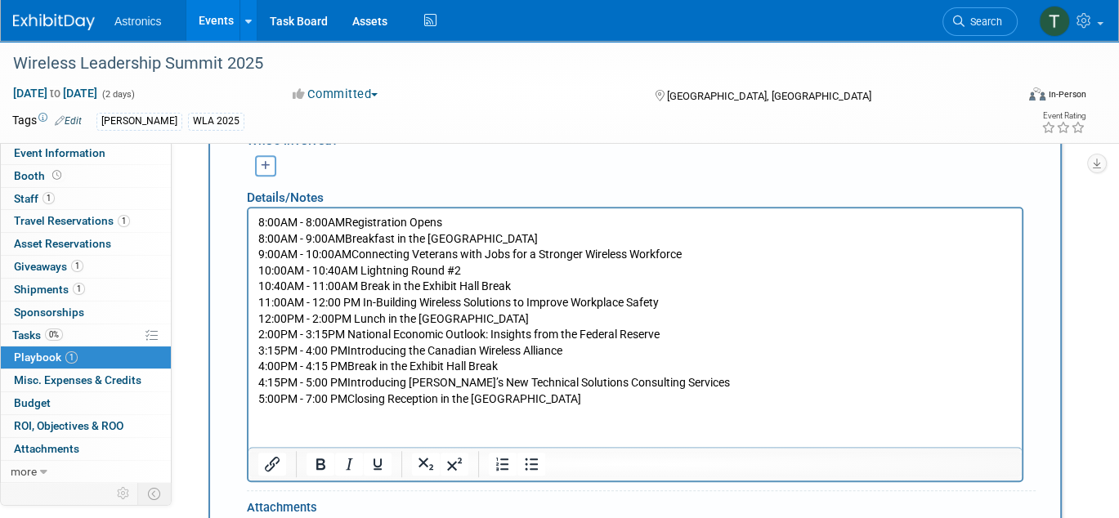
scroll to position [904, 0]
click at [350, 221] on p "8:00AM - 8:00AMRegistration Opens 8:00AM - 9:00AMBreakfast in the Exhibit Hall …" at bounding box center [635, 312] width 754 height 192
click at [349, 239] on p "8:00AM - 8:00AM Registration Opens 8:00AM - 9:00AMBreakfast in the Exhibit Hall…" at bounding box center [635, 312] width 754 height 192
click at [356, 254] on p "8:00AM - 8:00AM Registration Opens 8:00AM - 9:00AM Breakfast in the Exhibit Hal…" at bounding box center [635, 312] width 754 height 192
click at [347, 271] on p "8:00AM - 8:00AM Registration Opens 8:00AM - 9:00AM Breakfast in the Exhibit Hal…" at bounding box center [635, 312] width 754 height 192
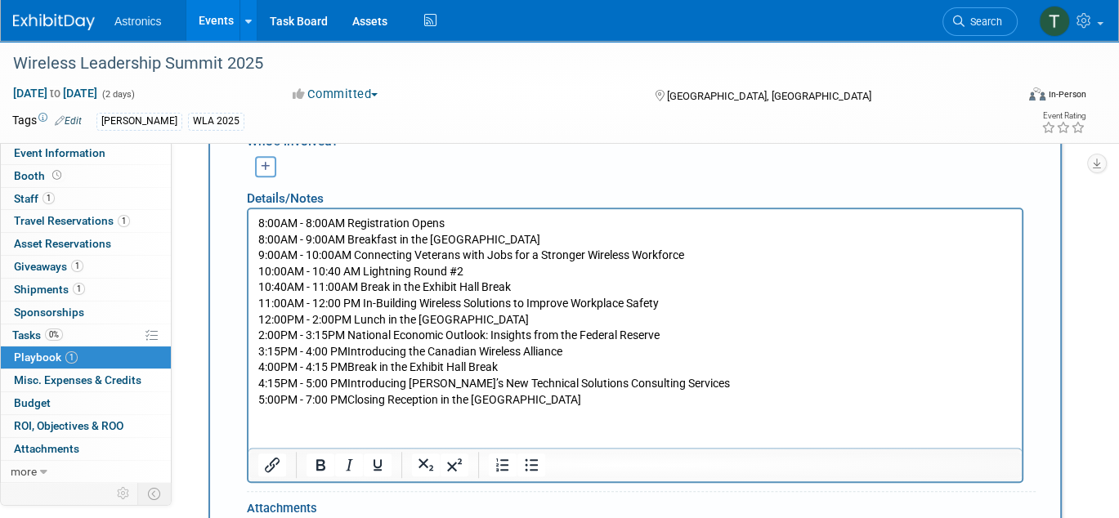
click at [345, 289] on p "8:00AM - 8:00AM Registration Opens 8:00AM - 9:00AM Breakfast in the Exhibit Hal…" at bounding box center [635, 312] width 754 height 192
click at [366, 306] on p "8:00AM - 8:00AM Registration Opens 8:00AM - 9:00AM Breakfast in the Exhibit Hal…" at bounding box center [635, 312] width 754 height 192
click at [350, 349] on p "8:00AM - 8:00AM Registration Opens 8:00AM - 9:00AM Breakfast in the Exhibit Hal…" at bounding box center [635, 312] width 754 height 192
click at [350, 369] on p "8:00AM - 8:00AM Registration Opens 8:00AM - 9:00AM Breakfast in the Exhibit Hal…" at bounding box center [635, 312] width 754 height 192
click at [350, 384] on p "8:00AM - 8:00AM Registration Opens 8:00AM - 9:00AM Breakfast in the Exhibit Hal…" at bounding box center [635, 312] width 754 height 192
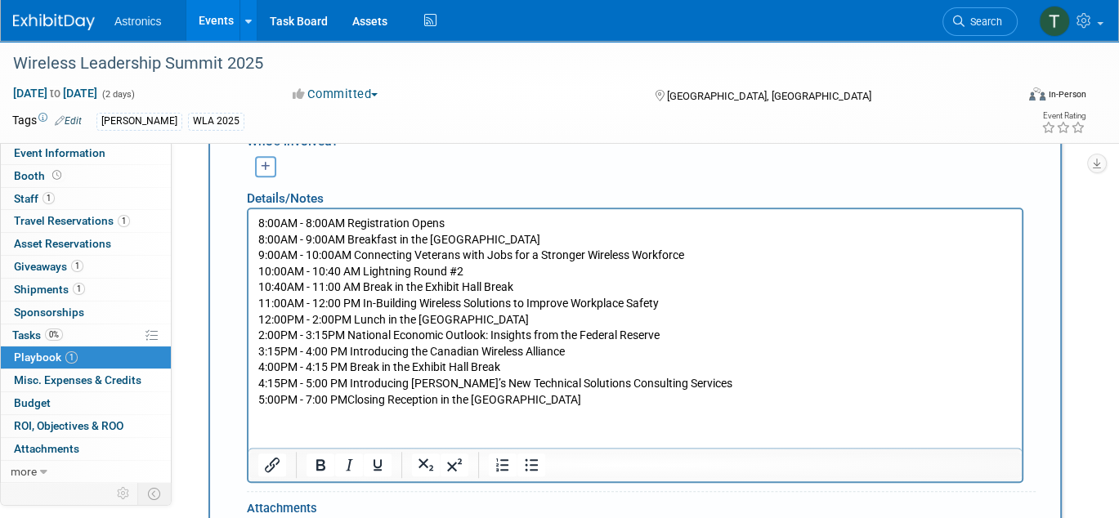
click at [351, 401] on p "8:00AM - 8:00AM Registration Opens 8:00AM - 9:00AM Breakfast in the Exhibit Hal…" at bounding box center [635, 312] width 754 height 192
drag, startPoint x: 349, startPoint y: 222, endPoint x: 245, endPoint y: 227, distance: 103.9
click at [248, 227] on html "8:00AM - 8:00AM Registration Opens 8:00AM - 9:00AM Breakfast in the Exhibit Hal…" at bounding box center [634, 308] width 773 height 199
click at [312, 459] on icon "Bold" at bounding box center [321, 465] width 20 height 20
drag, startPoint x: 350, startPoint y: 238, endPoint x: 467, endPoint y: 450, distance: 242.5
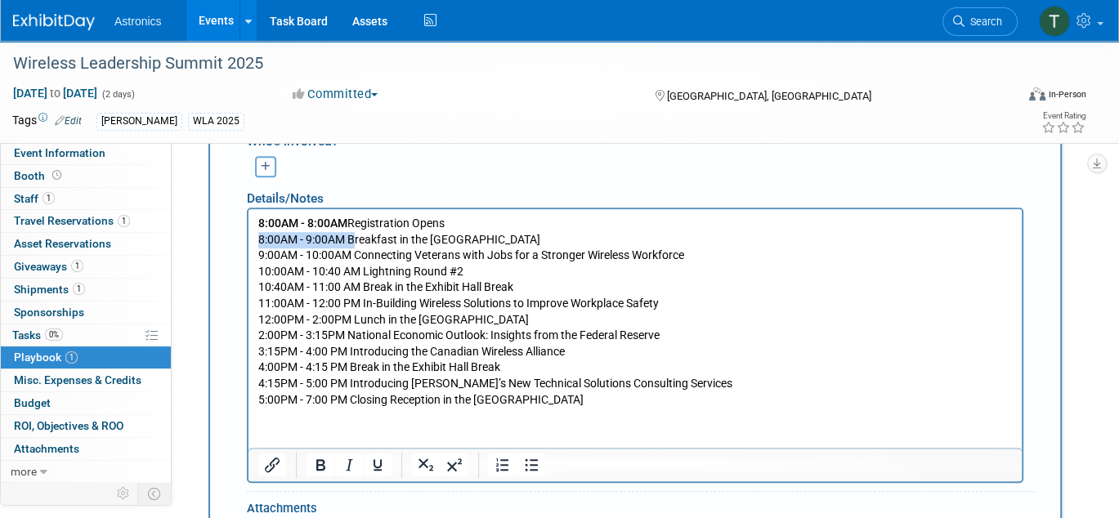
click at [248, 244] on html "8:00AM - 8:00AM Registration Opens 8:00AM - 9:00AM Breakfast in the Exhibit Hal…" at bounding box center [634, 308] width 773 height 199
click at [319, 457] on icon "Bold" at bounding box center [321, 465] width 20 height 20
click at [337, 253] on p "8:00AM - 8:00AM Registration Opens 8:00AM - 9:00AM Breakfast in the Exhibit Hal…" at bounding box center [635, 312] width 754 height 192
click at [331, 220] on b "8:00AM - 8:00AM" at bounding box center [302, 223] width 89 height 13
drag, startPoint x: 350, startPoint y: 253, endPoint x: 258, endPoint y: 251, distance: 91.6
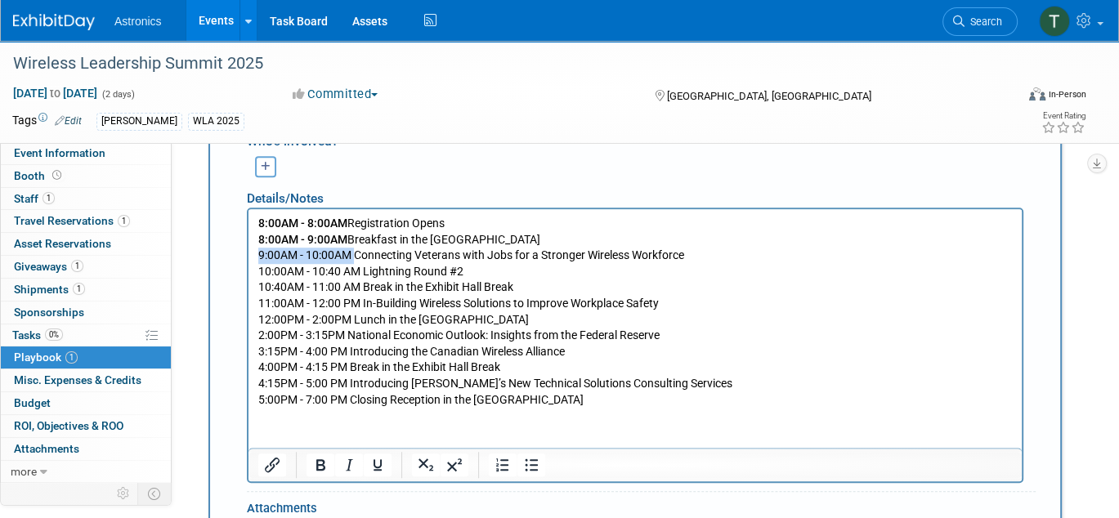
click at [258, 251] on p "8:00AM - 8:00AM Registration Opens 8:00AM - 9:00AM Breakfast in the Exhibit Hal…" at bounding box center [635, 312] width 754 height 192
click at [323, 464] on icon "Bold" at bounding box center [320, 464] width 9 height 11
drag, startPoint x: 364, startPoint y: 274, endPoint x: 494, endPoint y: 477, distance: 241.5
click at [248, 267] on html "8:00AM - 8:00AM Registration Opens 8:00AM - 9:00AM Breakfast in the Exhibit Hal…" at bounding box center [634, 308] width 773 height 199
click at [327, 455] on icon "Bold" at bounding box center [321, 465] width 20 height 20
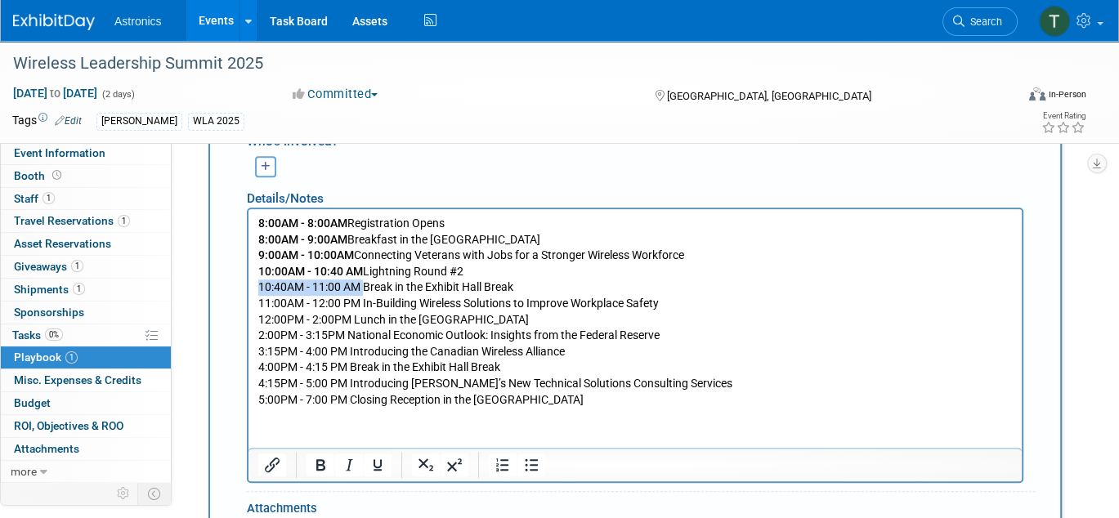
drag, startPoint x: 365, startPoint y: 287, endPoint x: 231, endPoint y: 287, distance: 134.0
click at [248, 287] on html "8:00AM - 8:00AM Registration Opens 8:00AM - 9:00AM Breakfast in the Exhibit Hal…" at bounding box center [634, 308] width 773 height 199
click at [322, 459] on icon "Bold" at bounding box center [320, 464] width 9 height 11
drag, startPoint x: 363, startPoint y: 303, endPoint x: 254, endPoint y: 302, distance: 108.7
click at [254, 302] on html "8:00AM - 8:00AM Registration Opens 8:00AM - 9:00AM Breakfast in the Exhibit Hal…" at bounding box center [634, 308] width 773 height 199
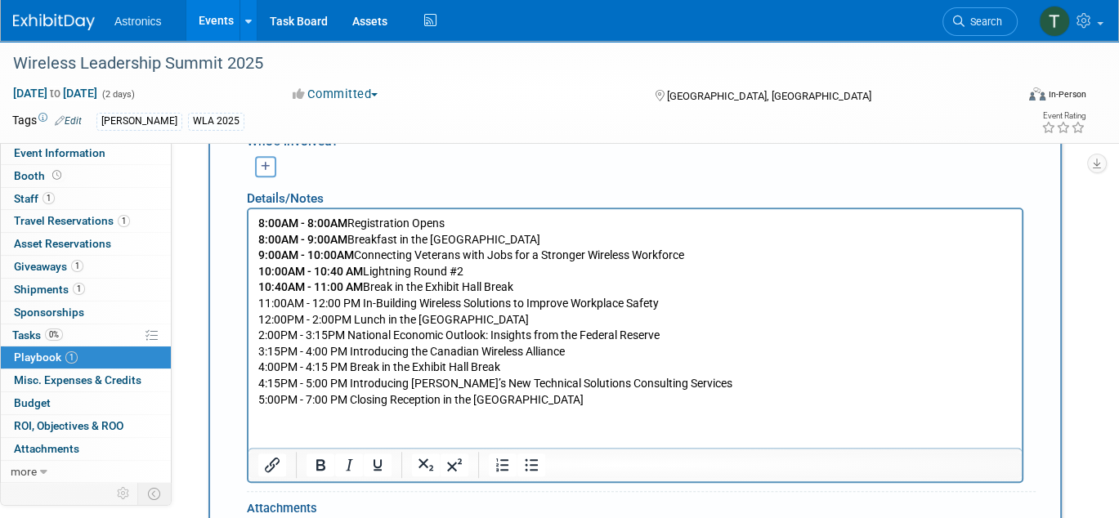
click at [575, 296] on p "8:00AM - 8:00AM Registration Opens 8:00AM - 9:00AM Breakfast in the Exhibit Hal…" at bounding box center [635, 312] width 754 height 192
drag, startPoint x: 367, startPoint y: 301, endPoint x: 265, endPoint y: 301, distance: 102.2
click at [265, 301] on p "8:00AM - 8:00AM Registration Opens 8:00AM - 9:00AM Breakfast in the Exhibit Hal…" at bounding box center [635, 312] width 754 height 192
click at [292, 303] on p "8:00AM - 8:00AM Registration Opens 8:00AM - 9:00AM Breakfast in the Exhibit Hal…" at bounding box center [635, 312] width 754 height 192
click at [347, 298] on p "8:00AM - 8:00AM Registration Opens 8:00AM - 9:00AM Breakfast in the Exhibit Hal…" at bounding box center [635, 312] width 754 height 192
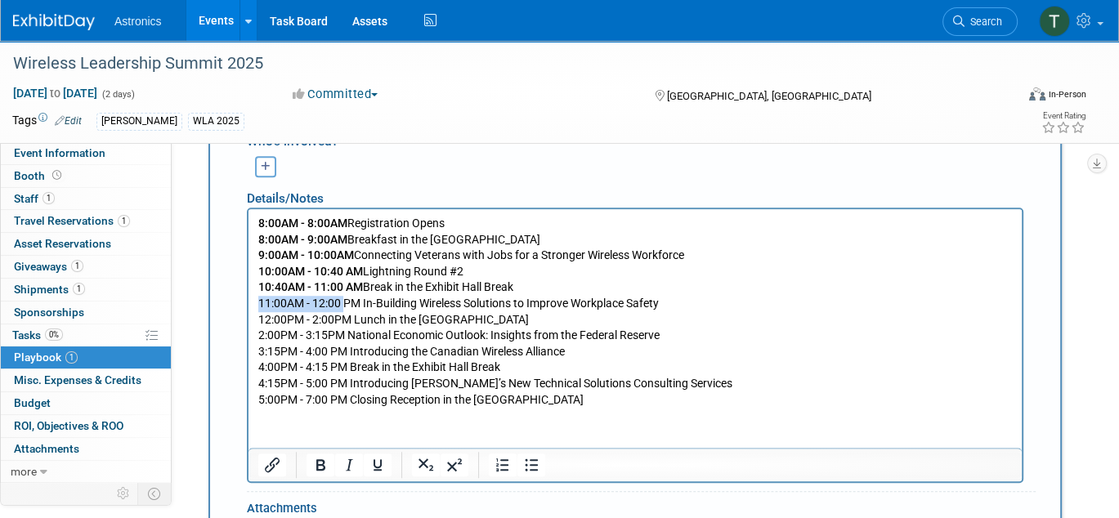
drag, startPoint x: 344, startPoint y: 301, endPoint x: 250, endPoint y: 306, distance: 94.1
click at [250, 306] on html "8:00AM - 8:00AM Registration Opens 8:00AM - 9:00AM Breakfast in the Exhibit Hal…" at bounding box center [634, 308] width 773 height 199
click at [369, 302] on p "8:00AM - 8:00AM Registration Opens 8:00AM - 9:00AM Breakfast in the Exhibit Hal…" at bounding box center [635, 312] width 754 height 192
drag, startPoint x: 363, startPoint y: 302, endPoint x: 458, endPoint y: 506, distance: 224.5
click at [248, 301] on html "8:00AM - 8:00AM Registration Opens 8:00AM - 9:00AM Breakfast in the Exhibit Hal…" at bounding box center [634, 308] width 773 height 199
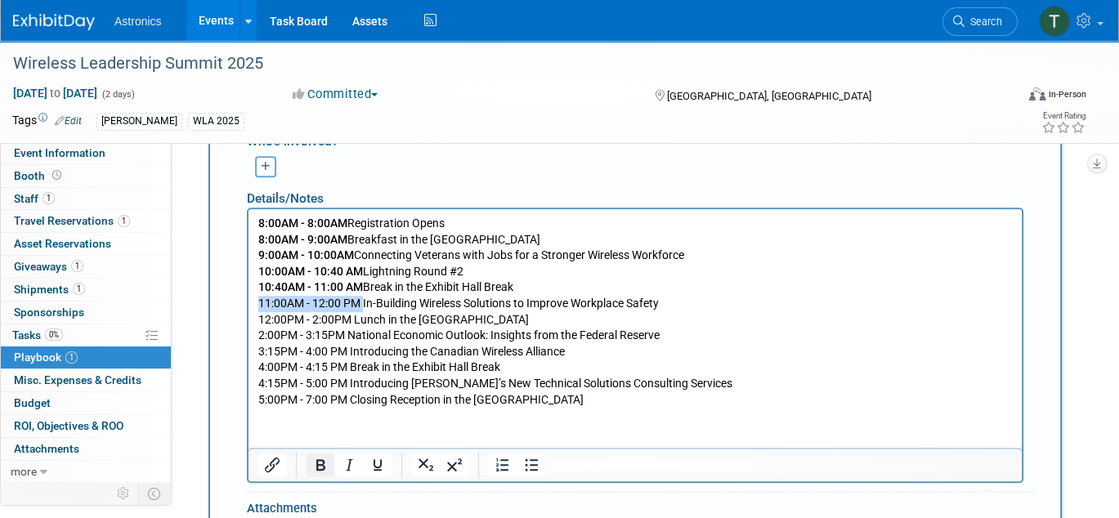
click at [315, 461] on icon "Bold" at bounding box center [321, 465] width 20 height 20
drag, startPoint x: 356, startPoint y: 323, endPoint x: 306, endPoint y: 323, distance: 50.7
click at [306, 323] on p "8:00AM - 8:00AM Registration Opens 8:00AM - 9:00AM Breakfast in the Exhibit Hal…" at bounding box center [635, 312] width 754 height 192
click at [337, 322] on p "8:00AM - 8:00AM Registration Opens 8:00AM - 9:00AM Breakfast in the Exhibit Hal…" at bounding box center [635, 312] width 754 height 192
click at [333, 224] on b "8:00AM - 8:00AM" at bounding box center [302, 223] width 89 height 13
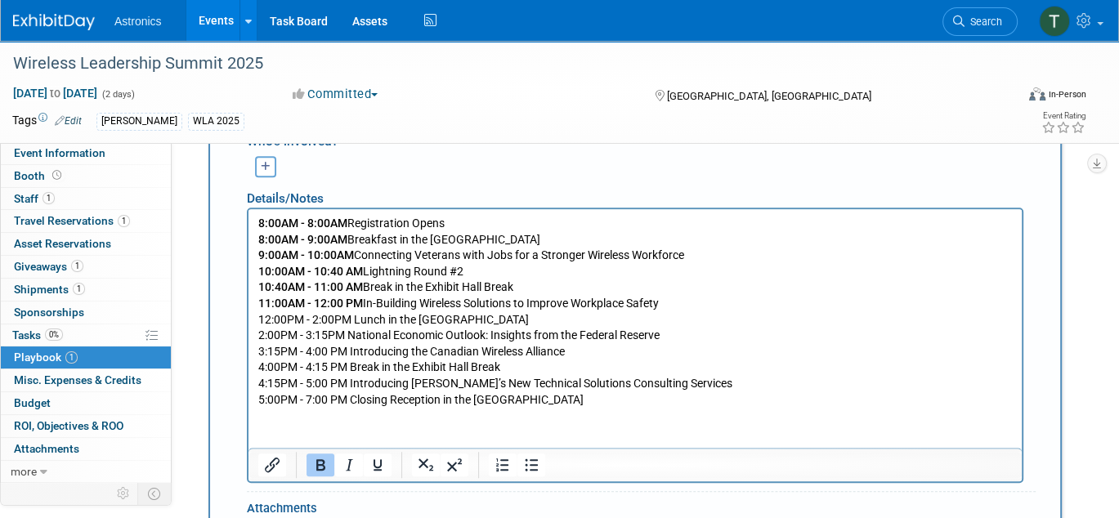
click at [283, 222] on b "8:00AM - 8:00AM" at bounding box center [302, 223] width 89 height 13
click at [334, 223] on b "8:00 AM - 8:00AM" at bounding box center [304, 223] width 92 height 13
click at [337, 223] on b "8:00 AM - 8:00AM" at bounding box center [304, 223] width 92 height 13
click at [286, 236] on b "8:00AM - 9:00AM" at bounding box center [302, 239] width 89 height 13
click at [338, 240] on b "8:00 AM - 9:00AM" at bounding box center [304, 239] width 92 height 13
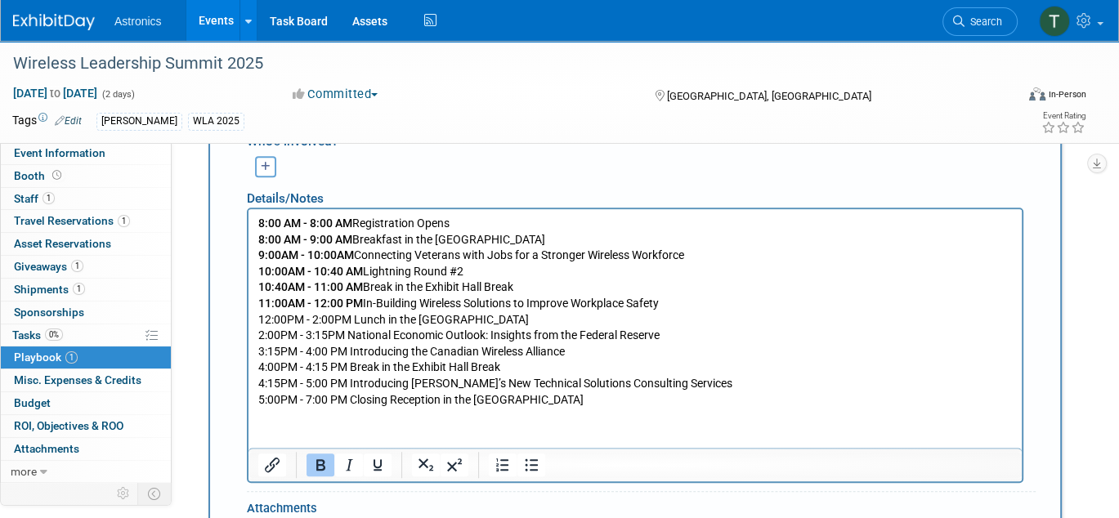
click at [284, 253] on b "9:00AM - 10:00AM" at bounding box center [306, 254] width 96 height 13
click at [343, 254] on b "9:00 AM - 10:00AM" at bounding box center [307, 254] width 98 height 13
click at [289, 271] on b "10:00AM - 10:40 AM" at bounding box center [310, 271] width 105 height 13
click at [291, 290] on b "10:40AM - 11:00 AM" at bounding box center [310, 286] width 105 height 13
click at [289, 303] on b "11:00AM - 12:00 PM" at bounding box center [310, 303] width 105 height 13
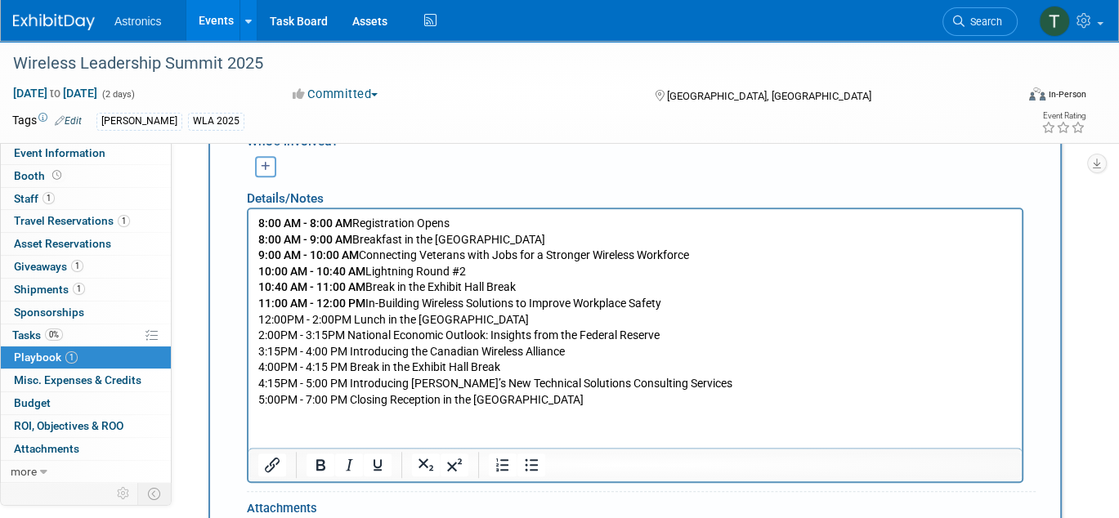
click at [288, 320] on p "8:00 AM - 8:00 AM Registration Opens 8:00 AM - 9:00 AM Breakfast in the [GEOGRA…" at bounding box center [635, 312] width 754 height 192
click at [340, 317] on p "8:00 AM - 8:00 AM Registration Opens 8:00 AM - 9:00 AM Breakfast in the [GEOGRA…" at bounding box center [635, 312] width 754 height 192
drag, startPoint x: 361, startPoint y: 317, endPoint x: 494, endPoint y: 524, distance: 246.0
click at [248, 317] on html "8:00 AM - 8:00 AM Registration Opens 8:00 AM - 9:00 AM Breakfast in the [GEOGRA…" at bounding box center [634, 308] width 773 height 199
click at [322, 463] on icon "Bold" at bounding box center [320, 464] width 9 height 11
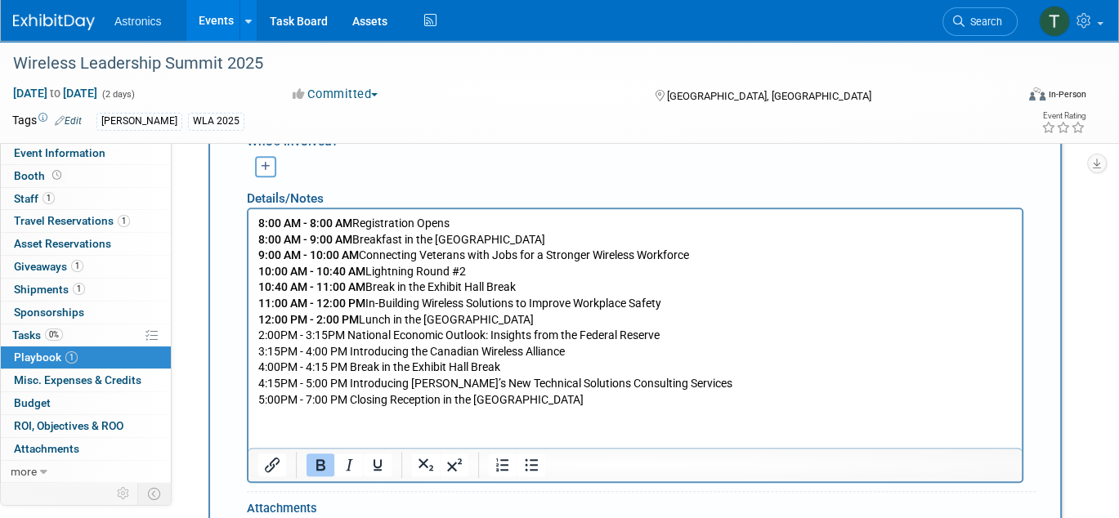
click at [330, 336] on p "8:00 AM - 8:00 AM Registration Opens 8:00 AM - 9:00 AM Breakfast in the [GEOGRA…" at bounding box center [635, 312] width 754 height 192
click at [280, 333] on p "8:00 AM - 8:00 AM Registration Opens 8:00 AM - 9:00 AM Breakfast in the [GEOGRA…" at bounding box center [635, 312] width 754 height 192
drag, startPoint x: 353, startPoint y: 339, endPoint x: 251, endPoint y: 340, distance: 102.2
click at [248, 338] on html "8:00 AM - 8:00 AM Registration Opens 8:00 AM - 9:00 AM Breakfast in the [GEOGRA…" at bounding box center [634, 308] width 773 height 199
click at [326, 467] on icon "Bold" at bounding box center [321, 465] width 20 height 20
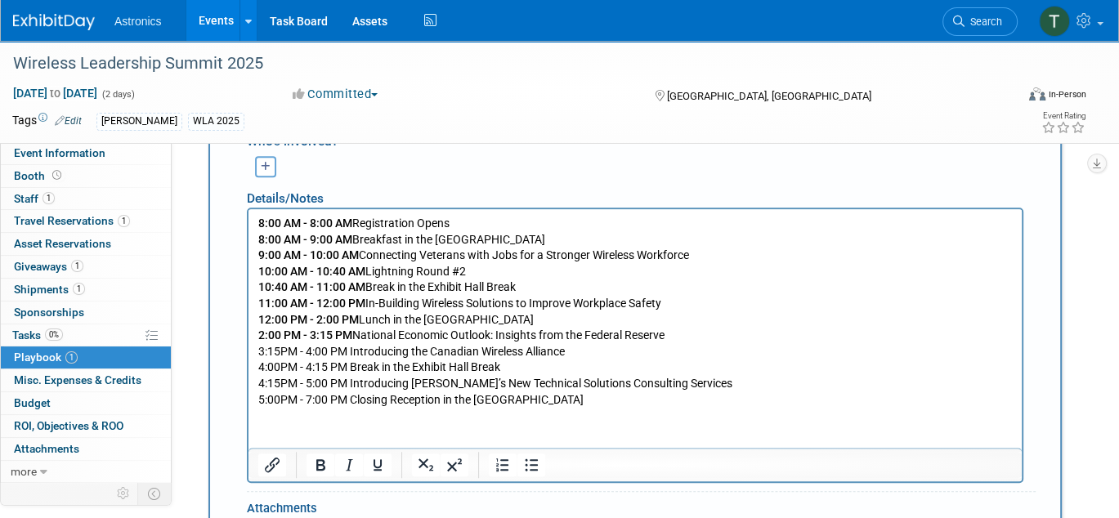
click at [350, 351] on p "8:00 AM - 8:00 AM Registration Opens 8:00 AM - 9:00 AM Breakfast in the [GEOGRA…" at bounding box center [635, 312] width 754 height 192
drag, startPoint x: 351, startPoint y: 351, endPoint x: 250, endPoint y: 350, distance: 101.3
click at [250, 350] on html "8:00 AM - 8:00 AM Registration Opens 8:00 AM - 9:00 AM Breakfast in the [GEOGRA…" at bounding box center [634, 308] width 773 height 199
click at [314, 457] on icon "Bold" at bounding box center [321, 465] width 20 height 20
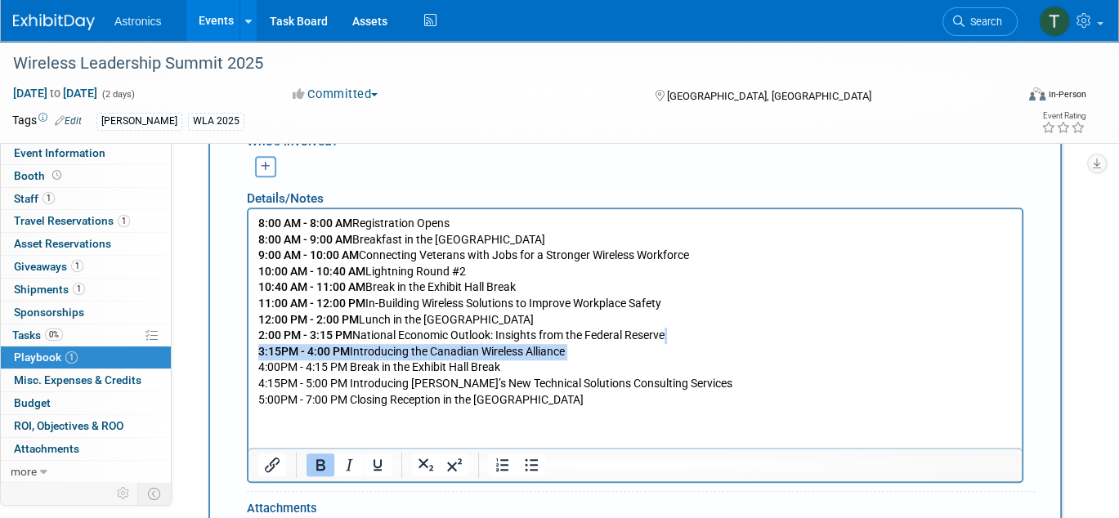
click at [284, 351] on b "3:15PM - 4:00 PM" at bounding box center [304, 351] width 92 height 13
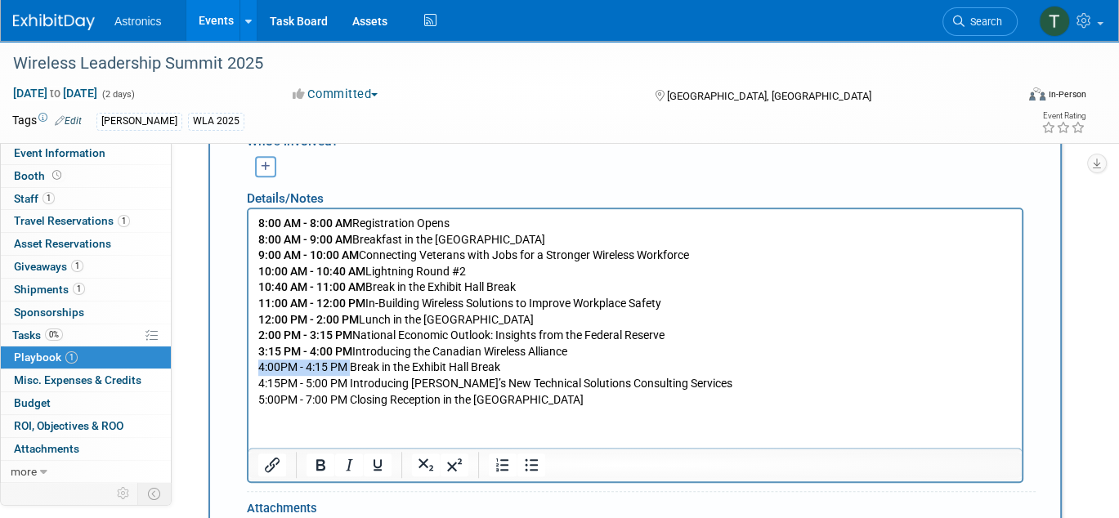
drag, startPoint x: 289, startPoint y: 365, endPoint x: 493, endPoint y: 570, distance: 288.4
click at [248, 365] on html "8:00 AM - 8:00 AM Registration Opens 8:00 AM - 9:00 AM Breakfast in the [GEOGRA…" at bounding box center [634, 308] width 773 height 199
click at [320, 462] on icon "Bold" at bounding box center [321, 465] width 20 height 20
click at [283, 365] on b "4:00PM - 4:15 PM" at bounding box center [304, 366] width 92 height 13
drag, startPoint x: 350, startPoint y: 383, endPoint x: 255, endPoint y: 383, distance: 94.8
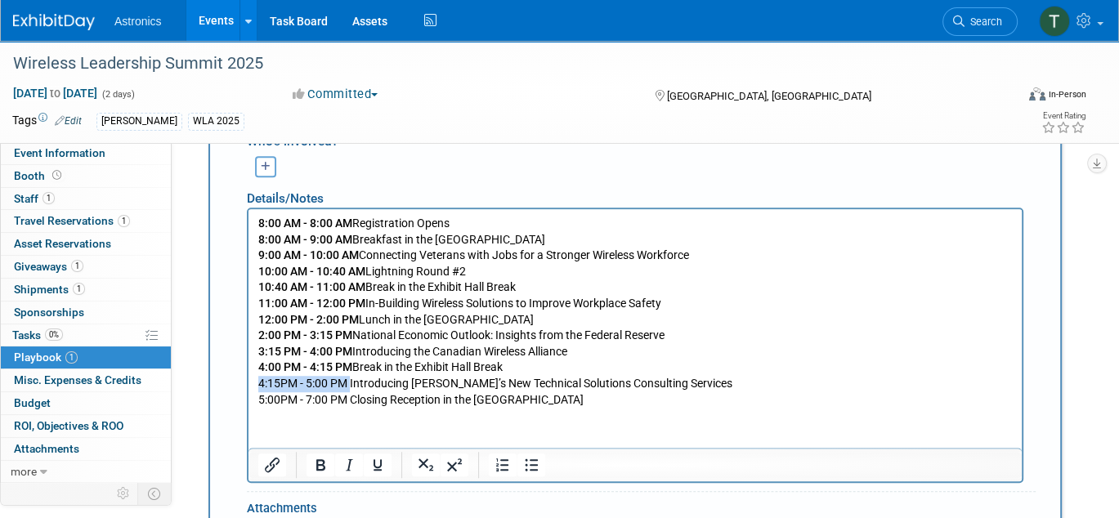
click at [255, 383] on html "8:00 AM - 8:00 AM Registration Opens 8:00 AM - 9:00 AM Breakfast in the [GEOGRA…" at bounding box center [634, 308] width 773 height 199
drag, startPoint x: 315, startPoint y: 459, endPoint x: 302, endPoint y: 444, distance: 20.8
click at [316, 460] on icon "Bold" at bounding box center [320, 464] width 9 height 11
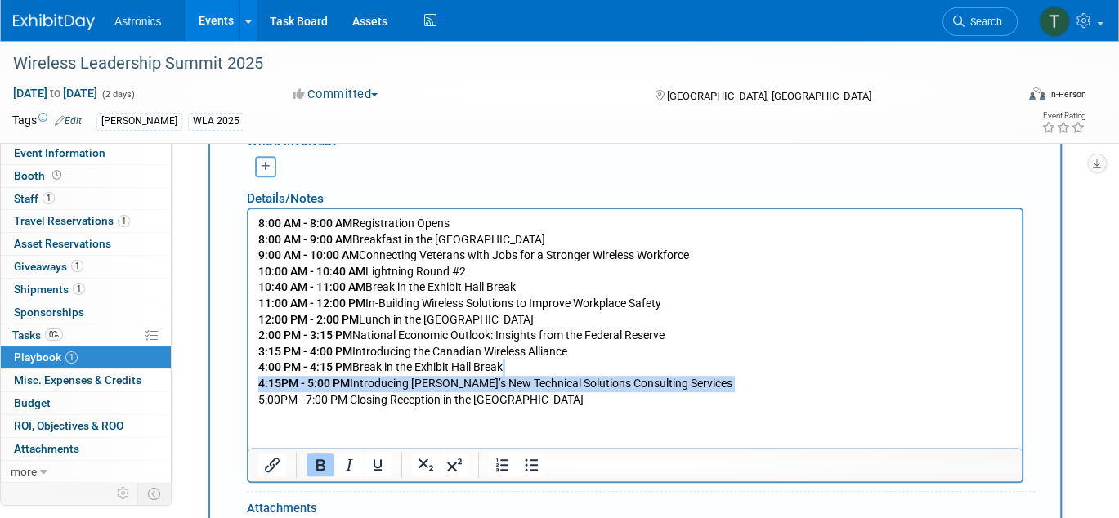
click at [283, 384] on b "4:15PM - 5:00 PM" at bounding box center [304, 383] width 92 height 13
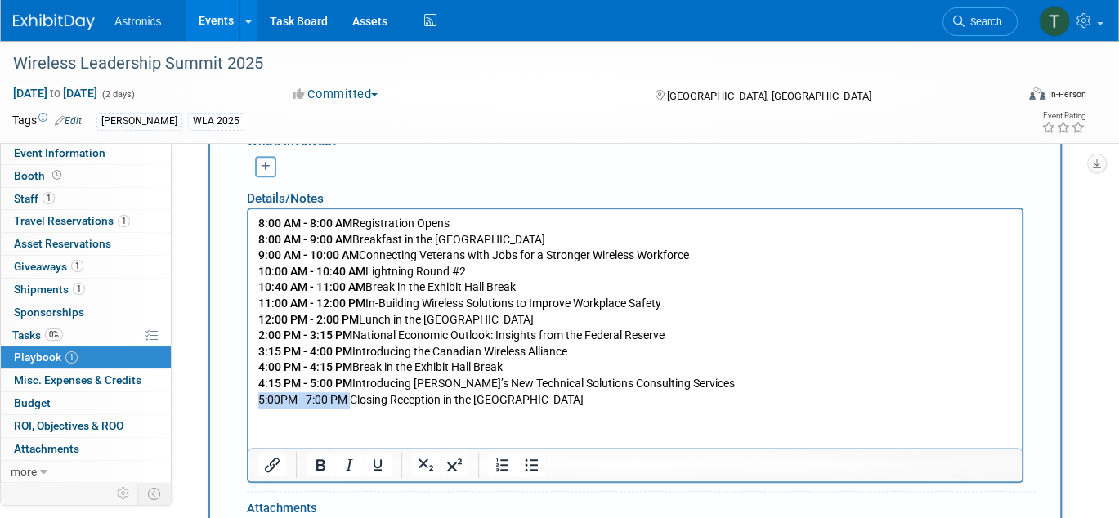
drag, startPoint x: 352, startPoint y: 398, endPoint x: 467, endPoint y: 600, distance: 232.4
click at [248, 395] on html "8:00 AM - 8:00 AM Registration Opens 8:00 AM - 9:00 AM Breakfast in the [GEOGRA…" at bounding box center [634, 308] width 773 height 199
click at [312, 460] on icon "Bold" at bounding box center [321, 465] width 20 height 20
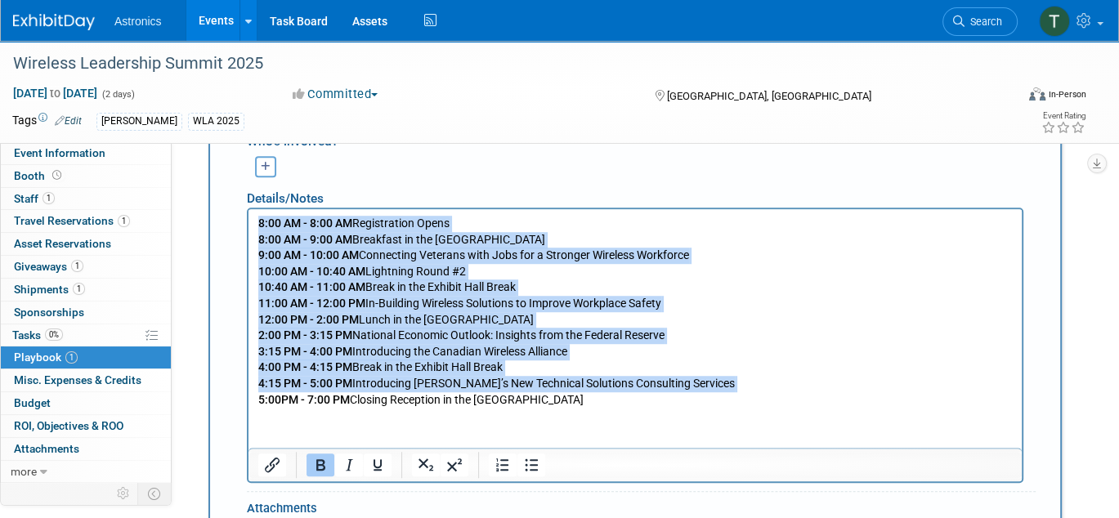
click at [281, 398] on b "5:00PM - 7:00 PM" at bounding box center [304, 399] width 92 height 13
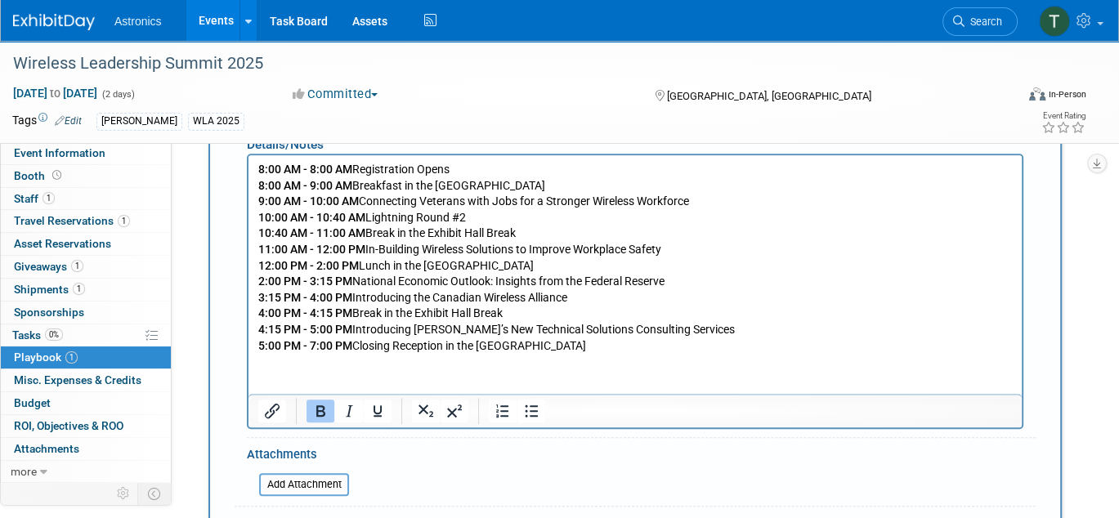
scroll to position [1067, 0]
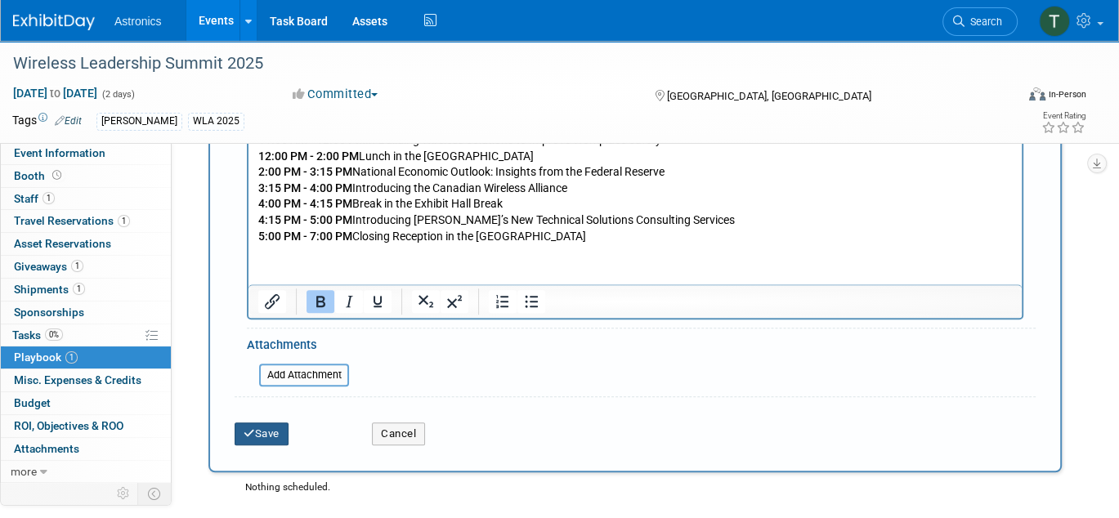
click at [275, 428] on button "Save" at bounding box center [262, 434] width 54 height 23
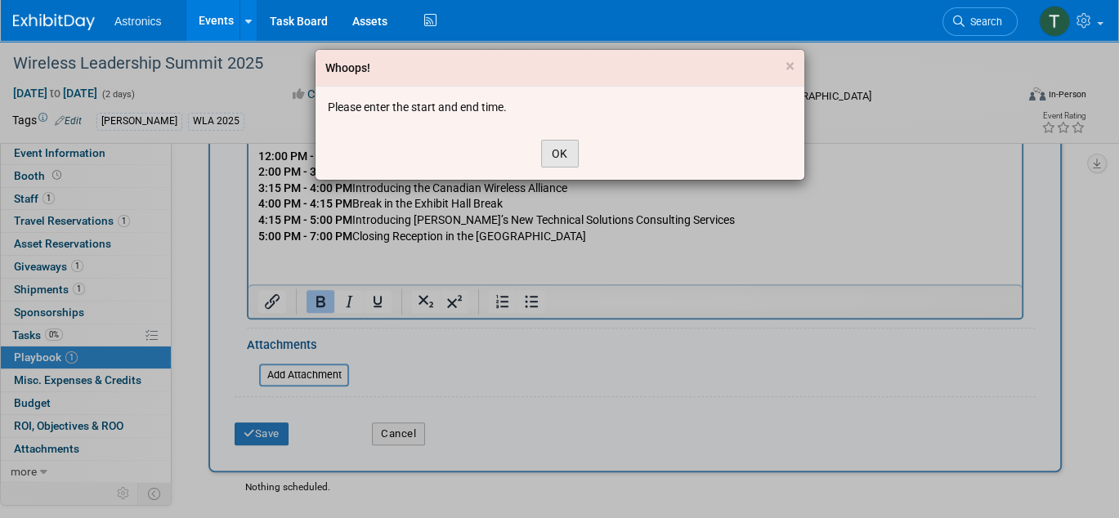
click at [551, 160] on button "OK" at bounding box center [560, 154] width 38 height 28
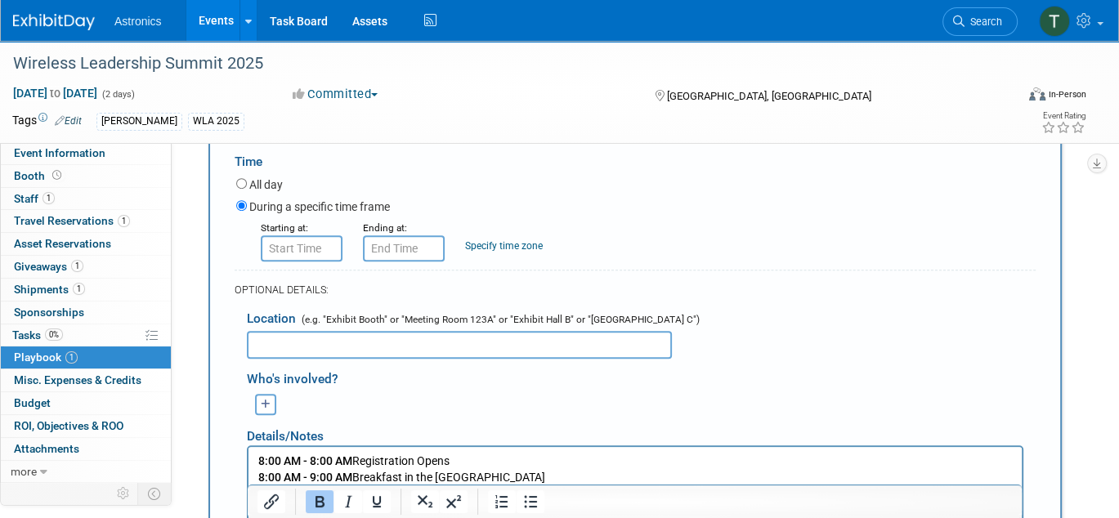
scroll to position [577, 0]
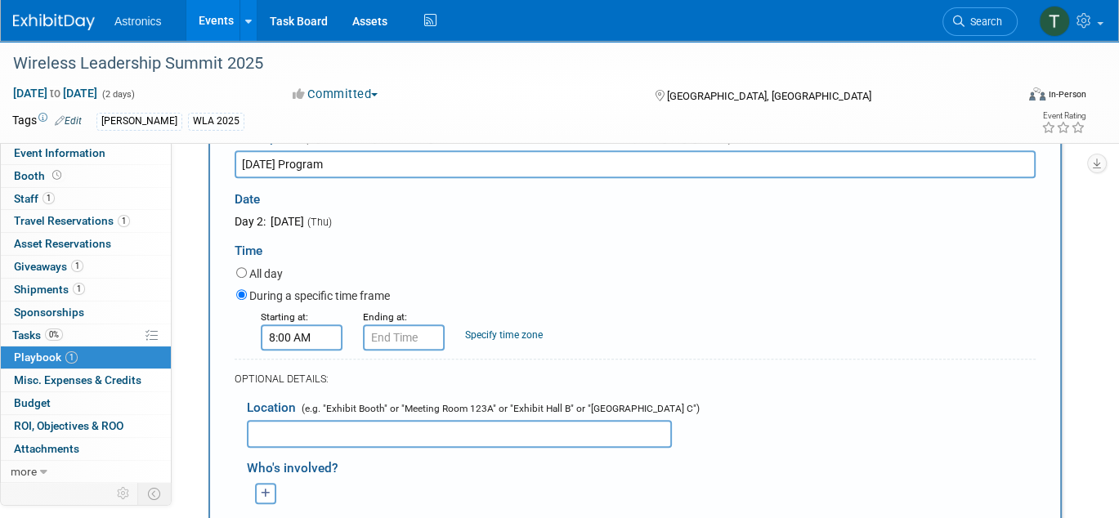
click at [284, 339] on input "8:00 AM" at bounding box center [302, 337] width 82 height 26
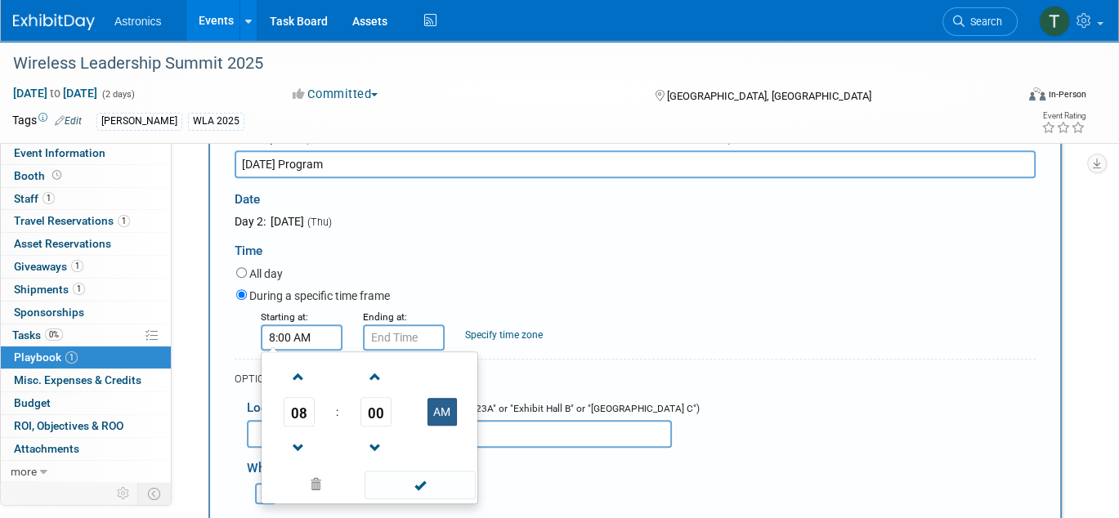
click at [430, 408] on button "AM" at bounding box center [441, 412] width 29 height 28
click at [436, 409] on button "PM" at bounding box center [441, 412] width 29 height 28
type input "8:00 AM"
click at [399, 334] on input "8:00 AM" at bounding box center [404, 337] width 82 height 26
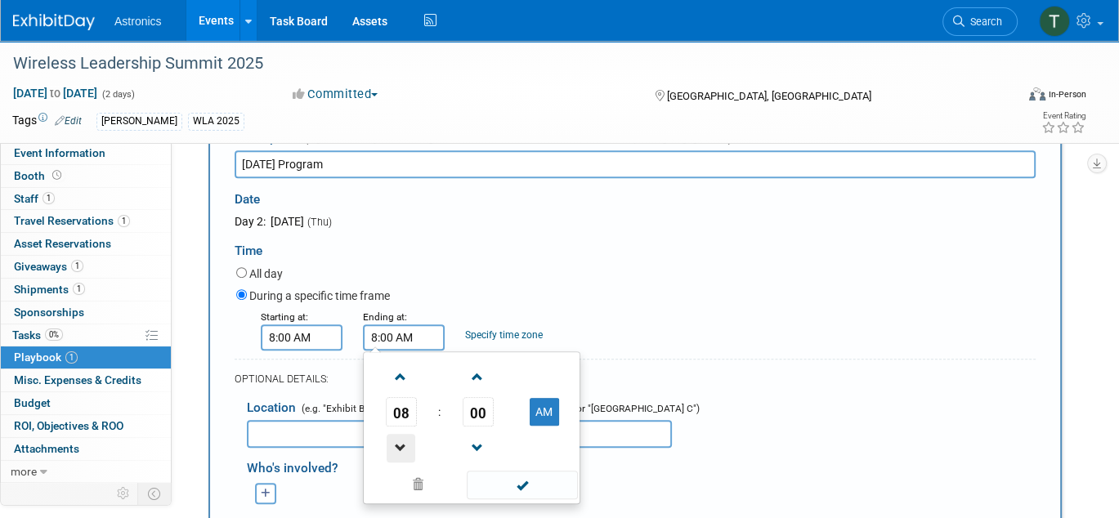
click at [402, 434] on span at bounding box center [401, 448] width 29 height 29
click at [536, 419] on button "AM" at bounding box center [544, 412] width 29 height 28
type input "7:00 PM"
click at [500, 479] on span at bounding box center [522, 485] width 110 height 29
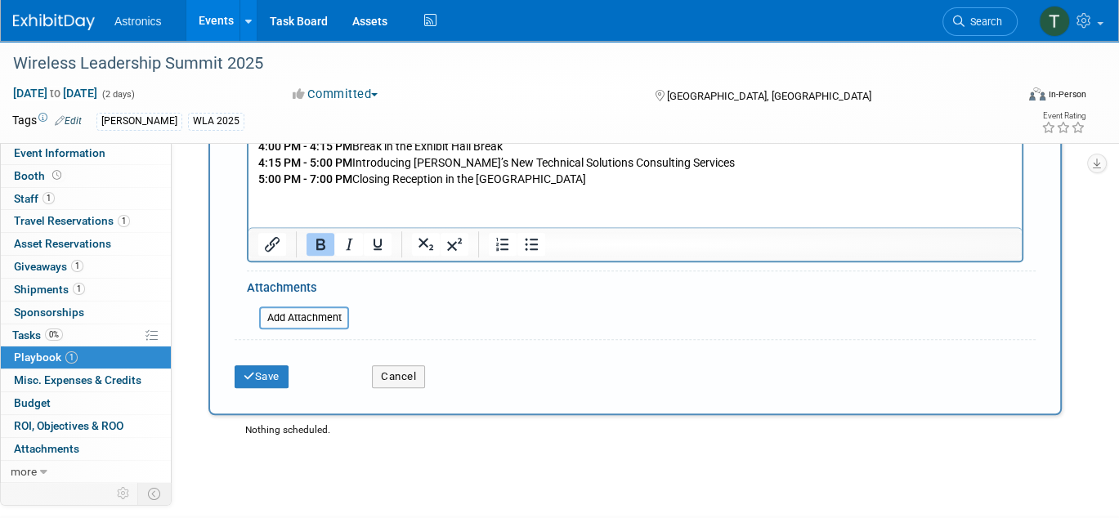
scroll to position [1149, 0]
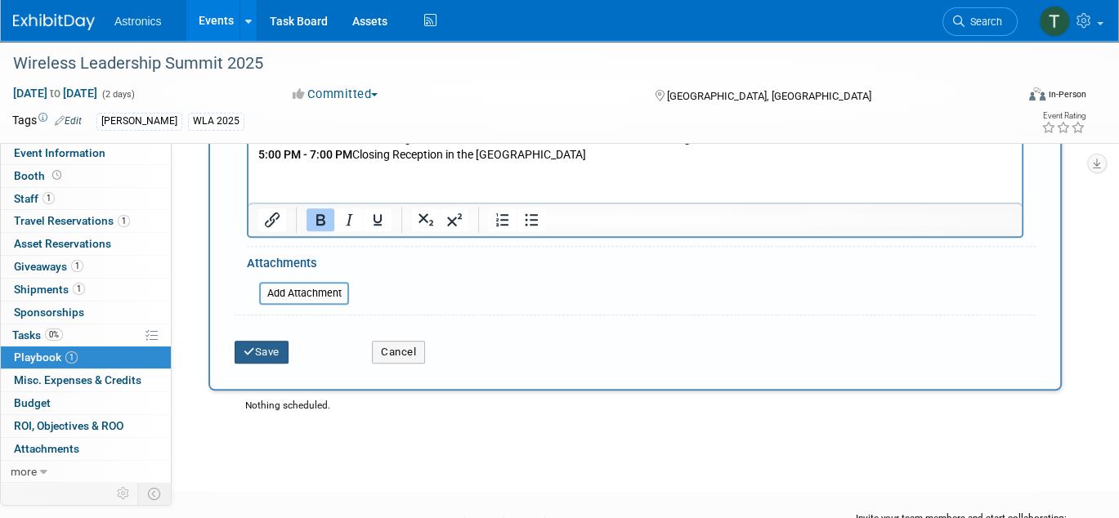
click at [255, 345] on button "Save" at bounding box center [262, 352] width 54 height 23
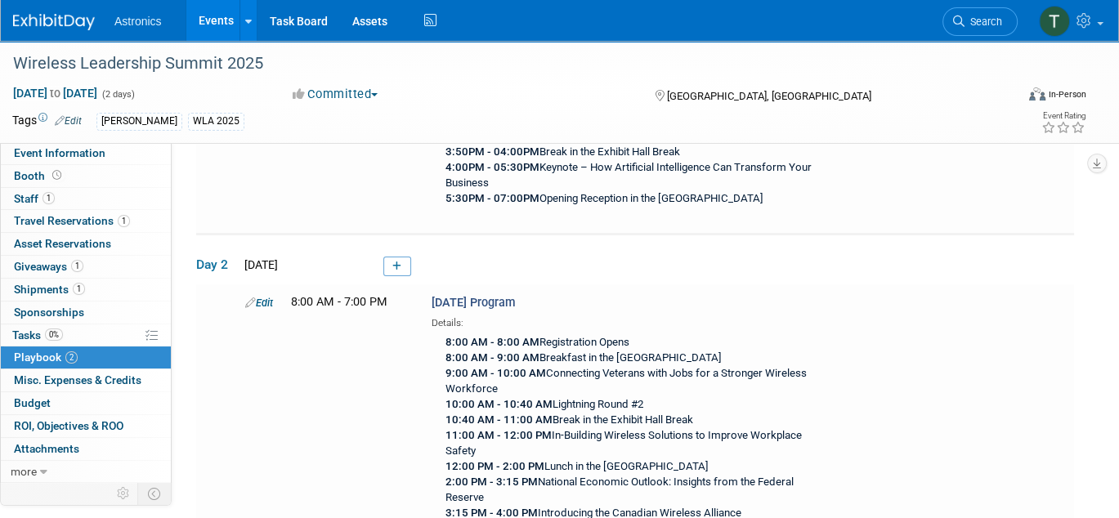
scroll to position [409, 0]
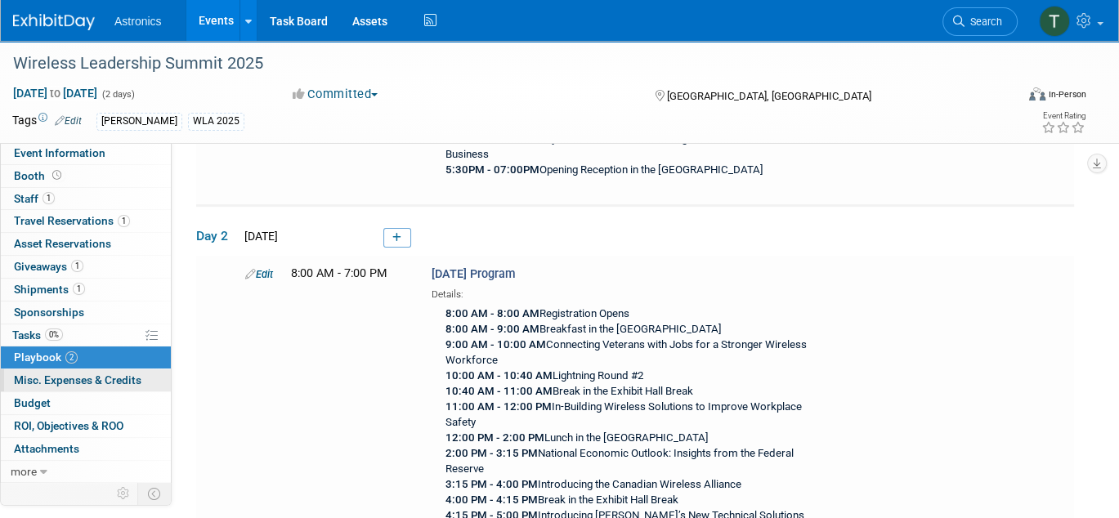
click at [51, 373] on span "Misc. Expenses & Credits 0" at bounding box center [77, 379] width 127 height 13
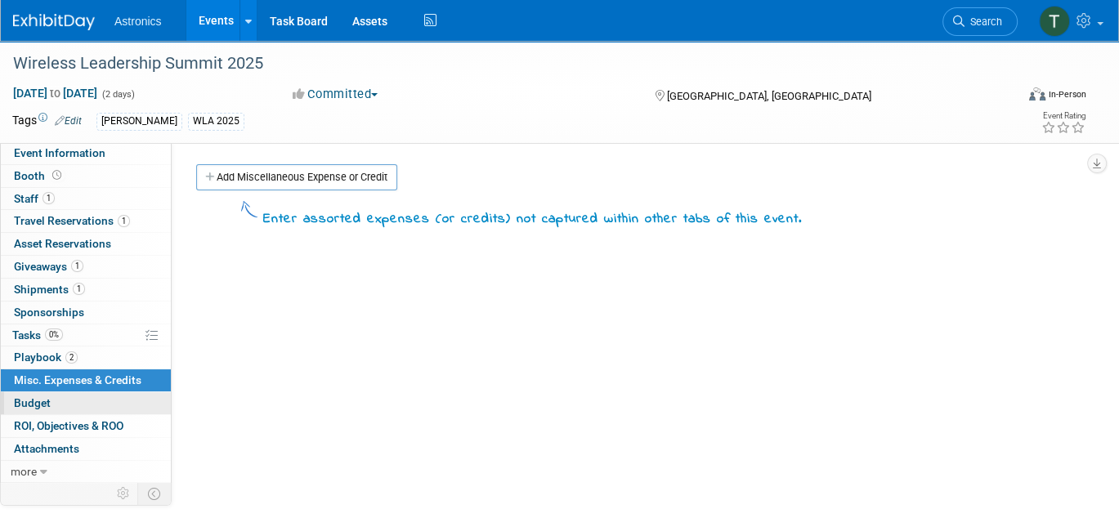
click at [23, 409] on link "Budget" at bounding box center [86, 403] width 170 height 22
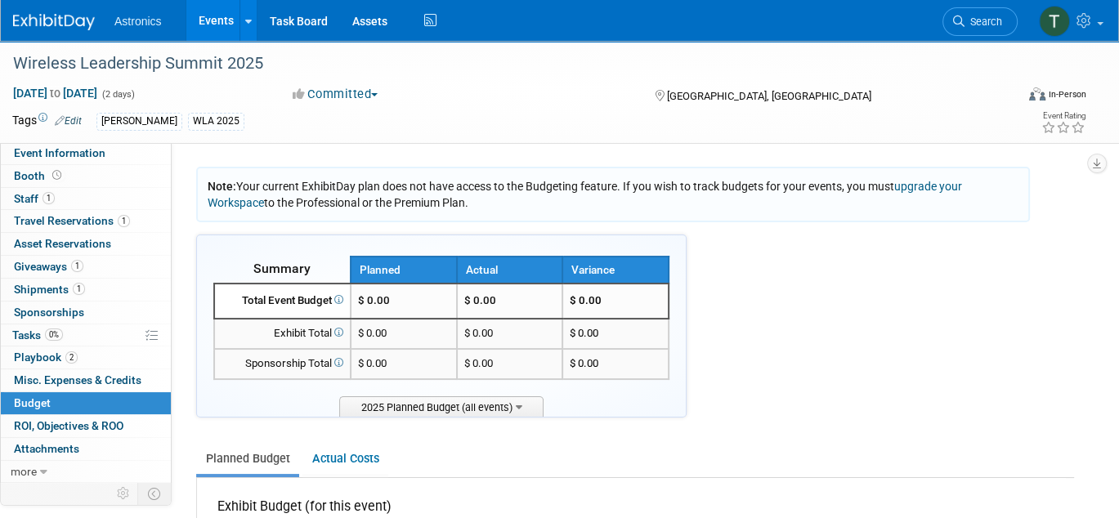
click at [386, 295] on span "$ 0.00" at bounding box center [374, 300] width 32 height 12
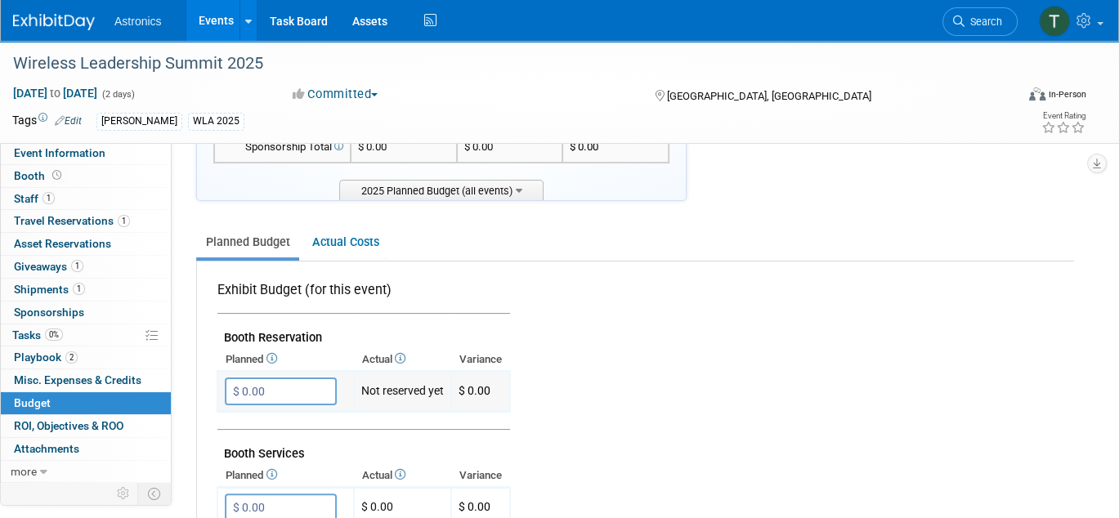
scroll to position [245, 0]
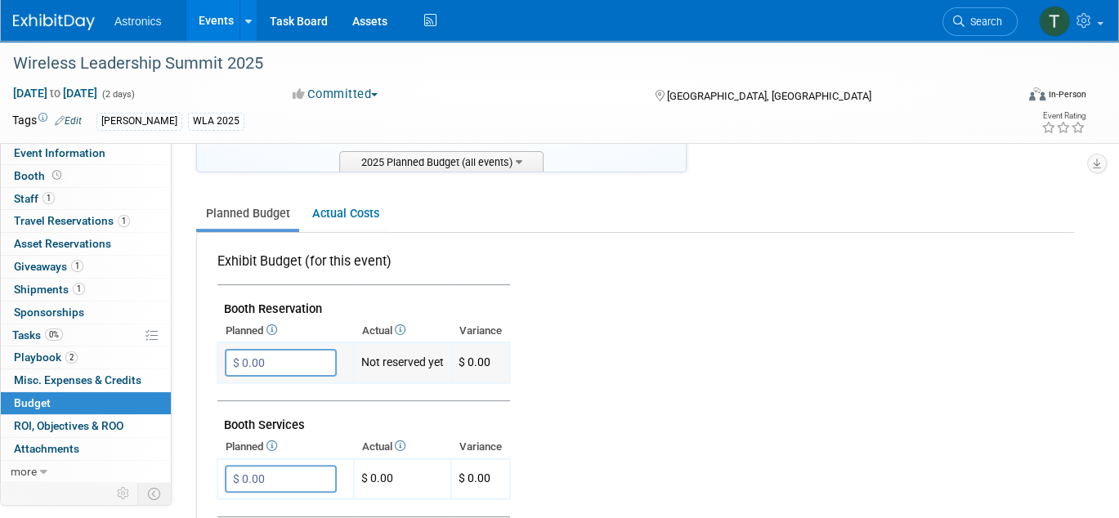
paste input "2,30"
type input "$ 2,300.00"
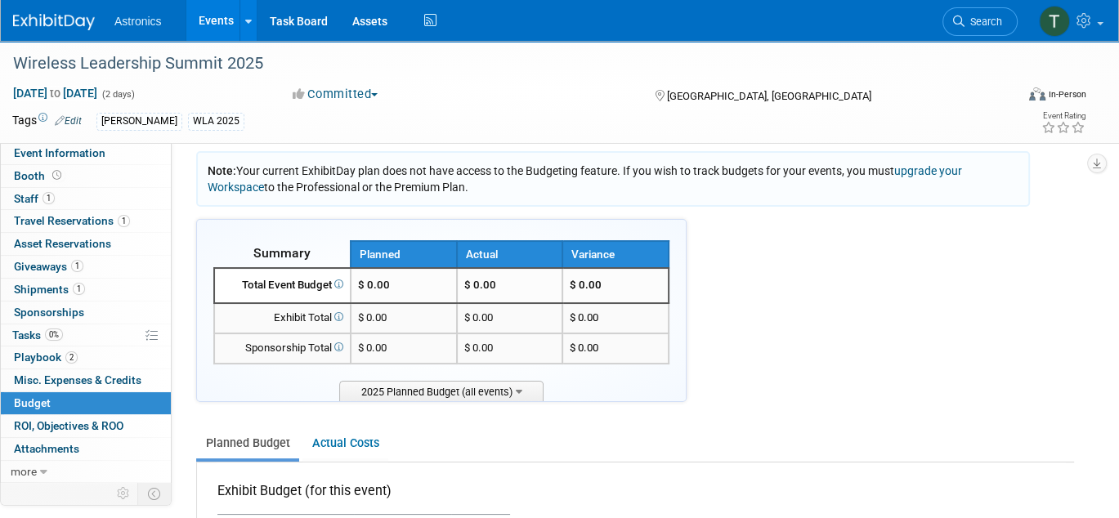
scroll to position [0, 0]
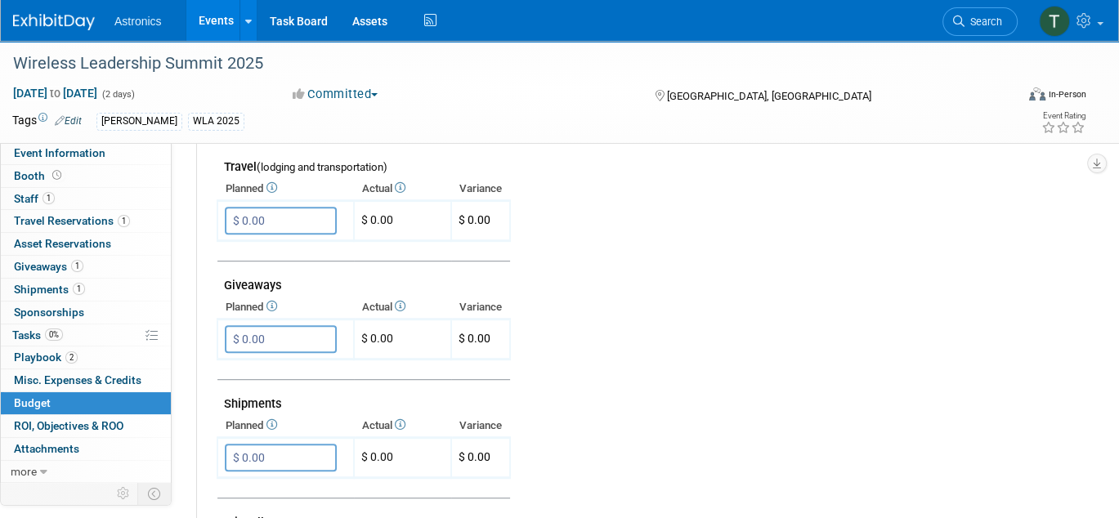
scroll to position [899, 0]
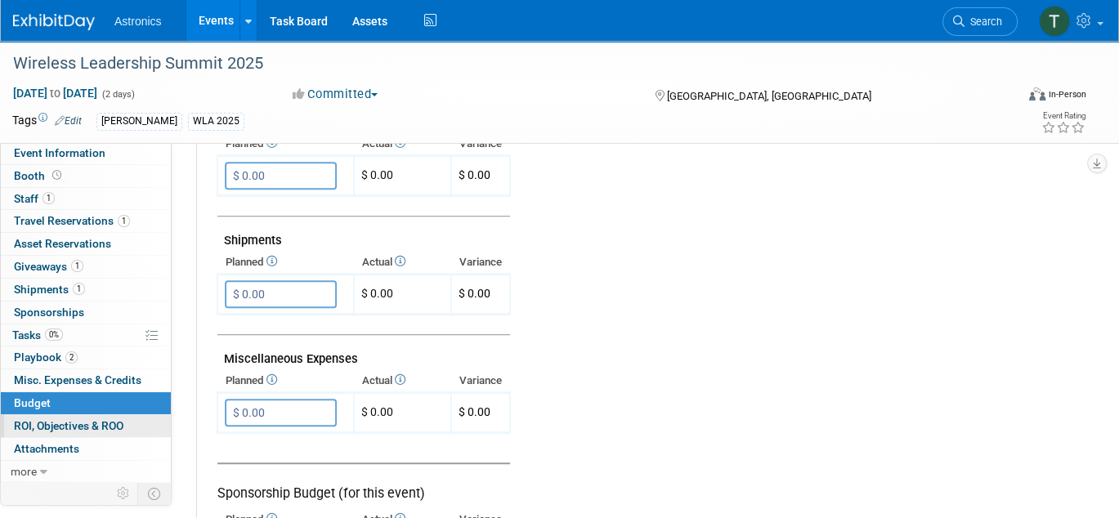
click at [51, 422] on span "ROI, Objectives & ROO 0" at bounding box center [69, 425] width 110 height 13
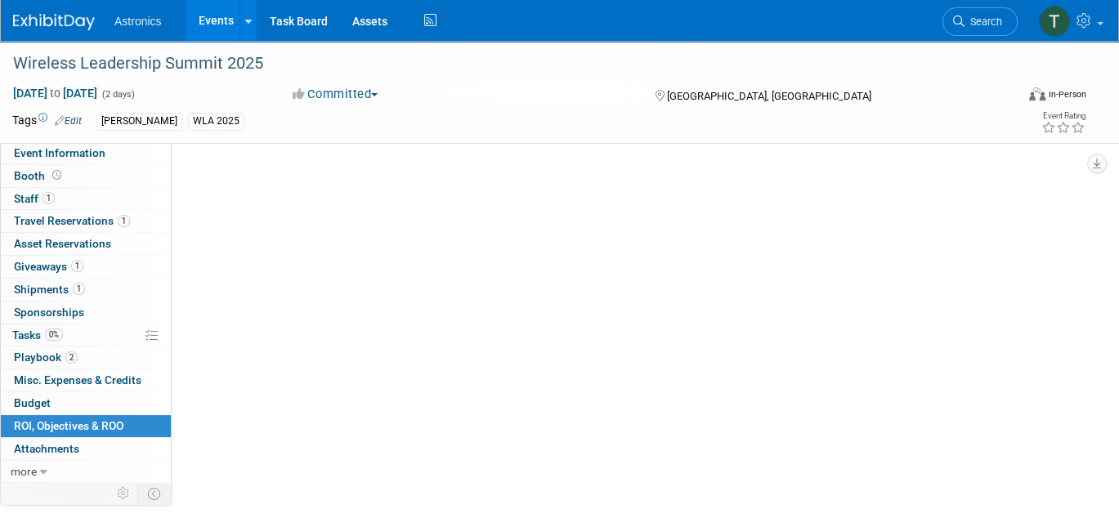
scroll to position [0, 0]
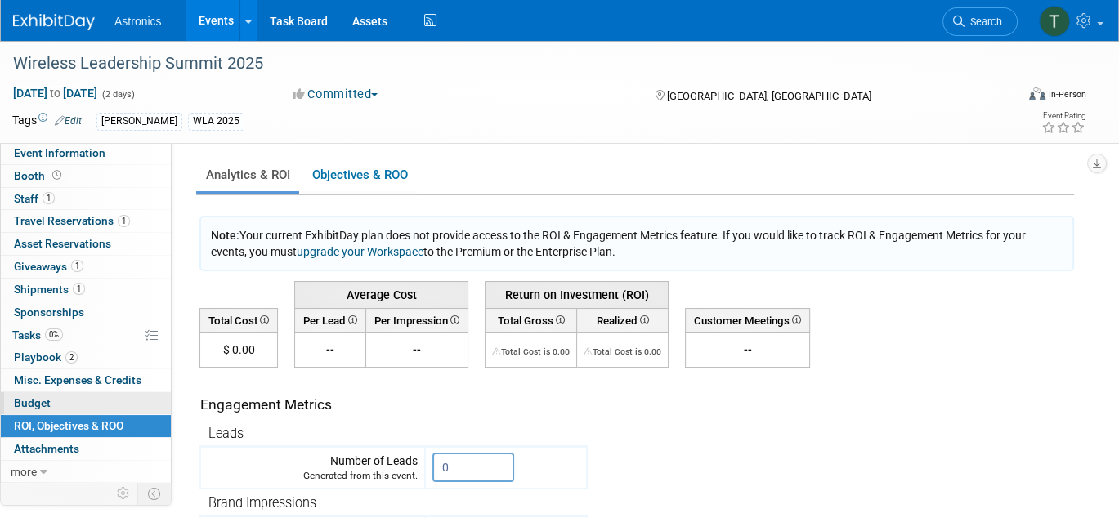
click at [38, 405] on span "Budget" at bounding box center [32, 402] width 37 height 13
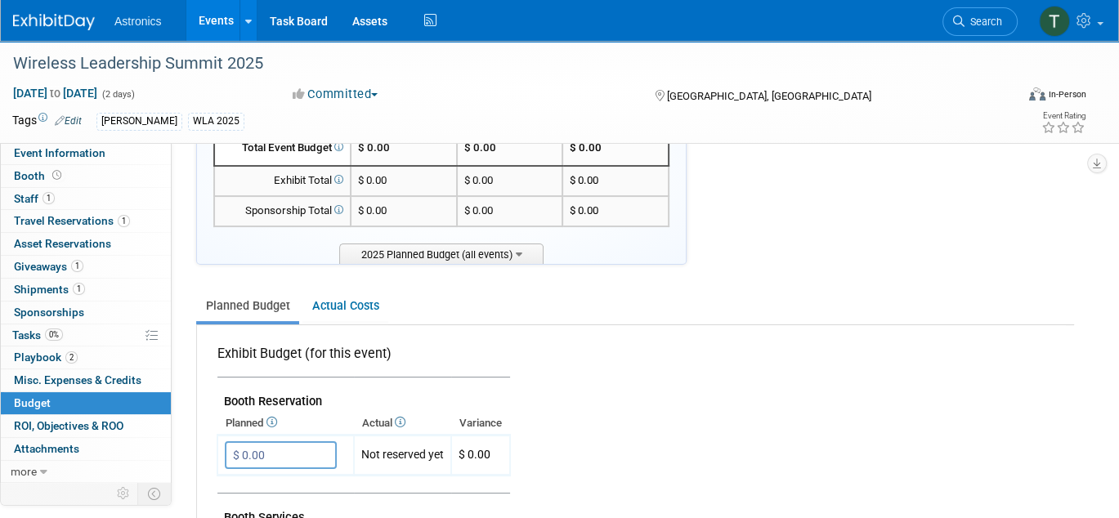
scroll to position [163, 0]
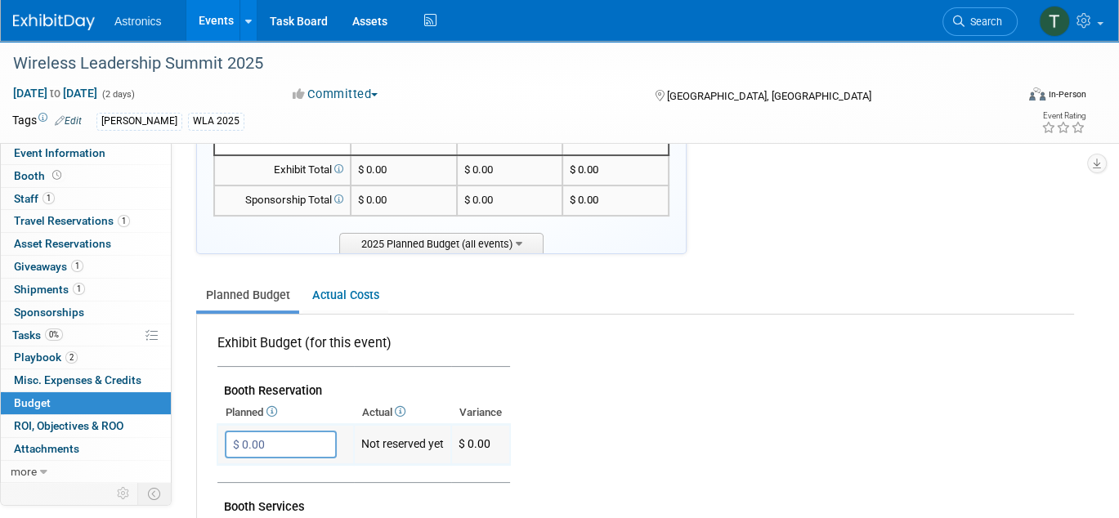
click at [275, 442] on input "$ 0.00" at bounding box center [281, 445] width 112 height 28
paste input "2,30"
type input "$ 2,300.00"
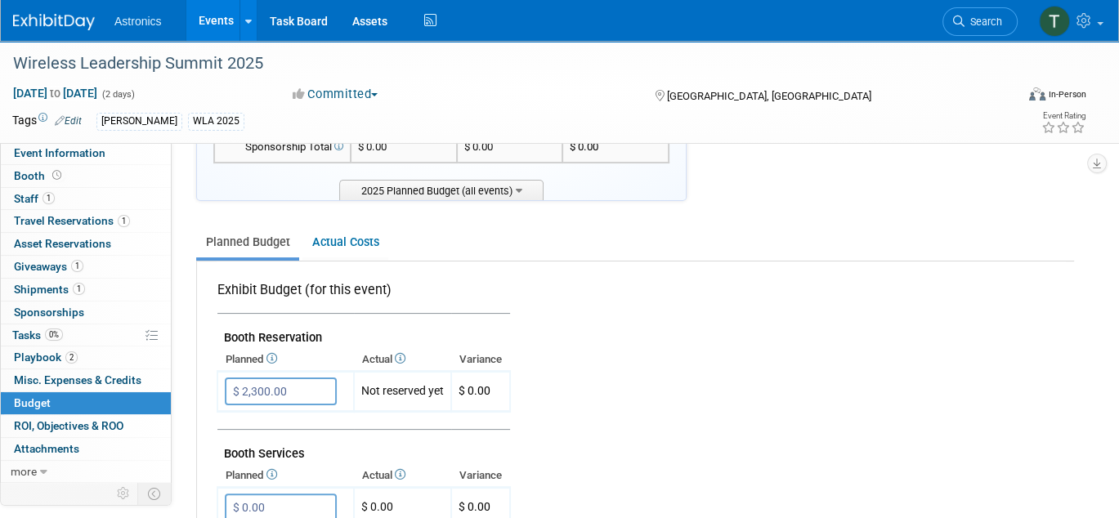
scroll to position [245, 0]
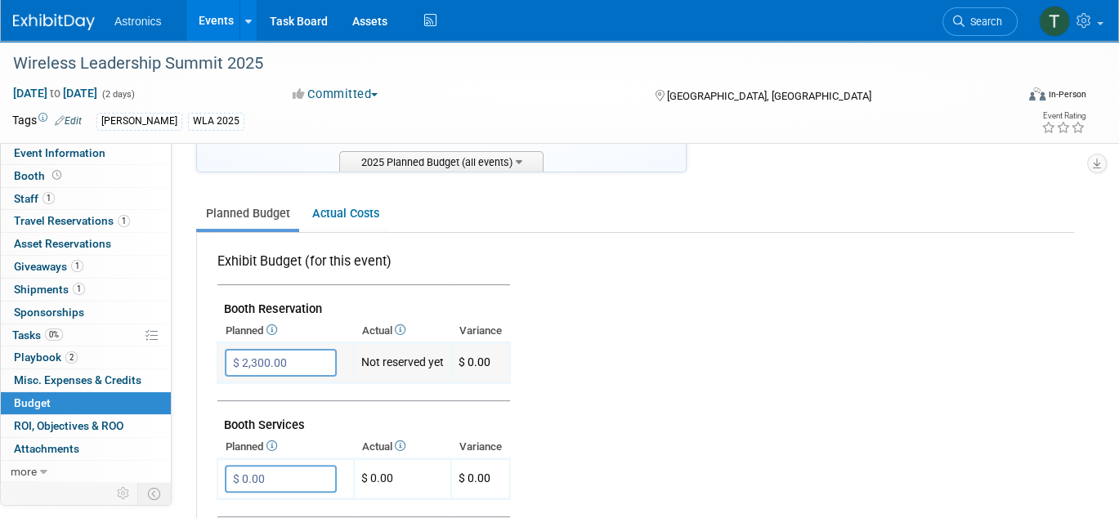
click at [396, 364] on td "Not reserved yet" at bounding box center [402, 363] width 97 height 40
click at [373, 357] on td "Not reserved yet" at bounding box center [402, 363] width 97 height 40
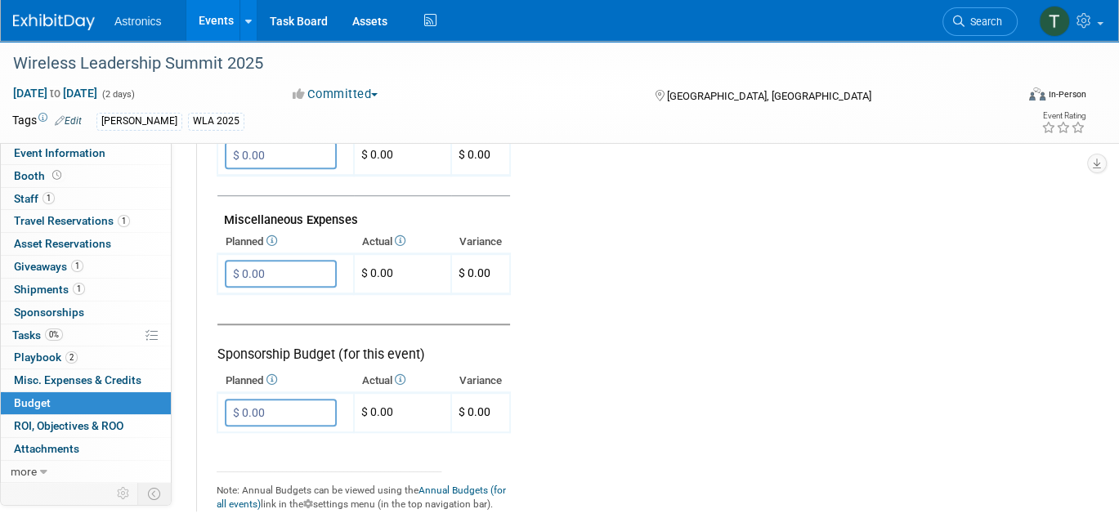
scroll to position [1192, 0]
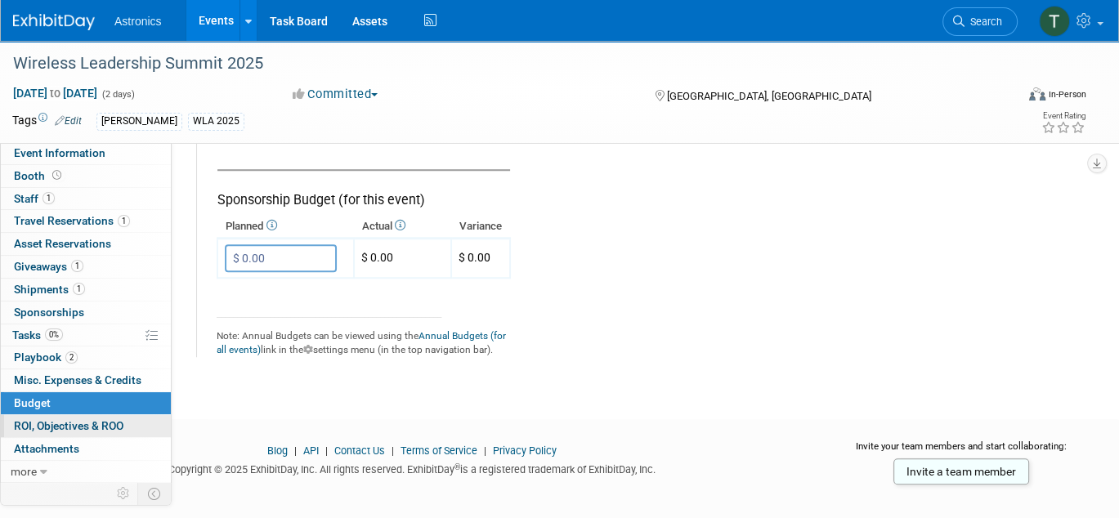
click at [94, 423] on span "ROI, Objectives & ROO 0" at bounding box center [69, 425] width 110 height 13
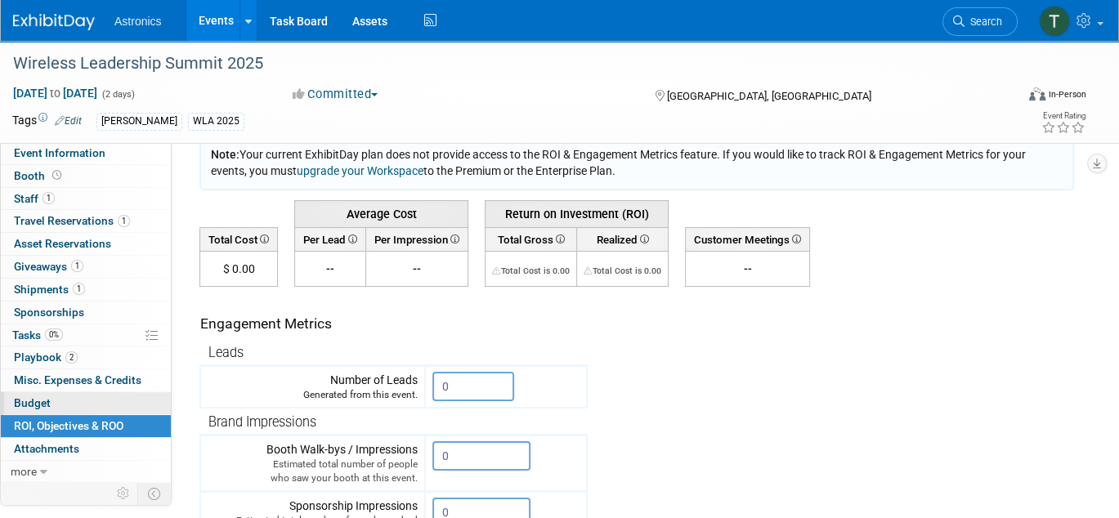
scroll to position [163, 0]
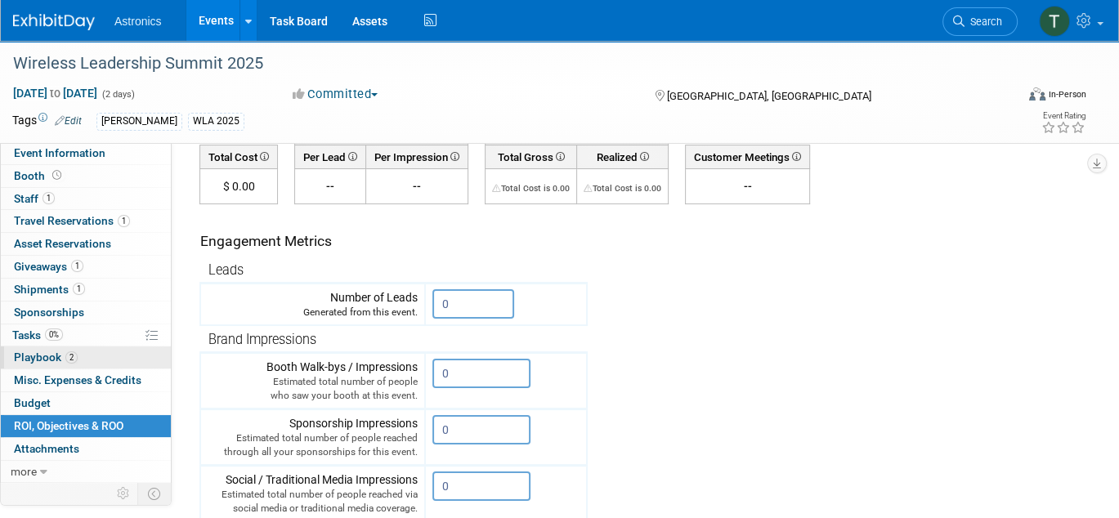
click at [46, 356] on span "Playbook 2" at bounding box center [46, 357] width 64 height 13
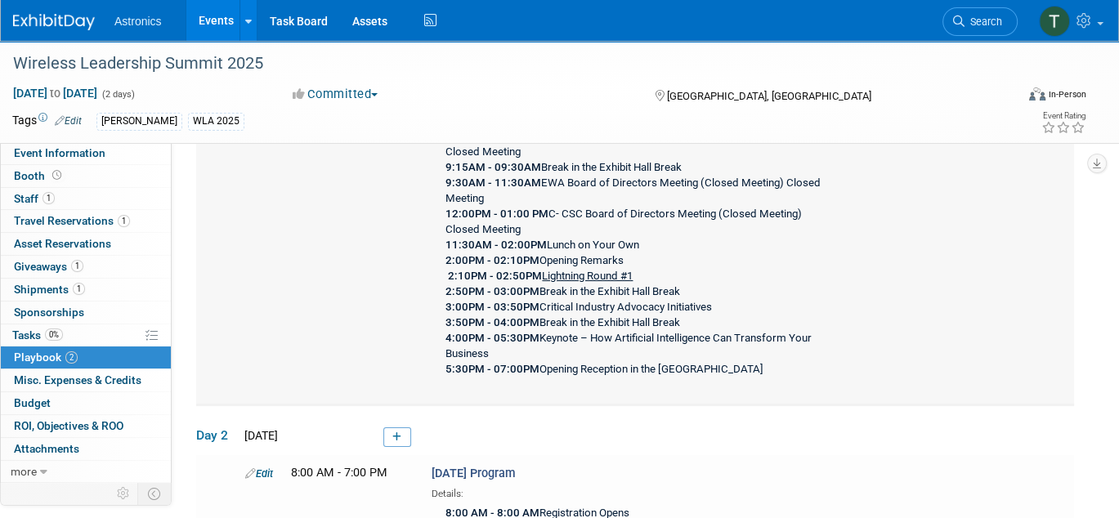
scroll to position [0, 0]
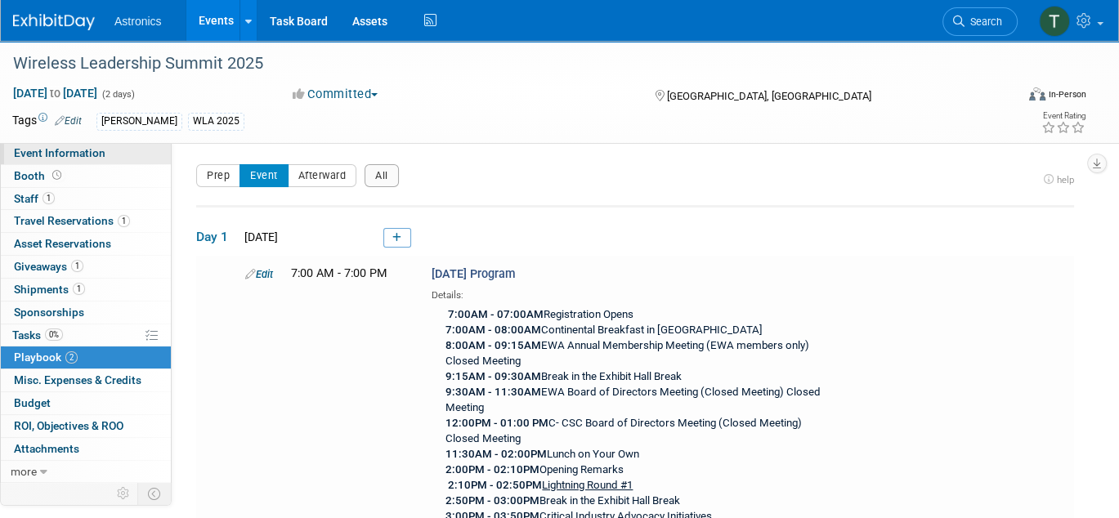
click at [47, 159] on span "Event Information" at bounding box center [60, 152] width 92 height 13
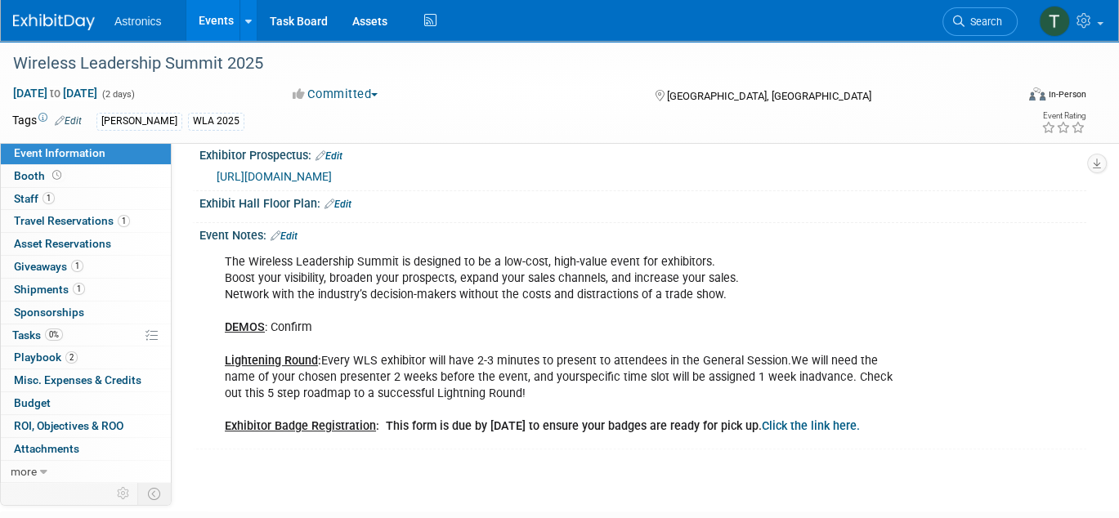
scroll to position [409, 0]
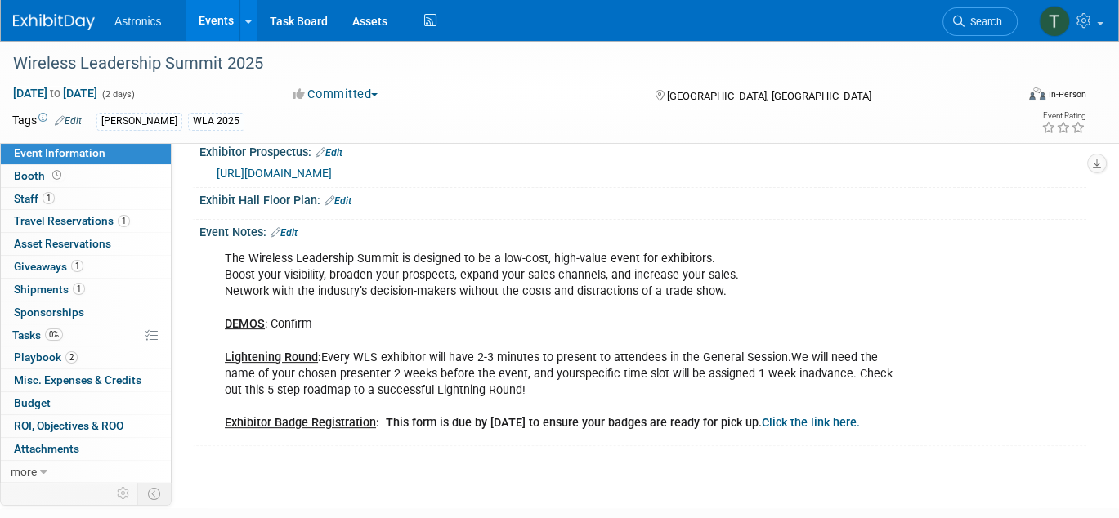
click at [293, 227] on link "Edit" at bounding box center [284, 232] width 27 height 11
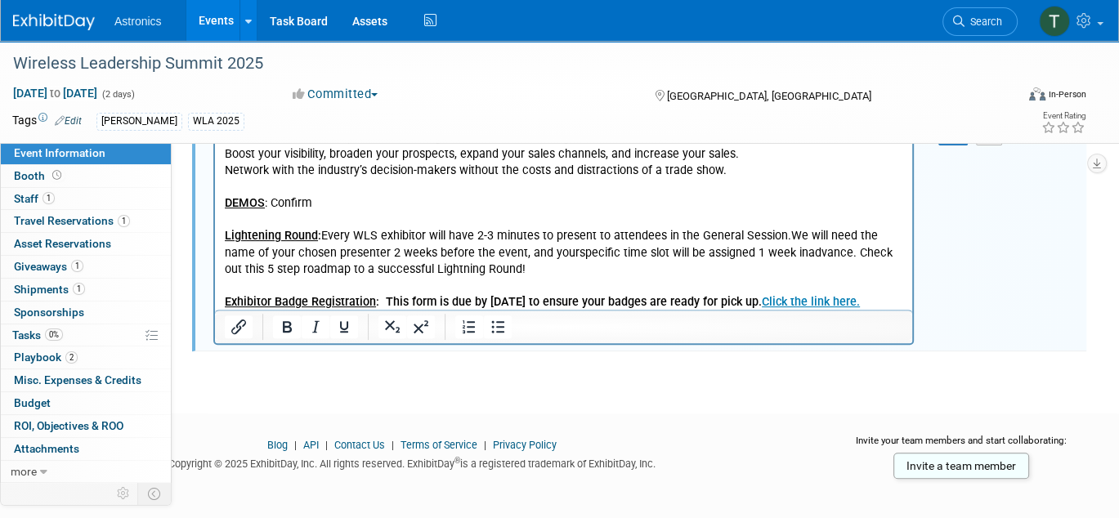
scroll to position [533, 0]
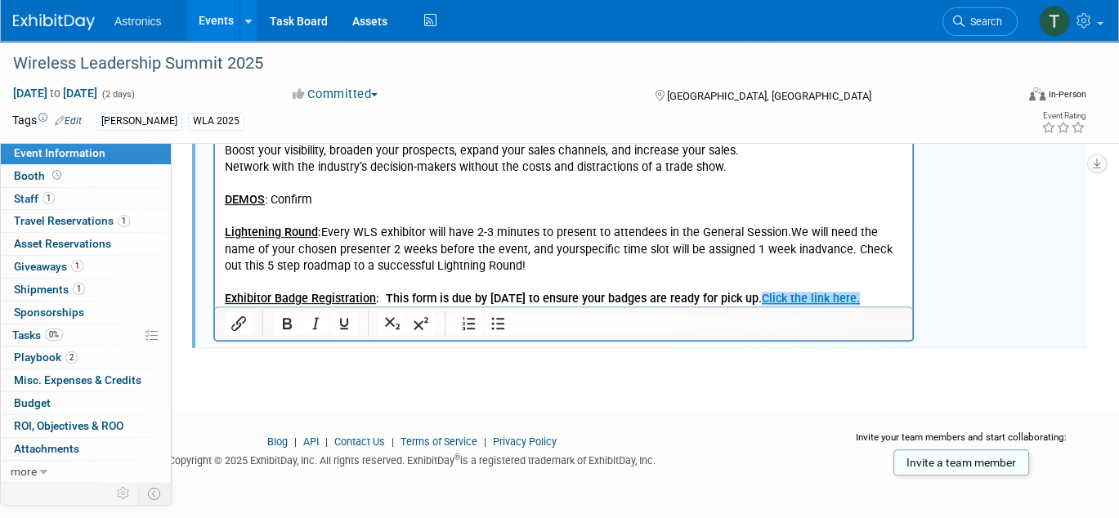
click at [886, 294] on p "The Wireless Leadership Summit is designed to be a low-cost, high-value event f…" at bounding box center [564, 217] width 678 height 181
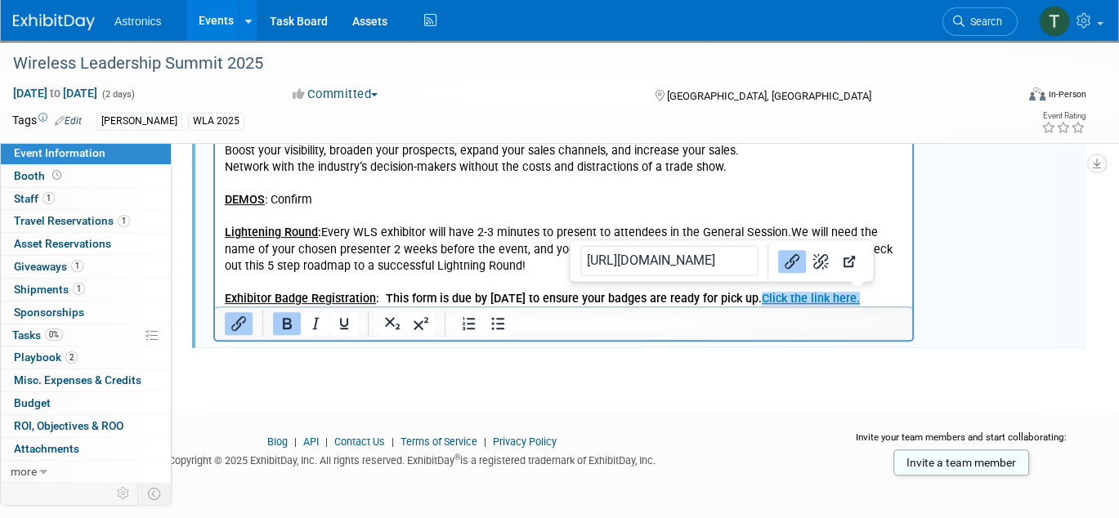
click at [885, 297] on p "The Wireless Leadership Summit is designed to be a low-cost, high-value event f…" at bounding box center [564, 217] width 678 height 181
click at [886, 297] on p "The Wireless Leadership Summit is designed to be a low-cost, high-value event f…" at bounding box center [564, 217] width 678 height 181
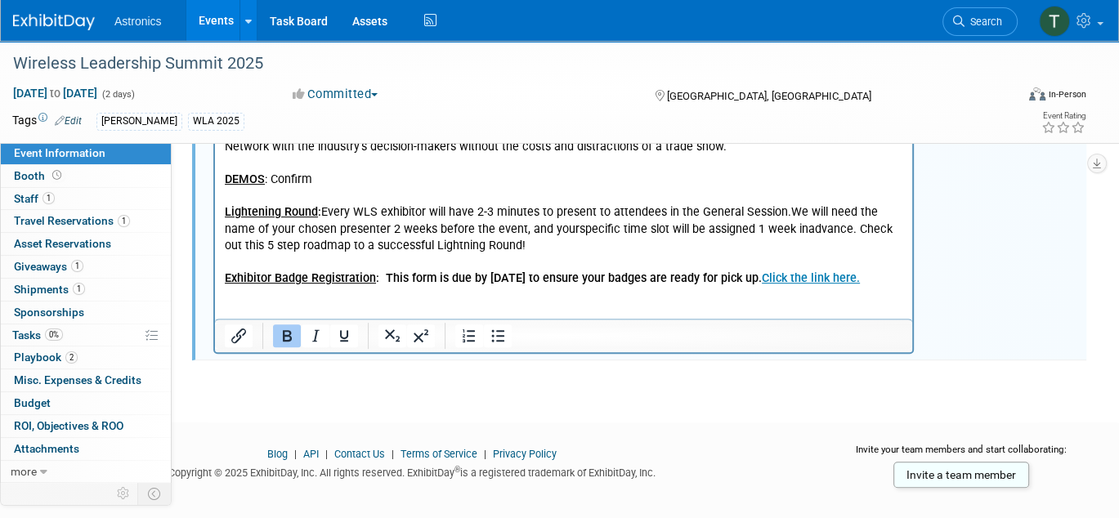
scroll to position [566, 0]
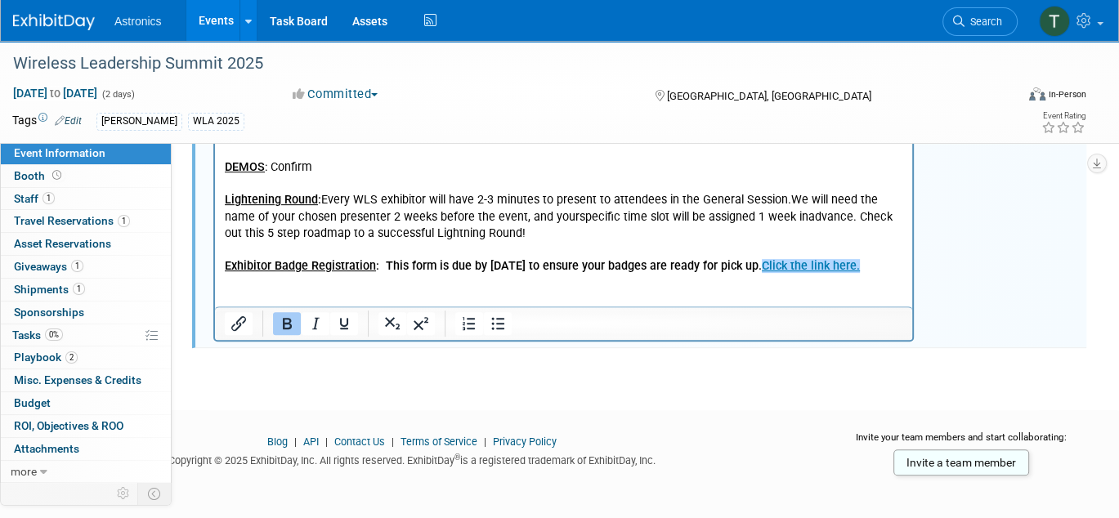
click at [883, 268] on p "The Wireless Leadership Summit is designed to be a low-cost, high-value event f…" at bounding box center [564, 184] width 678 height 181
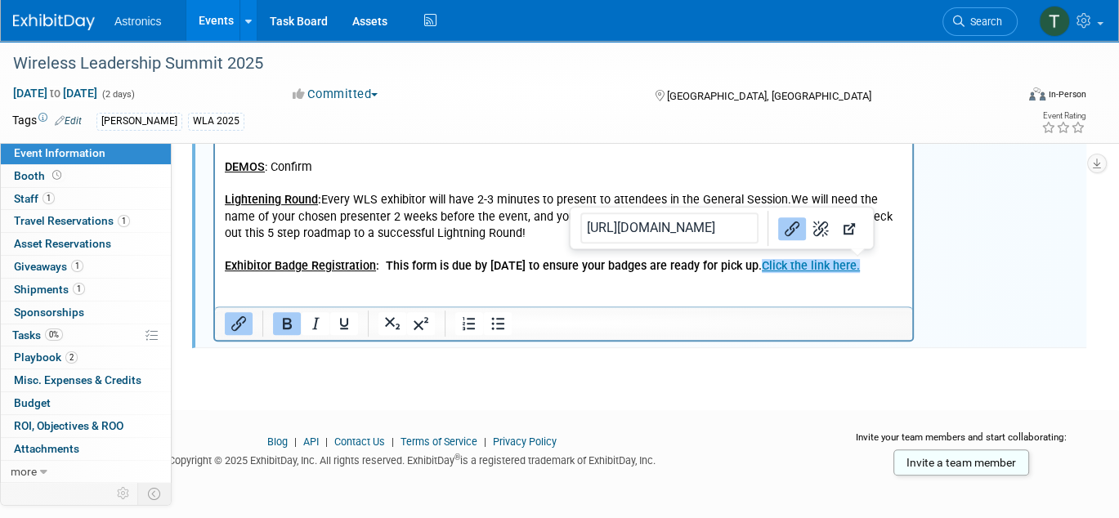
click at [884, 269] on p "The Wireless Leadership Summit is designed to be a low-cost, high-value event f…" at bounding box center [564, 184] width 678 height 181
click at [885, 262] on p "The Wireless Leadership Summit is designed to be a low-cost, high-value event f…" at bounding box center [564, 184] width 678 height 181
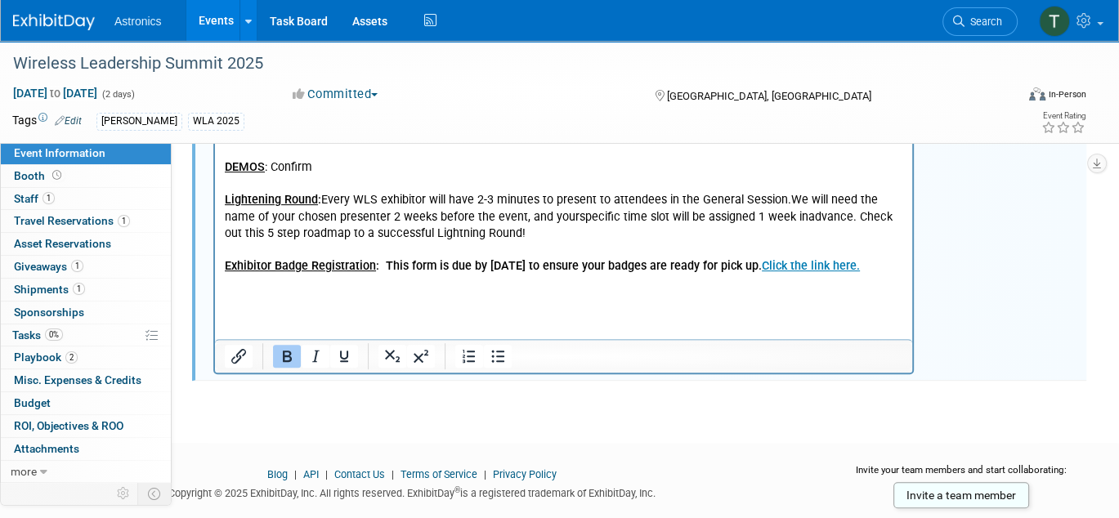
scroll to position [644, 0]
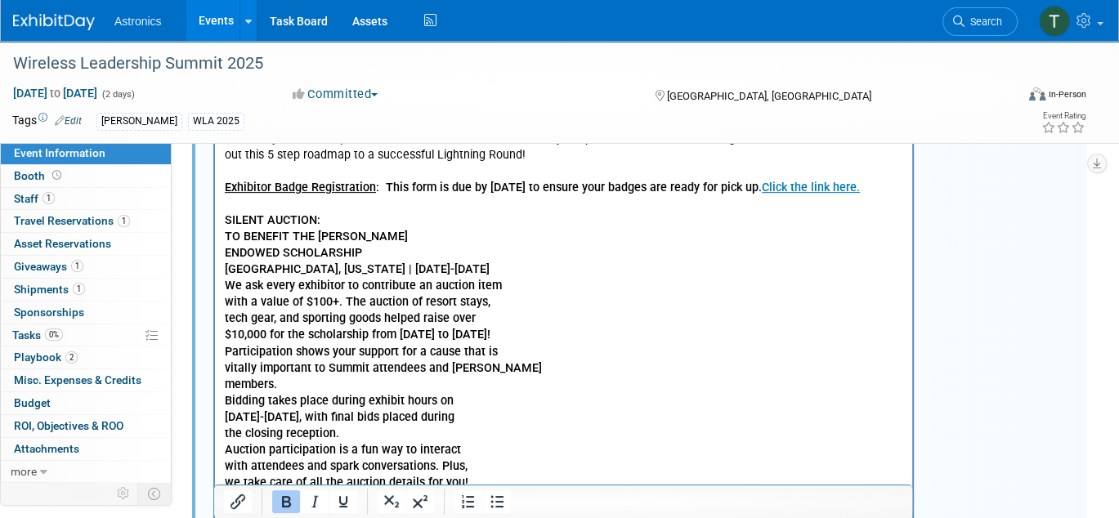
click at [225, 238] on b "SILENT AUCTION: TO BENEFIT THE EWA-VESTAL ENDOWED SCHOLARSHIP [GEOGRAPHIC_DATA]…" at bounding box center [383, 351] width 317 height 276
click at [225, 253] on b "SILENT AUCTION: TO BENEFIT THE EWA-VESTAL ENDOWED SCHOLARSHIP [GEOGRAPHIC_DATA]…" at bounding box center [383, 351] width 317 height 276
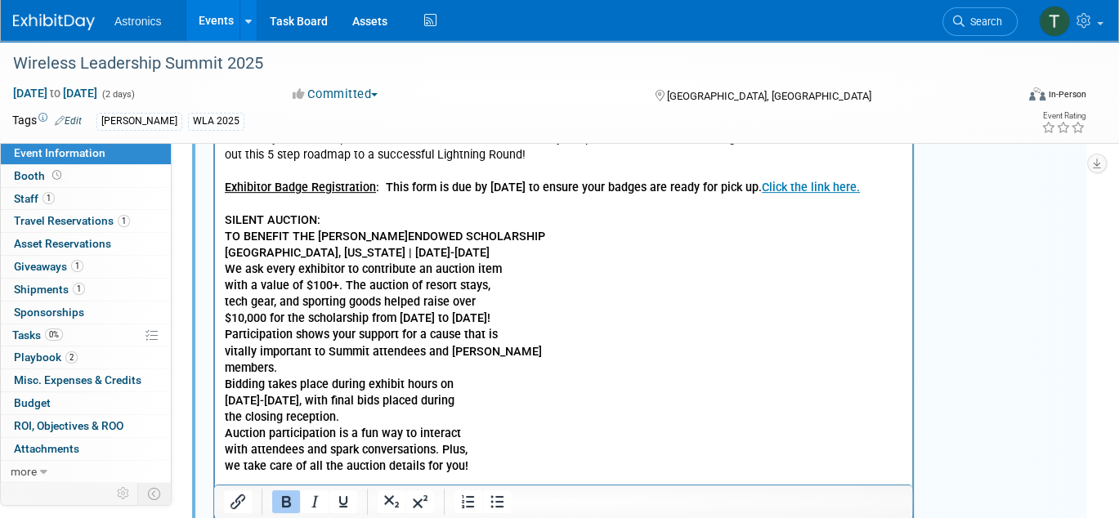
click at [222, 254] on html "The Wireless Leadership Summit is designed to be a low-cost, high-value event f…" at bounding box center [563, 258] width 697 height 499
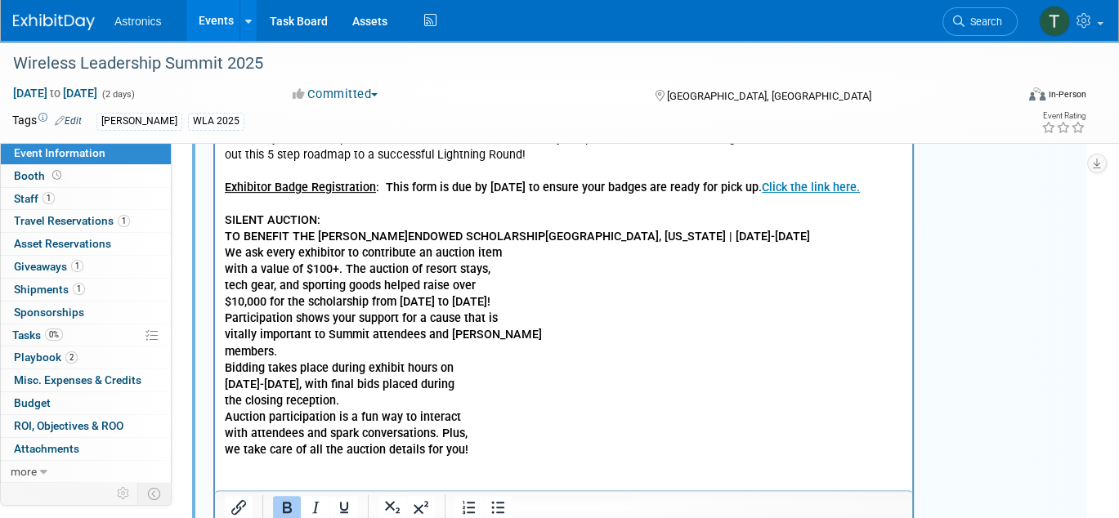
click at [226, 251] on b "SILENT AUCTION: TO BENEFIT THE EWA-VESTAL ENDOWED SCHOLARSHIP [GEOGRAPHIC_DATA]…" at bounding box center [517, 335] width 585 height 244
click at [226, 266] on b "SILENT AUCTION: TO BENEFIT THE EWA-VESTAL ENDOWED SCHOLARSHIP [GEOGRAPHIC_DATA]…" at bounding box center [552, 335] width 655 height 244
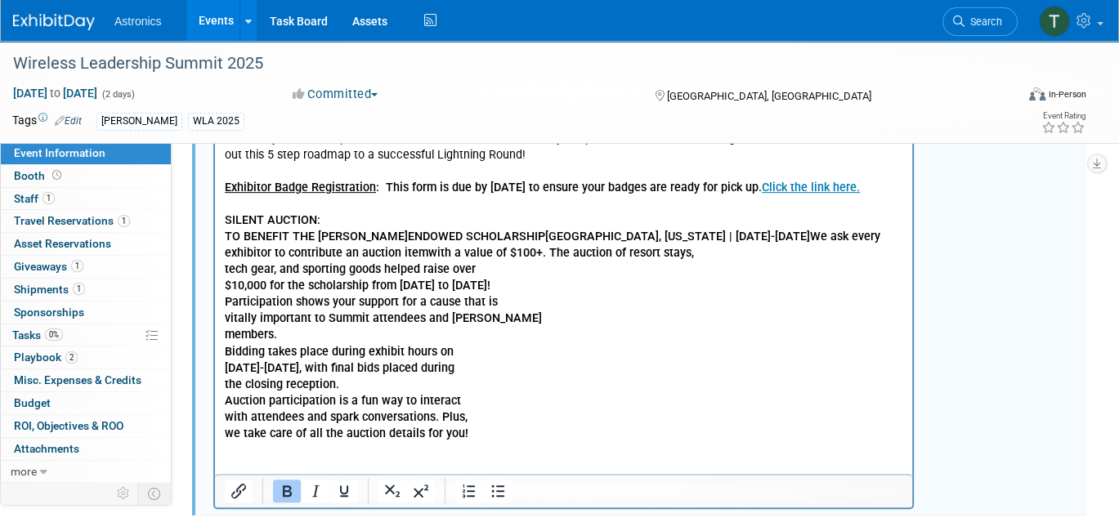
click at [225, 269] on b "SILENT AUCTION: TO BENEFIT THE EWA-VESTAL ENDOWED SCHOLARSHIP [GEOGRAPHIC_DATA]…" at bounding box center [552, 326] width 655 height 227
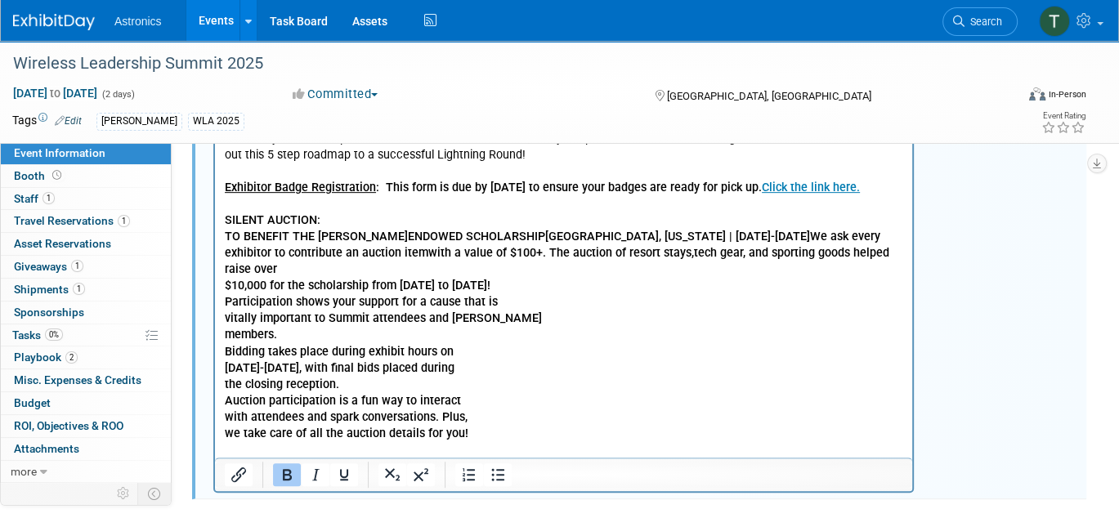
click at [225, 269] on b "SILENT AUCTION: TO BENEFIT THE EWA-VESTAL ENDOWED SCHOLARSHIP [GEOGRAPHIC_DATA]…" at bounding box center [557, 326] width 664 height 227
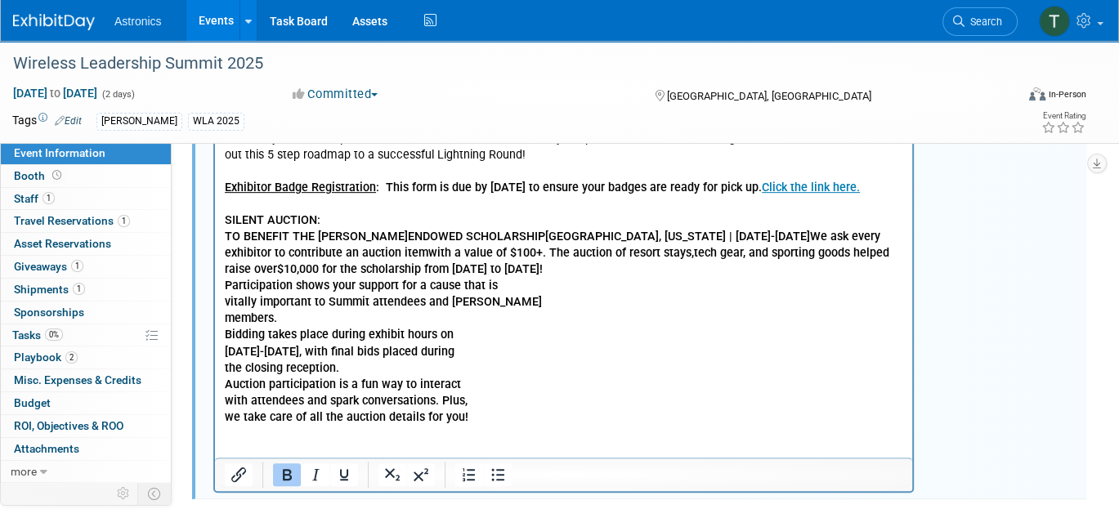
click at [226, 284] on b "SILENT AUCTION: TO BENEFIT THE EWA-VESTAL ENDOWED SCHOLARSHIP [GEOGRAPHIC_DATA]…" at bounding box center [557, 318] width 664 height 211
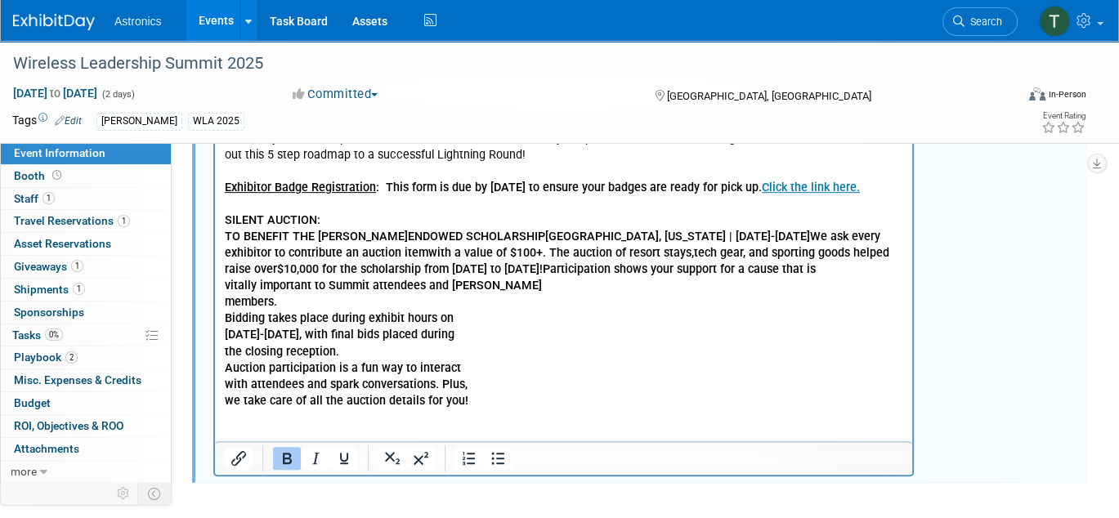
click at [222, 287] on html "The Wireless Leadership Summit is designed to be a low-cost, high-value event f…" at bounding box center [563, 225] width 697 height 433
click at [222, 302] on html "The Wireless Leadership Summit is designed to be a low-cost, high-value event f…" at bounding box center [563, 225] width 697 height 433
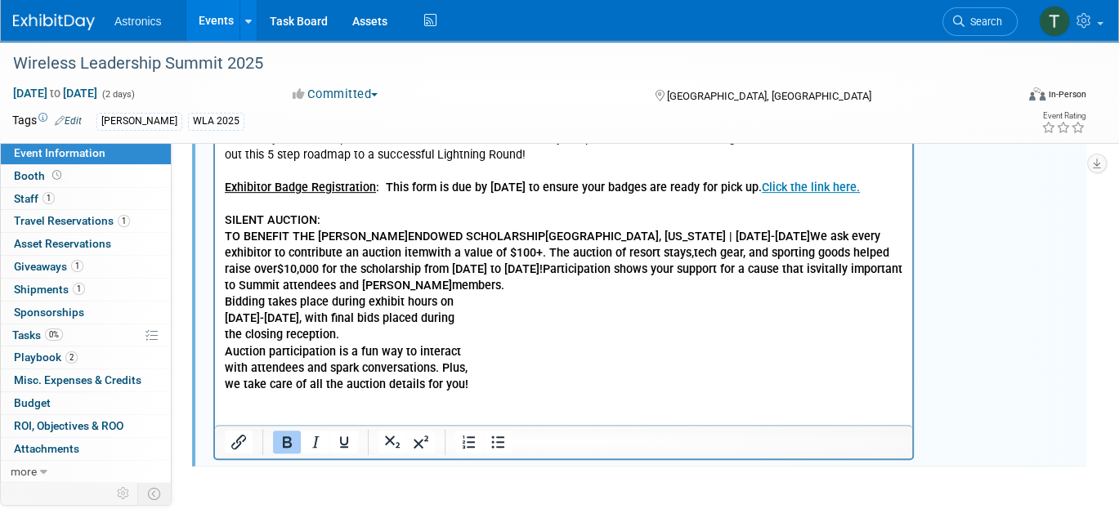
click at [226, 303] on b "SILENT AUCTION: TO BENEFIT THE EWA-VESTAL ENDOWED SCHOLARSHIP [GEOGRAPHIC_DATA]…" at bounding box center [564, 302] width 678 height 178
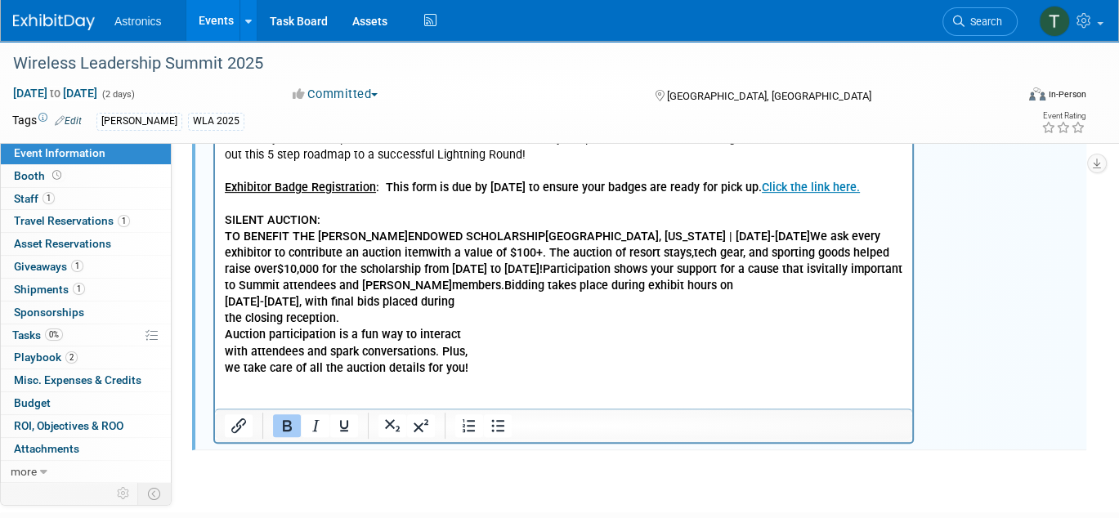
click at [225, 302] on b "SILENT AUCTION: TO BENEFIT THE EWA-VESTAL ENDOWED SCHOLARSHIP [GEOGRAPHIC_DATA]…" at bounding box center [564, 294] width 678 height 162
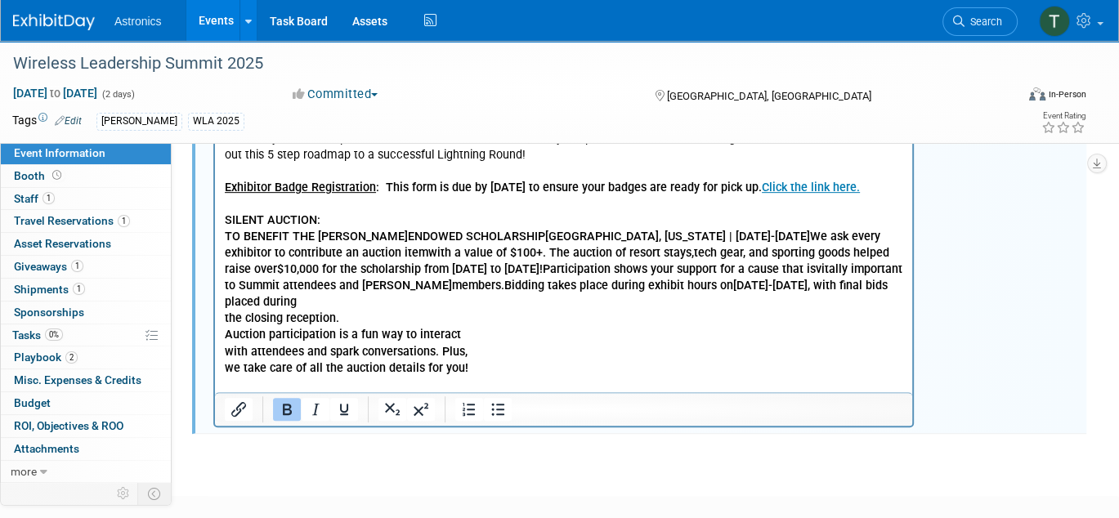
click at [225, 315] on b "SILENT AUCTION: TO BENEFIT THE EWA-VESTAL ENDOWED SCHOLARSHIP [GEOGRAPHIC_DATA]…" at bounding box center [564, 294] width 678 height 162
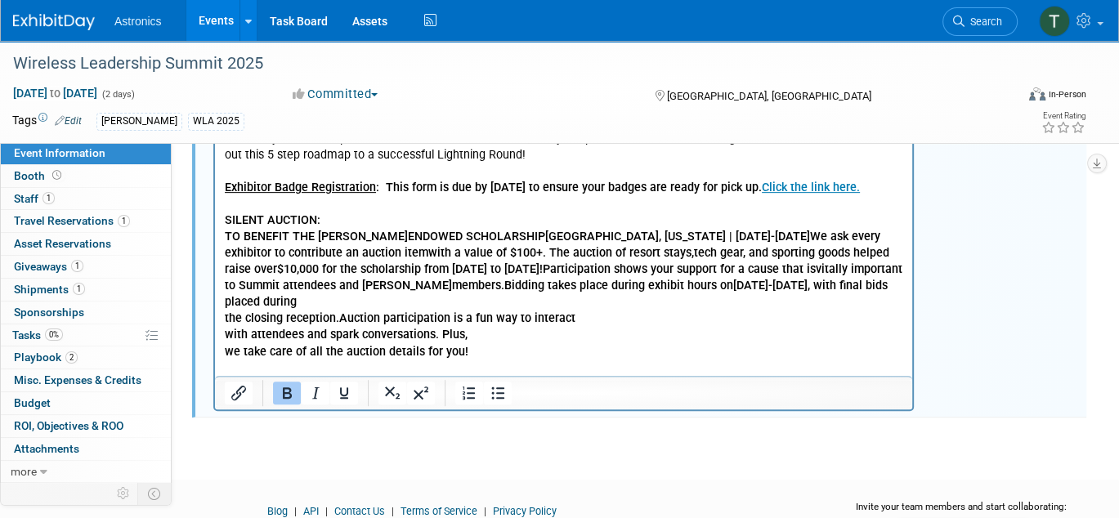
click at [222, 320] on html "The Wireless Leadership Summit is designed to be a low-cost, high-value event f…" at bounding box center [563, 201] width 697 height 384
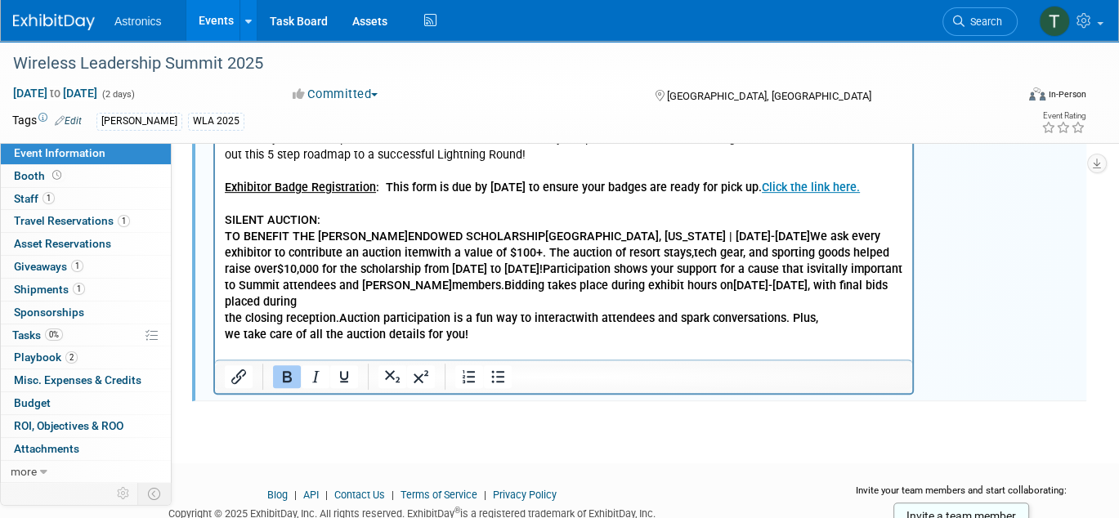
click at [224, 320] on body "The Wireless Leadership Summit is designed to be a low-cost, high-value event f…" at bounding box center [564, 196] width 680 height 361
drag, startPoint x: 402, startPoint y: 322, endPoint x: 391, endPoint y: 321, distance: 10.7
click at [395, 322] on p "SILENT AUCTION: TO BENEFIT THE EWA-VESTAL ENDOWED SCHOLARSHIP [GEOGRAPHIC_DATA]…" at bounding box center [564, 278] width 678 height 132
click at [347, 226] on p "SILENT AUCTION: TO BENEFIT THE EWA-VESTAL ENDOWED SCHOLARSHIP [GEOGRAPHIC_DATA]…" at bounding box center [564, 278] width 678 height 132
drag, startPoint x: 330, startPoint y: 220, endPoint x: 207, endPoint y: 226, distance: 123.5
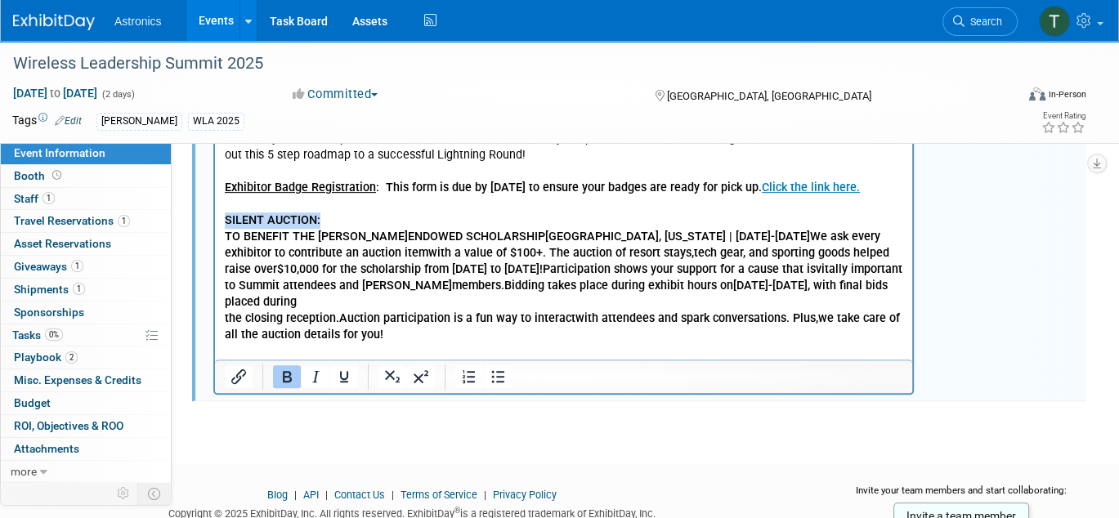
click at [215, 226] on html "The Wireless Leadership Summit is designed to be a low-cost, high-value event f…" at bounding box center [563, 193] width 697 height 368
click at [260, 275] on b "SILENT AUCTION: TO BENEFIT THE EWA-VESTAL ENDOWED SCHOLARSHIP [GEOGRAPHIC_DATA]…" at bounding box center [564, 277] width 678 height 129
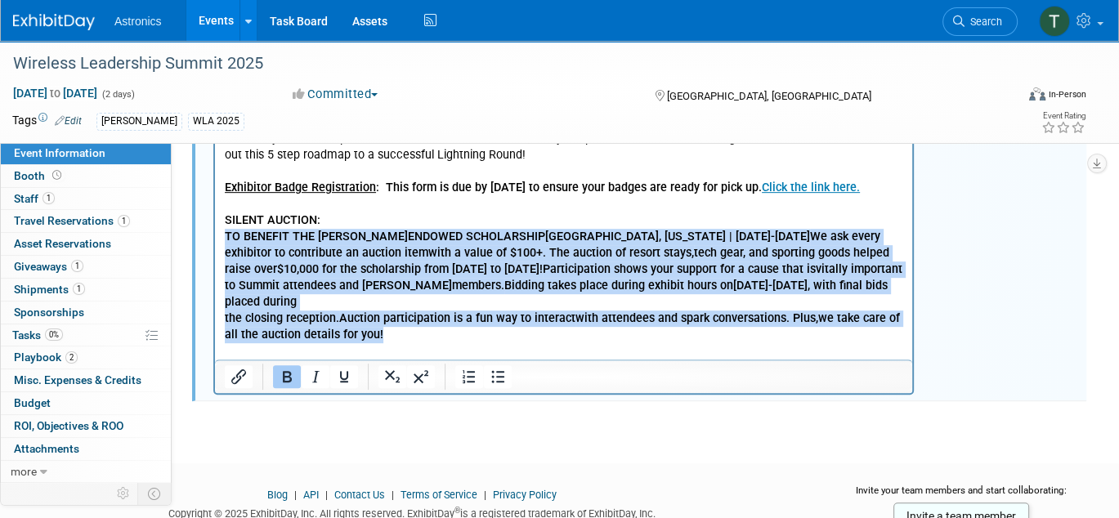
drag, startPoint x: 225, startPoint y: 238, endPoint x: 421, endPoint y: 317, distance: 211.6
click at [421, 317] on p "SILENT AUCTION: TO BENEFIT THE EWA-VESTAL ENDOWED SCHOLARSHIP [GEOGRAPHIC_DATA]…" at bounding box center [564, 278] width 678 height 132
click at [297, 369] on button "Bold" at bounding box center [287, 376] width 28 height 23
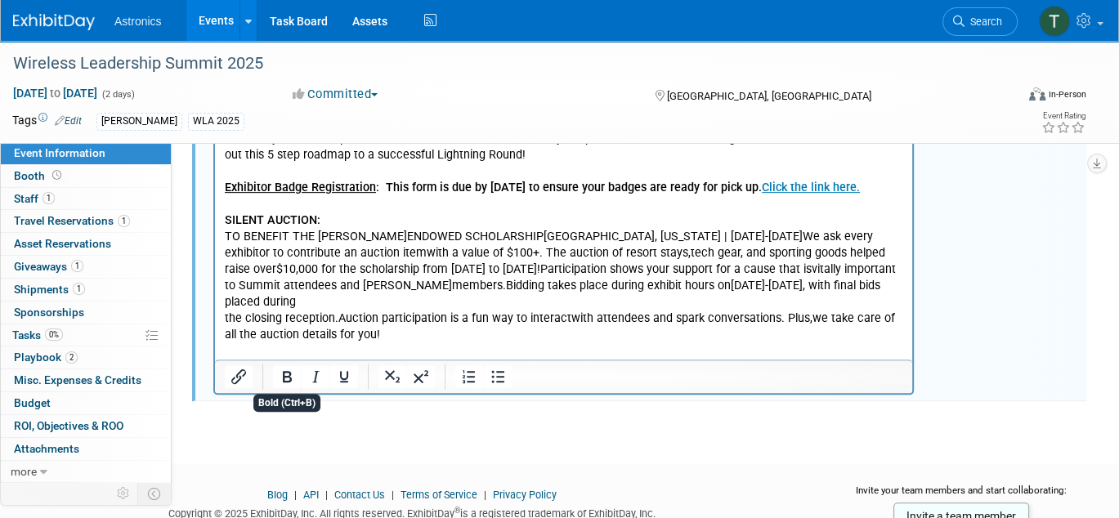
click at [407, 320] on p "SILENT AUCTION: TO BENEFIT THE EWA-VESTAL ENDOWED SCHOLARSHIP [GEOGRAPHIC_DATA]…" at bounding box center [564, 278] width 678 height 132
click at [326, 217] on p "SILENT AUCTION: TO BENEFIT THE EWA-VESTAL ENDOWED SCHOLARSHIP [GEOGRAPHIC_DATA]…" at bounding box center [564, 278] width 678 height 132
drag, startPoint x: 323, startPoint y: 220, endPoint x: 422, endPoint y: 217, distance: 98.9
click at [215, 214] on html "The Wireless Leadership Summit is designed to be a low-cost, high-value event f…" at bounding box center [563, 193] width 697 height 368
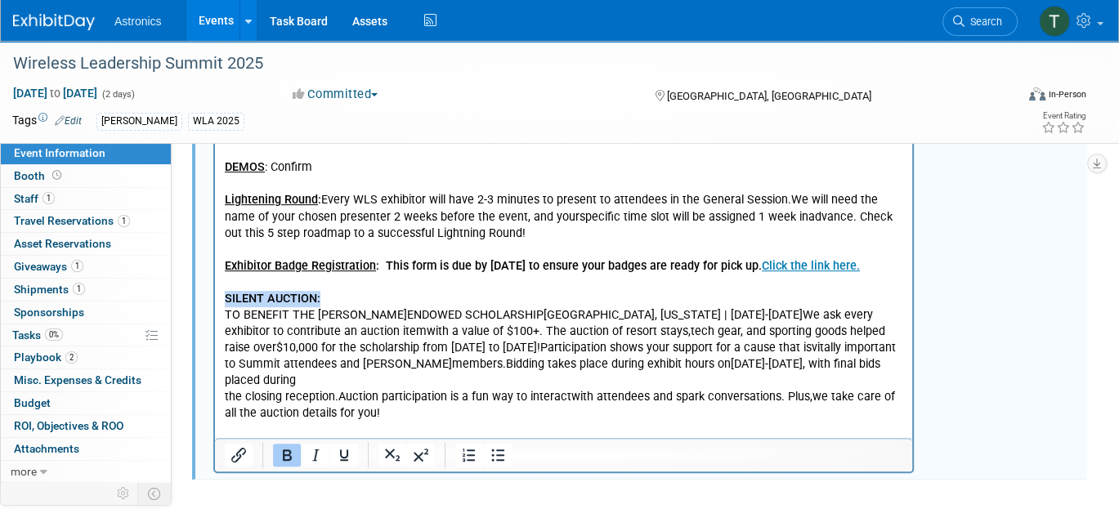
scroll to position [562, 0]
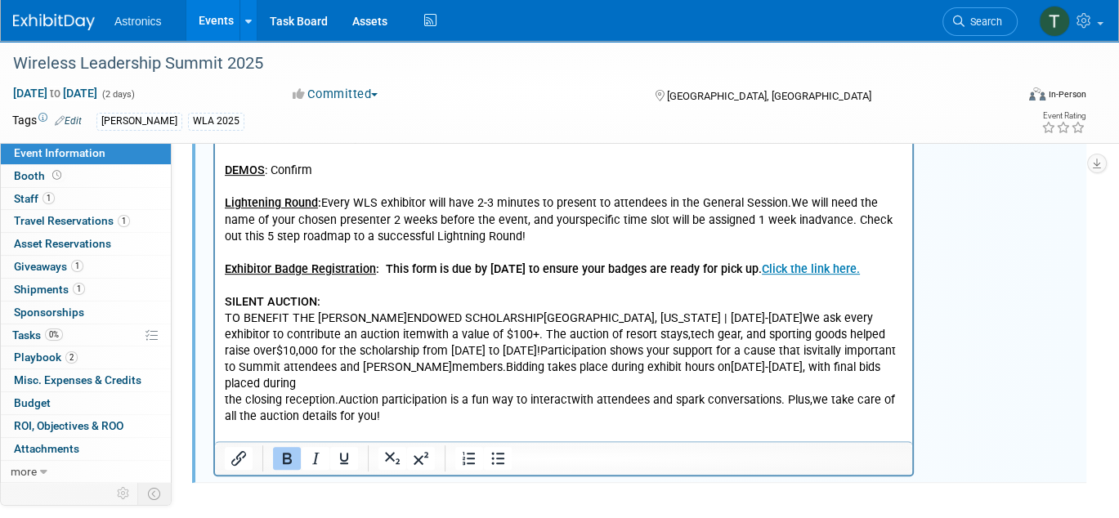
click at [475, 378] on p "SILENT AUCTION: TO BENEFIT THE EWA-VESTAL ENDOWED SCHOLARSHIP [GEOGRAPHIC_DATA]…" at bounding box center [564, 360] width 678 height 132
click at [528, 315] on p "SILENT AUCTION: TO BENEFIT THE EWA-VESTAL ENDOWED SCHOLARSHIP [GEOGRAPHIC_DATA]…" at bounding box center [564, 360] width 678 height 132
click at [520, 317] on p "SILENT AUCTION: TO BENEFIT THE EWA-VESTAL ENDOWED SCHOLARSHIP [GEOGRAPHIC_DATA]…" at bounding box center [564, 360] width 678 height 132
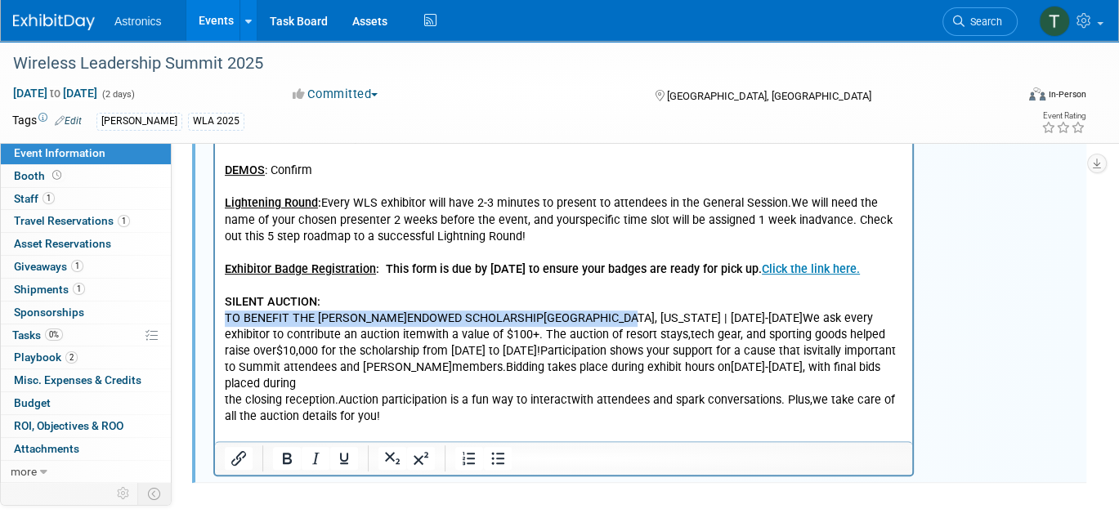
drag, startPoint x: 605, startPoint y: 319, endPoint x: 219, endPoint y: 321, distance: 385.8
click at [219, 321] on html "The Wireless Leadership Summit is designed to be a low-cost, high-value event f…" at bounding box center [563, 275] width 697 height 368
click at [392, 321] on p "SILENT AUCTION: TO BENEFIT THE EWA-VESTAL ENDOWED SCHOLARSHIP [GEOGRAPHIC_DATA]…" at bounding box center [564, 360] width 678 height 132
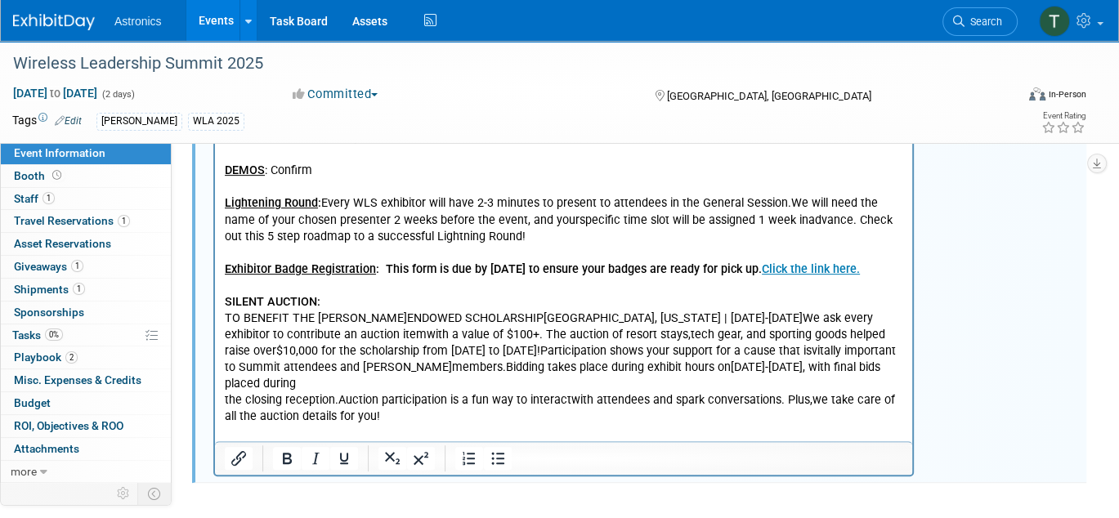
click at [379, 317] on p "SILENT AUCTION: TO BENEFIT THE EWA-VESTAL ENDOWED SCHOLARSHIP [GEOGRAPHIC_DATA]…" at bounding box center [564, 360] width 678 height 132
click at [382, 317] on p "SILENT AUCTION: TO BENEFIT THE EWA-VESTAL ENDOWED SCHOLARSHIP [GEOGRAPHIC_DATA]…" at bounding box center [564, 360] width 678 height 132
click at [380, 319] on p "SILENT AUCTION: TO BENEFIT THE EWA-VESTAL ENDOWED SCHOLARSHIP [GEOGRAPHIC_DATA]…" at bounding box center [564, 360] width 678 height 132
click at [736, 315] on p "SILENT AUCTION: TO BENEFIT THE EWA-VESTAL ENDOWED SCHOLARSHIP [GEOGRAPHIC_DATA]…" at bounding box center [564, 360] width 678 height 132
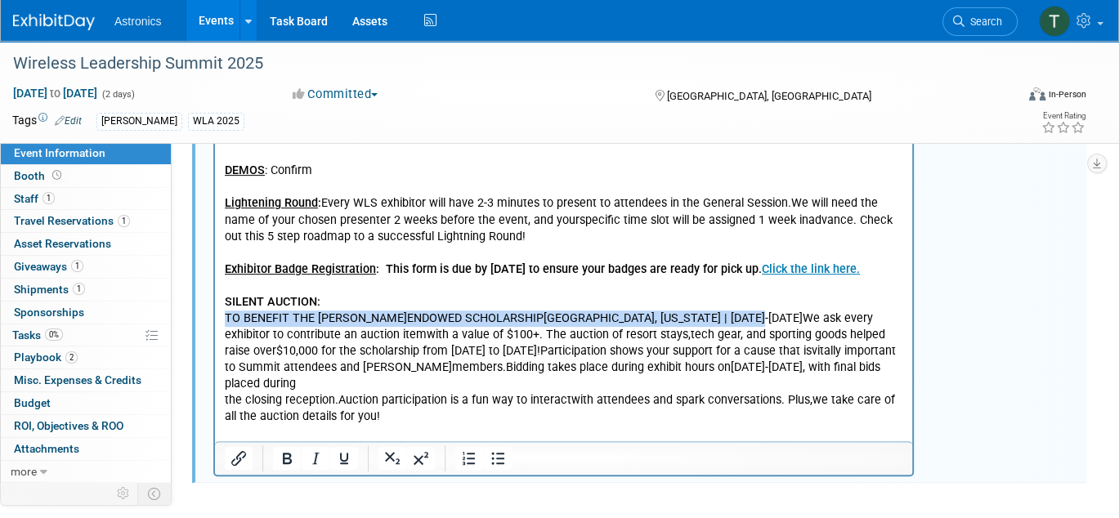
drag, startPoint x: 737, startPoint y: 315, endPoint x: 424, endPoint y: 410, distance: 327.1
click at [215, 324] on html "The Wireless Leadership Summit is designed to be a low-cost, high-value event f…" at bounding box center [563, 275] width 697 height 368
drag, startPoint x: 223, startPoint y: 320, endPoint x: 235, endPoint y: 321, distance: 11.6
click at [225, 320] on body "The Wireless Leadership Summit is designed to be a low-cost, high-value event f…" at bounding box center [564, 277] width 680 height 361
click at [226, 316] on p "SILENT AUCTION: TO BENEFIT THE EWA-VESTAL ENDOWED SCHOLARSHIP [GEOGRAPHIC_DATA]…" at bounding box center [564, 360] width 678 height 132
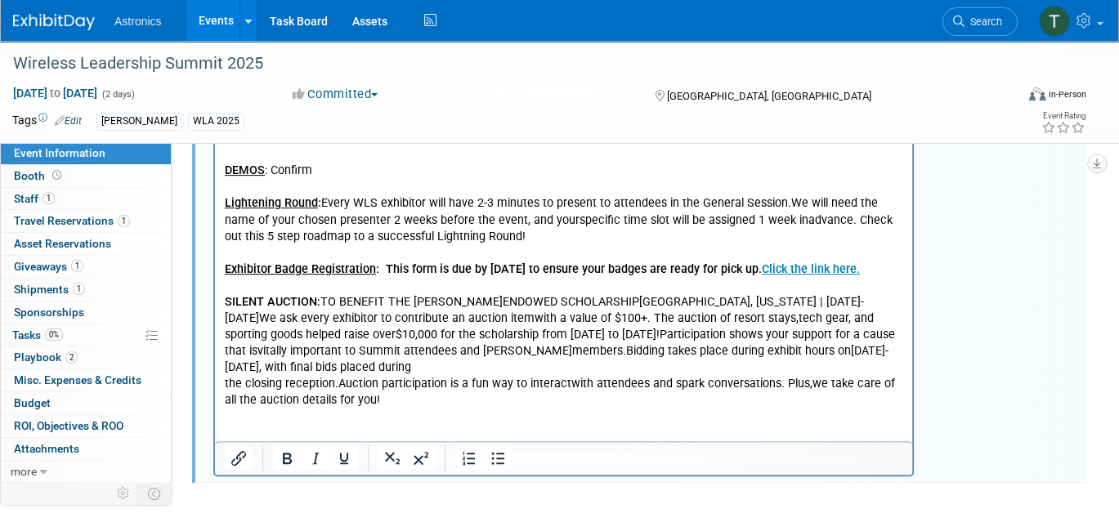
click at [226, 385] on p "SILENT AUCTION: TO BENEFIT THE EWA-VESTAL ENDOWED SCHOLARSHIP [GEOGRAPHIC_DATA]…" at bounding box center [564, 351] width 678 height 115
click at [226, 387] on p "SILENT AUCTION: TO BENEFIT THE EWA-VESTAL ENDOWED SCHOLARSHIP [GEOGRAPHIC_DATA]…" at bounding box center [564, 351] width 678 height 115
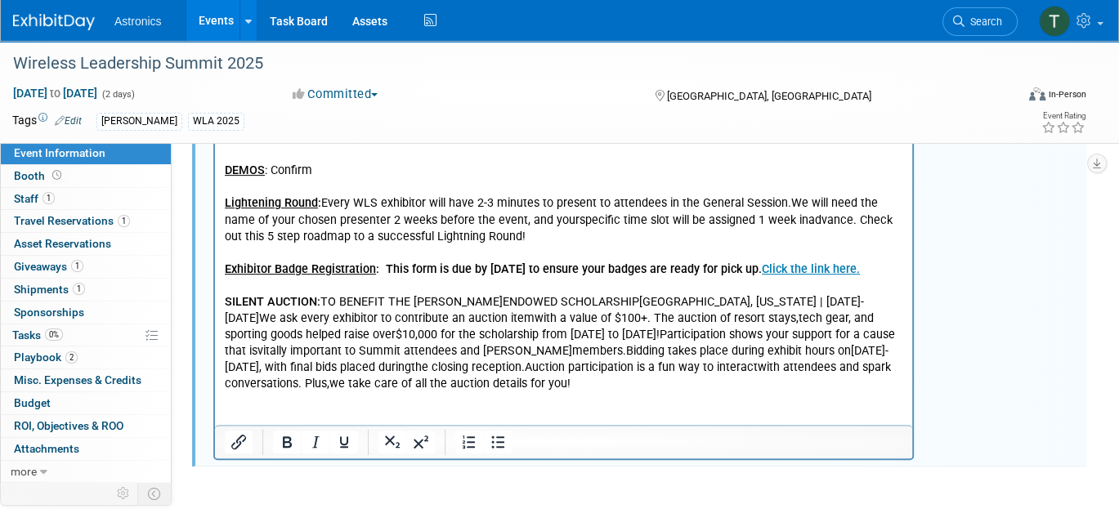
click at [628, 305] on p "SILENT AUCTION: TO BENEFIT THE EWA-VESTAL ENDOWED SCHOLARSHIP [GEOGRAPHIC_DATA]…" at bounding box center [564, 343] width 678 height 98
drag, startPoint x: 625, startPoint y: 302, endPoint x: 834, endPoint y: 296, distance: 209.3
click at [834, 296] on p "SILENT AUCTION: TO BENEFIT THE EWA-VESTAL ENDOWED SCHOLARSHIP [GEOGRAPHIC_DATA]…" at bounding box center [564, 343] width 678 height 98
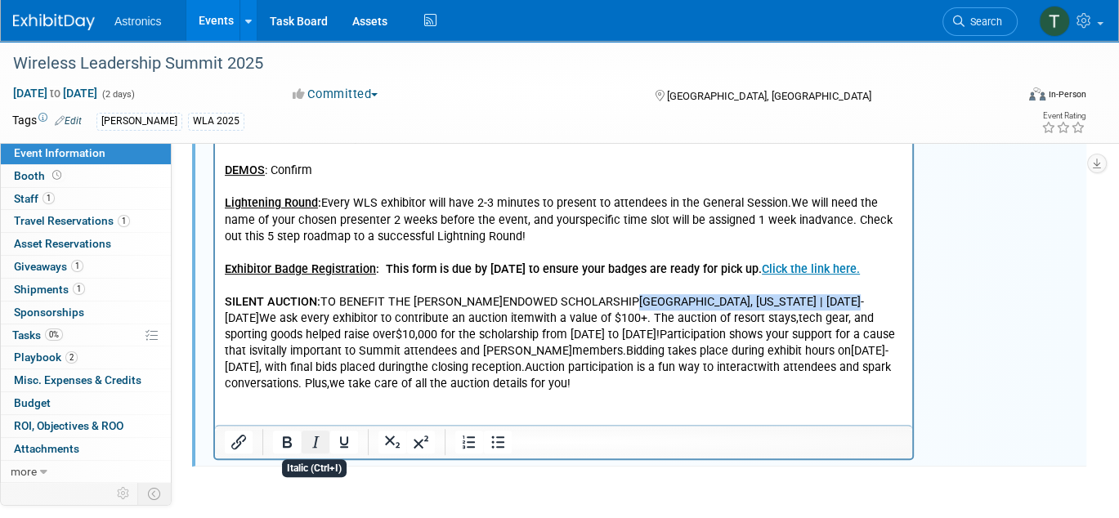
click at [318, 435] on icon "Italic" at bounding box center [316, 442] width 20 height 20
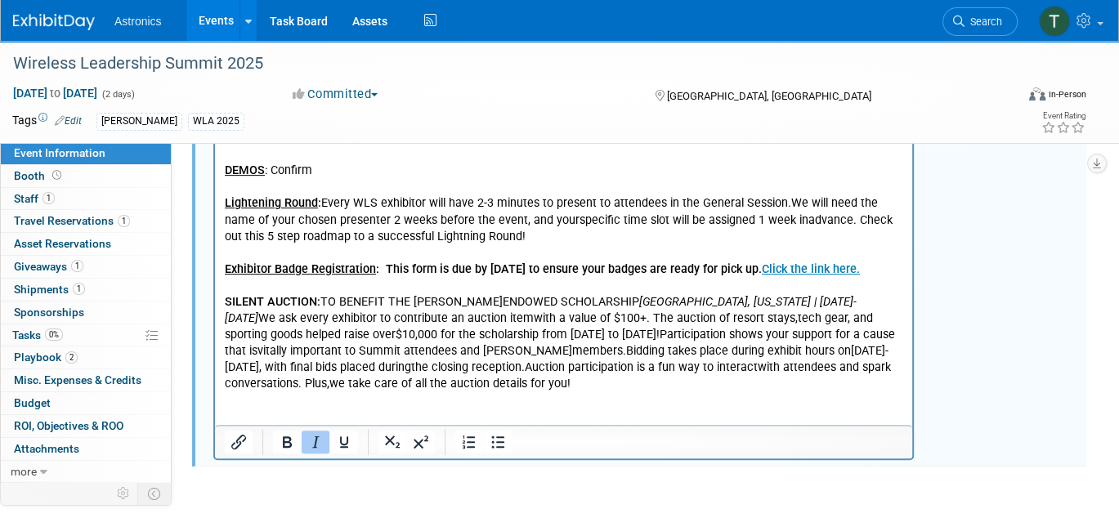
drag, startPoint x: 497, startPoint y: 321, endPoint x: 509, endPoint y: 318, distance: 12.7
click at [497, 321] on p "SILENT AUCTION: TO BENEFIT THE EWA-VESTAL ENDOWED SCHOLARSHIP [GEOGRAPHIC_DATA]…" at bounding box center [564, 343] width 678 height 98
drag, startPoint x: 628, startPoint y: 297, endPoint x: 324, endPoint y: 302, distance: 304.1
click at [324, 302] on p "SILENT AUCTION: TO BENEFIT THE EWA-VESTAL ENDOWED SCHOLARSHIP [GEOGRAPHIC_DATA]…" at bounding box center [564, 343] width 678 height 98
click at [278, 437] on icon "Bold" at bounding box center [287, 442] width 20 height 20
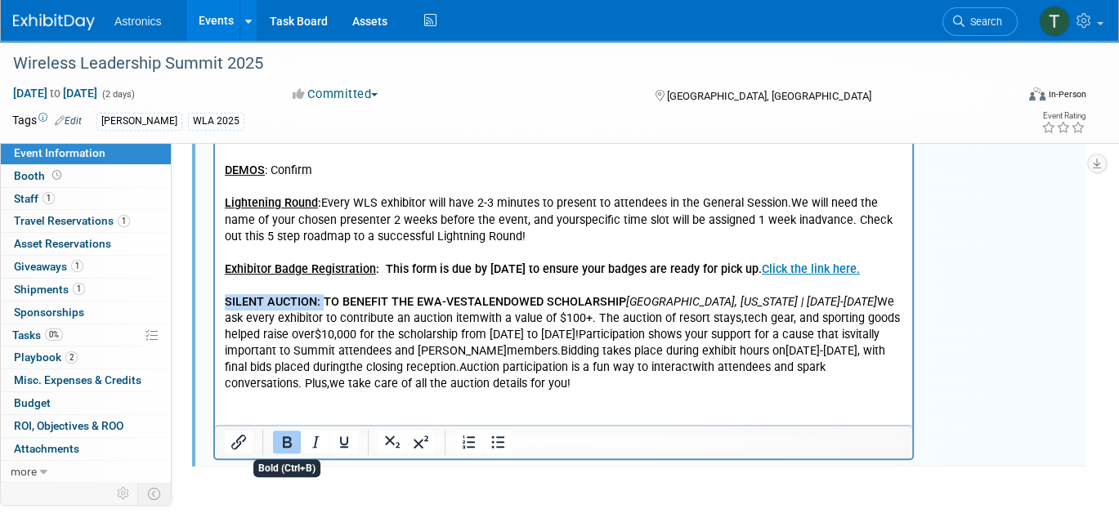
click at [278, 437] on icon "Bold" at bounding box center [287, 442] width 20 height 20
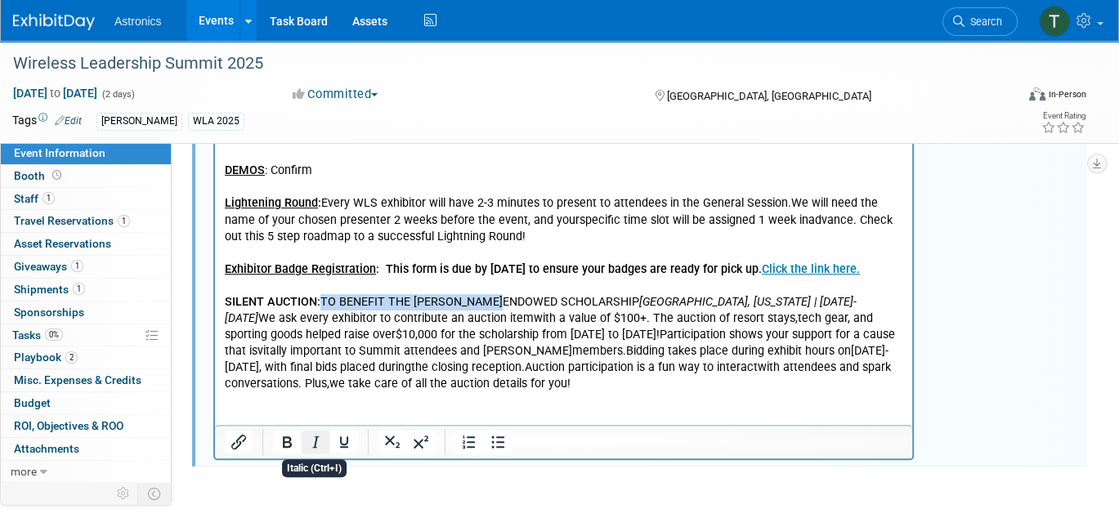
click at [317, 434] on icon "Italic" at bounding box center [316, 442] width 20 height 20
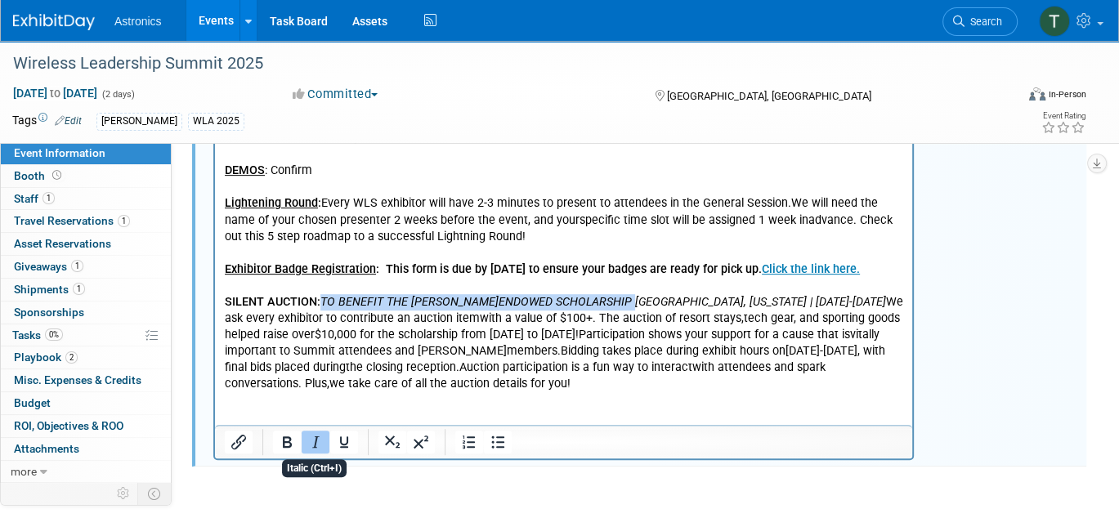
click at [322, 432] on icon "Italic" at bounding box center [316, 442] width 20 height 20
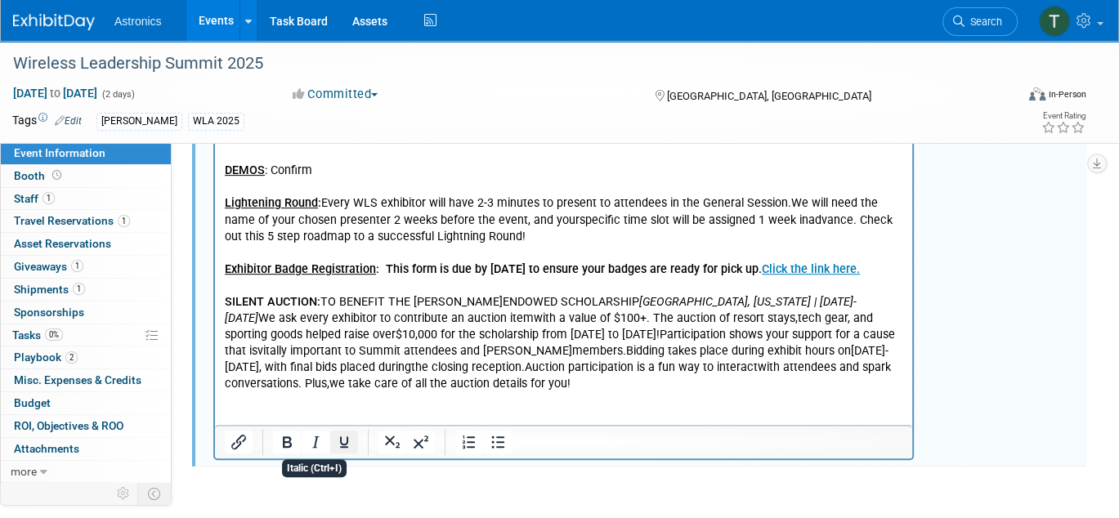
click at [347, 434] on icon "Underline" at bounding box center [344, 442] width 20 height 20
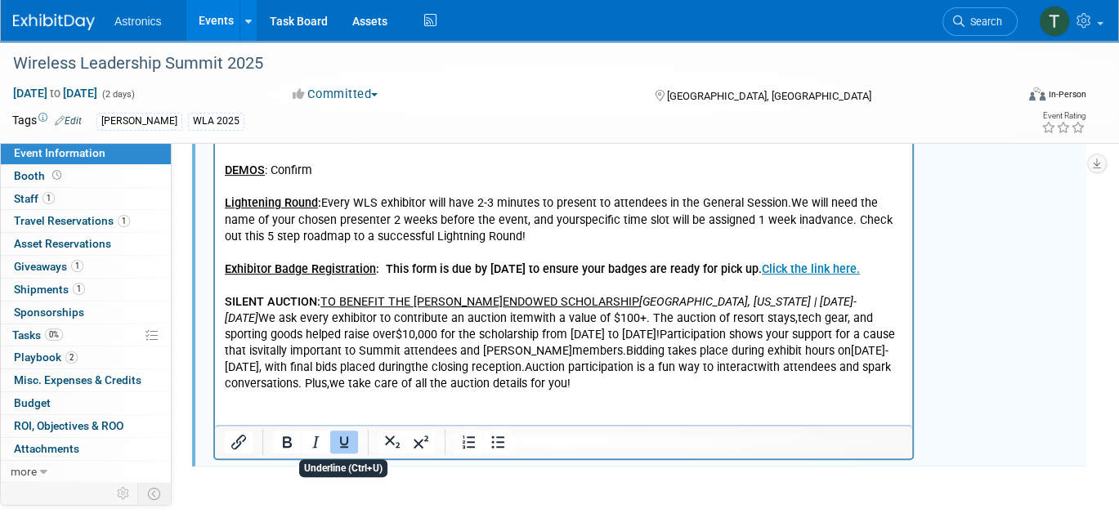
click at [419, 364] on p "SILENT AUCTION: TO BENEFIT THE EWA-VESTAL ENDOWED SCHOLARSHIP [GEOGRAPHIC_DATA]…" at bounding box center [564, 343] width 678 height 98
click at [626, 303] on icon "[GEOGRAPHIC_DATA], [US_STATE] | [DATE]-[DATE]" at bounding box center [541, 310] width 632 height 30
click at [837, 299] on p "SILENT AUCTION: TO BENEFIT THE EWA-VESTAL ENDOWED SCHOLARSHIP [GEOGRAPHIC_DATA]…" at bounding box center [564, 343] width 678 height 98
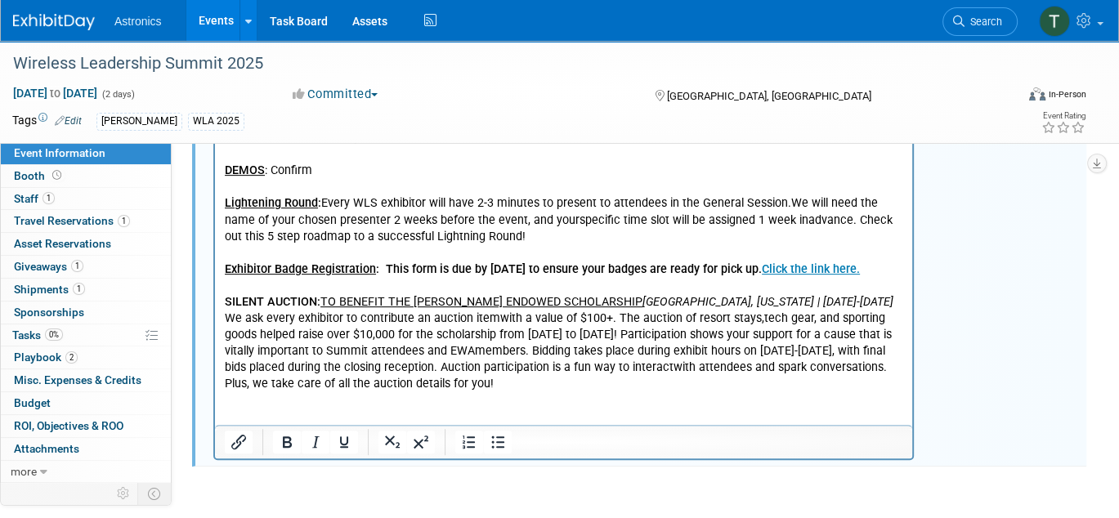
click at [324, 338] on p "We ask every exhibitor to contribute an auction itemwith a value of $100+. The …" at bounding box center [564, 352] width 678 height 82
click at [614, 315] on p "We ask every exhibitor to contribute an auction itemwith a value of $100+. The …" at bounding box center [564, 352] width 678 height 82
click at [609, 315] on p "We ask every exhibitor to contribute an auction itemwith a value of $100+. The …" at bounding box center [564, 352] width 678 height 82
click at [436, 351] on p "We ask every exhibitor to contribute an auction itemwith a value of $100+. The …" at bounding box center [564, 352] width 678 height 82
click at [551, 372] on p "We ask every exhibitor to contribute an auction itemwith a value of $100+. The …" at bounding box center [564, 352] width 678 height 82
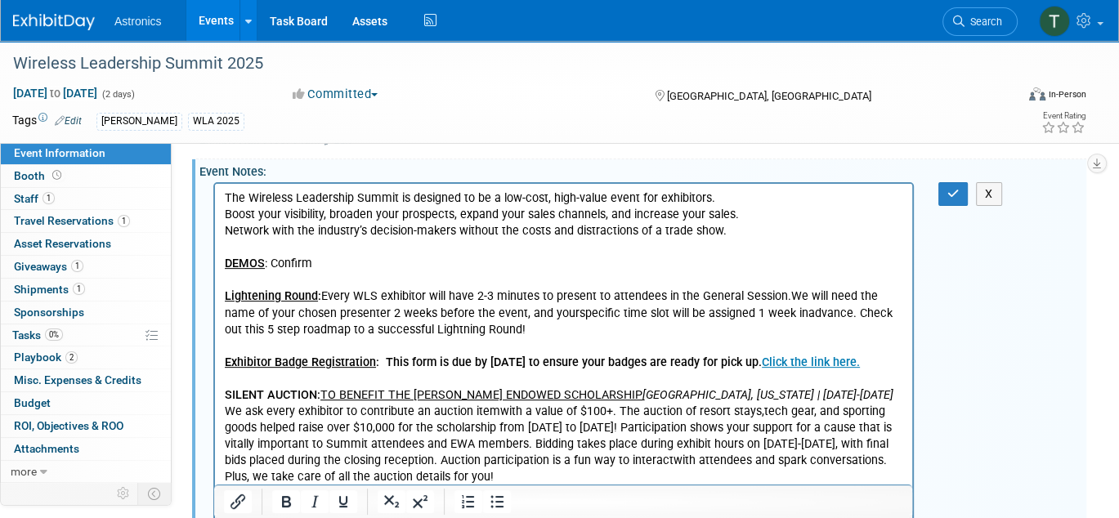
scroll to position [399, 0]
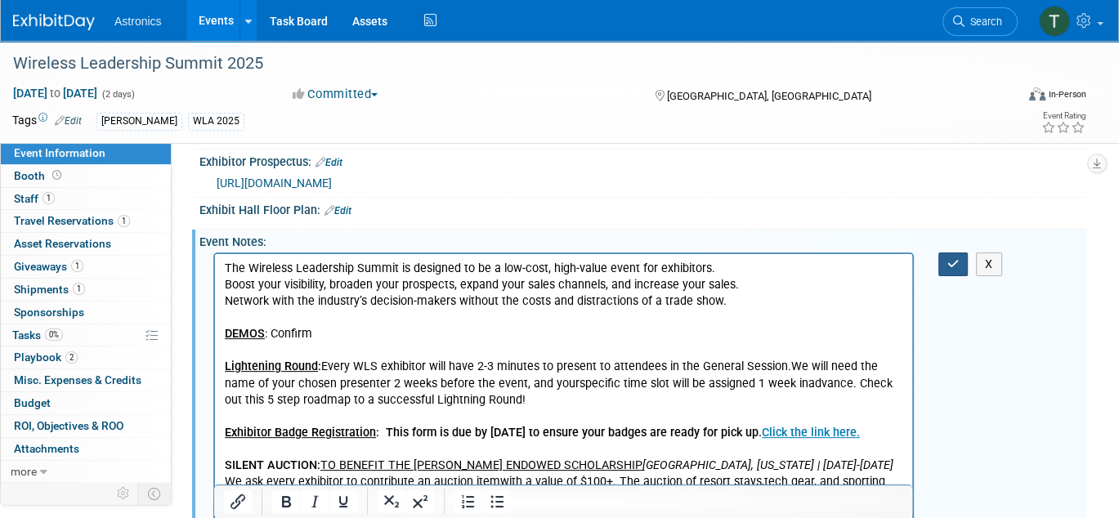
click at [945, 257] on button "button" at bounding box center [953, 265] width 30 height 24
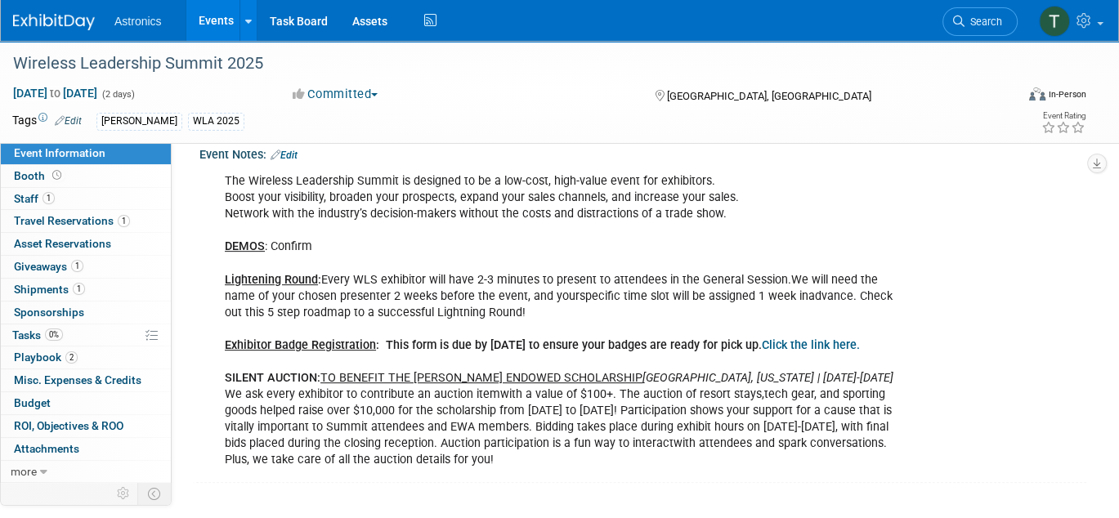
scroll to position [317, 0]
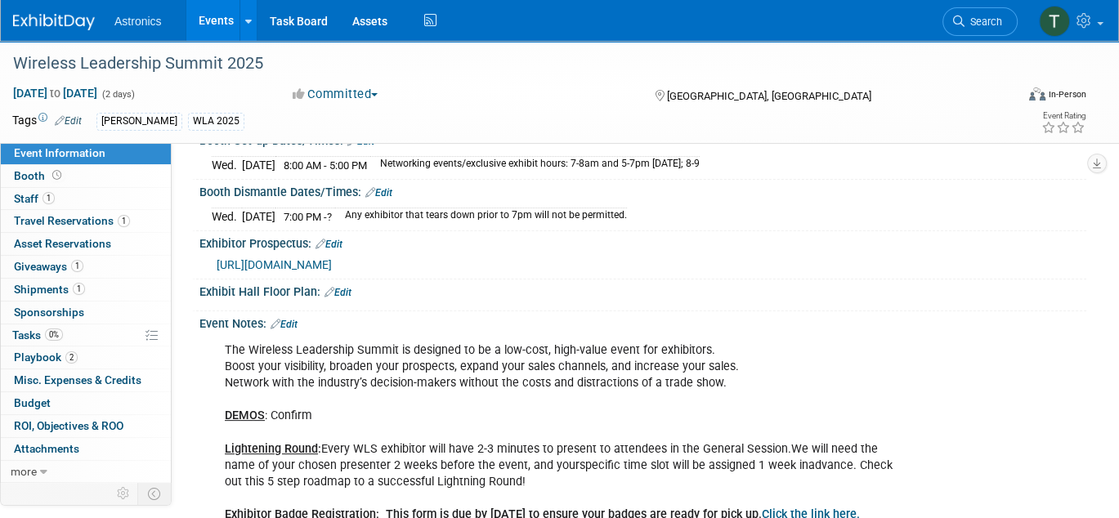
click at [297, 320] on link "Edit" at bounding box center [284, 324] width 27 height 11
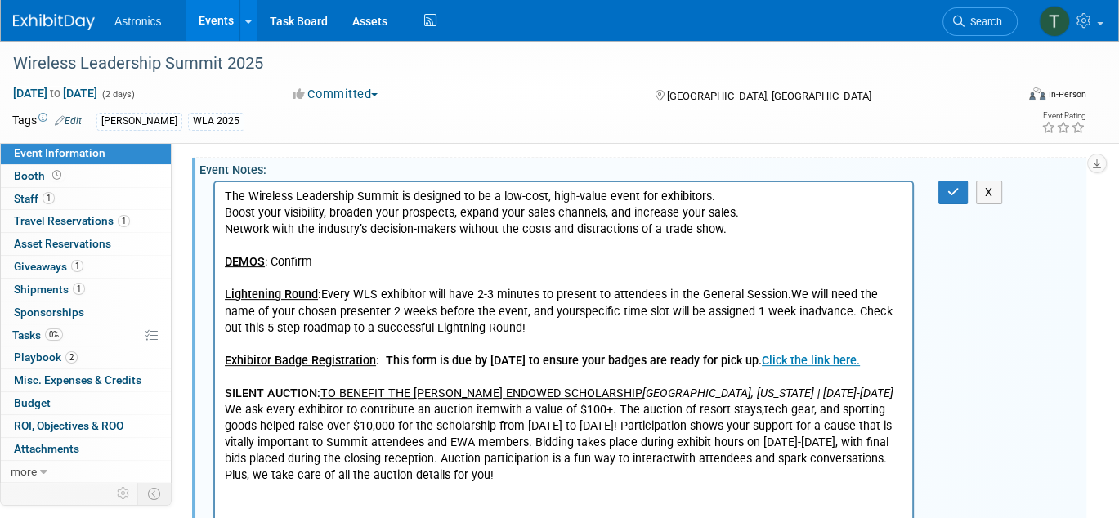
scroll to position [562, 0]
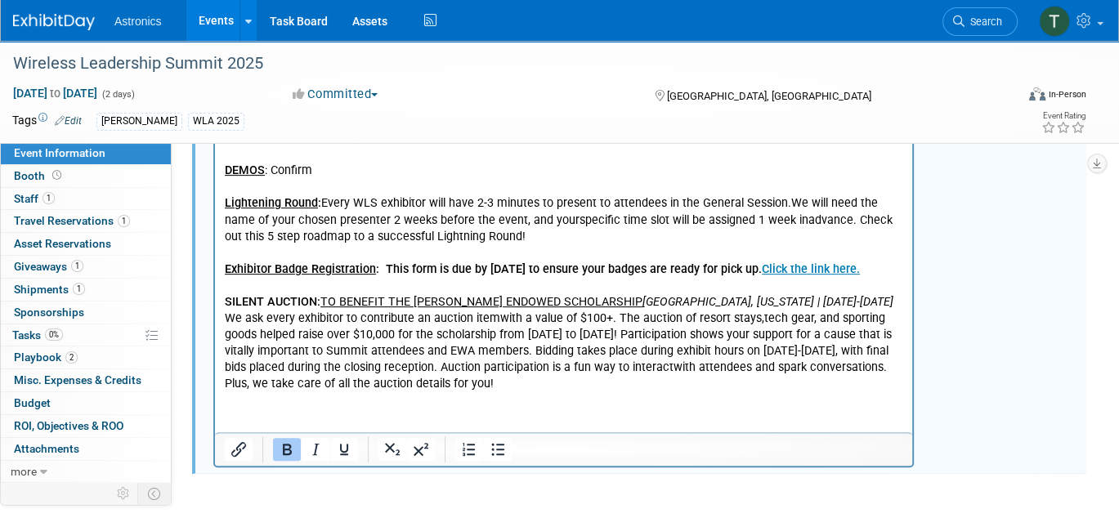
drag, startPoint x: 321, startPoint y: 302, endPoint x: 423, endPoint y: 397, distance: 139.9
click at [215, 301] on html "The Wireless Leadership Summit is designed to be a low-cost, high-value event f…" at bounding box center [563, 242] width 697 height 302
click at [343, 449] on icon "Underline" at bounding box center [344, 449] width 8 height 11
click at [333, 318] on p "The Wireless Leadership Summit is designed to be a low-cost, high-value event f…" at bounding box center [564, 244] width 678 height 295
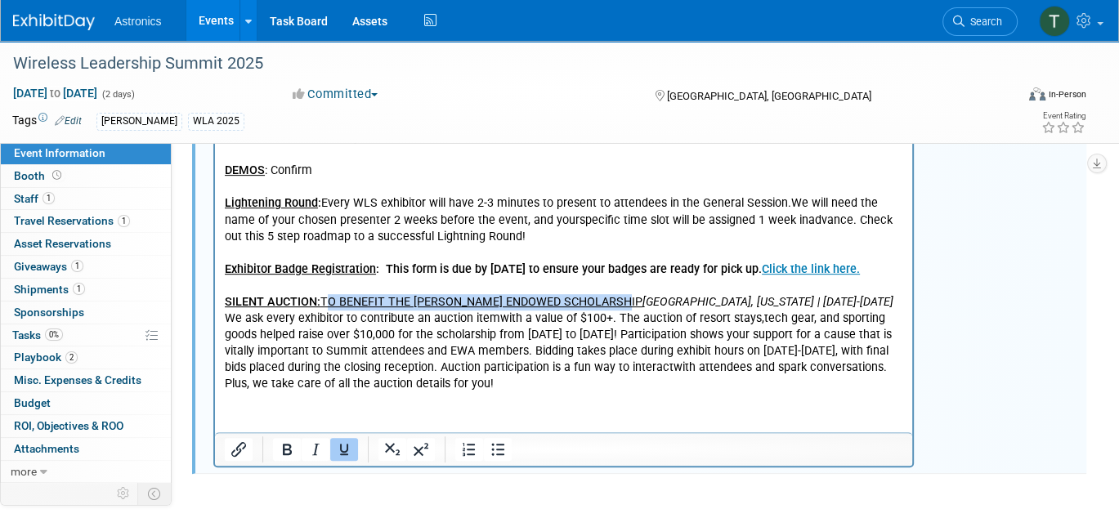
drag, startPoint x: 326, startPoint y: 299, endPoint x: 624, endPoint y: 296, distance: 298.3
click at [624, 296] on u "SILENT AUCTION: TO BENEFIT THE [PERSON_NAME] ENDOWED SCHOLARSHIP" at bounding box center [434, 302] width 418 height 14
click at [552, 298] on u "SILENT AUCTION: TO BENEFIT THE [PERSON_NAME] ENDOWED SCHOLARSHIP" at bounding box center [434, 302] width 418 height 14
drag, startPoint x: 323, startPoint y: 300, endPoint x: 625, endPoint y: 298, distance: 302.4
click at [625, 298] on u "SILENT AUCTION: TO BENEFIT THE [PERSON_NAME] ENDOWED SCHOLARSHIP" at bounding box center [434, 302] width 418 height 14
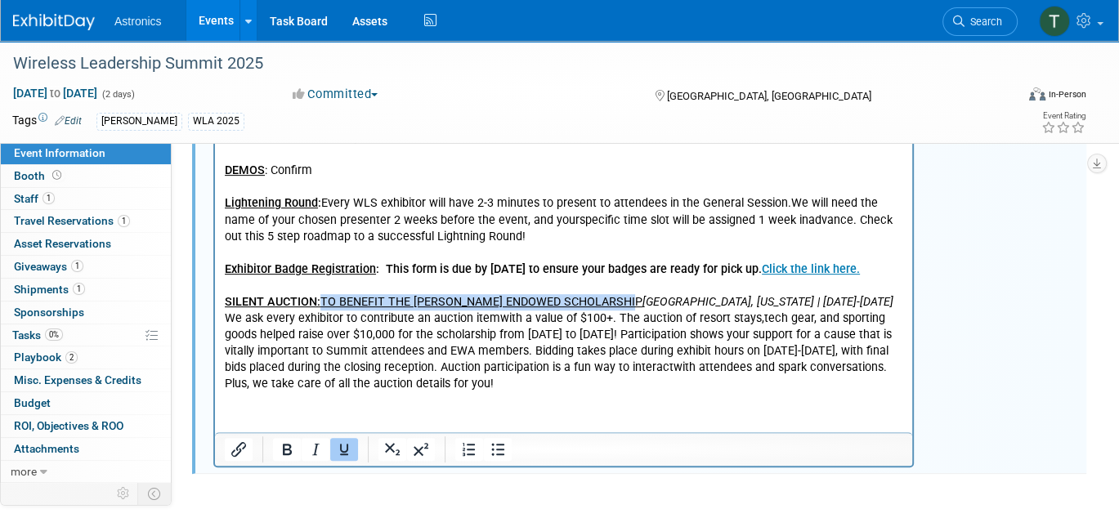
click at [343, 441] on icon "Underline" at bounding box center [344, 450] width 20 height 20
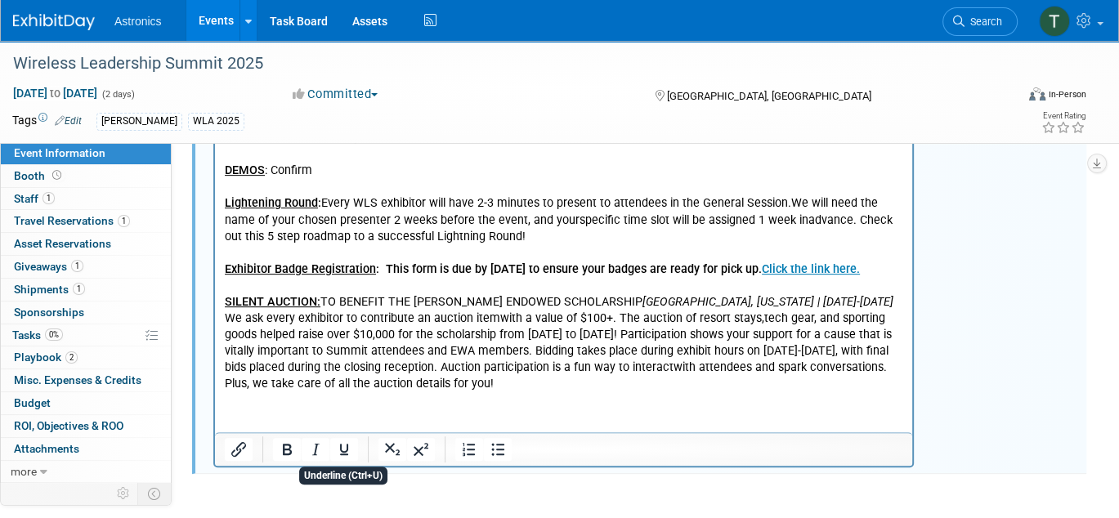
click at [441, 344] on p "The Wireless Leadership Summit is designed to be a low-cost, high-value event f…" at bounding box center [564, 244] width 678 height 295
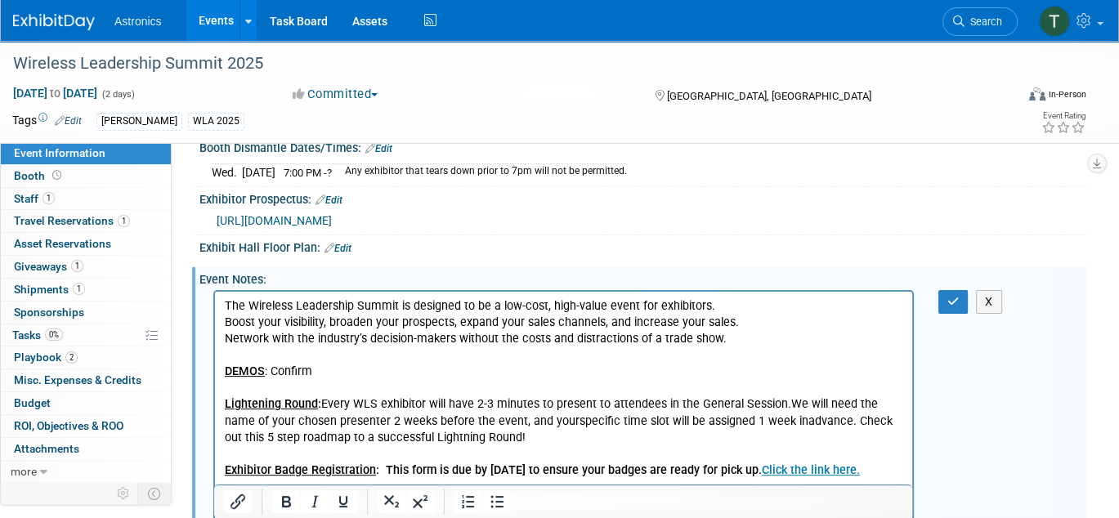
scroll to position [280, 0]
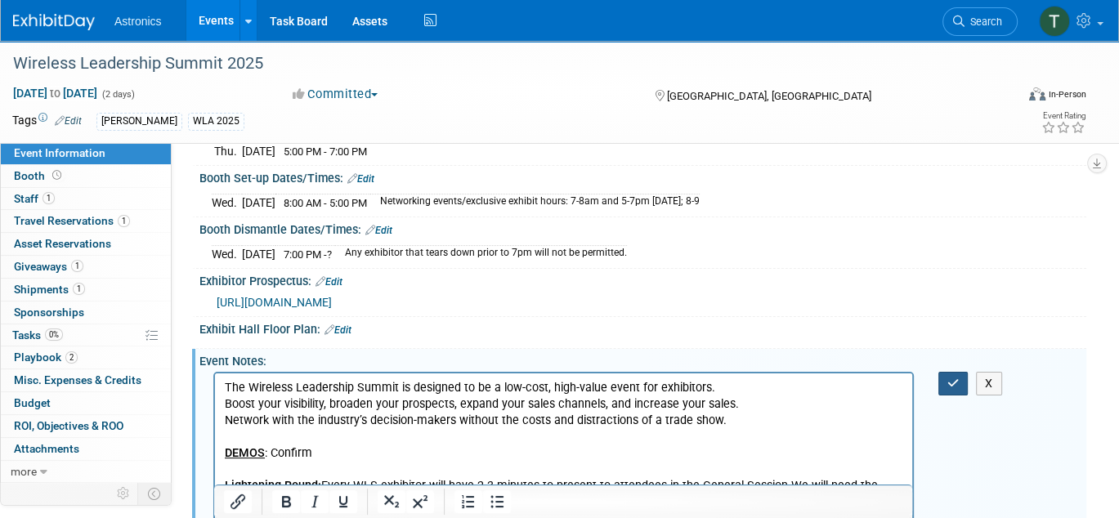
click at [951, 378] on icon "button" at bounding box center [953, 383] width 12 height 11
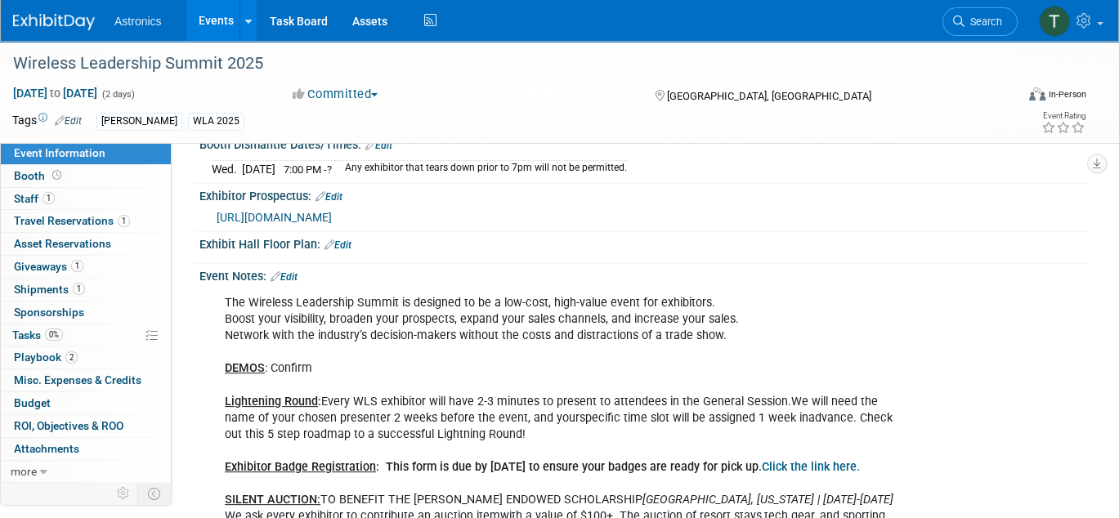
scroll to position [361, 0]
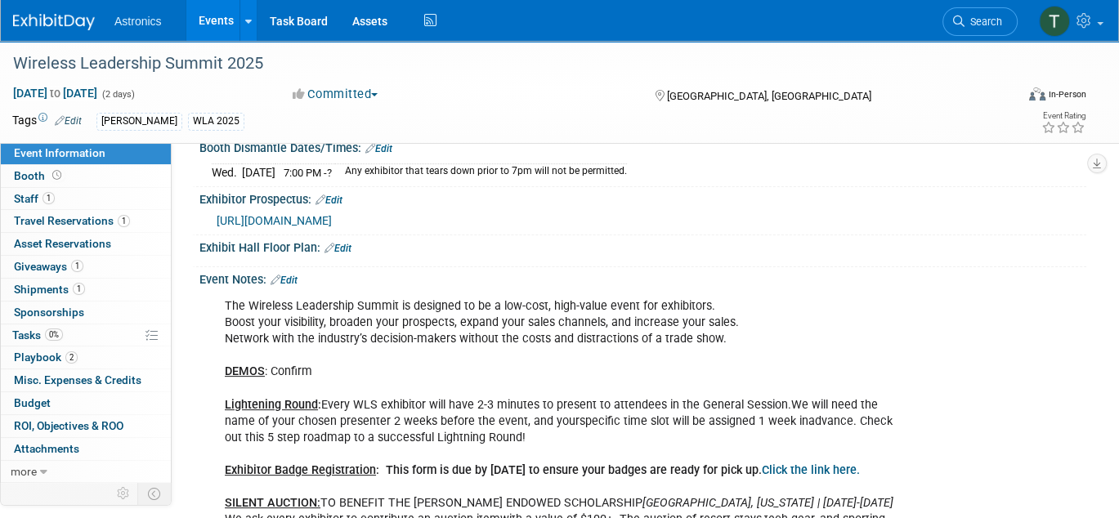
click at [295, 275] on link "Edit" at bounding box center [284, 280] width 27 height 11
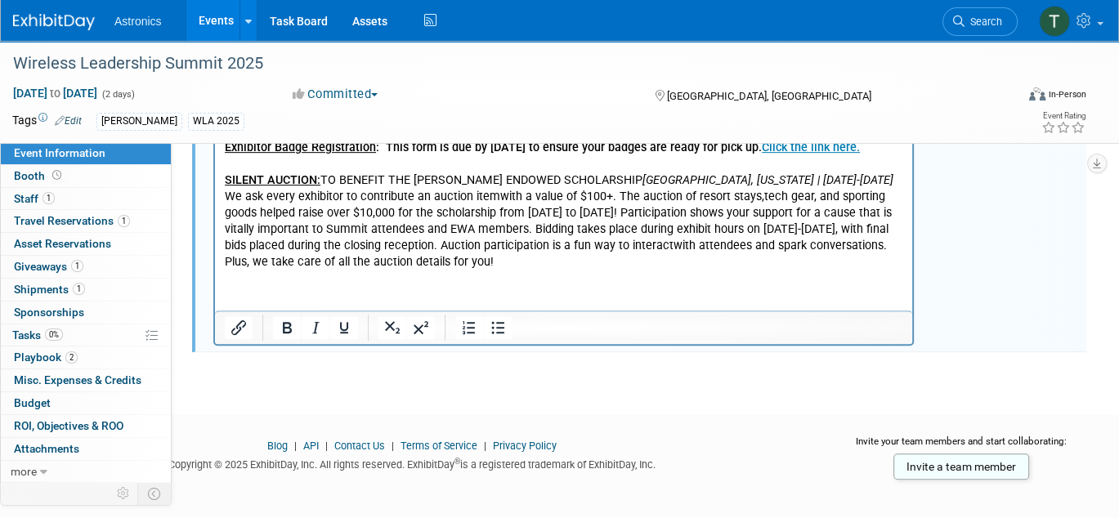
scroll to position [688, 0]
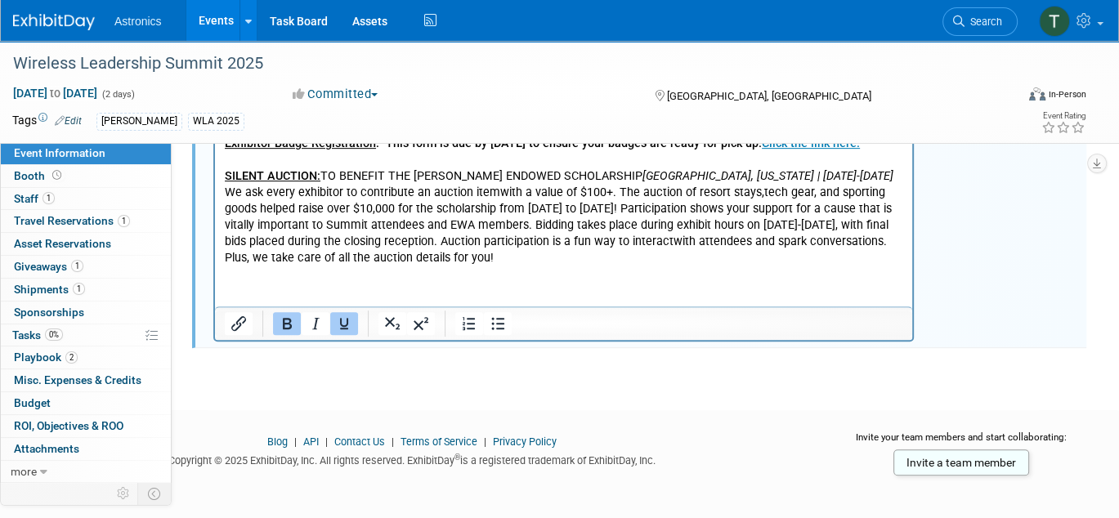
click at [317, 179] on p "The Wireless Leadership Summit is designed to be a low-cost, high-value event f…" at bounding box center [564, 118] width 678 height 295
click at [350, 314] on icon "Underline" at bounding box center [344, 324] width 20 height 20
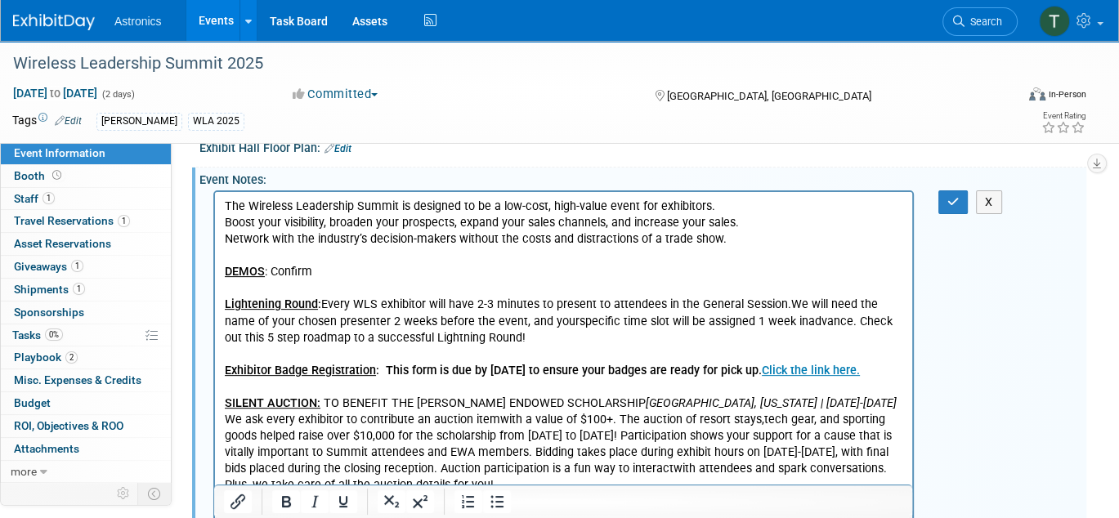
scroll to position [443, 0]
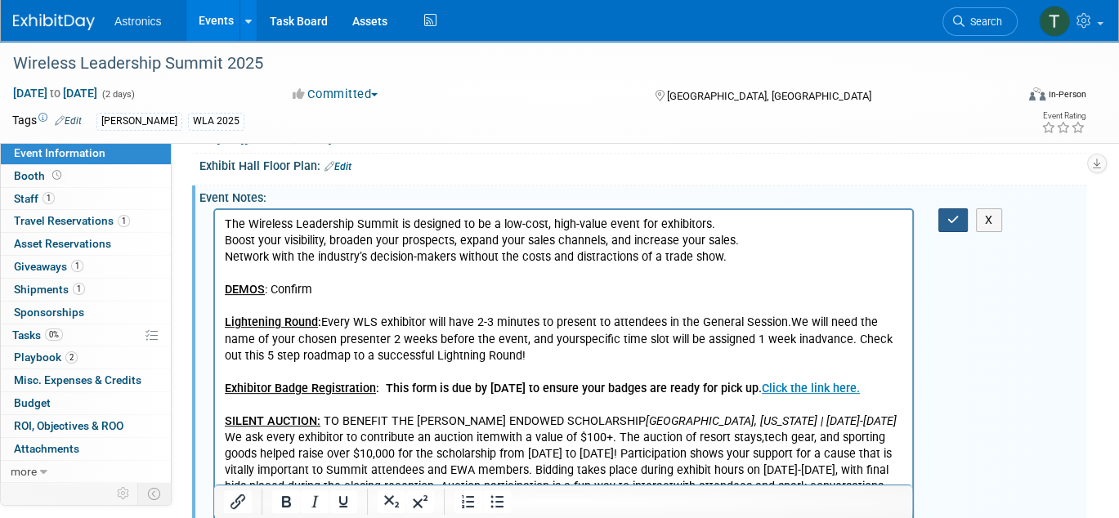
click at [942, 210] on button "button" at bounding box center [953, 220] width 30 height 24
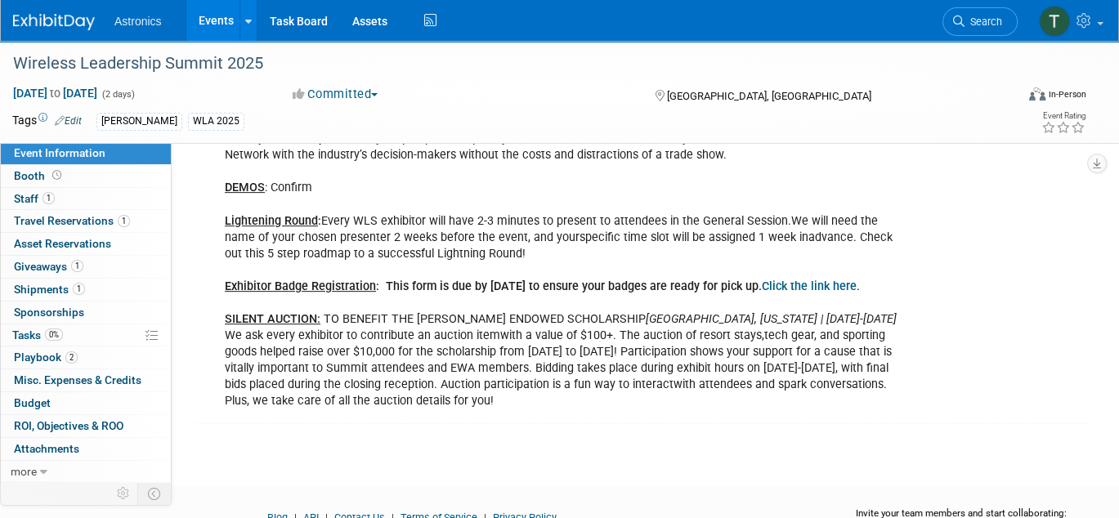
scroll to position [606, 0]
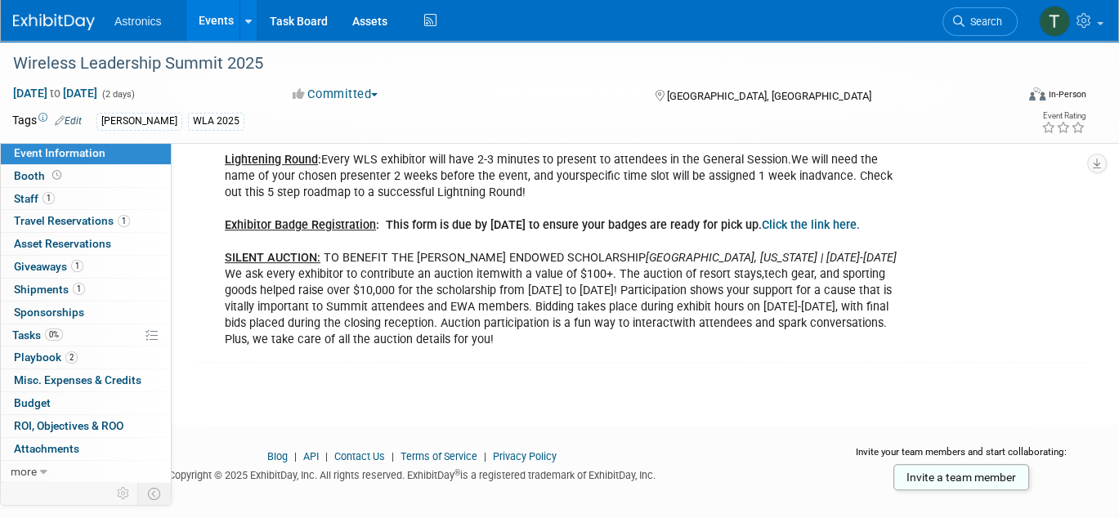
click at [366, 429] on div at bounding box center [559, 439] width 1119 height 20
click at [1012, 212] on div "The Wireless Leadership Summit is designed to be a low-cost, high-value event f…" at bounding box center [642, 199] width 887 height 317
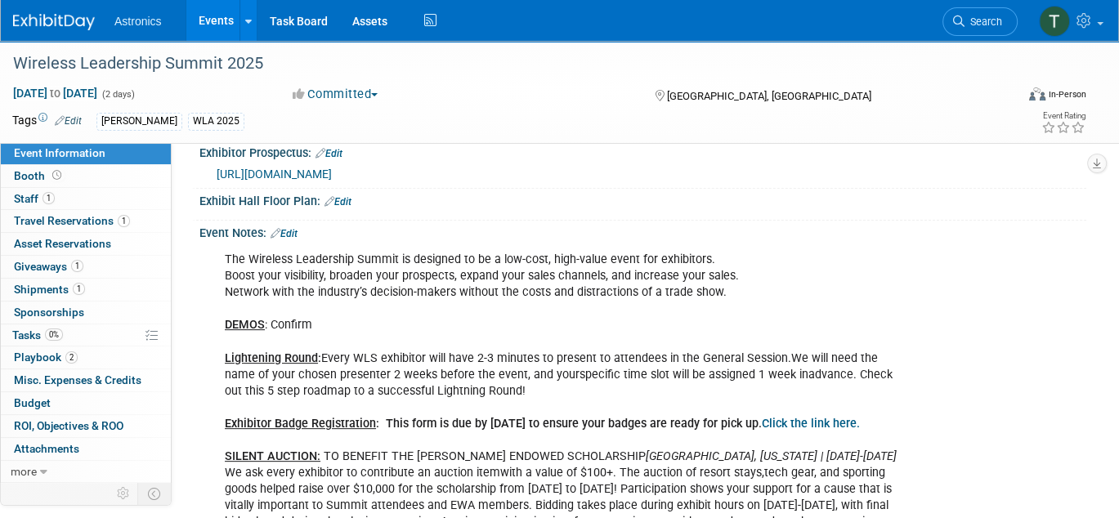
scroll to position [409, 0]
click at [350, 195] on link "Edit" at bounding box center [337, 200] width 27 height 11
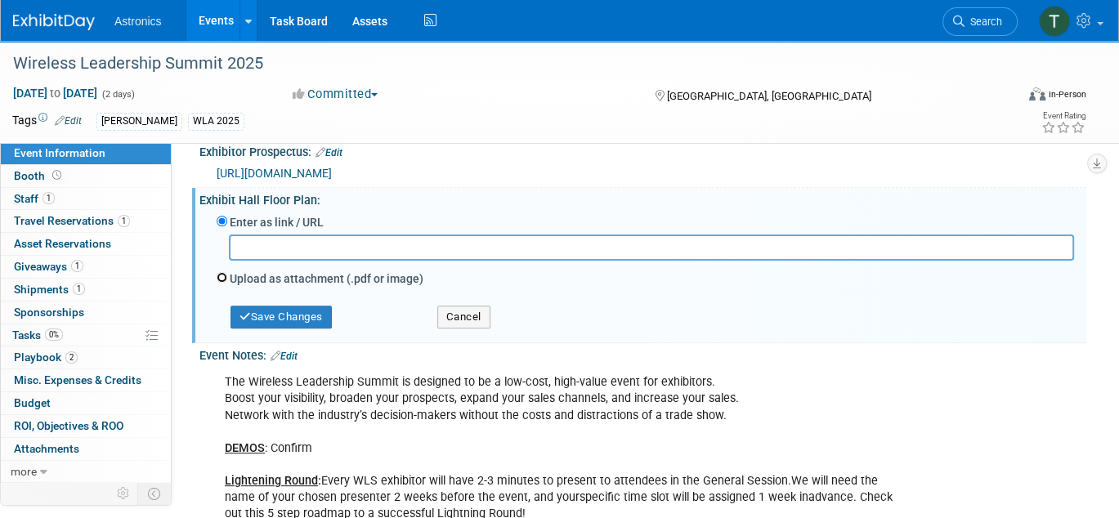
click at [219, 272] on input "Upload as attachment (.pdf or image)" at bounding box center [222, 277] width 11 height 11
radio input "true"
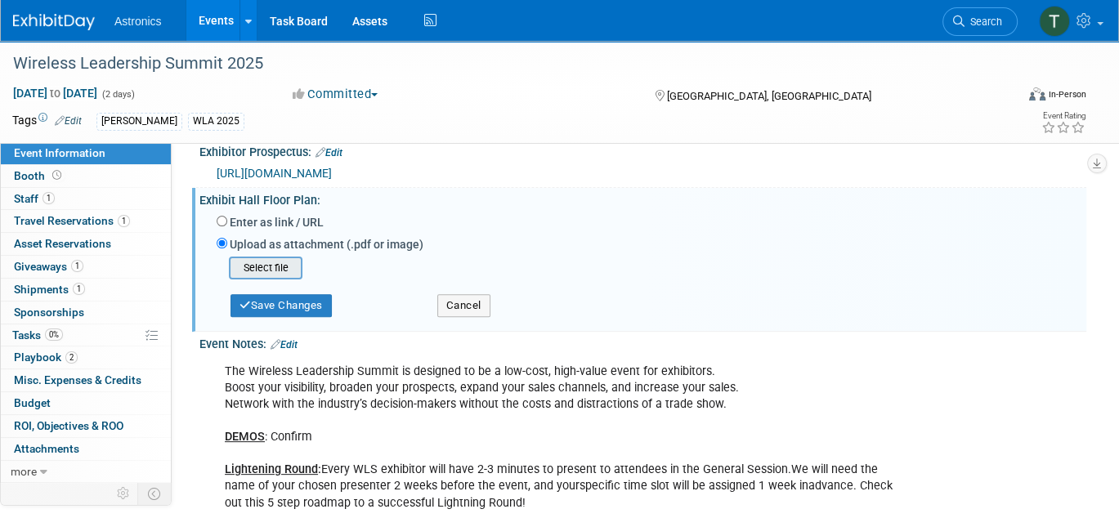
click at [249, 261] on input "file" at bounding box center [203, 268] width 195 height 20
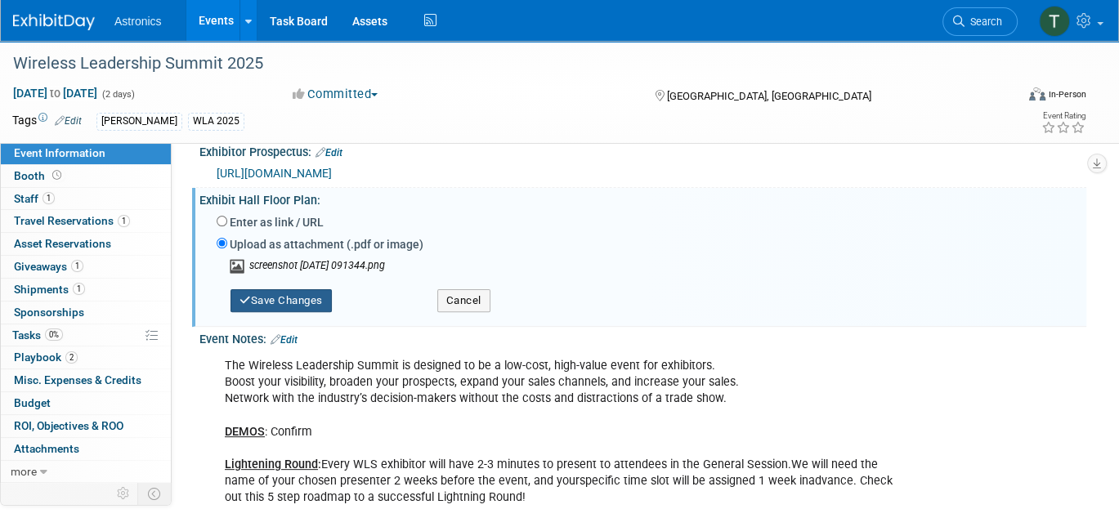
click at [301, 298] on button "Save Changes" at bounding box center [280, 300] width 101 height 23
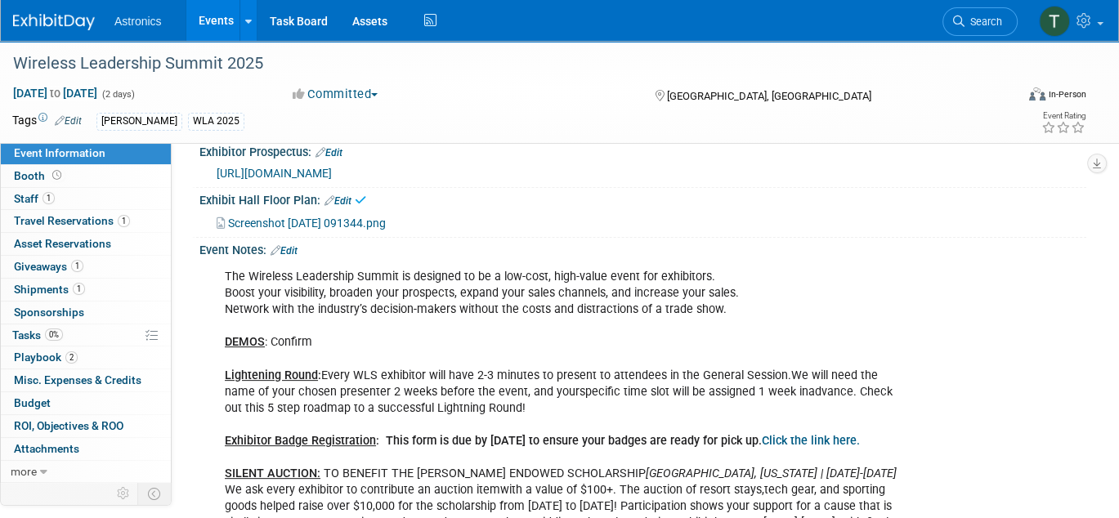
click at [294, 218] on span "Screenshot [DATE] 091344.png" at bounding box center [307, 223] width 158 height 13
click at [616, 262] on div "The Wireless Leadership Summit is designed to be a low-cost, high-value event f…" at bounding box center [563, 416] width 700 height 311
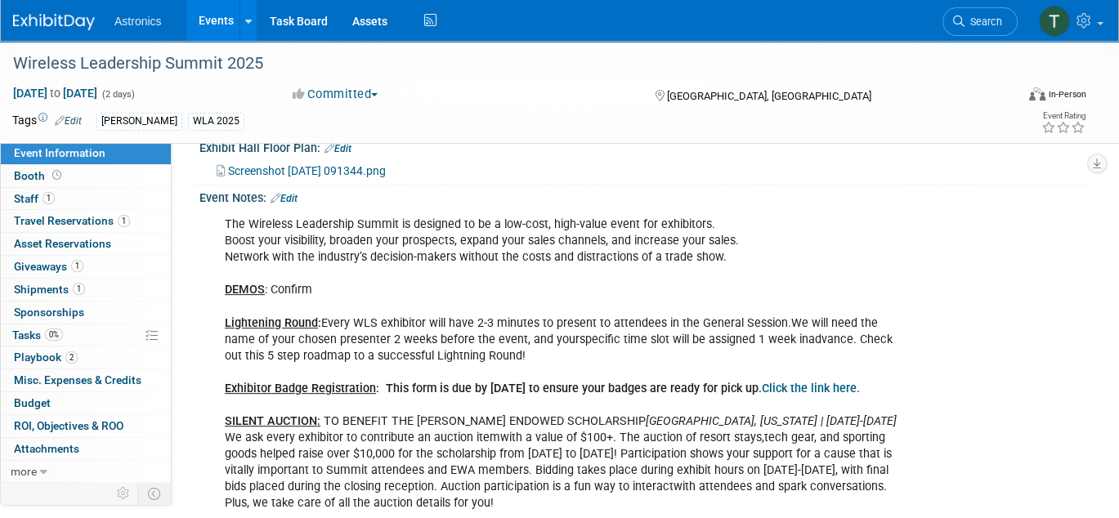
scroll to position [490, 0]
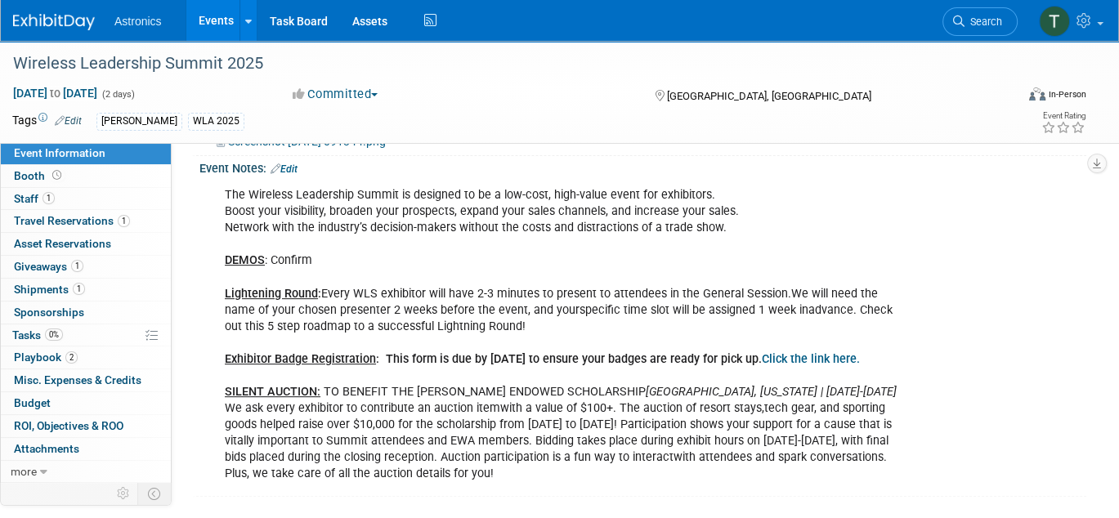
click at [606, 307] on div "The Wireless Leadership Summit is designed to be a low-cost, high-value event f…" at bounding box center [563, 334] width 700 height 311
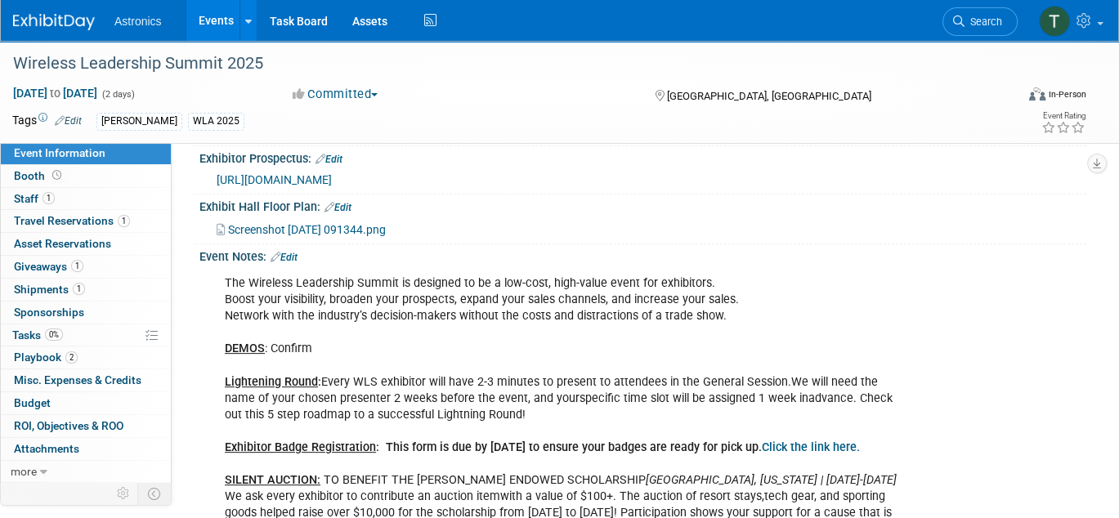
scroll to position [394, 0]
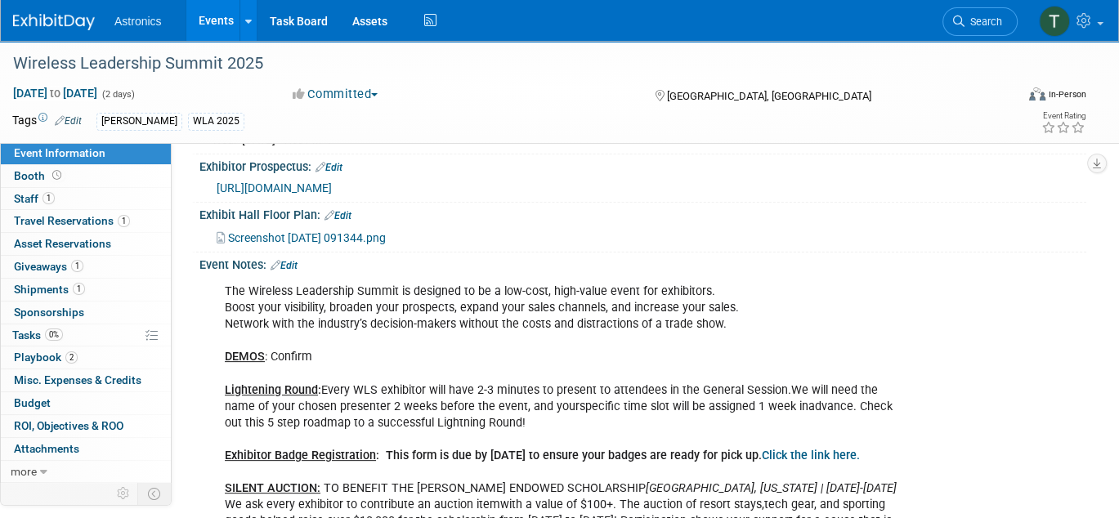
click at [289, 260] on link "Edit" at bounding box center [284, 265] width 27 height 11
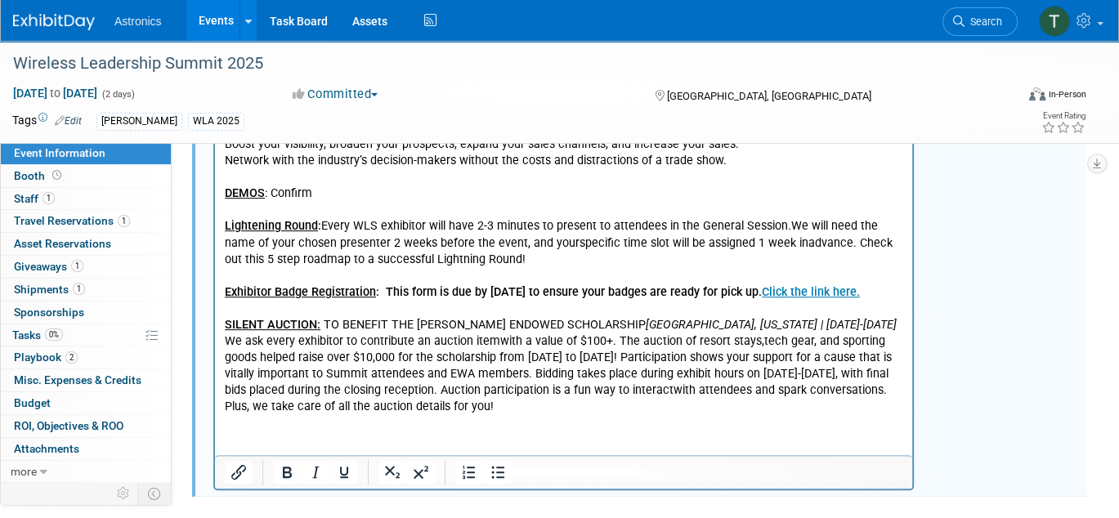
scroll to position [639, 0]
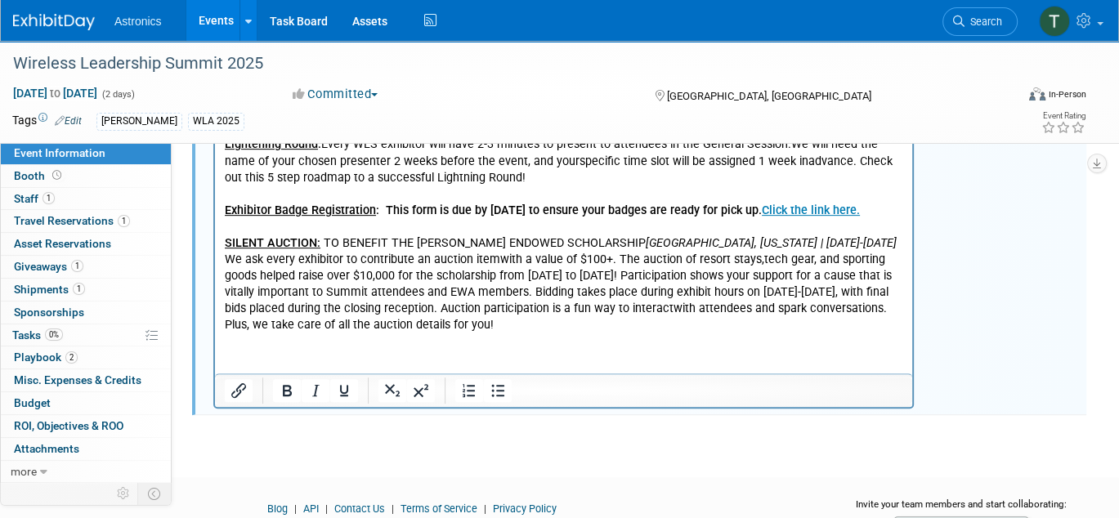
click at [495, 262] on p "The Wireless Leadership Summit is designed to be a low-cost, high-value event f…" at bounding box center [564, 185] width 678 height 295
click at [513, 333] on html "The Wireless Leadership Summit is designed to be a low-cost, high-value event f…" at bounding box center [563, 183] width 697 height 302
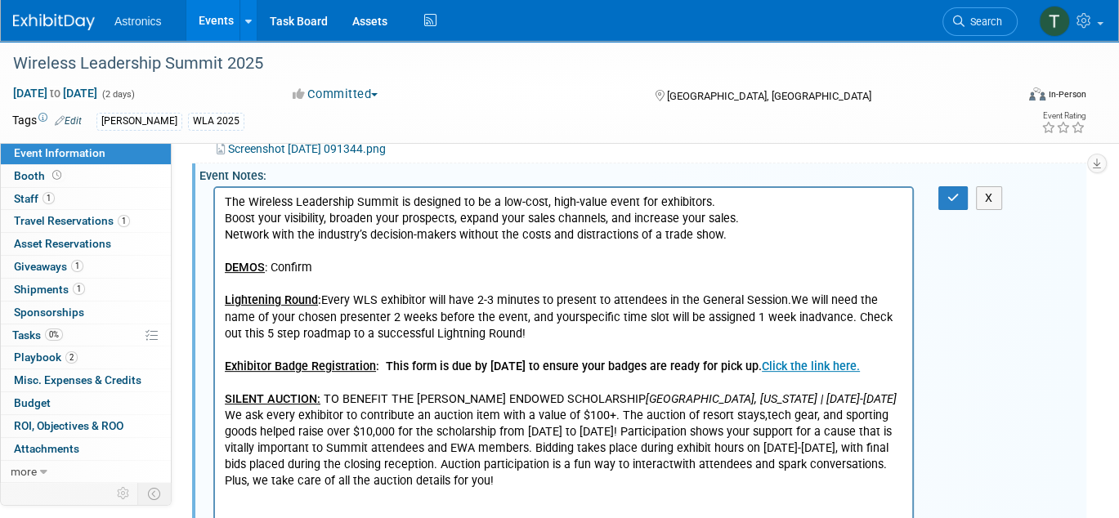
scroll to position [394, 0]
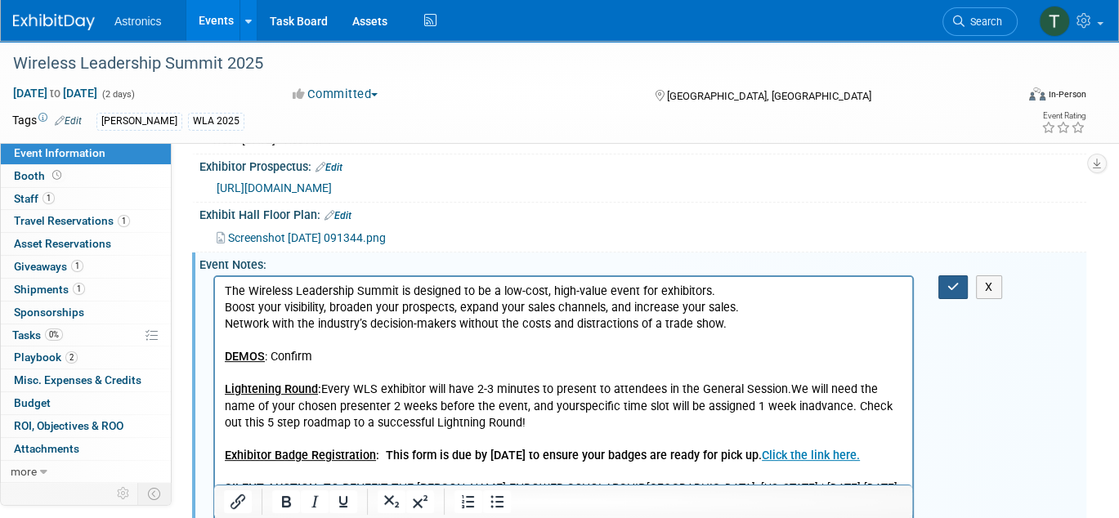
click at [958, 281] on icon "button" at bounding box center [953, 286] width 12 height 11
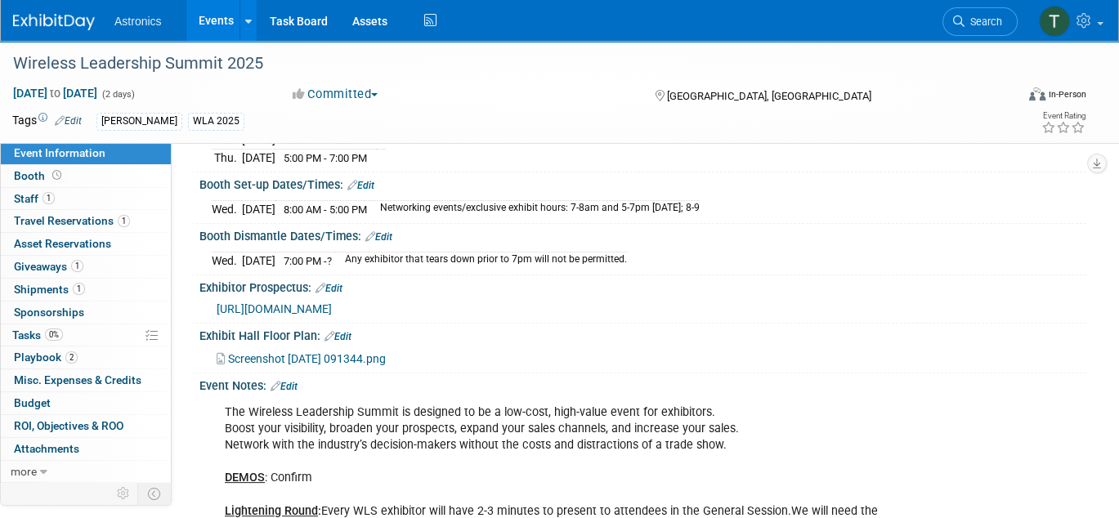
scroll to position [312, 0]
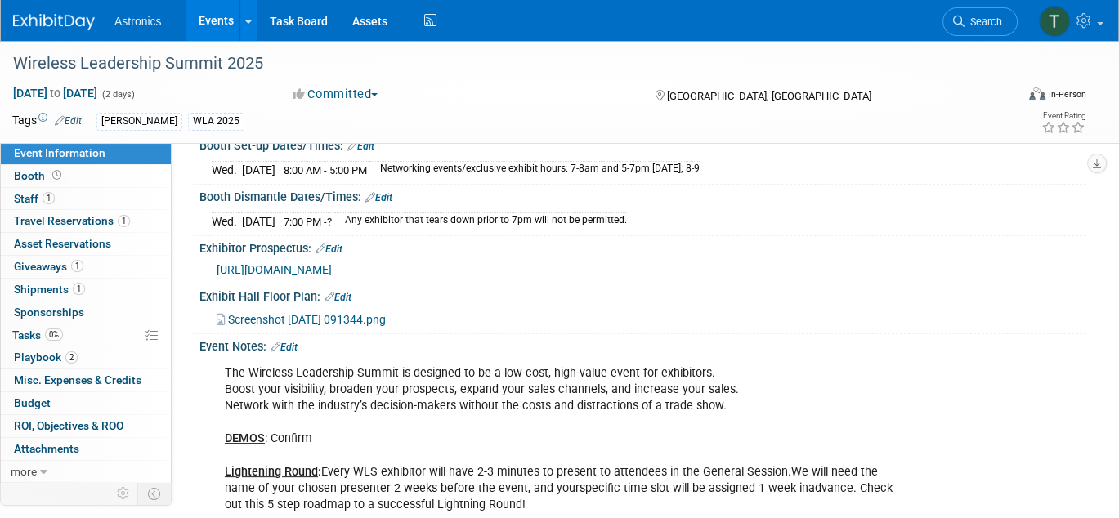
drag, startPoint x: 451, startPoint y: 317, endPoint x: 192, endPoint y: 322, distance: 259.1
click at [192, 322] on div "Exhibit Hall Floor Plan: Edit Screenshot [DATE] 091344.png" at bounding box center [639, 309] width 894 height 50
click at [375, 334] on div "Event Notes: Edit" at bounding box center [642, 344] width 887 height 21
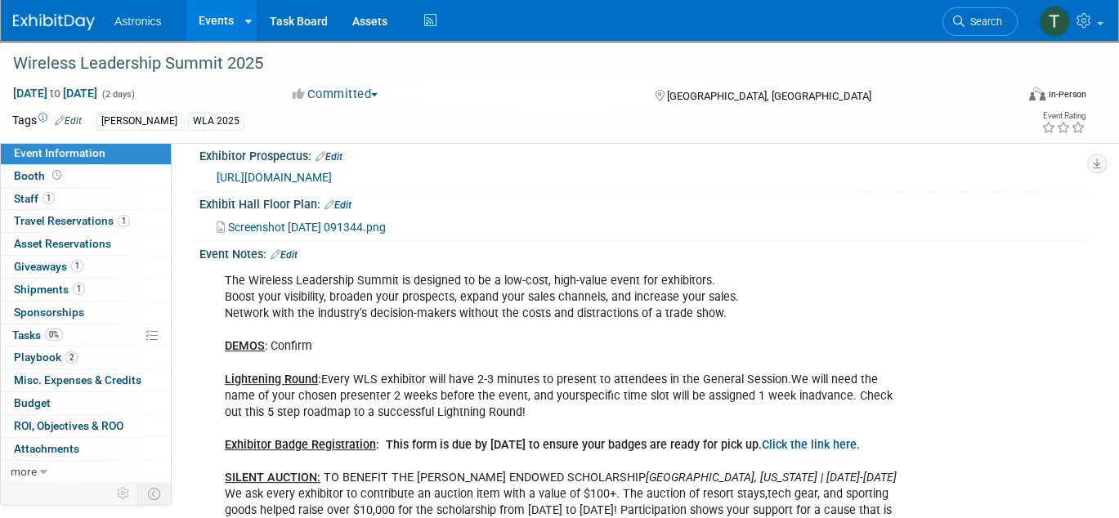
scroll to position [394, 0]
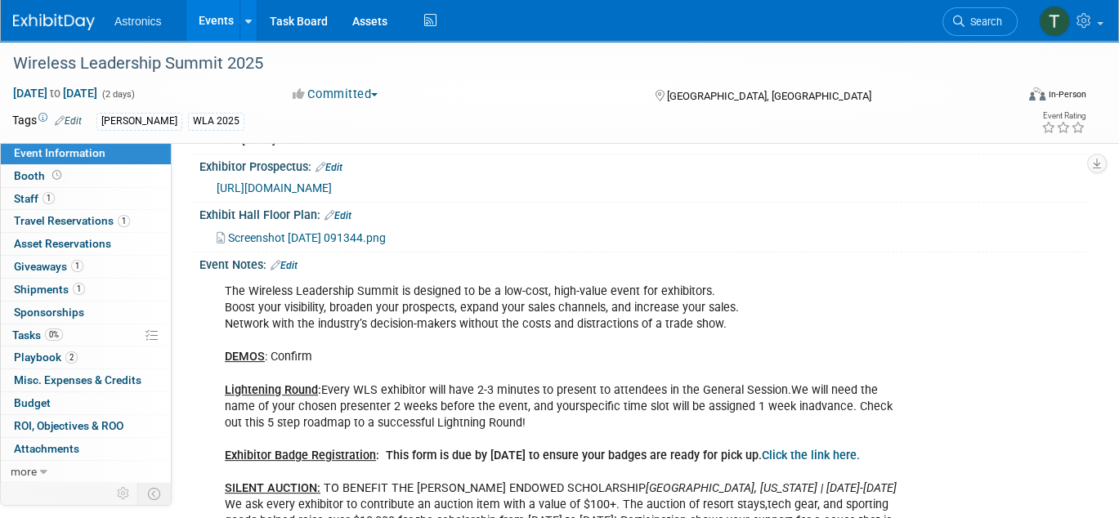
click at [302, 310] on div "The Wireless Leadership Summit is designed to be a low-cost, high-value event f…" at bounding box center [563, 430] width 700 height 311
click at [287, 262] on link "Edit" at bounding box center [284, 265] width 27 height 11
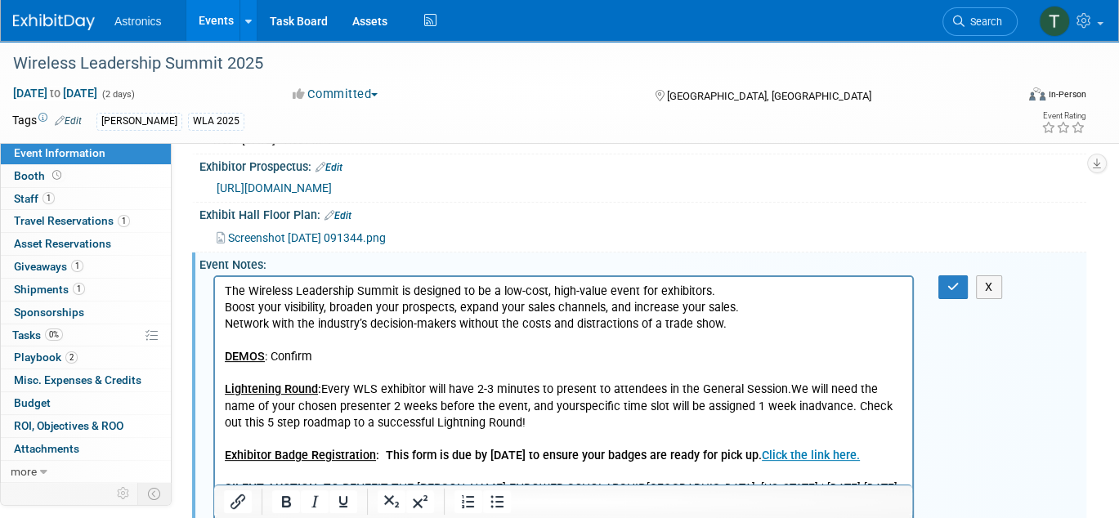
scroll to position [0, 0]
click at [226, 306] on p "The Wireless Leadership Summit is designed to be a low-cost, high-value event f…" at bounding box center [564, 431] width 678 height 295
click at [226, 324] on p "The Wireless Leadership Summit is designed to be a low-cost, high-value event f…" at bounding box center [564, 431] width 678 height 295
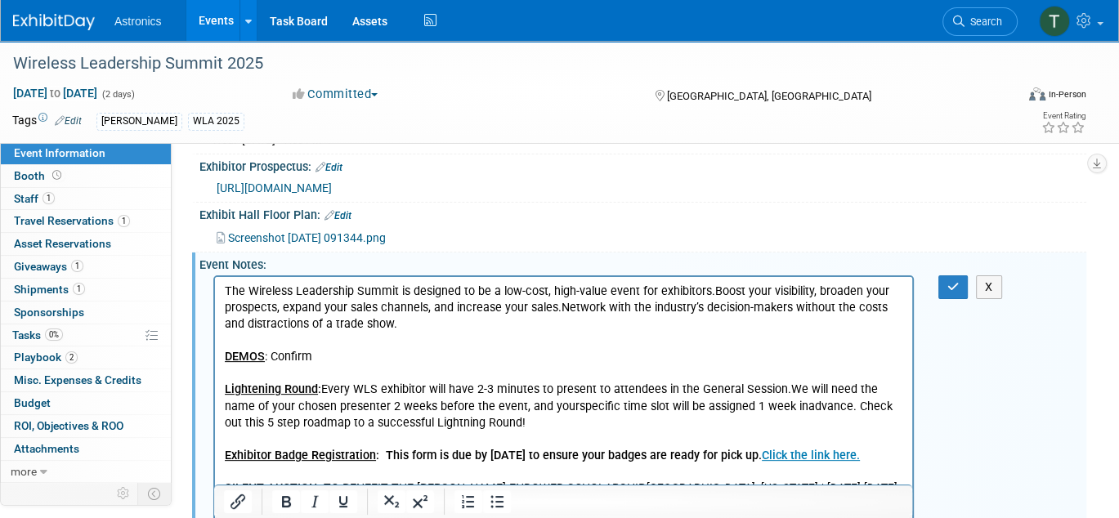
scroll to position [476, 0]
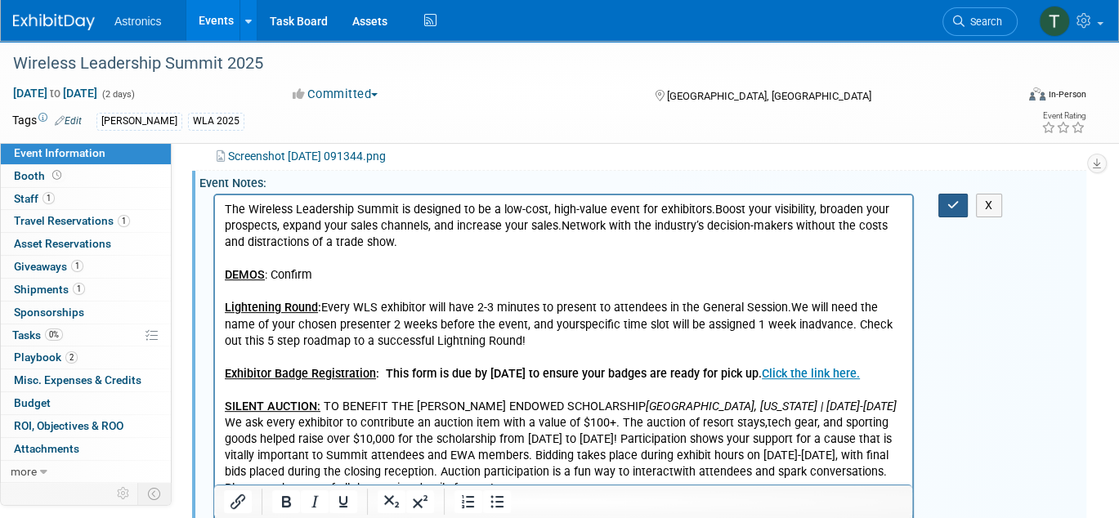
click at [949, 199] on icon "button" at bounding box center [953, 204] width 12 height 11
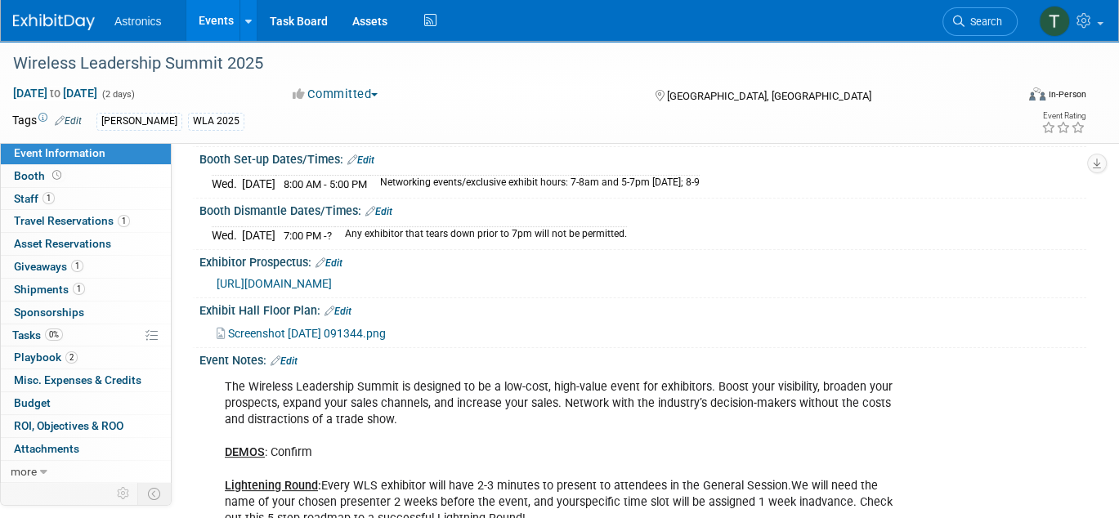
scroll to position [327, 0]
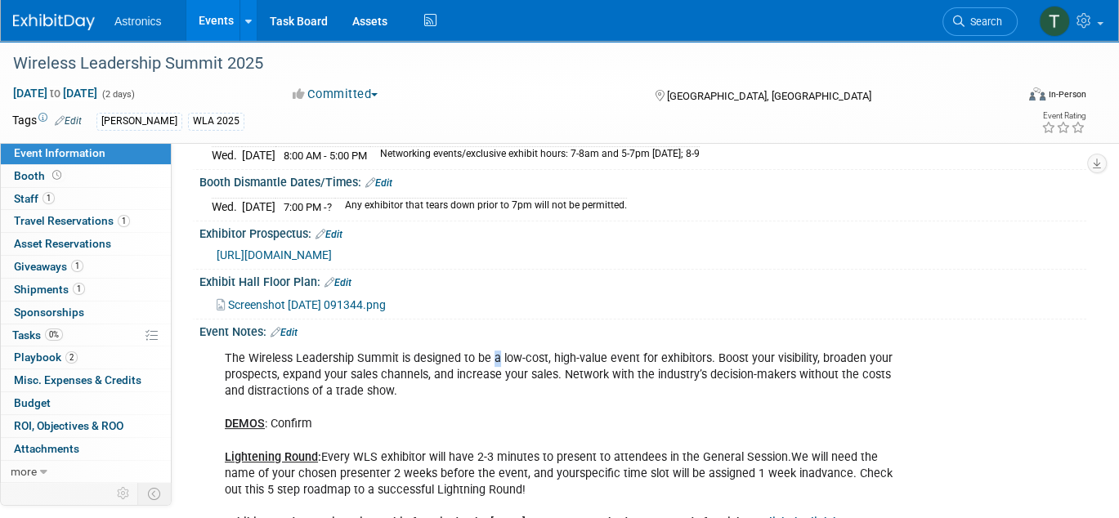
click at [497, 342] on div "The Wireless Leadership Summit is designed to be a low-cost, high-value event f…" at bounding box center [563, 497] width 700 height 311
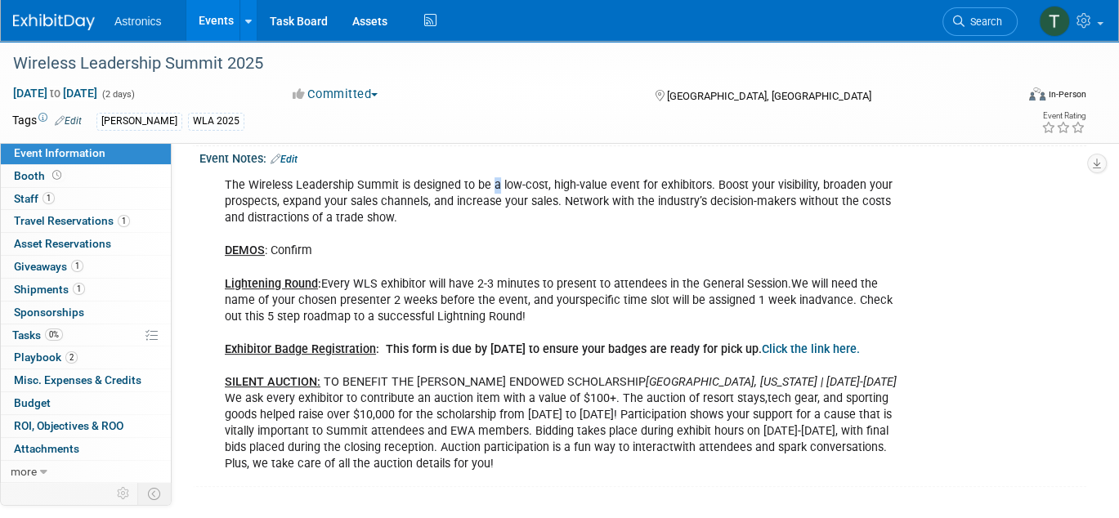
scroll to position [394, 0]
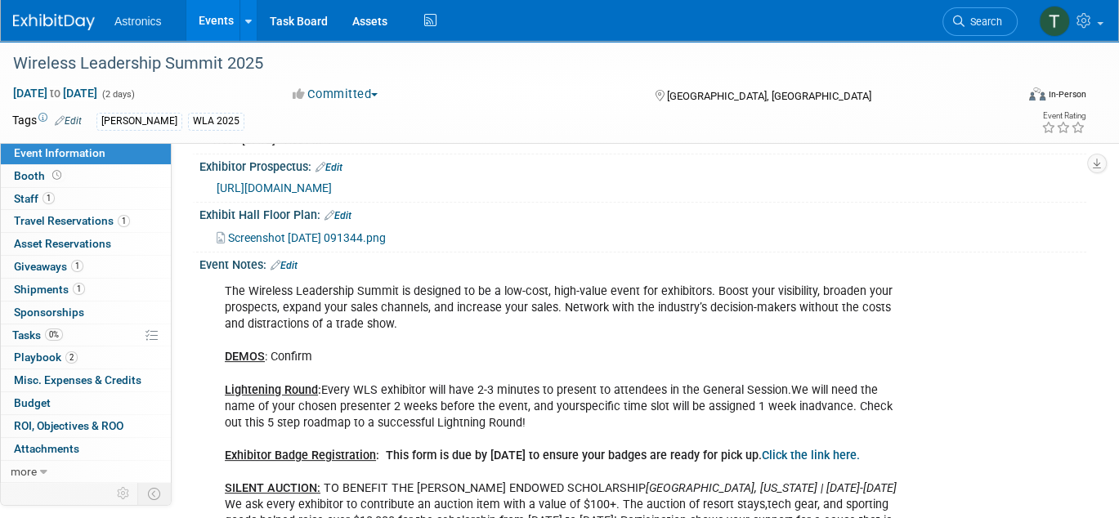
click at [596, 342] on div "The Wireless Leadership Summit is designed to be a low-cost, high-value event f…" at bounding box center [563, 430] width 700 height 311
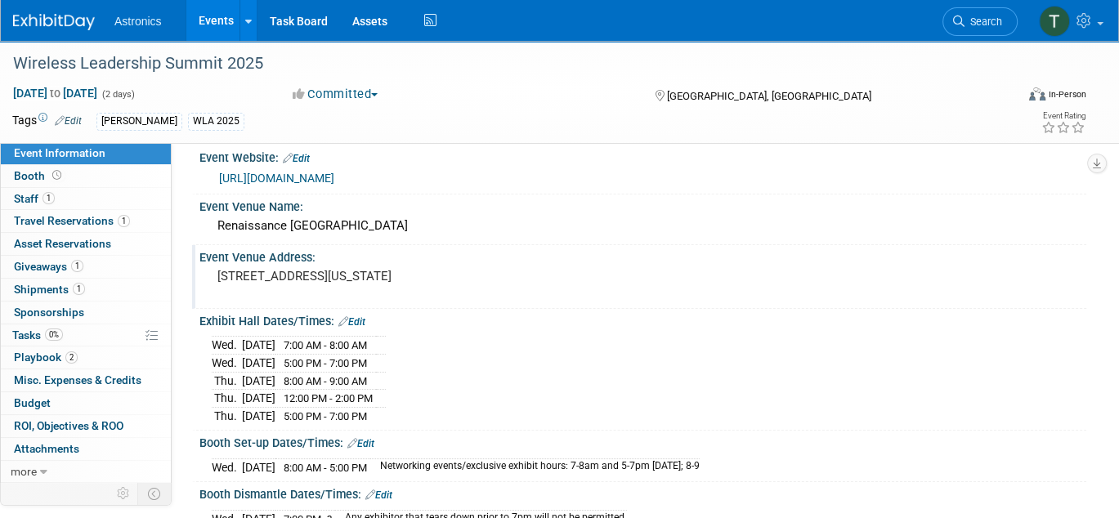
scroll to position [0, 0]
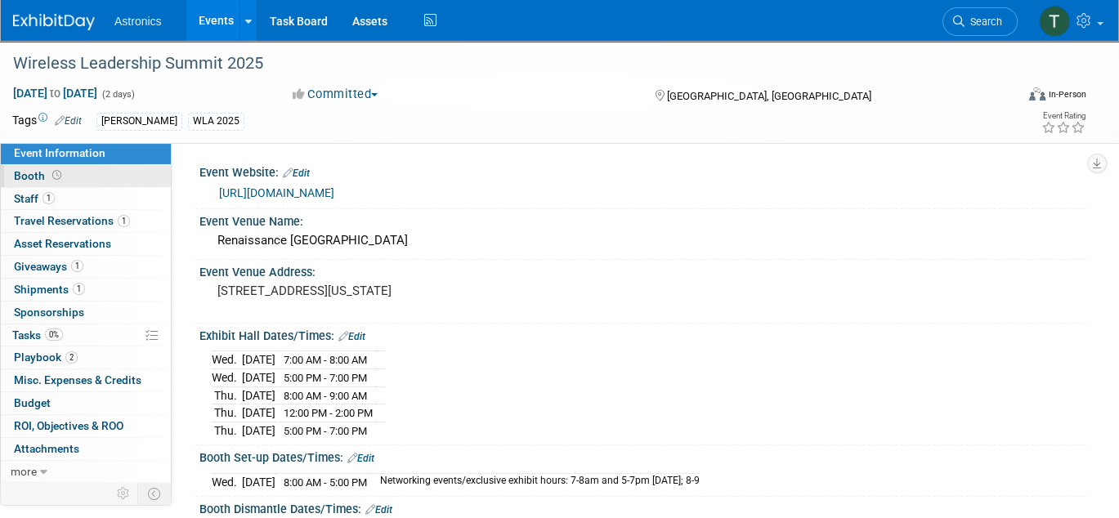
click at [29, 179] on span "Booth" at bounding box center [39, 175] width 51 height 13
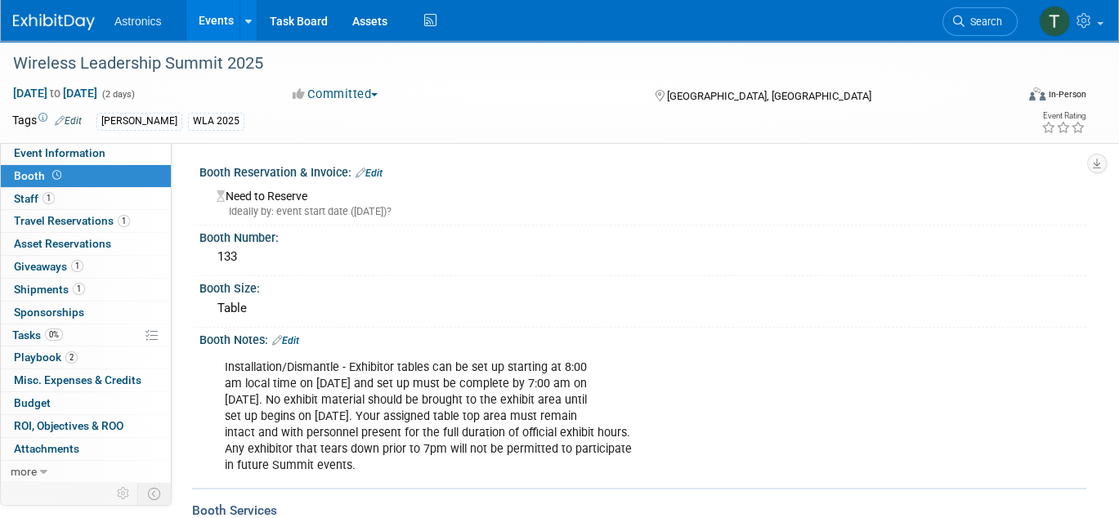
click at [305, 205] on div "Ideally by: event start date ([DATE])?" at bounding box center [645, 211] width 857 height 15
click at [375, 172] on link "Edit" at bounding box center [369, 173] width 27 height 11
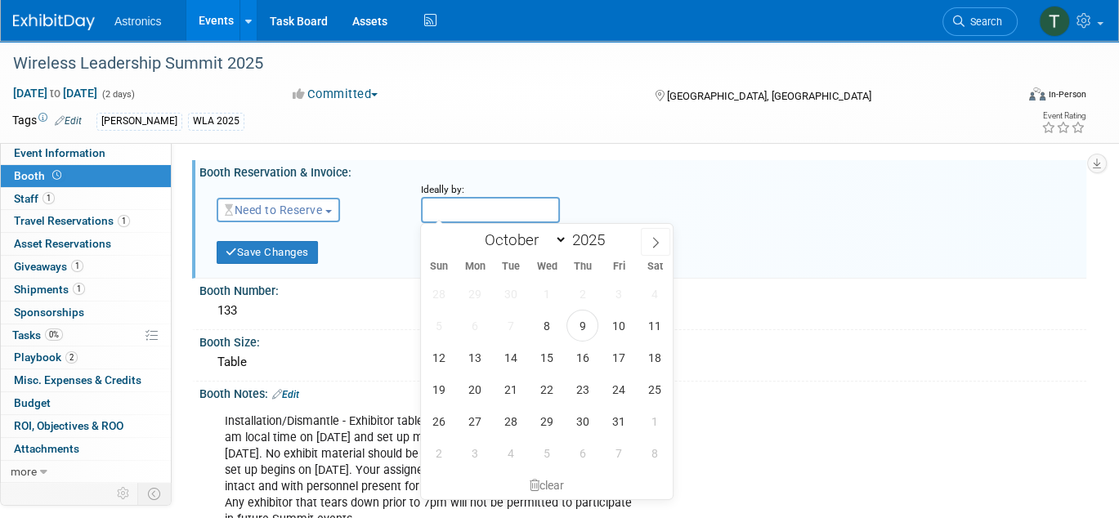
click at [461, 212] on input "text" at bounding box center [490, 210] width 139 height 26
click at [330, 210] on span "button" at bounding box center [328, 211] width 7 height 3
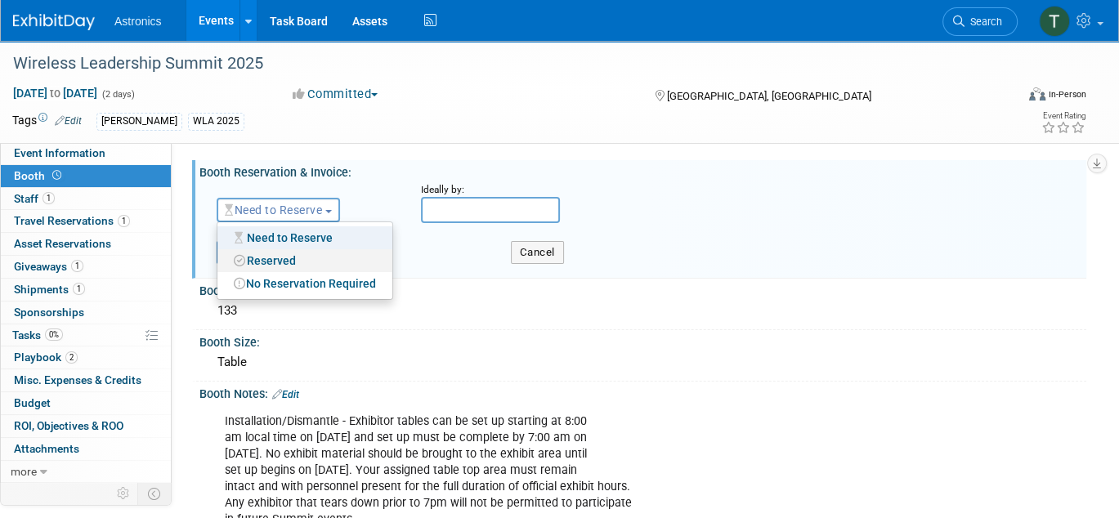
click at [304, 256] on link "Reserved" at bounding box center [304, 260] width 175 height 23
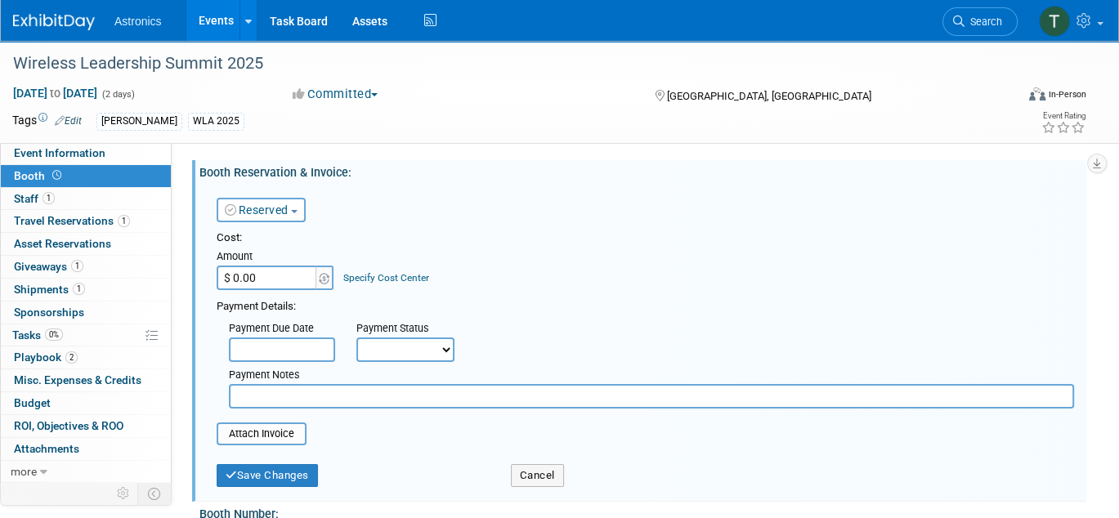
click at [289, 277] on input "$ 0.00" at bounding box center [268, 278] width 102 height 25
click at [478, 238] on div "Cost:" at bounding box center [645, 238] width 857 height 16
paste input "2,30"
type input "$ 2,300.00"
click at [281, 474] on button "Save Changes" at bounding box center [267, 475] width 101 height 23
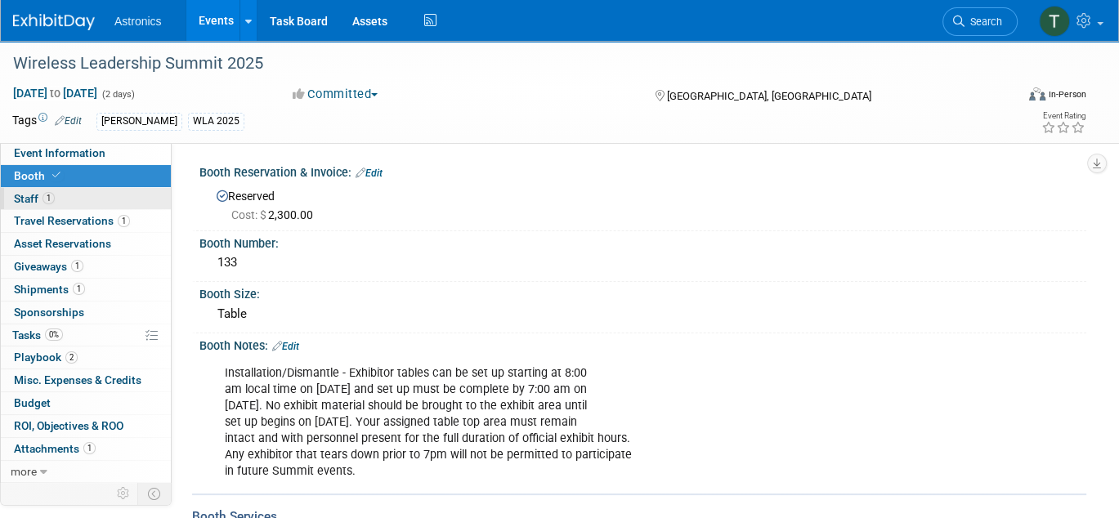
click at [16, 199] on span "Staff 1" at bounding box center [34, 198] width 41 height 13
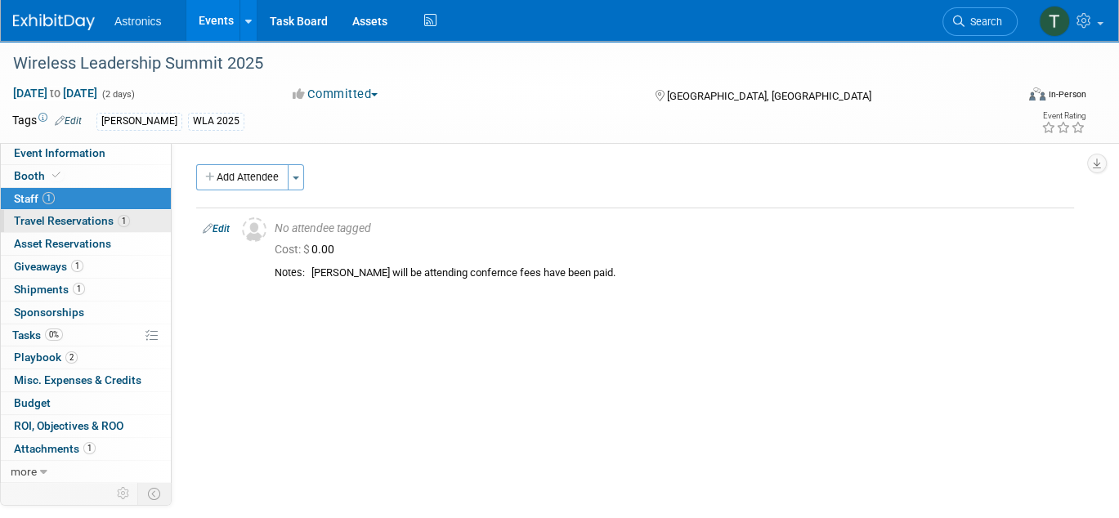
click at [25, 217] on span "Travel Reservations 1" at bounding box center [72, 220] width 116 height 13
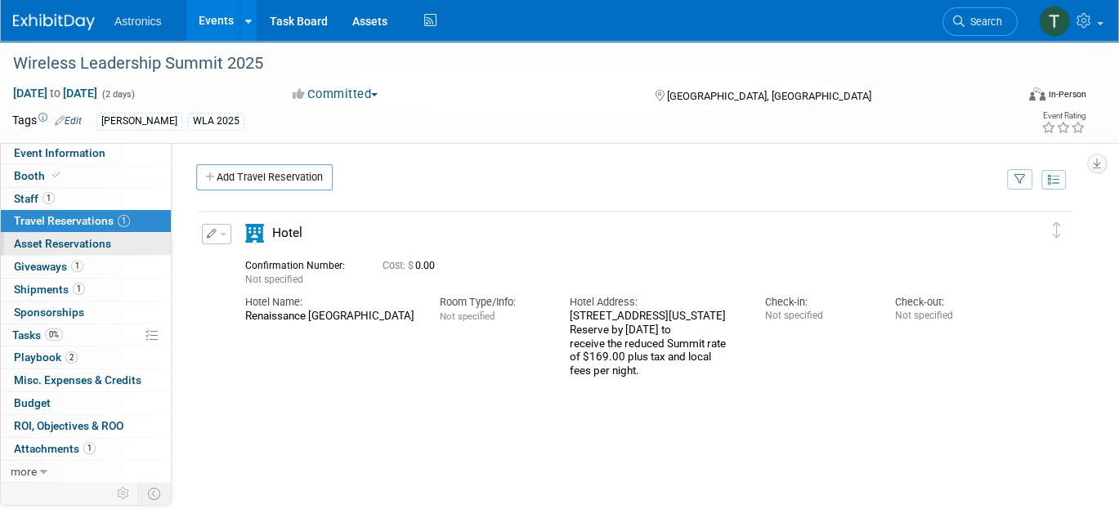
click at [32, 241] on span "Asset Reservations 0" at bounding box center [62, 243] width 97 height 13
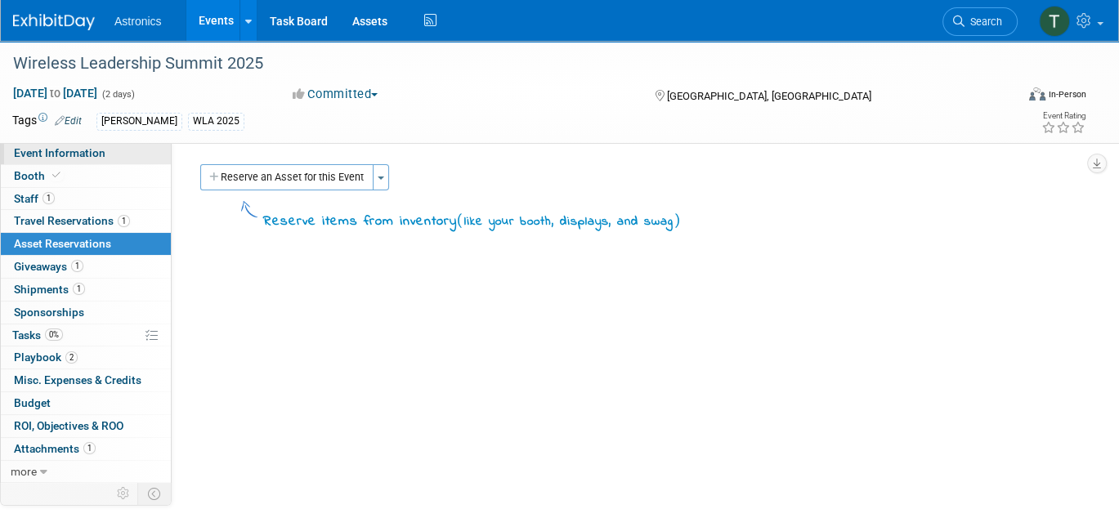
click at [41, 150] on span "Event Information" at bounding box center [60, 152] width 92 height 13
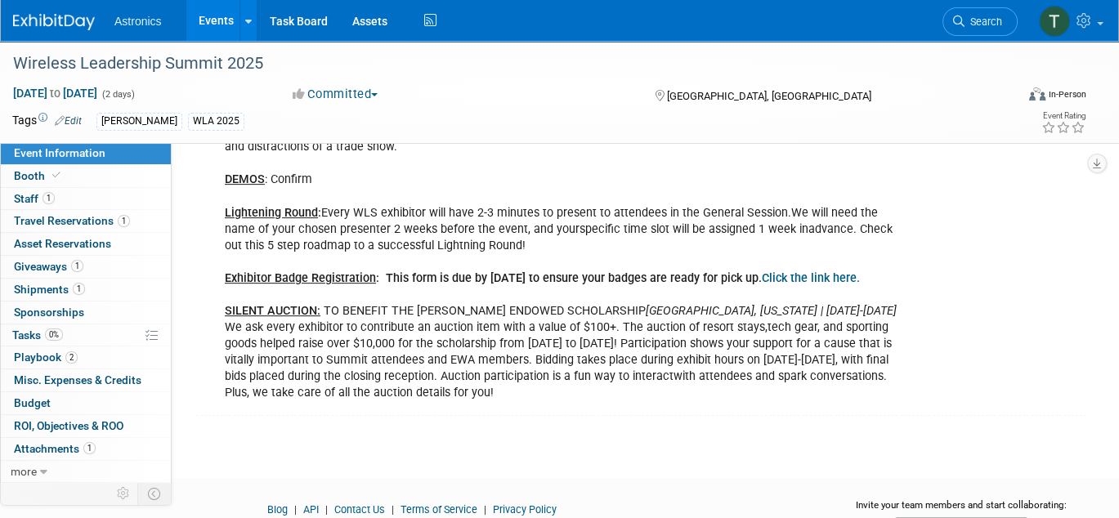
scroll to position [572, 0]
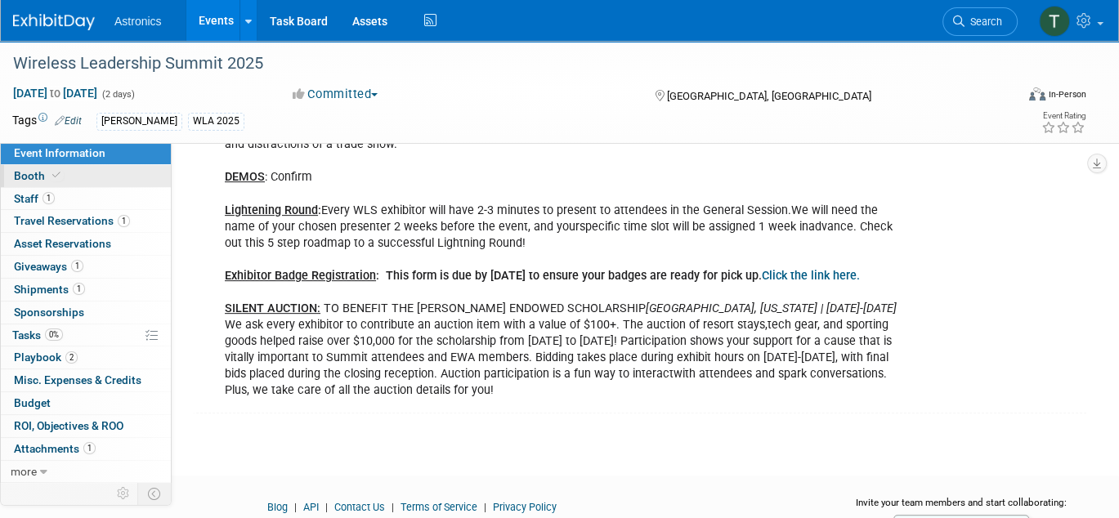
click at [38, 169] on span "Booth" at bounding box center [39, 175] width 50 height 13
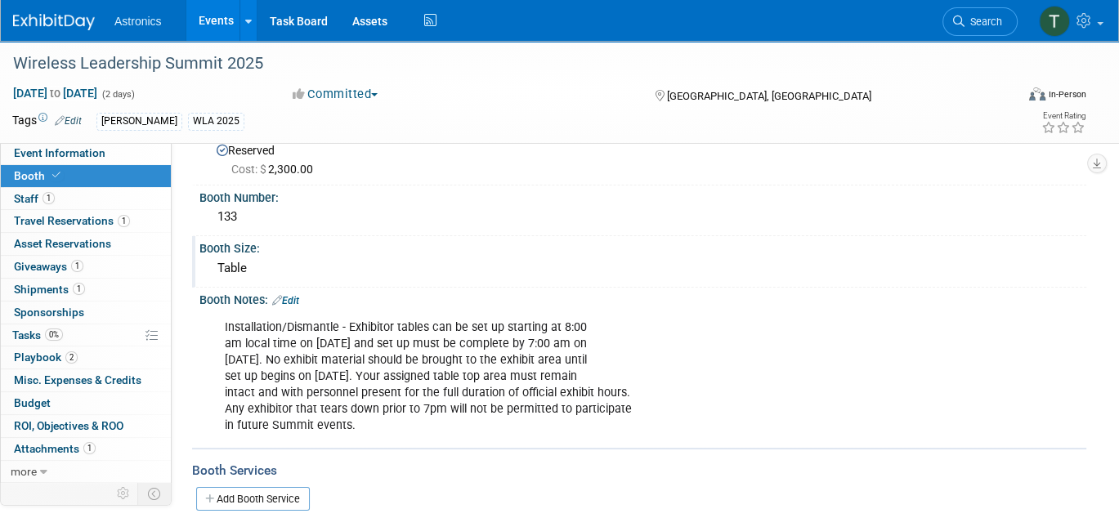
scroll to position [82, 0]
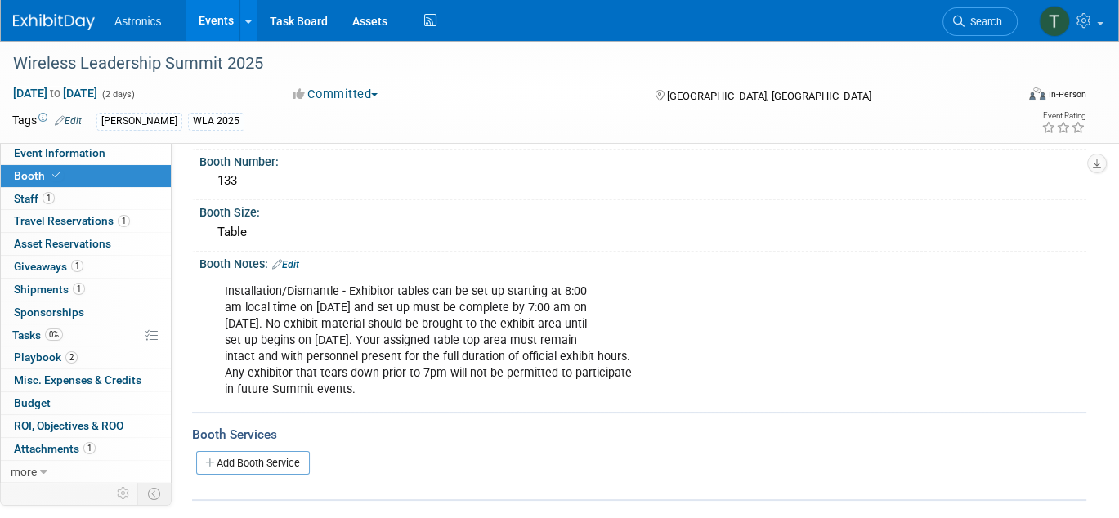
click at [289, 260] on link "Edit" at bounding box center [285, 264] width 27 height 11
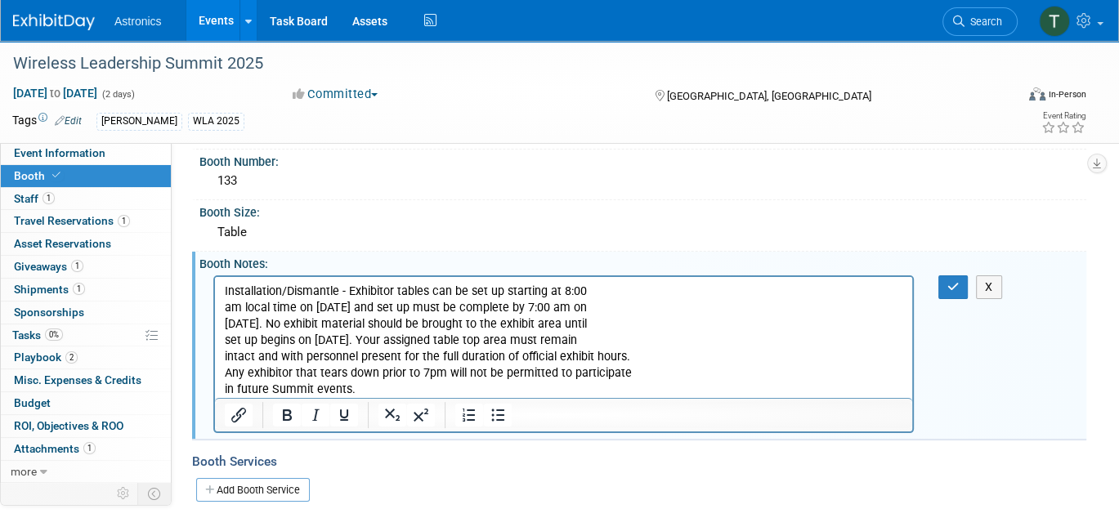
scroll to position [0, 0]
click at [225, 307] on p "Installation/Dismantle - Exhibitor tables can be set up starting at 8:00 am loc…" at bounding box center [564, 340] width 678 height 115
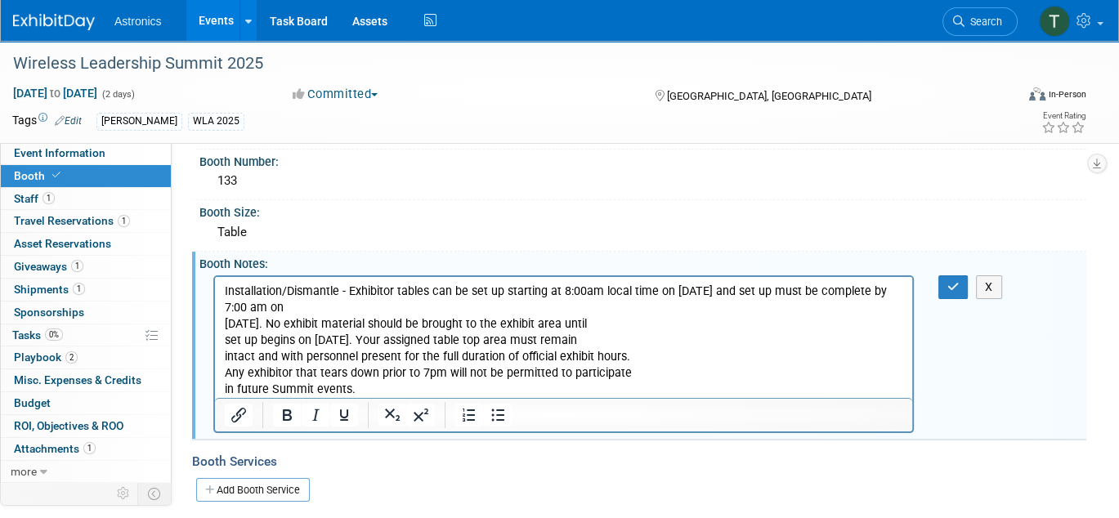
click at [226, 322] on p "Installation/Dismantle - Exhibitor tables can be set up starting at 8:00 am loc…" at bounding box center [564, 340] width 678 height 115
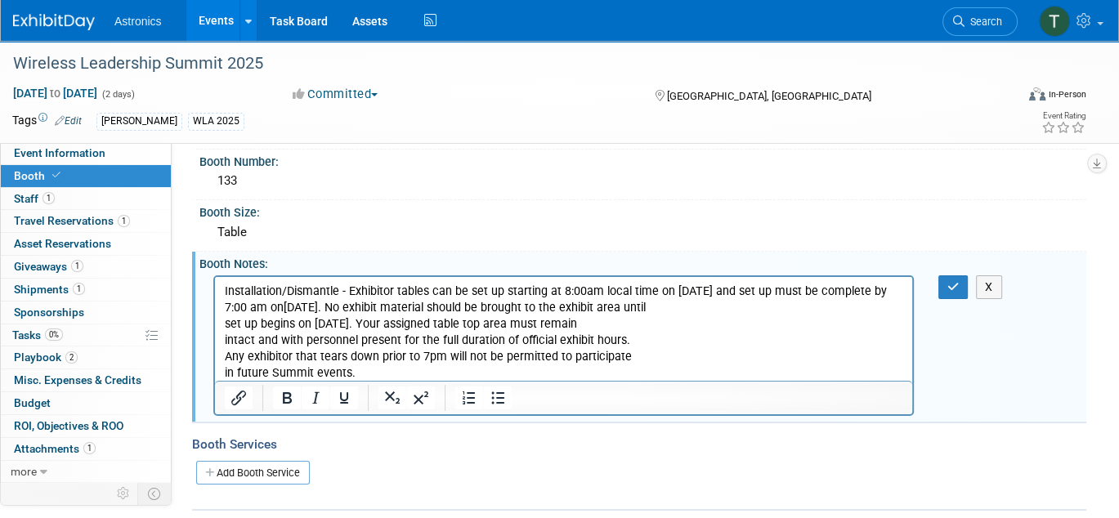
click at [222, 320] on html "Installation/Dismantle - Exhibitor tables can be set up starting at 8:00 am loc…" at bounding box center [563, 328] width 697 height 105
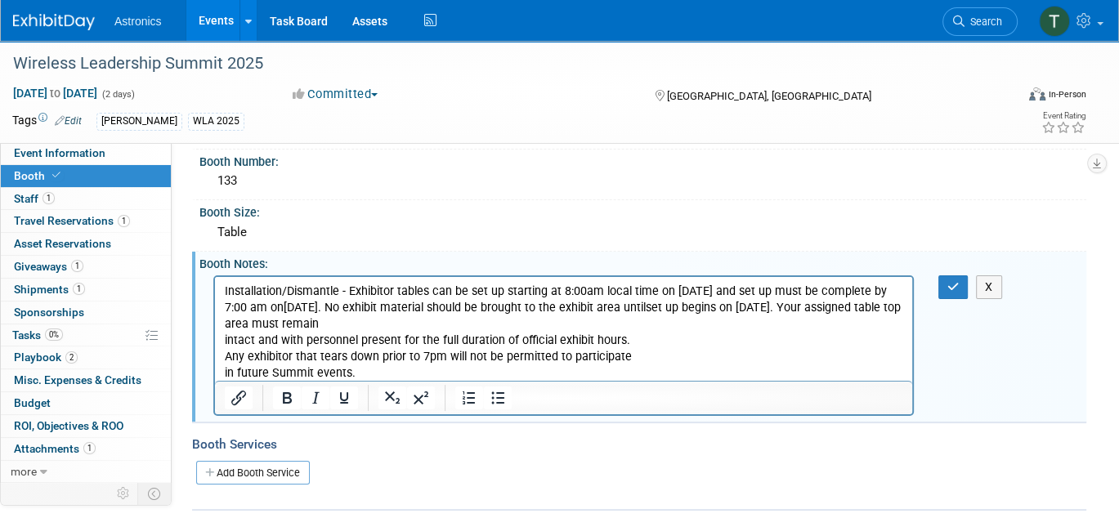
click at [226, 327] on p "Installation/Dismantle - Exhibitor tables can be set up starting at 8:00 am loc…" at bounding box center [564, 332] width 678 height 98
click at [226, 342] on p "Installation/Dismantle - Exhibitor tables can be set up starting at 8:00 am loc…" at bounding box center [564, 332] width 678 height 98
click at [225, 341] on p "Installation/Dismantle - Exhibitor tables can be set up starting at 8:00 am loc…" at bounding box center [564, 332] width 678 height 98
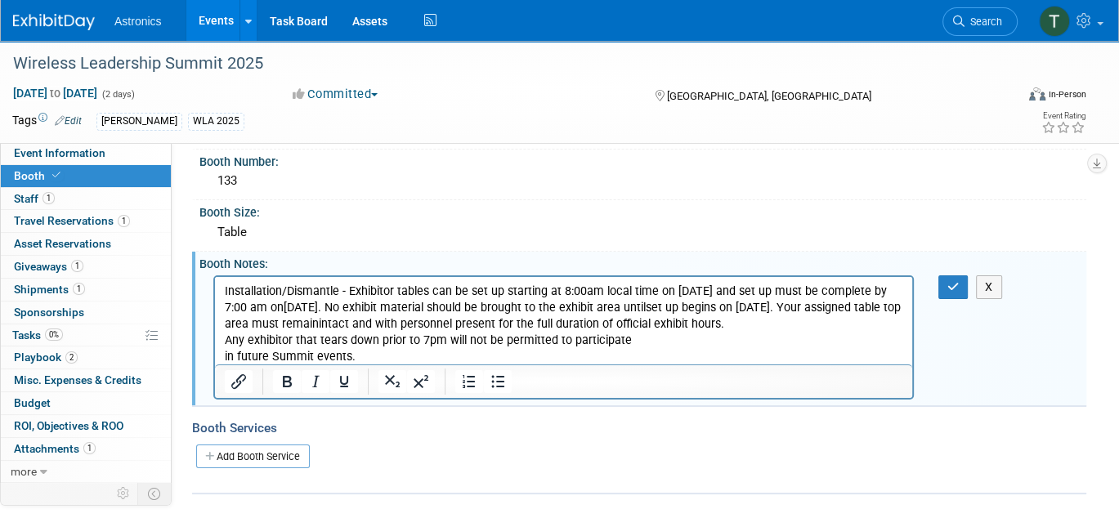
click at [226, 338] on p "Installation/Dismantle - Exhibitor tables can be set up starting at 8:00 am loc…" at bounding box center [564, 324] width 678 height 82
drag, startPoint x: 225, startPoint y: 355, endPoint x: 232, endPoint y: 360, distance: 9.3
click at [225, 355] on p "Installation/Dismantle - Exhibitor tables can be set up starting at 8:00 am loc…" at bounding box center [564, 324] width 678 height 82
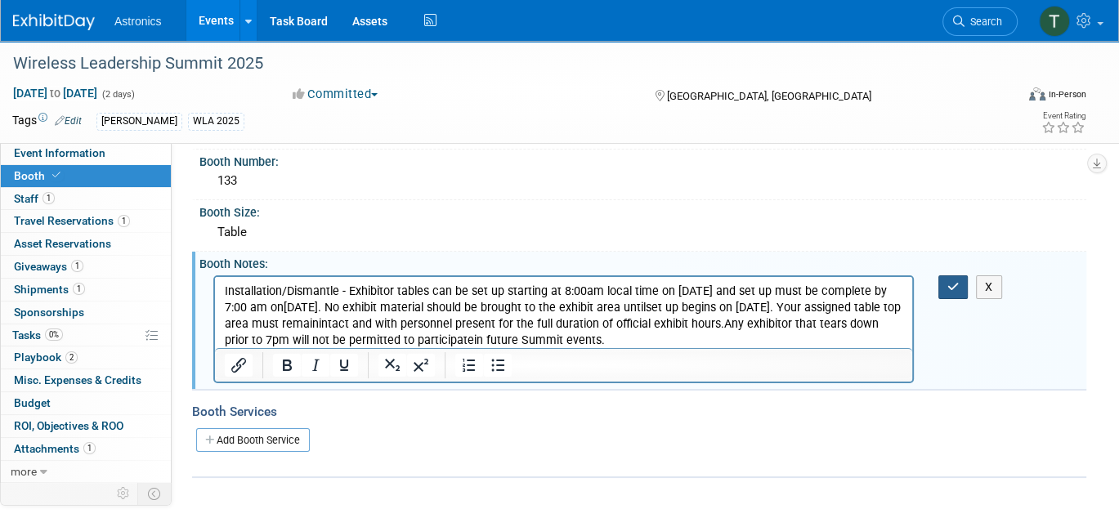
click at [959, 280] on button "button" at bounding box center [953, 287] width 30 height 24
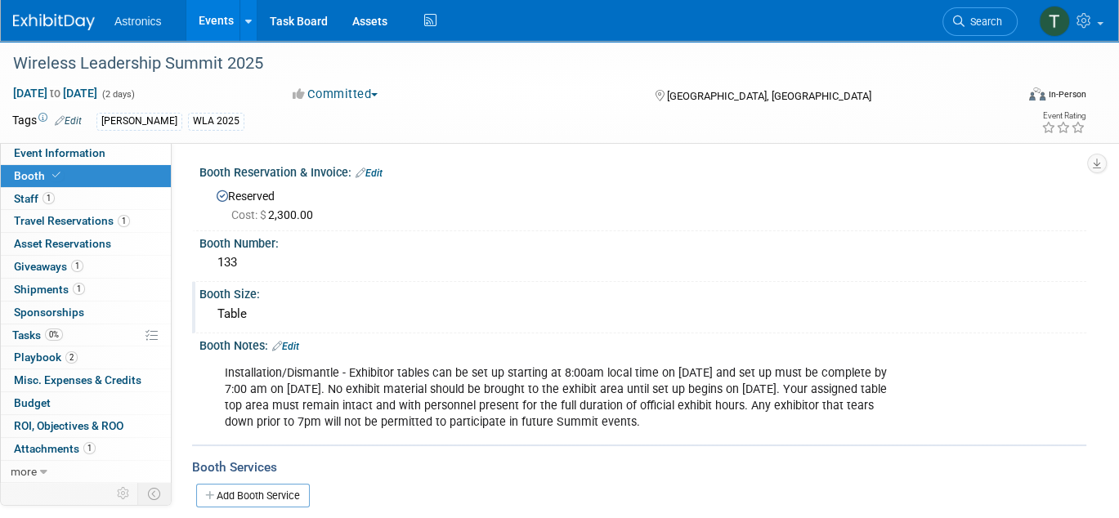
click at [416, 319] on div "Table" at bounding box center [643, 314] width 862 height 25
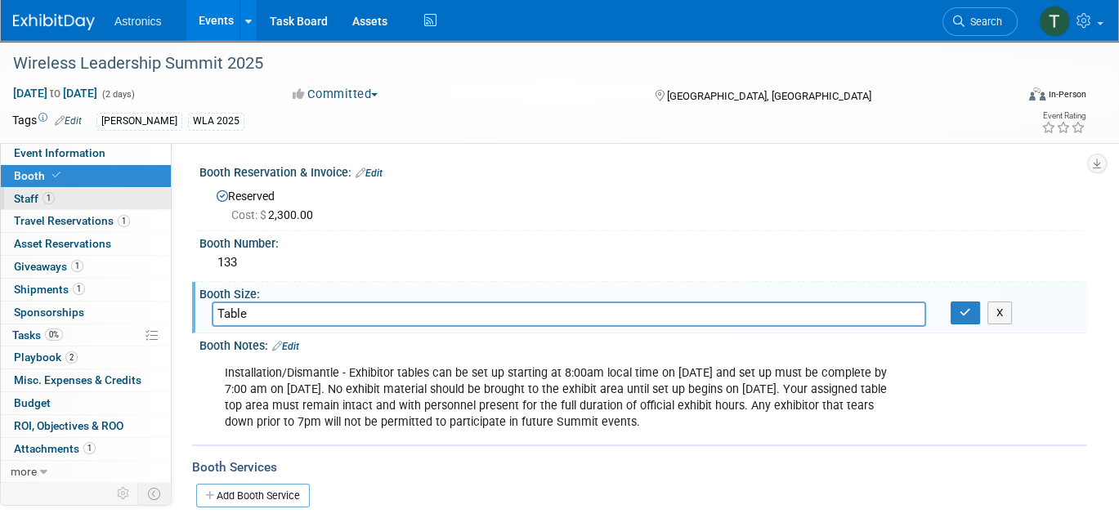
click at [26, 199] on span "Staff 1" at bounding box center [34, 198] width 41 height 13
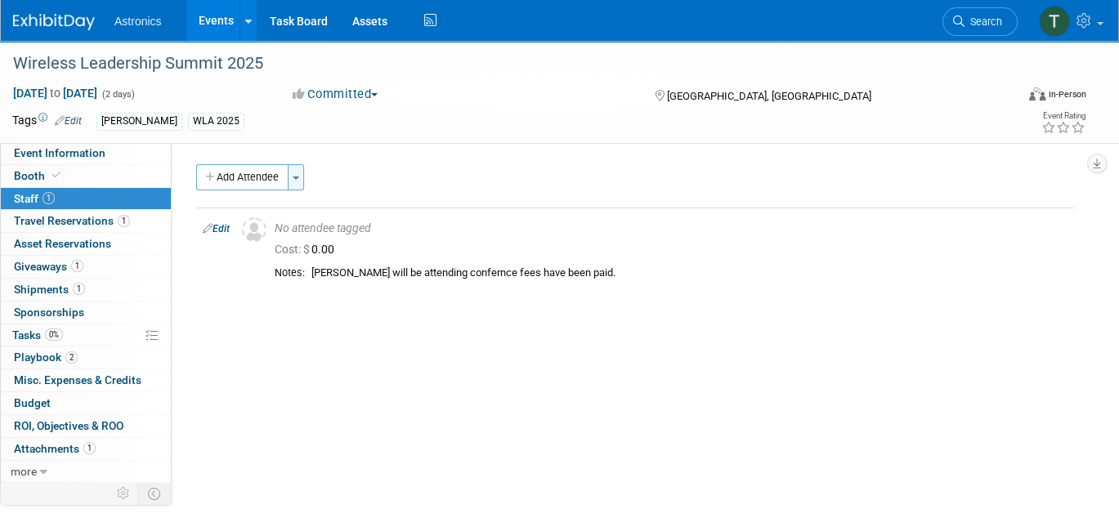
click at [296, 177] on span "button" at bounding box center [296, 178] width 7 height 3
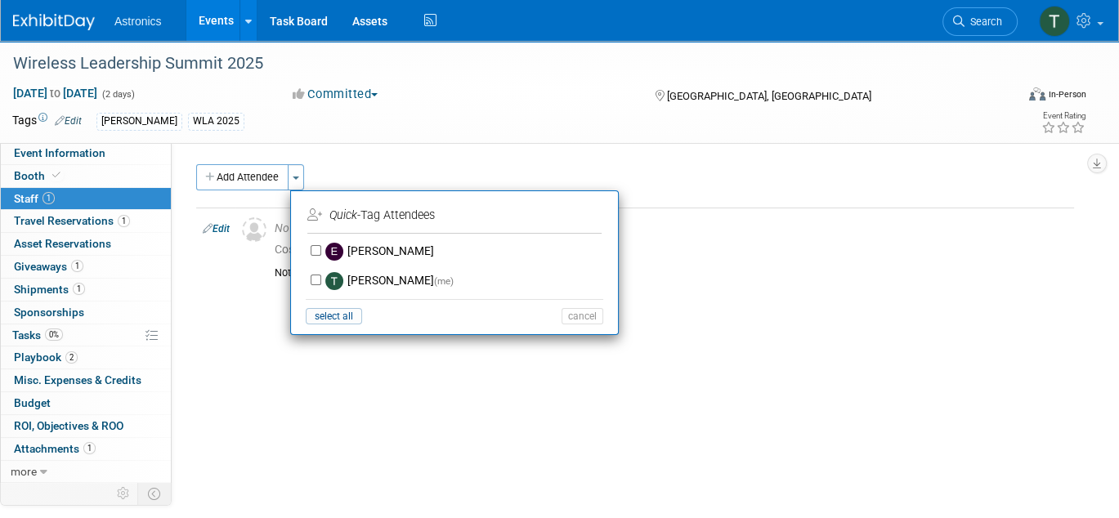
click at [329, 214] on icon "Quick" at bounding box center [343, 215] width 28 height 14
click at [341, 215] on icon "Quick" at bounding box center [343, 215] width 28 height 14
click at [308, 214] on icon at bounding box center [314, 214] width 15 height 11
click at [351, 216] on icon "Quick" at bounding box center [343, 215] width 28 height 14
click at [382, 219] on td "Quick -Tag Attendees" at bounding box center [452, 216] width 291 height 26
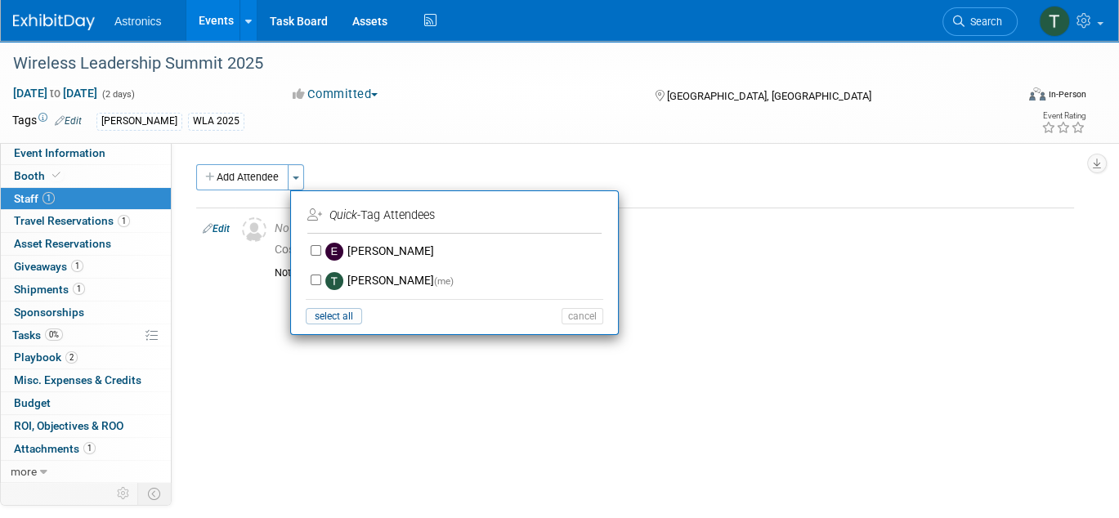
click at [606, 311] on li "[PERSON_NAME] [PERSON_NAME] (me) select all cancel" at bounding box center [454, 283] width 327 height 93
click at [588, 322] on button "cancel" at bounding box center [582, 316] width 42 height 16
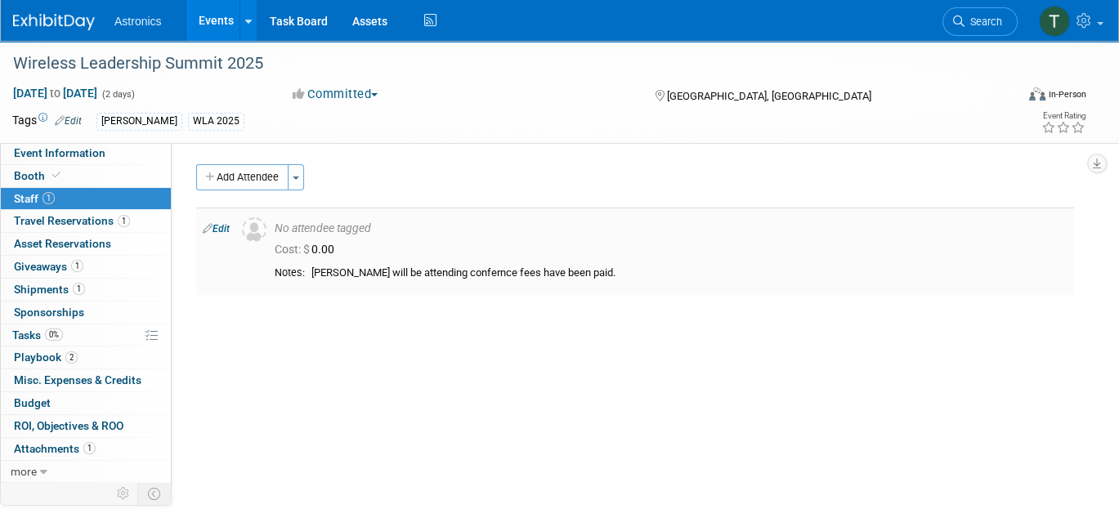
click at [281, 270] on div "Notes:" at bounding box center [290, 272] width 30 height 13
click at [220, 228] on link "Edit" at bounding box center [216, 228] width 27 height 11
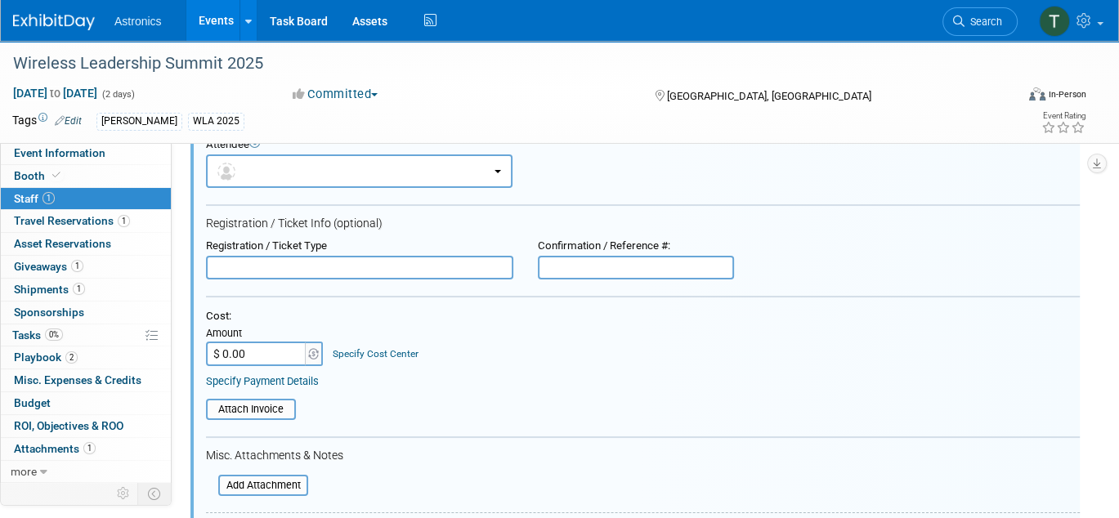
scroll to position [350, 0]
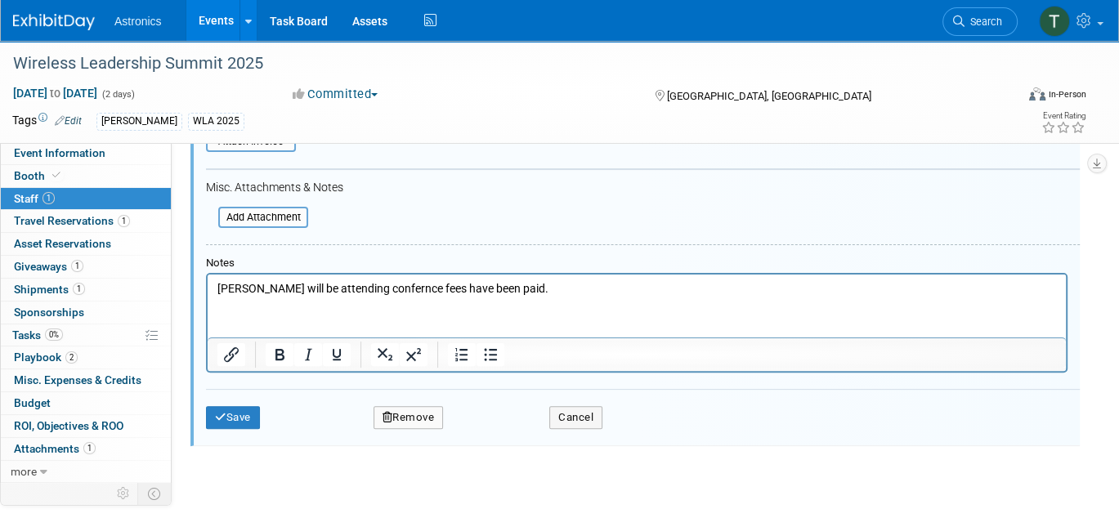
click at [552, 285] on p "[PERSON_NAME] will be attending confernce fees have been paid." at bounding box center [636, 289] width 839 height 16
drag, startPoint x: 551, startPoint y: 292, endPoint x: -37, endPoint y: 292, distance: 587.6
click at [208, 292] on html "[PERSON_NAME] will be attending confernce fees have been paid." at bounding box center [637, 286] width 858 height 23
paste body "Rich Text Area. Press ALT-0 for help."
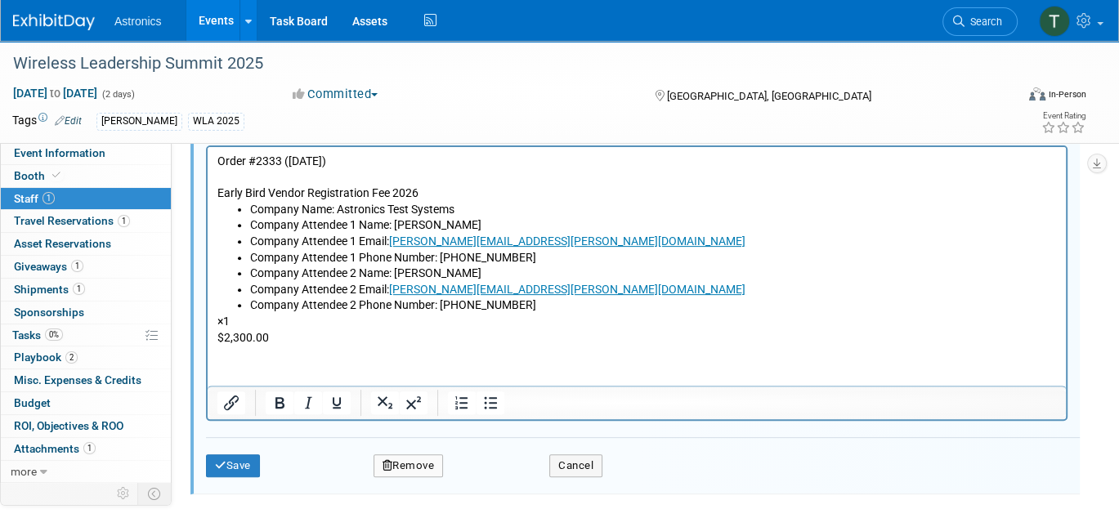
scroll to position [513, 0]
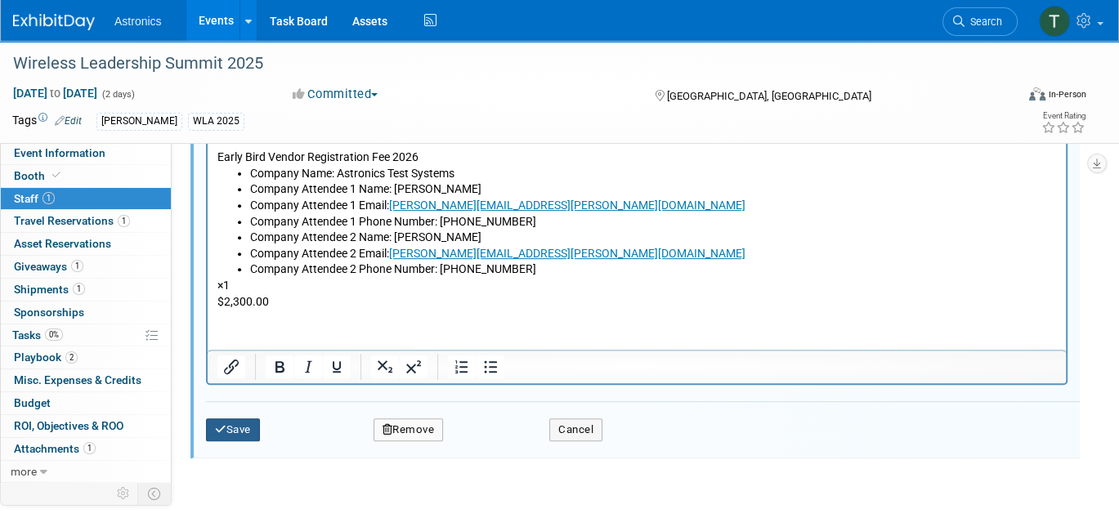
click at [238, 430] on button "Save" at bounding box center [233, 429] width 54 height 23
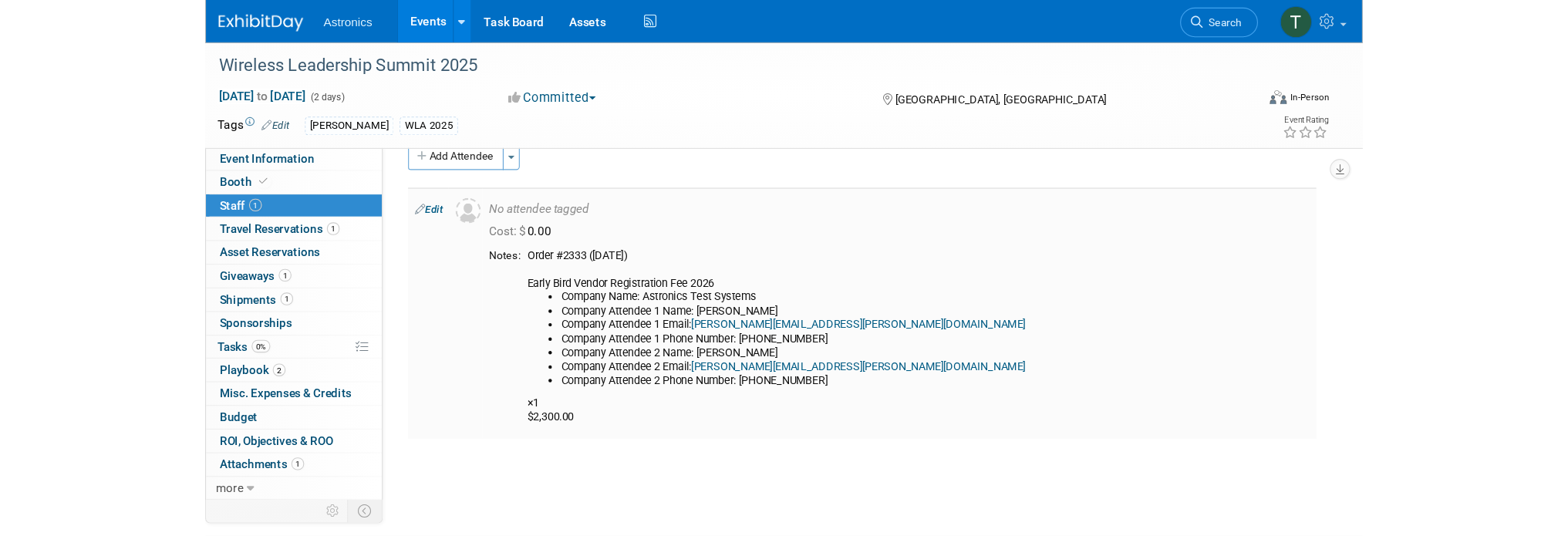
scroll to position [0, 0]
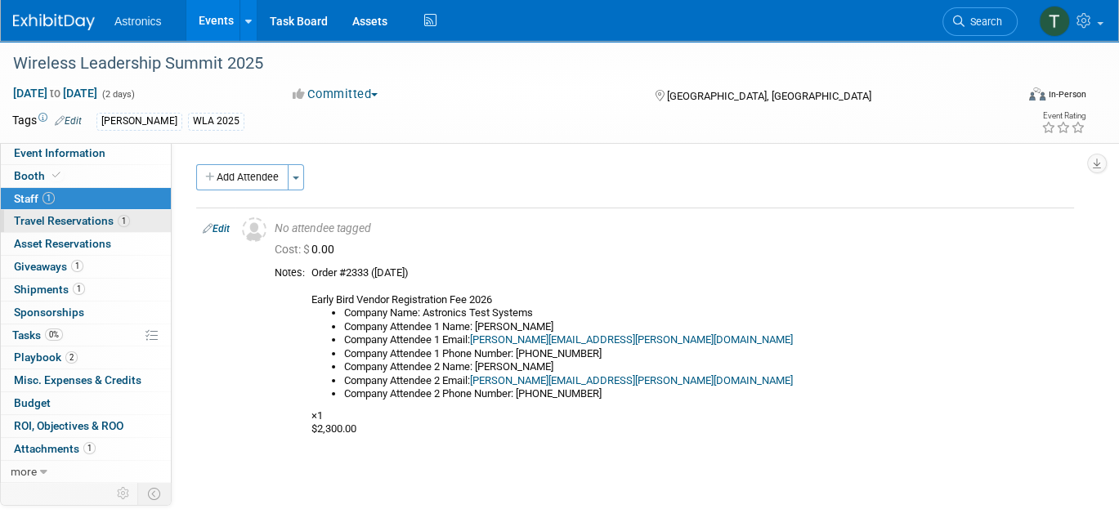
click at [79, 221] on span "Travel Reservations 1" at bounding box center [72, 220] width 116 height 13
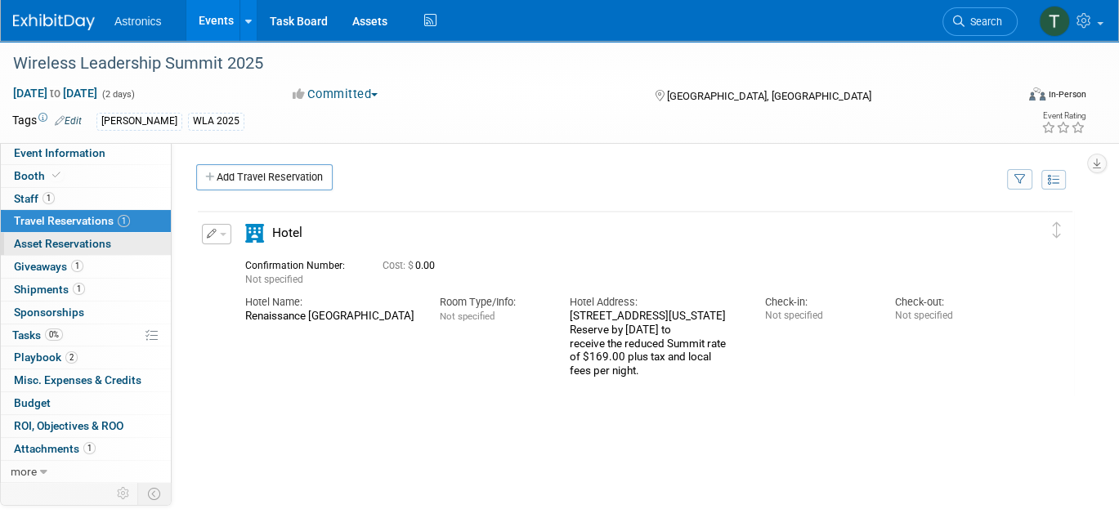
click at [65, 239] on span "Asset Reservations 0" at bounding box center [62, 243] width 97 height 13
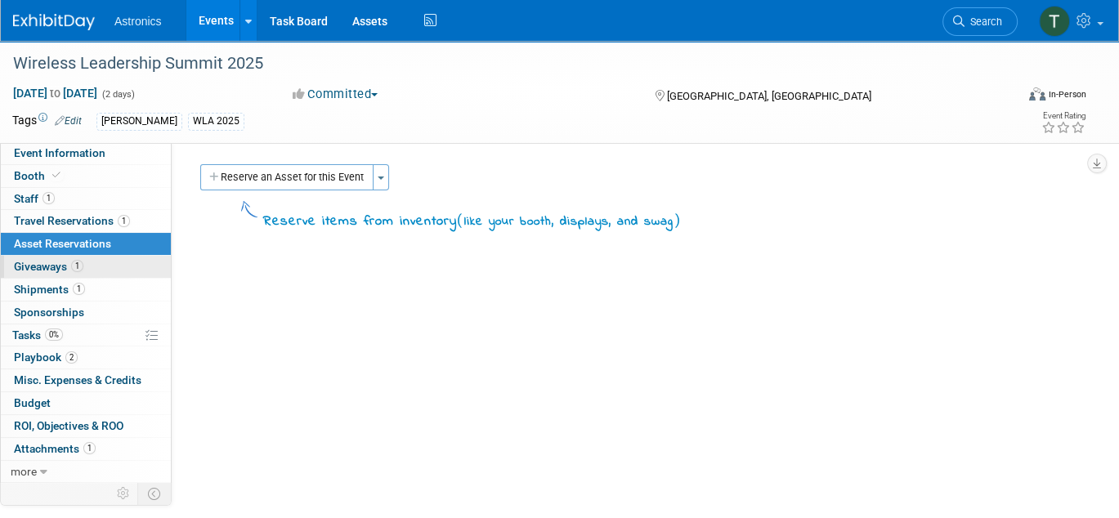
click at [56, 263] on span "Giveaways 1" at bounding box center [48, 266] width 69 height 13
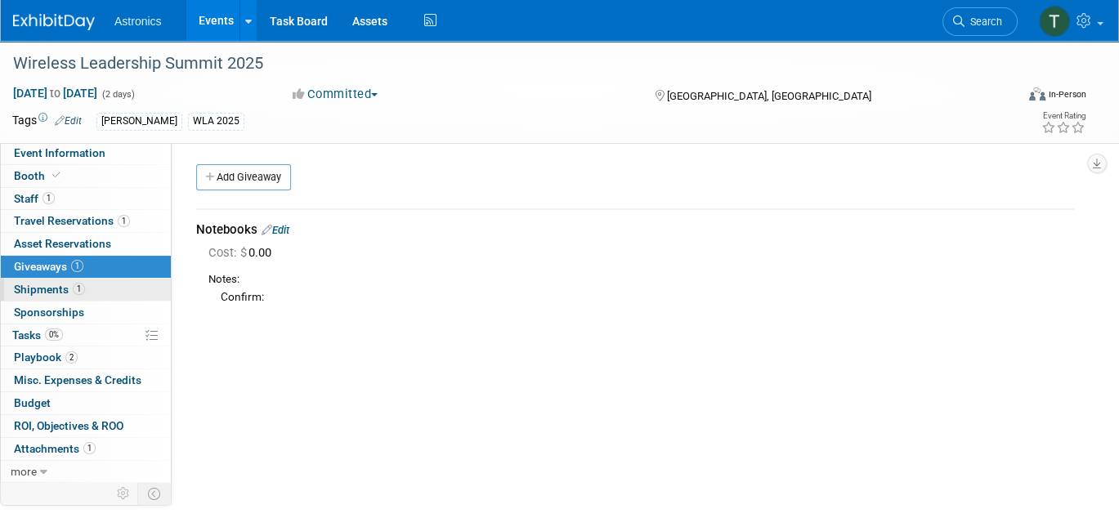
click at [46, 291] on span "Shipments 1" at bounding box center [49, 289] width 71 height 13
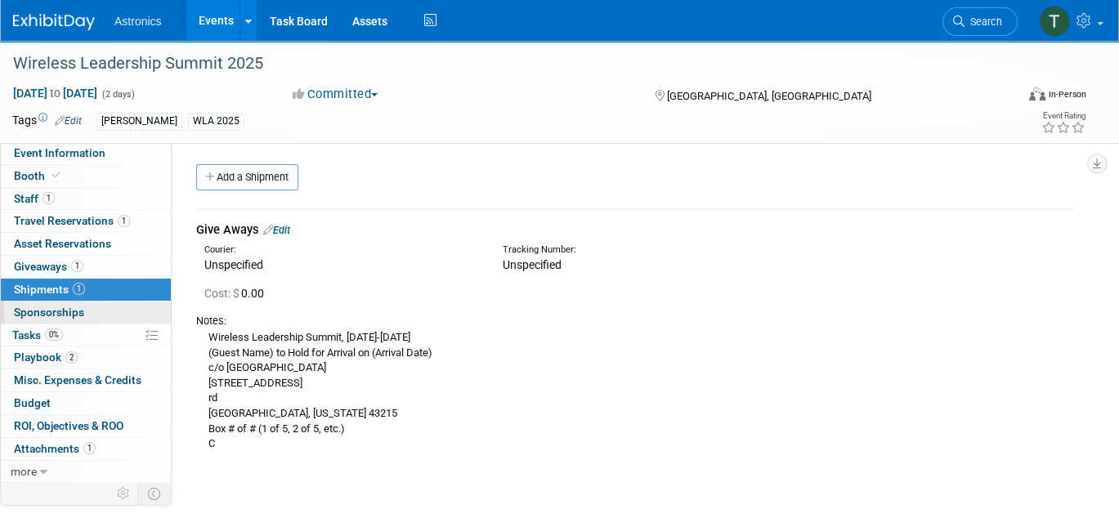
click at [46, 313] on span "Sponsorships 0" at bounding box center [49, 312] width 70 height 13
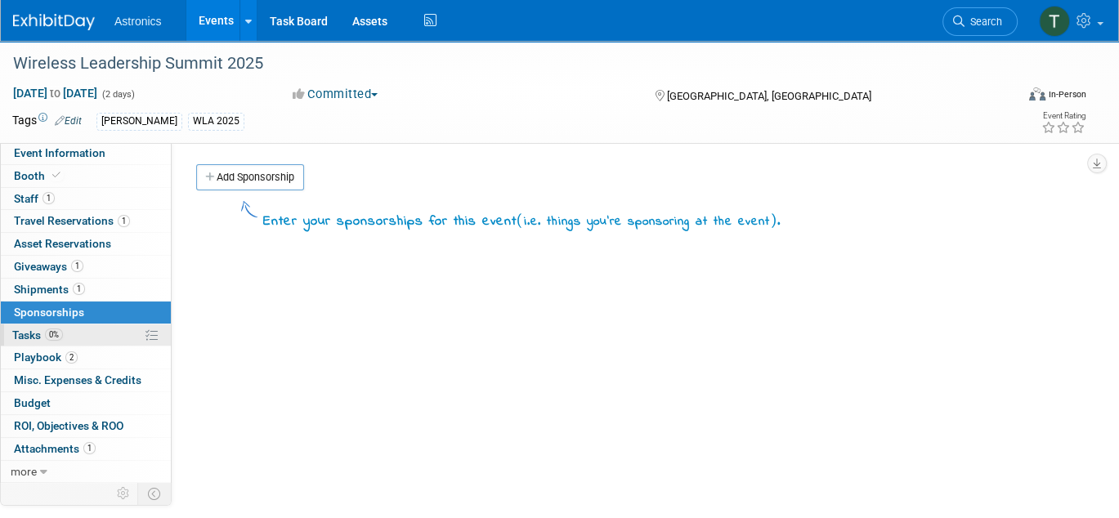
click at [33, 336] on span "Tasks 0%" at bounding box center [37, 335] width 51 height 13
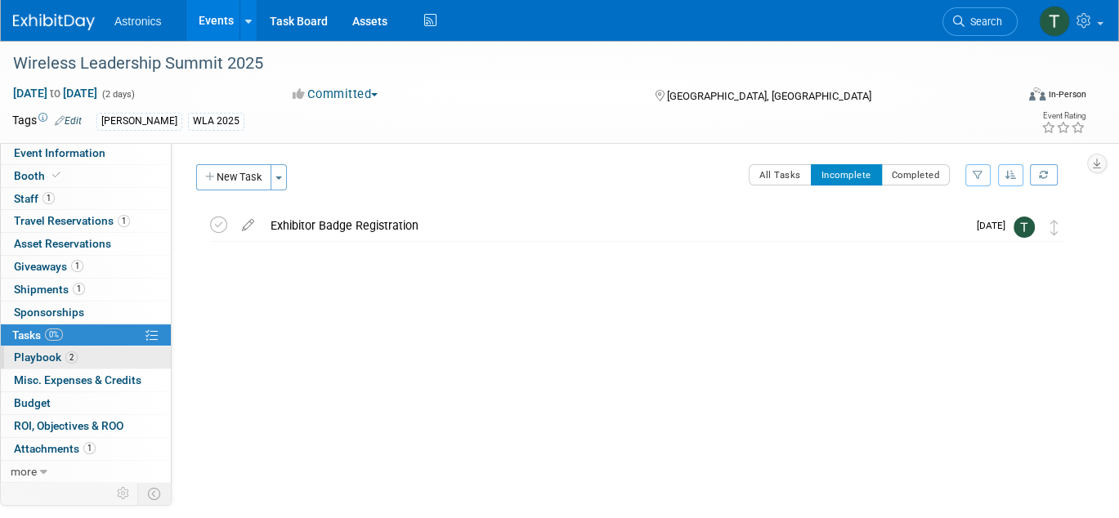
click at [39, 361] on span "Playbook 2" at bounding box center [46, 357] width 64 height 13
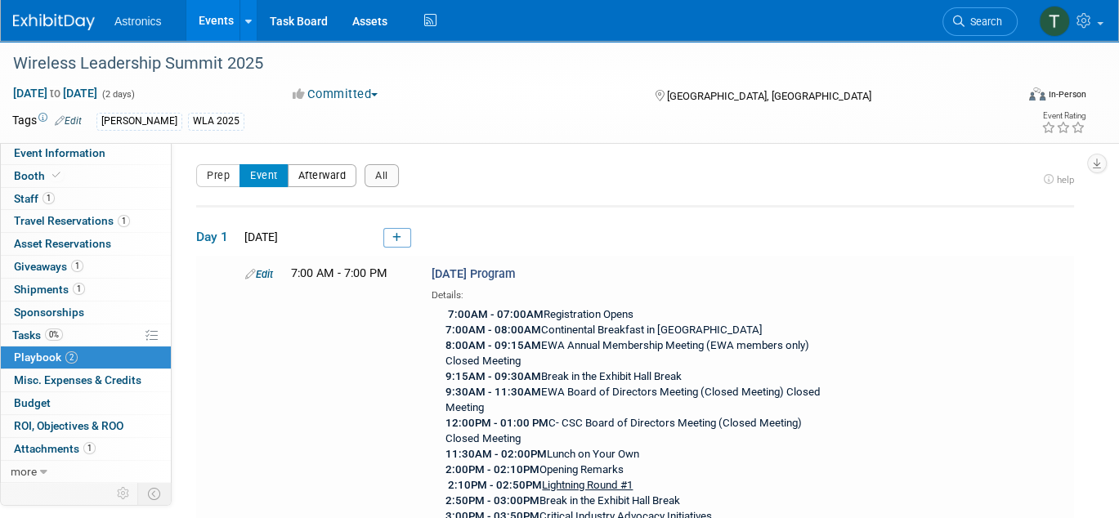
click at [297, 175] on button "Afterward" at bounding box center [322, 175] width 69 height 23
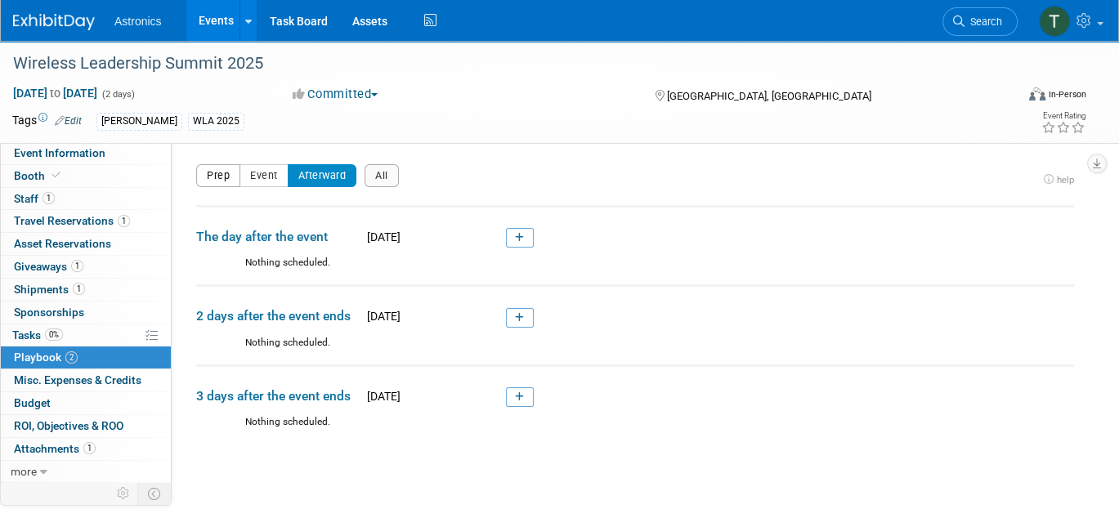
click at [221, 177] on button "Prep" at bounding box center [218, 175] width 44 height 23
